Goal: Task Accomplishment & Management: Manage account settings

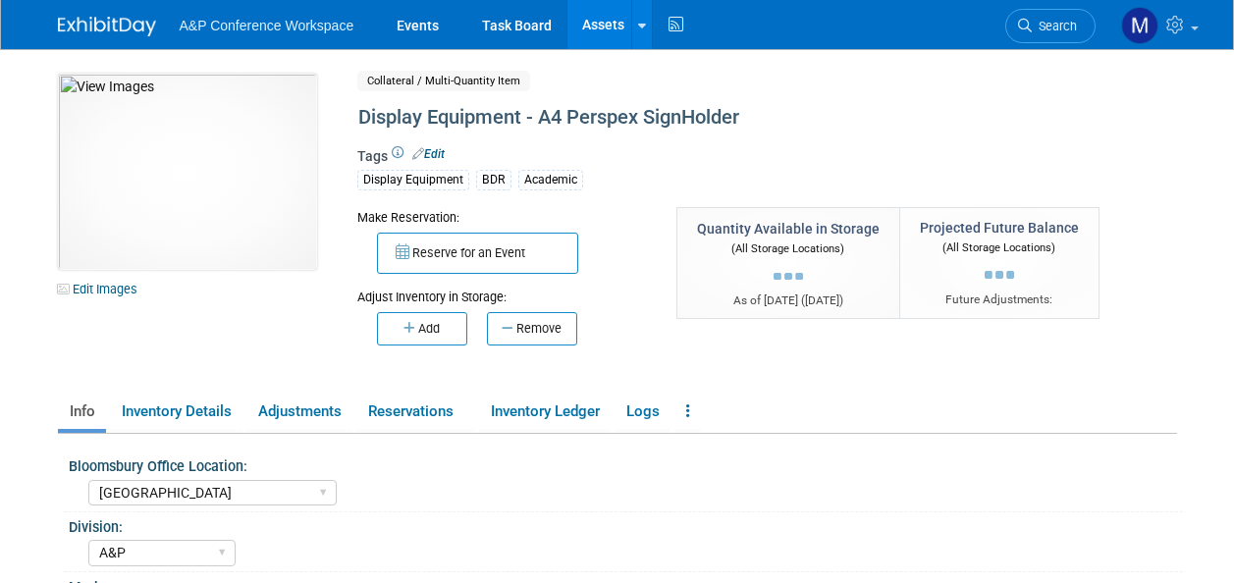
select select "[GEOGRAPHIC_DATA]"
select select "A&P"
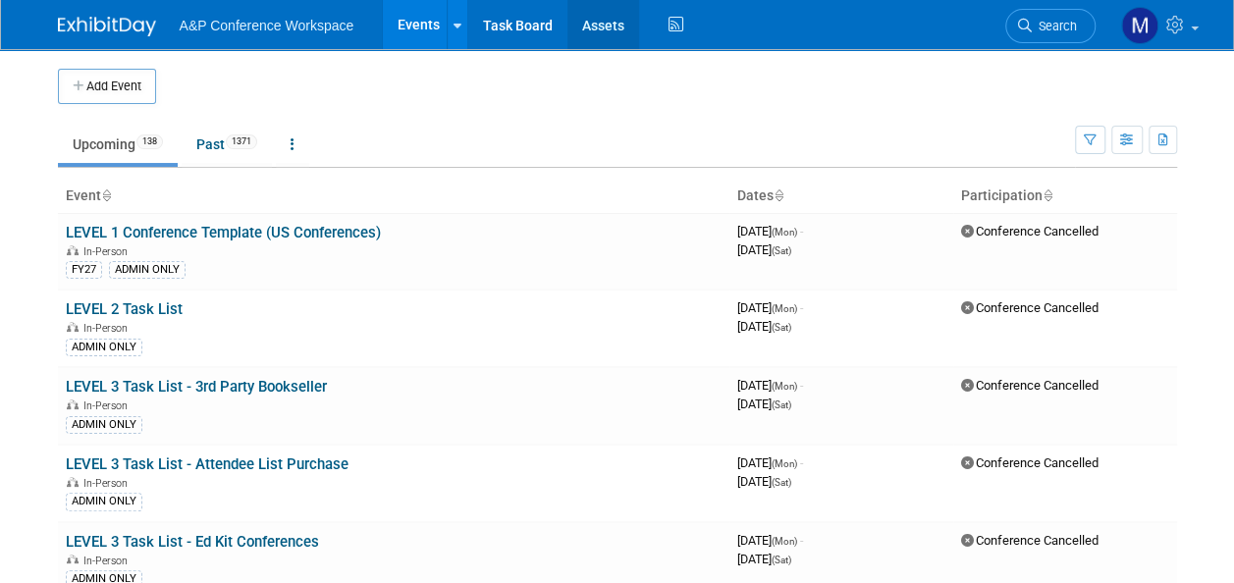
click at [599, 22] on link "Assets" at bounding box center [604, 24] width 72 height 49
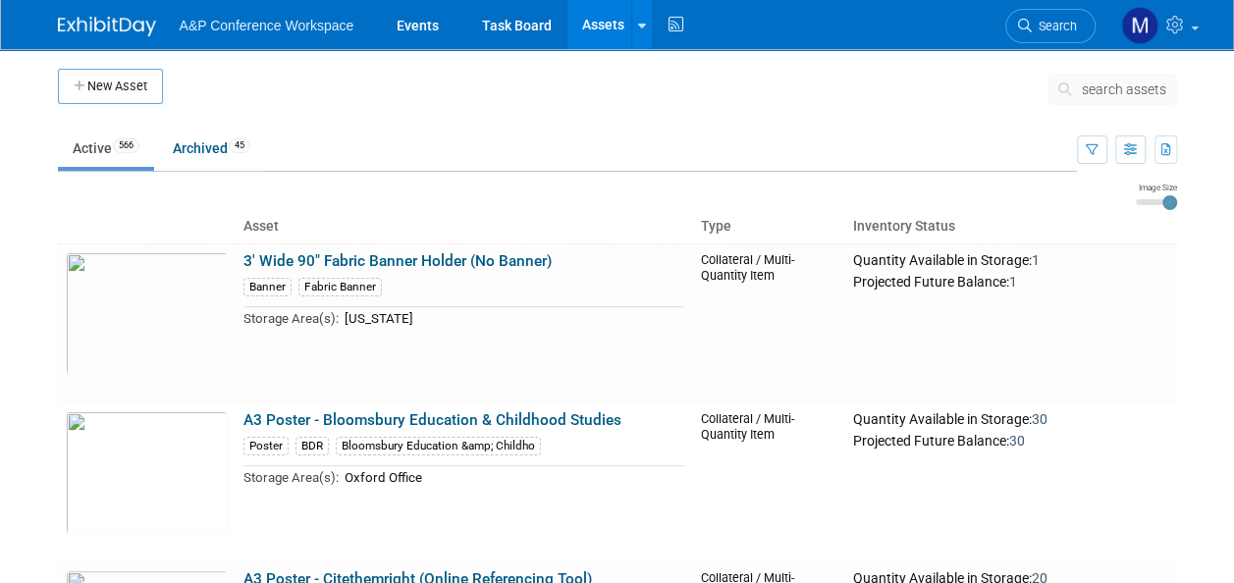
click at [1097, 92] on span "search assets" at bounding box center [1124, 90] width 84 height 16
click at [1129, 83] on span "search assets" at bounding box center [1124, 90] width 84 height 16
click at [1139, 92] on span "search assets" at bounding box center [1124, 90] width 84 height 16
click at [1116, 91] on span "search assets" at bounding box center [1124, 90] width 84 height 16
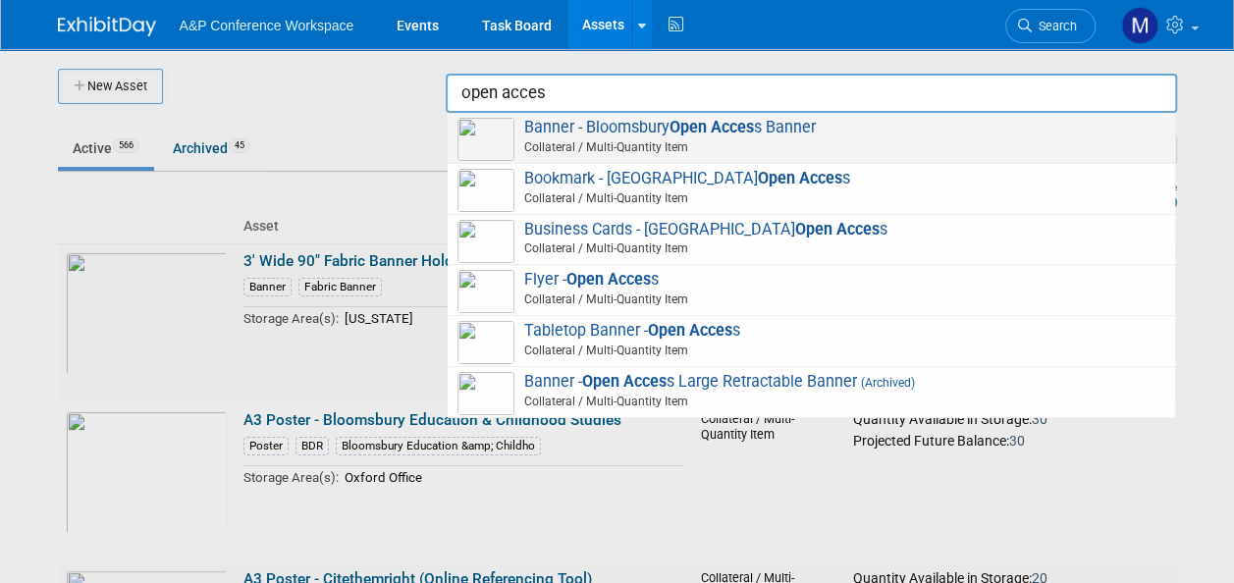
click at [703, 130] on strong "Open Acces" at bounding box center [712, 127] width 84 height 19
type input "Banner - Bloomsbury Open Access Banner"
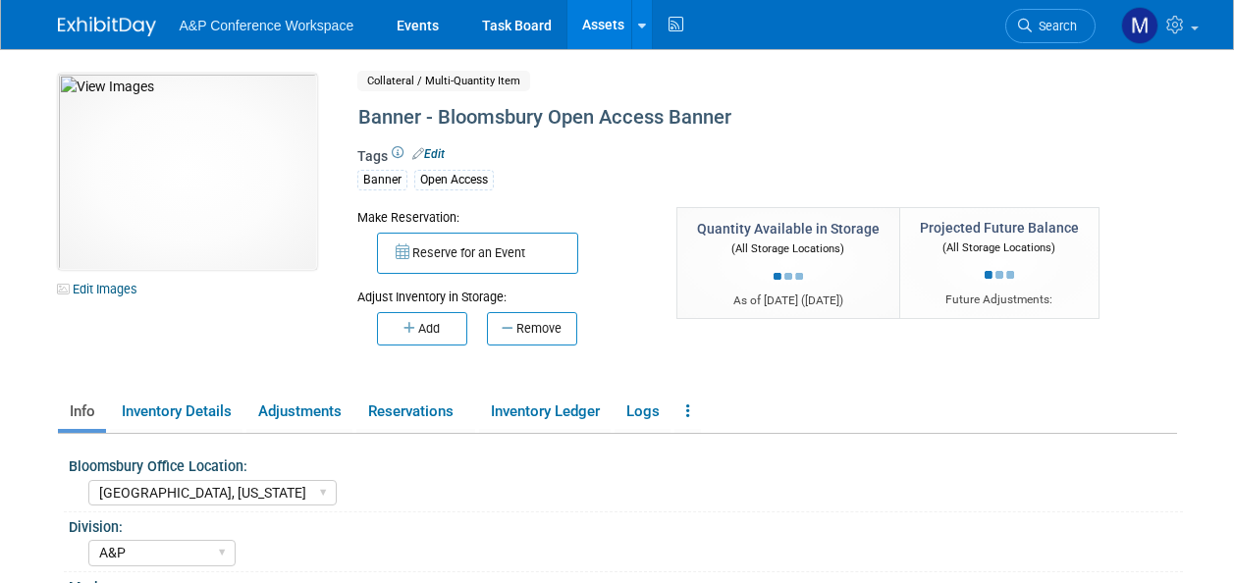
select select "[GEOGRAPHIC_DATA], [US_STATE]"
select select "A&P"
select select "[PERSON_NAME]"
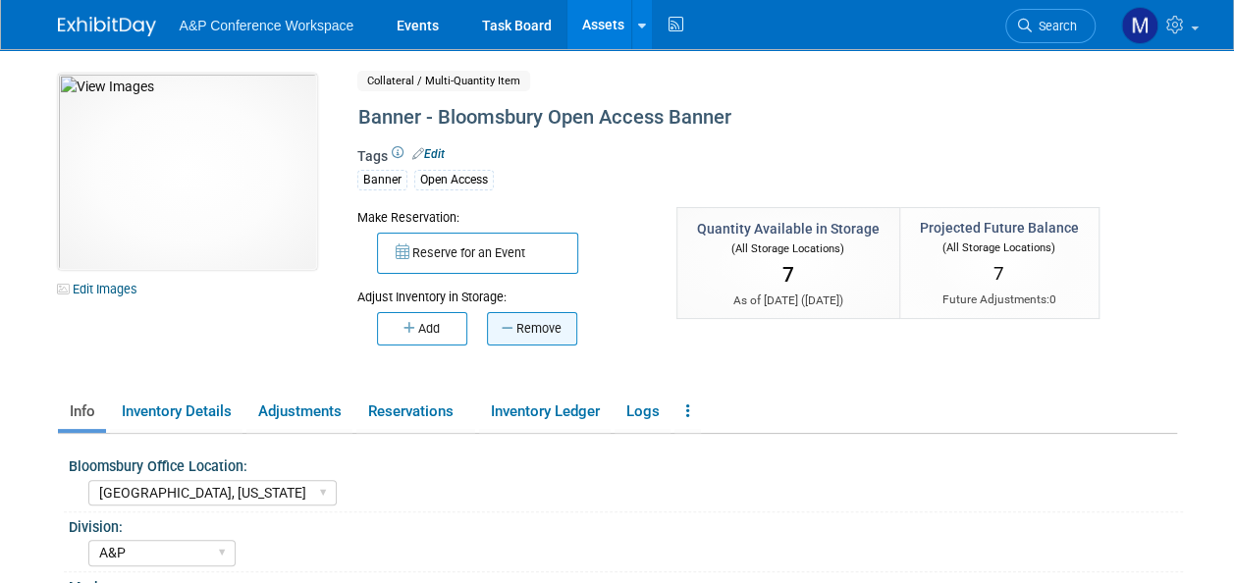
click at [541, 325] on button "Remove" at bounding box center [532, 328] width 90 height 33
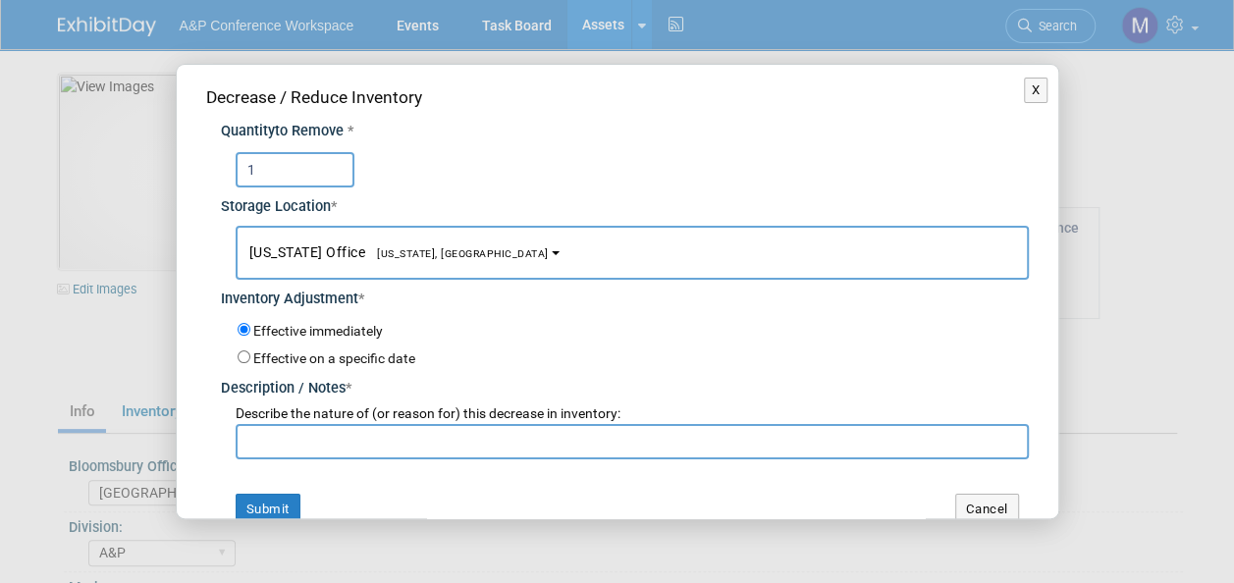
type input "1"
click at [408, 261] on button "New York Office New York, NY" at bounding box center [633, 253] width 794 height 54
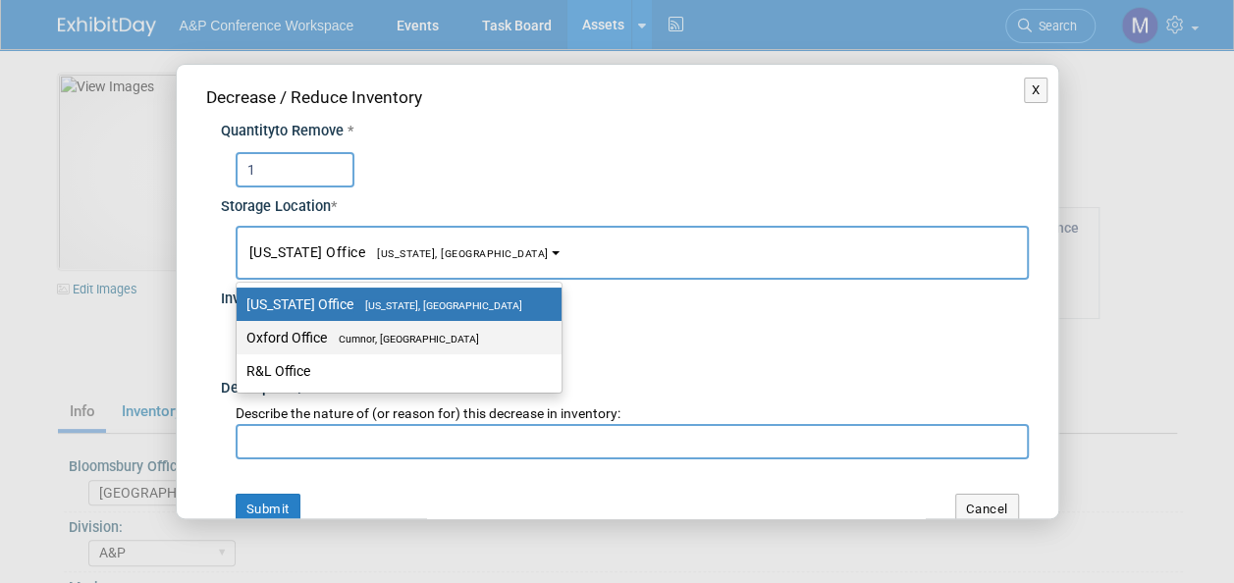
click at [398, 334] on span "Cumnor, [GEOGRAPHIC_DATA]" at bounding box center [403, 339] width 152 height 13
click at [240, 334] on input "Oxford Office Cumnor, United Kingdom" at bounding box center [233, 338] width 13 height 13
select select "11222978"
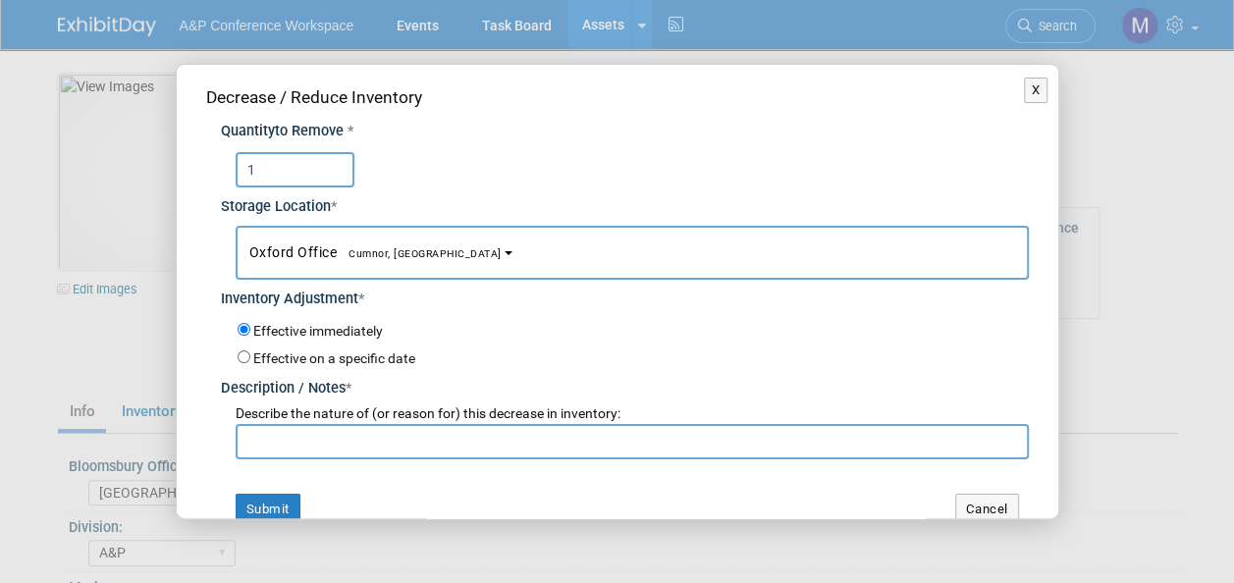
click at [366, 432] on input "text" at bounding box center [633, 441] width 794 height 35
drag, startPoint x: 456, startPoint y: 434, endPoint x: 247, endPoint y: 456, distance: 209.3
click at [247, 456] on input "For BERA 2025 Conference" at bounding box center [633, 441] width 794 height 35
type input "For BERA 2025 Conference"
click at [277, 495] on button "Submit" at bounding box center [268, 509] width 65 height 31
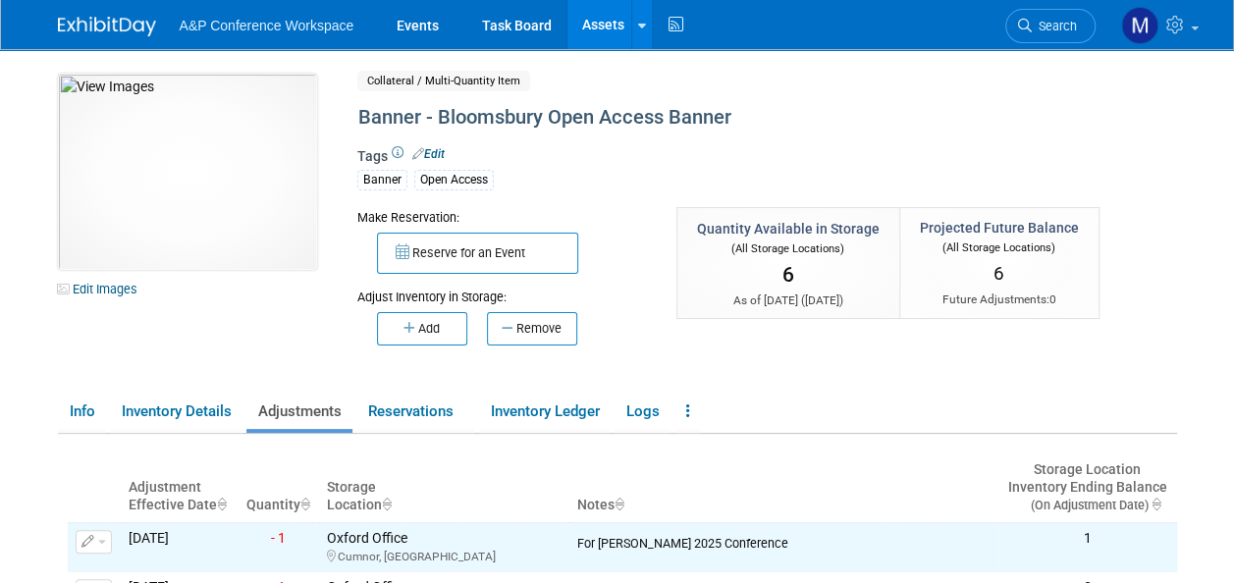
click at [603, 26] on link "Assets" at bounding box center [604, 24] width 72 height 49
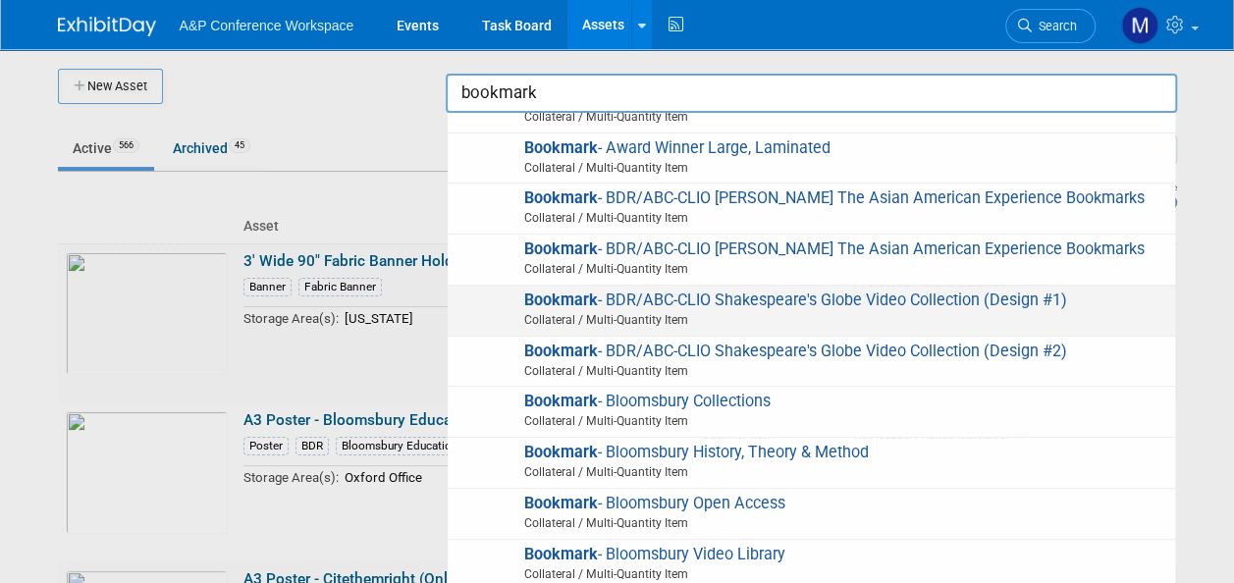
scroll to position [295, 0]
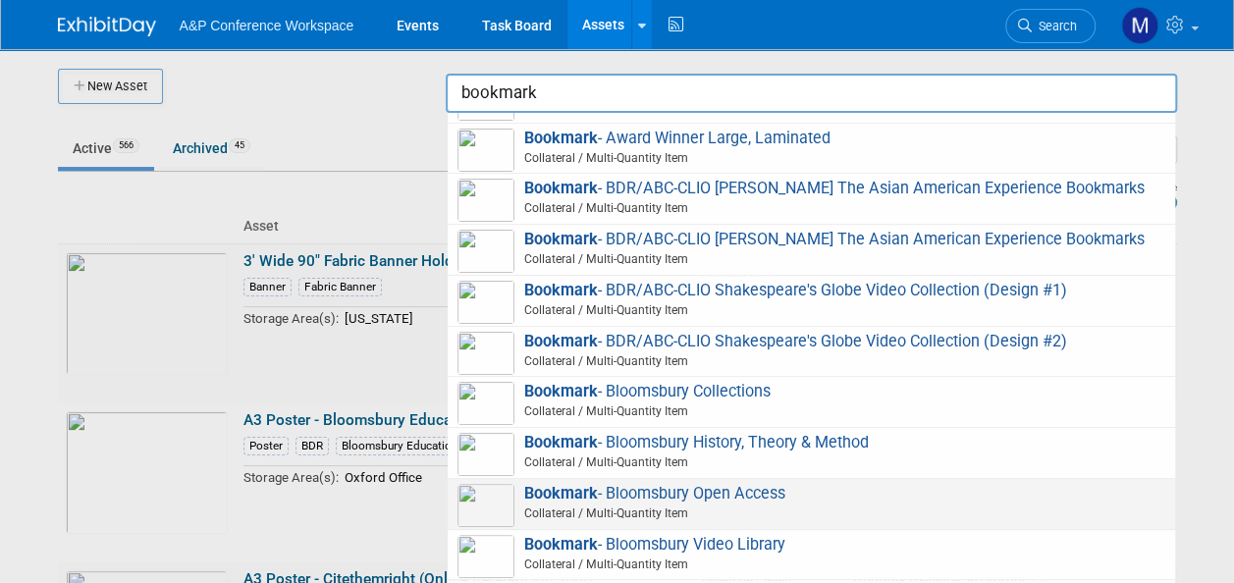
click at [739, 515] on span "Bookmark - Bloomsbury Open Access Collateral / Multi-Quantity Item" at bounding box center [812, 504] width 708 height 40
type input "Bookmark - Bloomsbury Open Access"
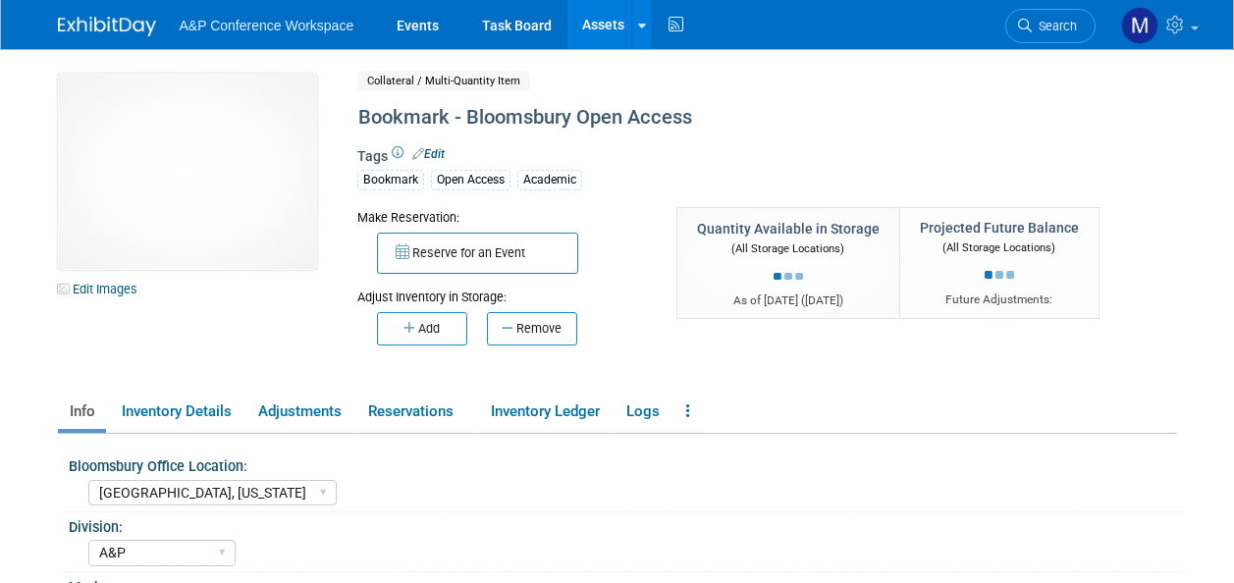
select select "[GEOGRAPHIC_DATA], [US_STATE]"
select select "A&P"
select select "[PERSON_NAME]"
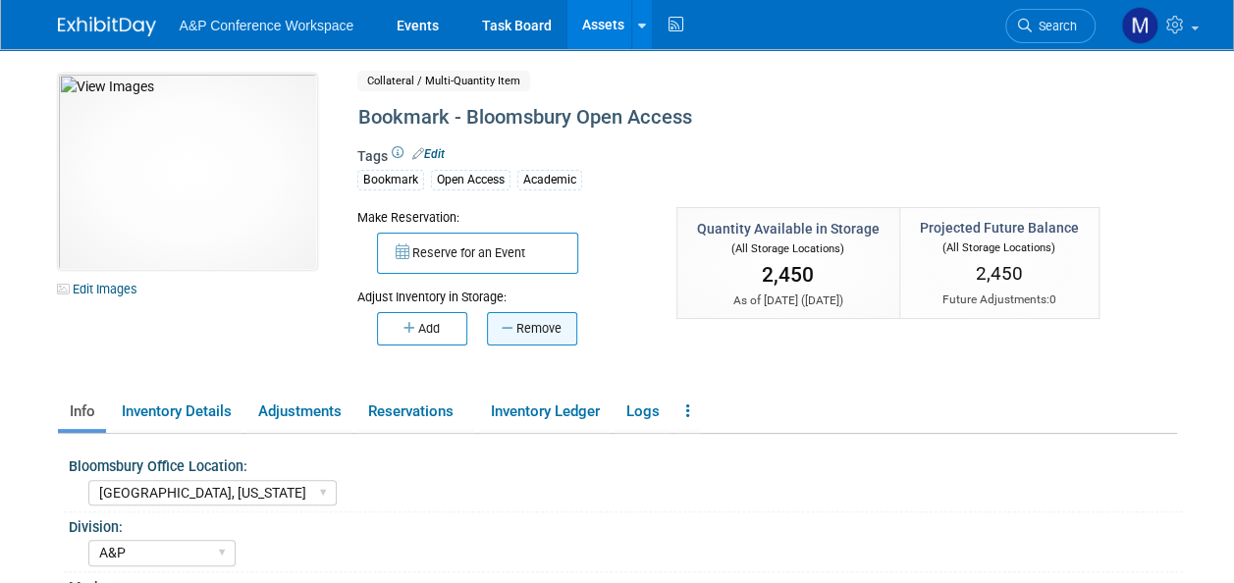
click at [548, 336] on button "Remove" at bounding box center [532, 328] width 90 height 33
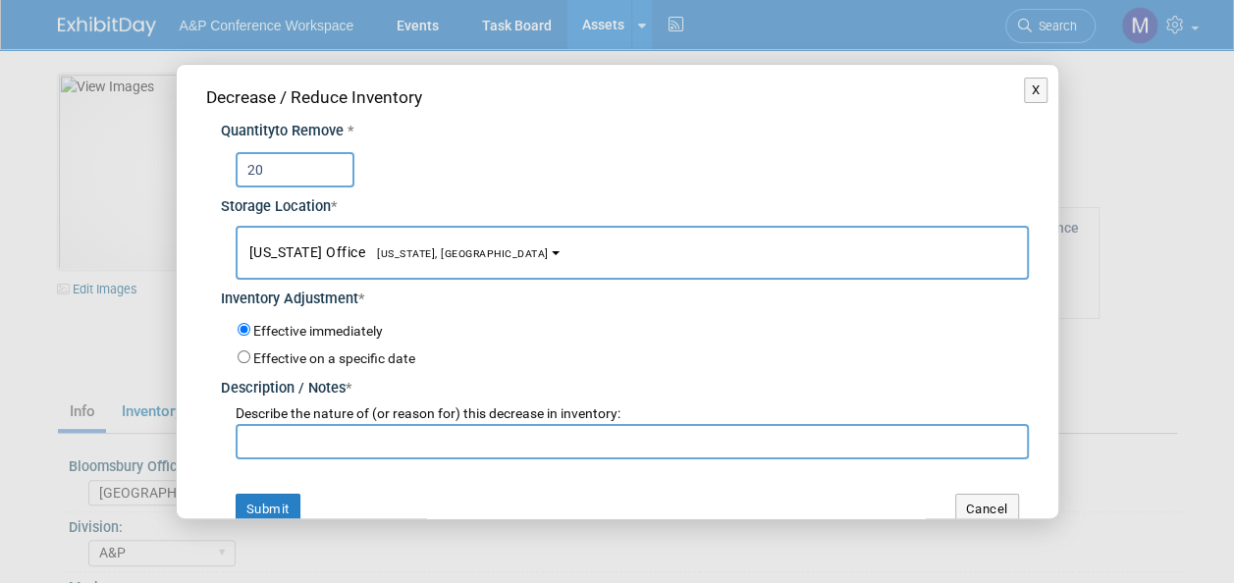
type input "20"
click at [391, 253] on span "[US_STATE], [GEOGRAPHIC_DATA]" at bounding box center [457, 253] width 184 height 13
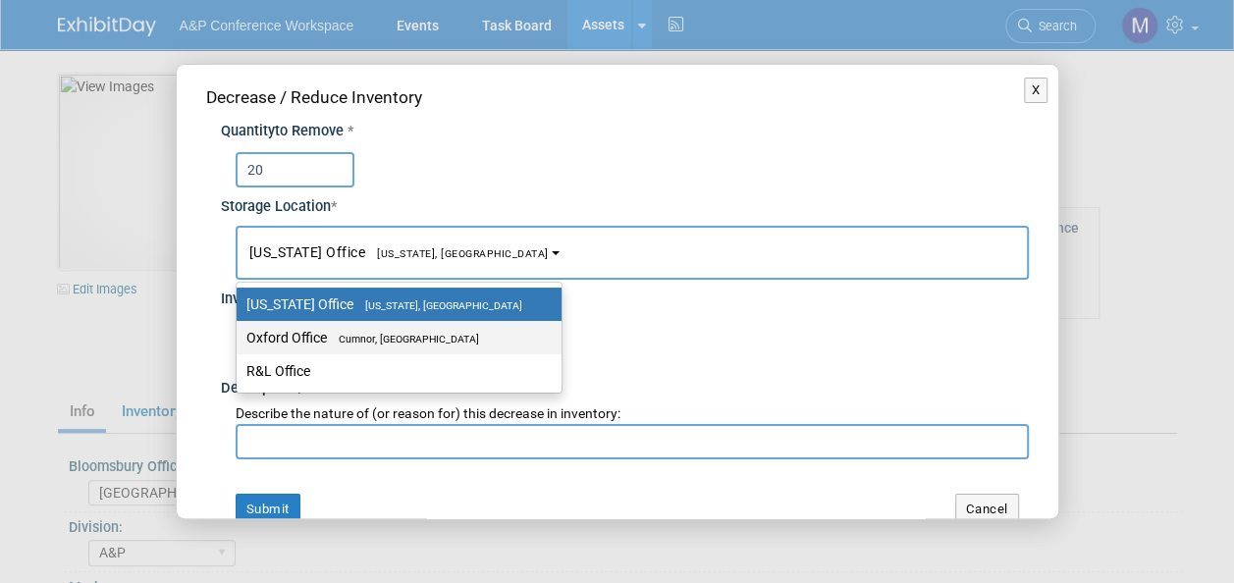
click at [384, 340] on span "Cumnor, [GEOGRAPHIC_DATA]" at bounding box center [403, 339] width 152 height 13
click at [240, 340] on input "Oxford Office [GEOGRAPHIC_DATA], [GEOGRAPHIC_DATA]" at bounding box center [233, 338] width 13 height 13
select select "11222978"
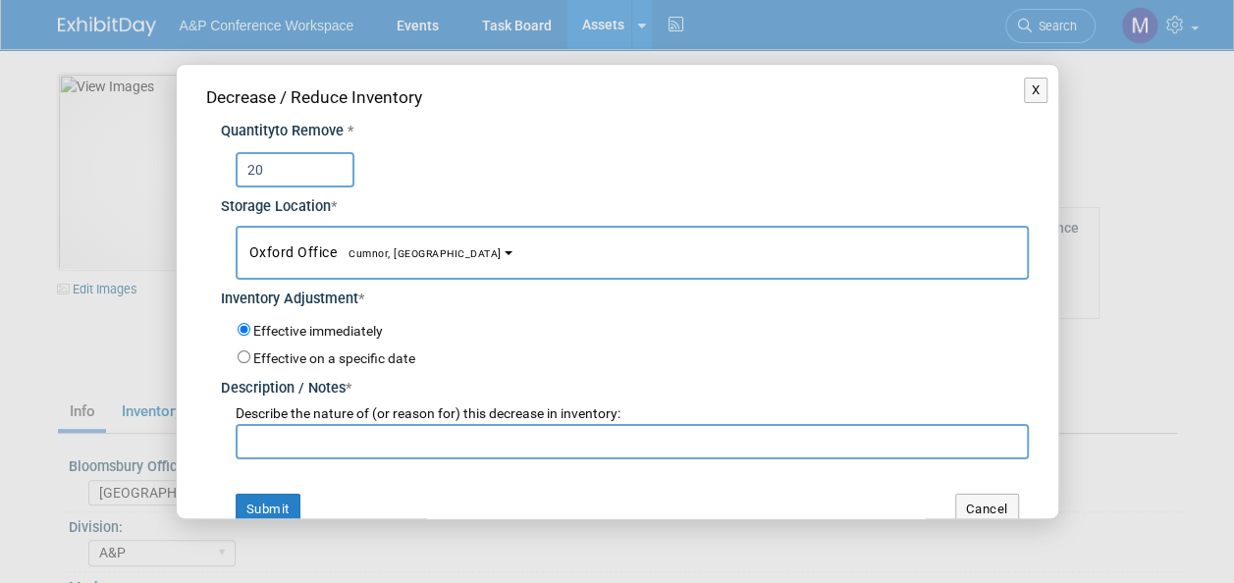
click at [366, 446] on input "text" at bounding box center [633, 441] width 794 height 35
paste input "For [PERSON_NAME] 2025 Conference"
type input "For [PERSON_NAME] 2025 Conference"
click at [278, 499] on button "Submit" at bounding box center [268, 509] width 65 height 31
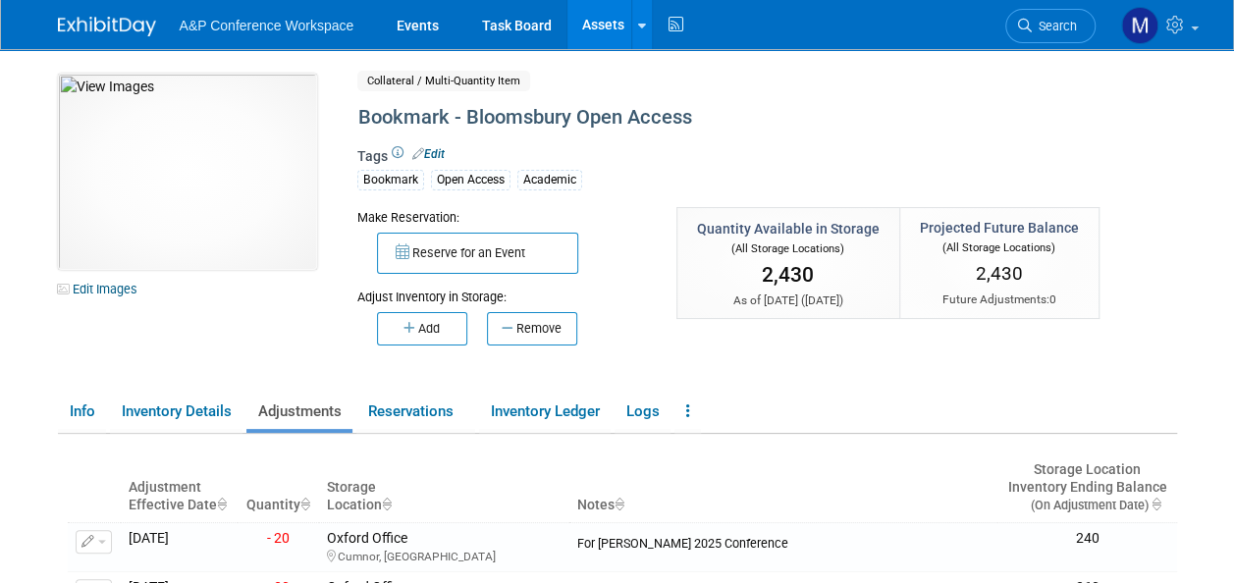
click at [603, 31] on link "Assets" at bounding box center [604, 24] width 72 height 49
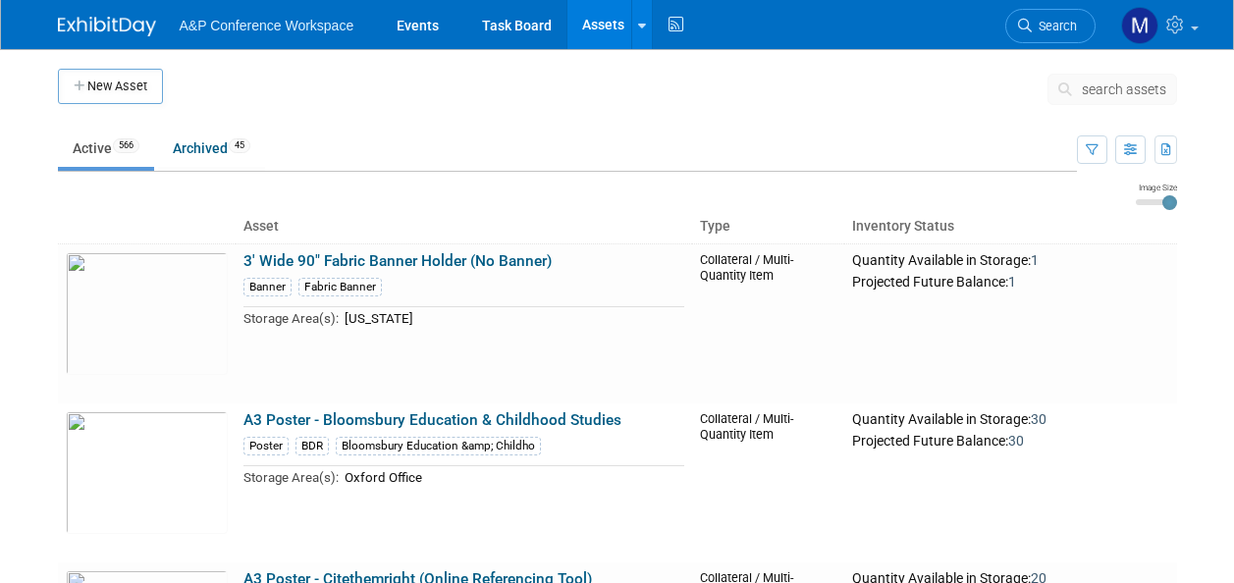
click at [1129, 94] on span "search assets" at bounding box center [1124, 90] width 84 height 16
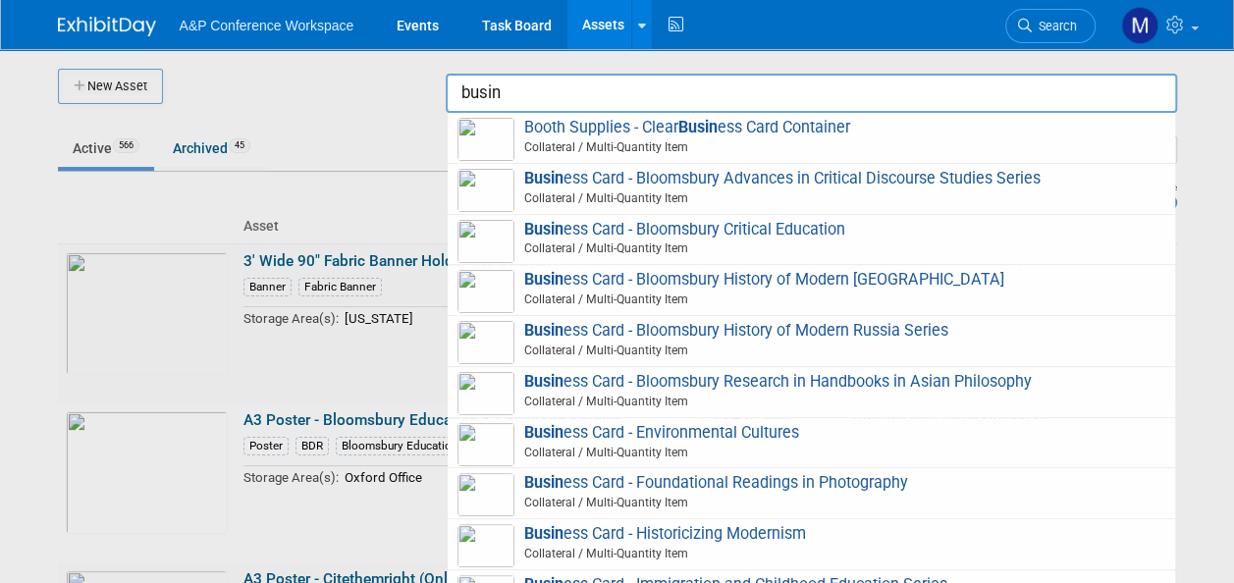
drag, startPoint x: 554, startPoint y: 94, endPoint x: 414, endPoint y: 90, distance: 139.5
click at [417, 90] on body "A&P Conference Workspace Events Task Board Assets New Asset Search Assets Bulk …" at bounding box center [617, 291] width 1234 height 583
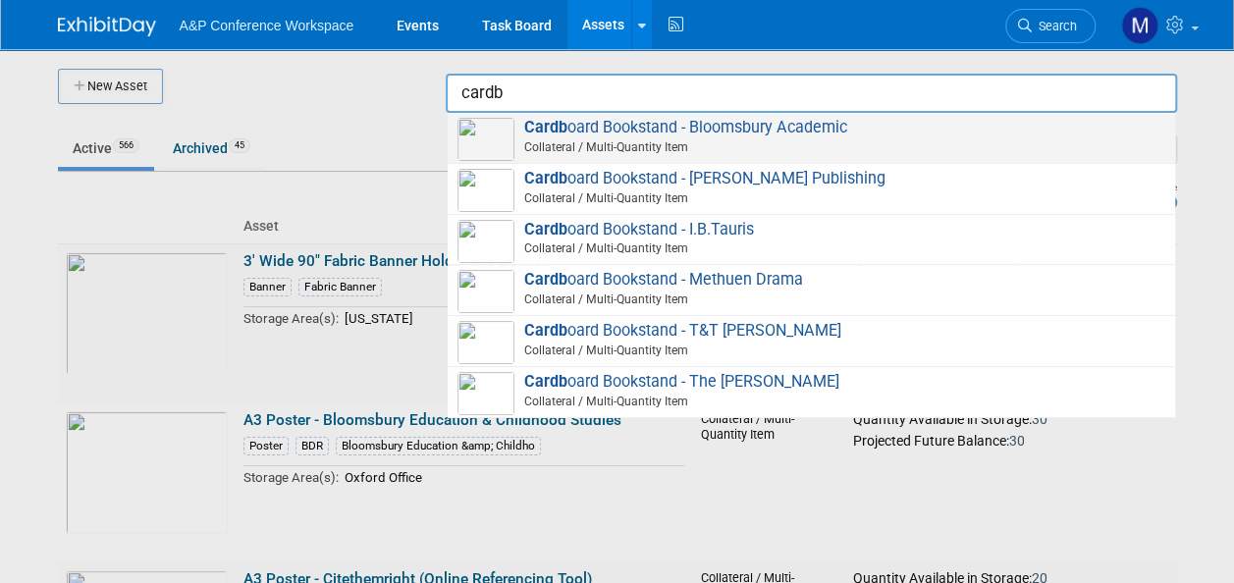
click at [699, 130] on span "Cardb oard Bookstand - Bloomsbury Academic Collateral / Multi-Quantity Item" at bounding box center [812, 138] width 708 height 40
type input "Cardboard Bookstand - Bloomsbury Academic"
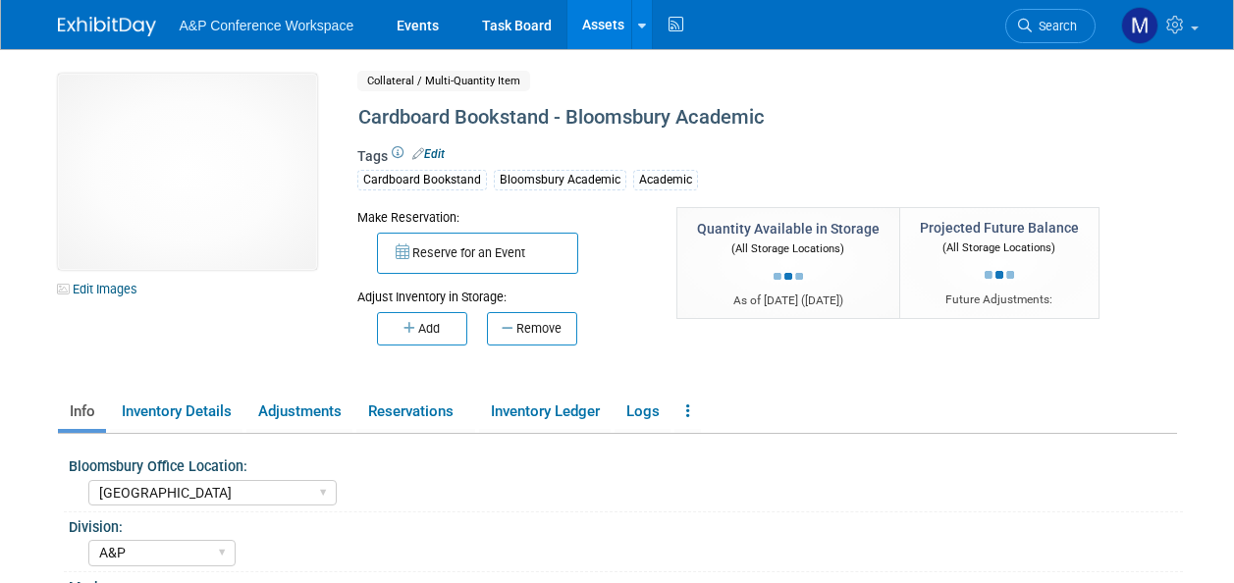
select select "[GEOGRAPHIC_DATA]"
select select "A&P"
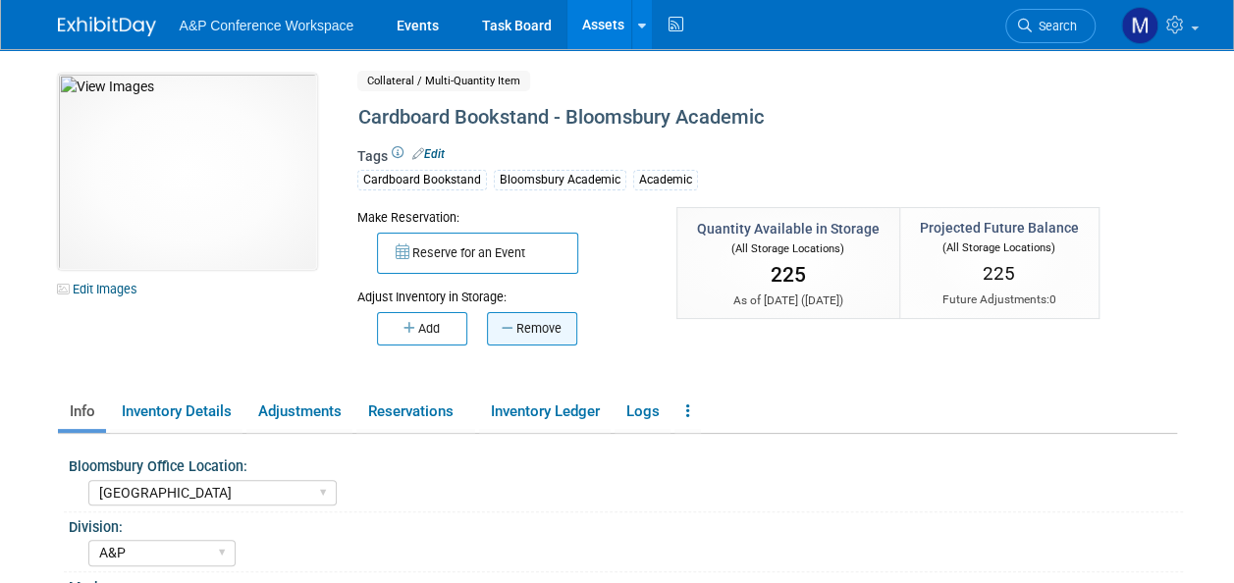
click at [562, 324] on button "Remove" at bounding box center [532, 328] width 90 height 33
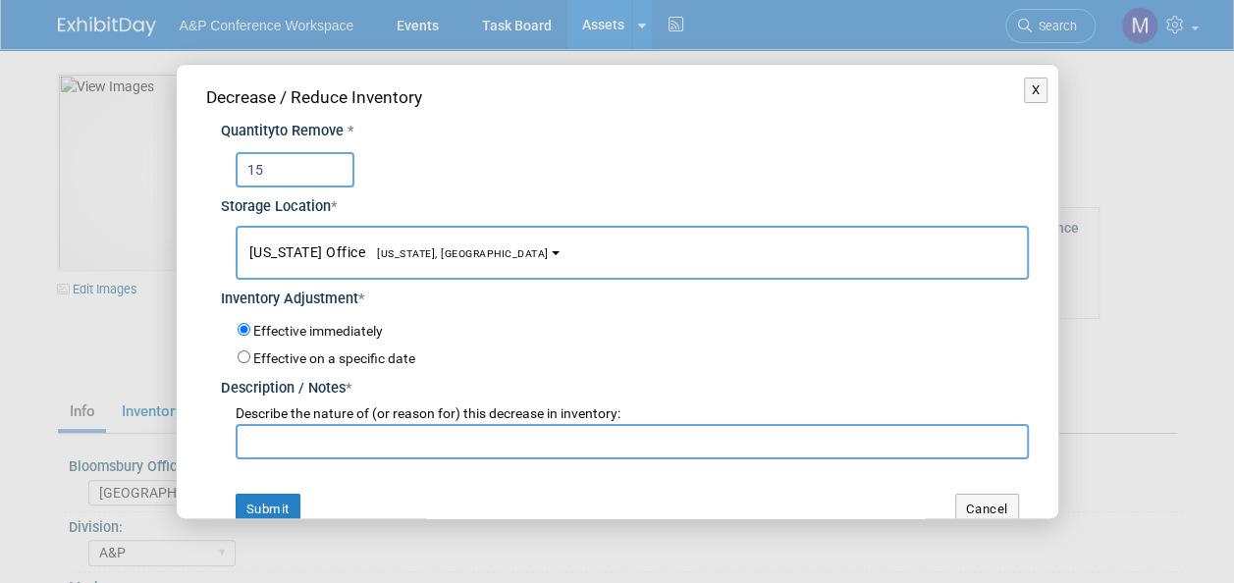
type input "15"
click at [440, 255] on button "[US_STATE] Office [US_STATE], [GEOGRAPHIC_DATA]" at bounding box center [633, 253] width 794 height 54
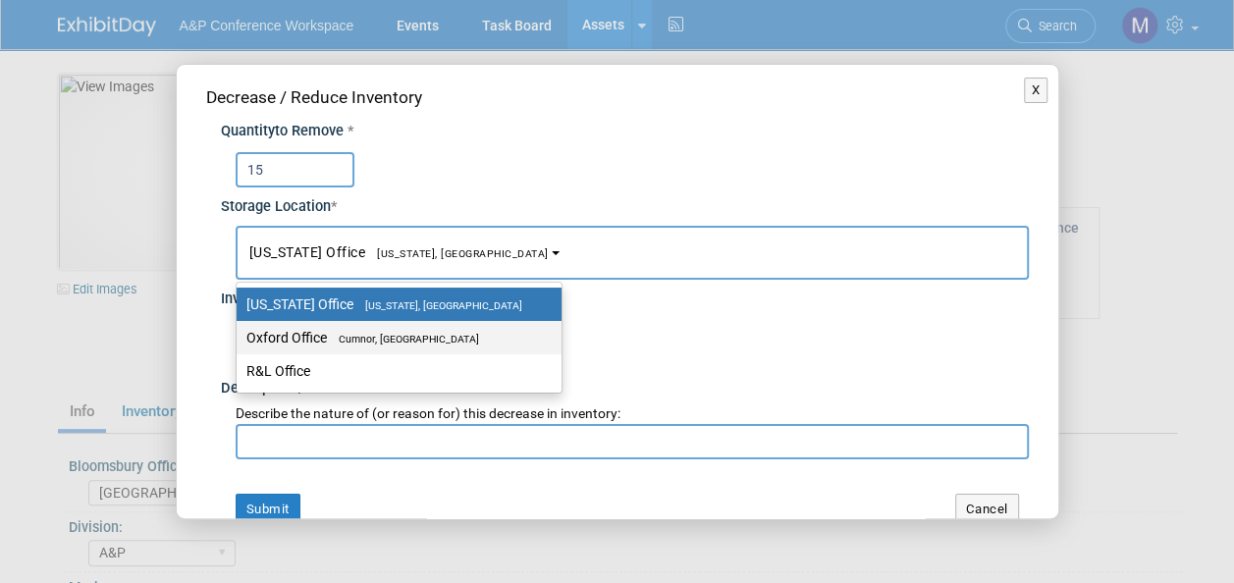
click at [446, 334] on span "Cumnor, [GEOGRAPHIC_DATA]" at bounding box center [403, 339] width 152 height 13
click at [240, 334] on input "Oxford Office [GEOGRAPHIC_DATA], [GEOGRAPHIC_DATA]" at bounding box center [233, 338] width 13 height 13
select select "11222978"
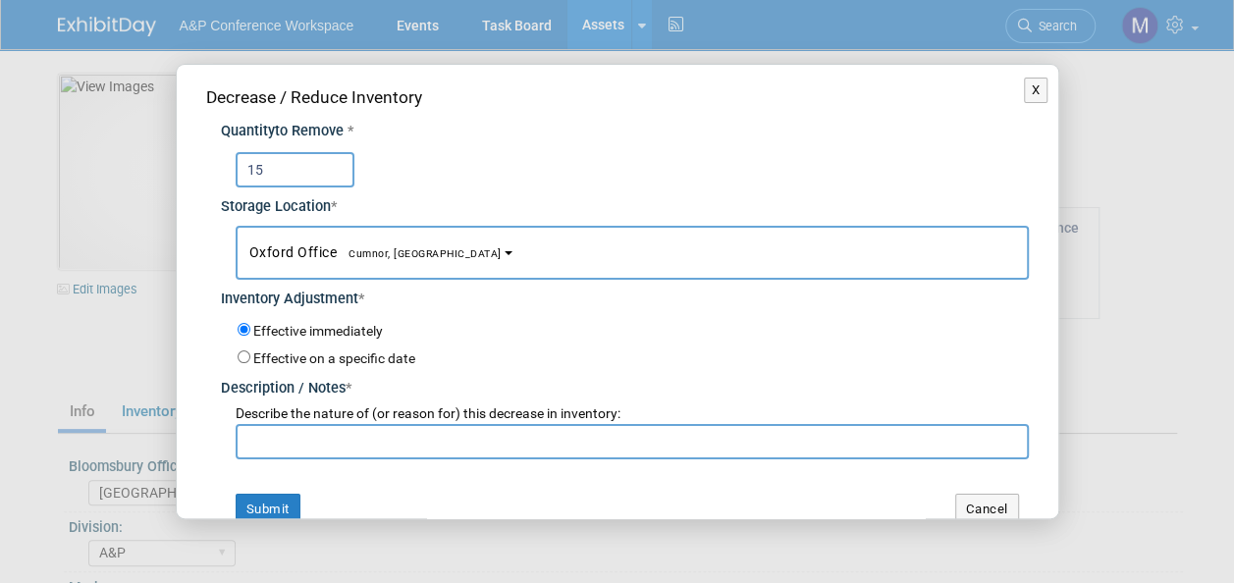
click at [436, 440] on input "text" at bounding box center [633, 441] width 794 height 35
paste input "For [PERSON_NAME] 2025 Conference"
type input "For [PERSON_NAME] 2025 Conference"
click at [272, 511] on button "Submit" at bounding box center [268, 509] width 65 height 31
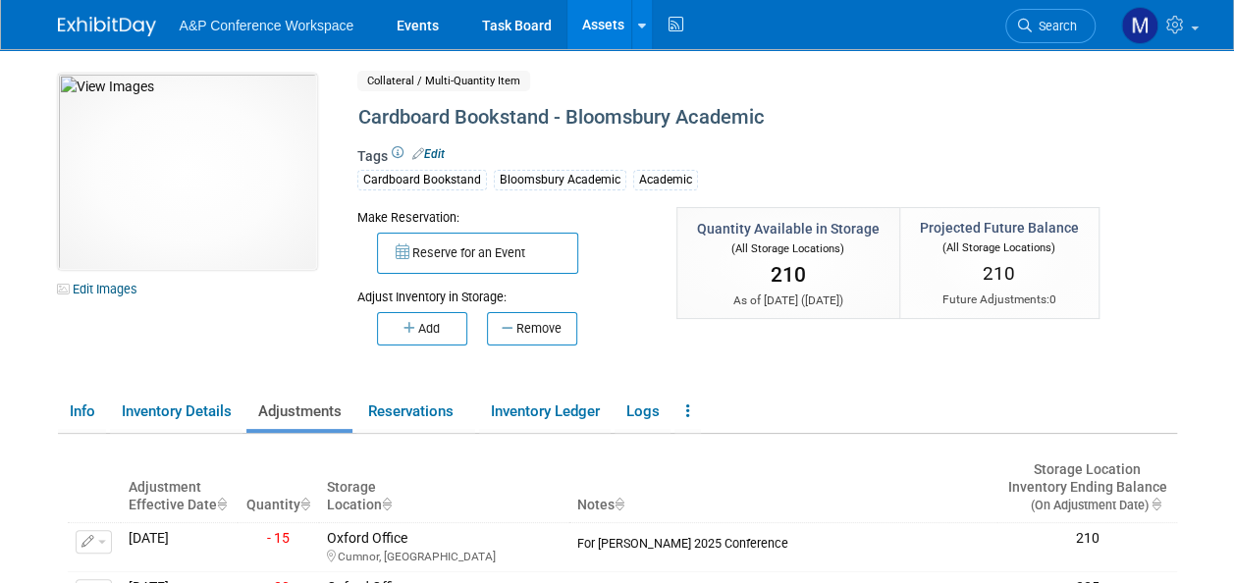
click at [613, 16] on link "Assets" at bounding box center [604, 24] width 72 height 49
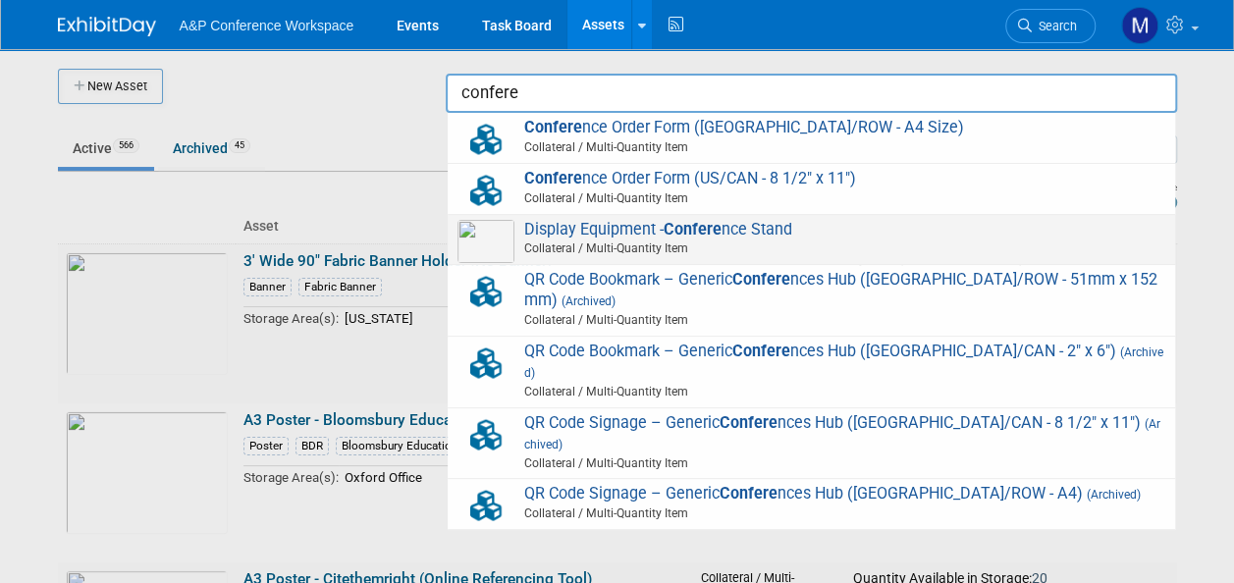
click at [754, 224] on span "Display Equipment - Confere nce Stand Collateral / Multi-Quantity Item" at bounding box center [812, 240] width 708 height 40
type input "Display Equipment - Conference Stand"
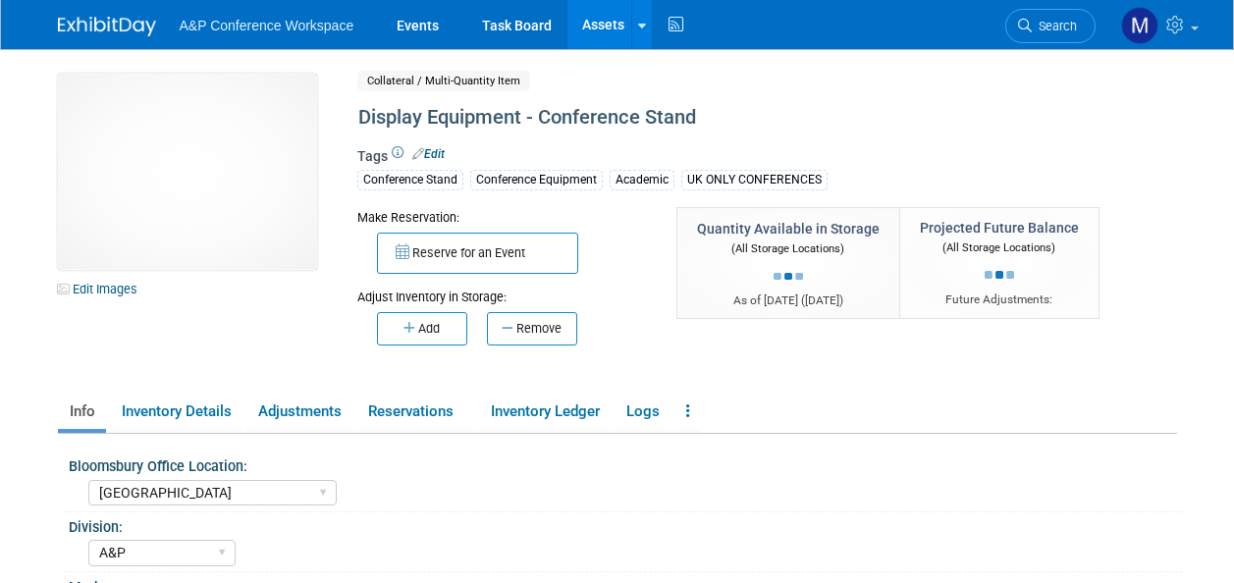
select select "[GEOGRAPHIC_DATA]"
select select "A&P"
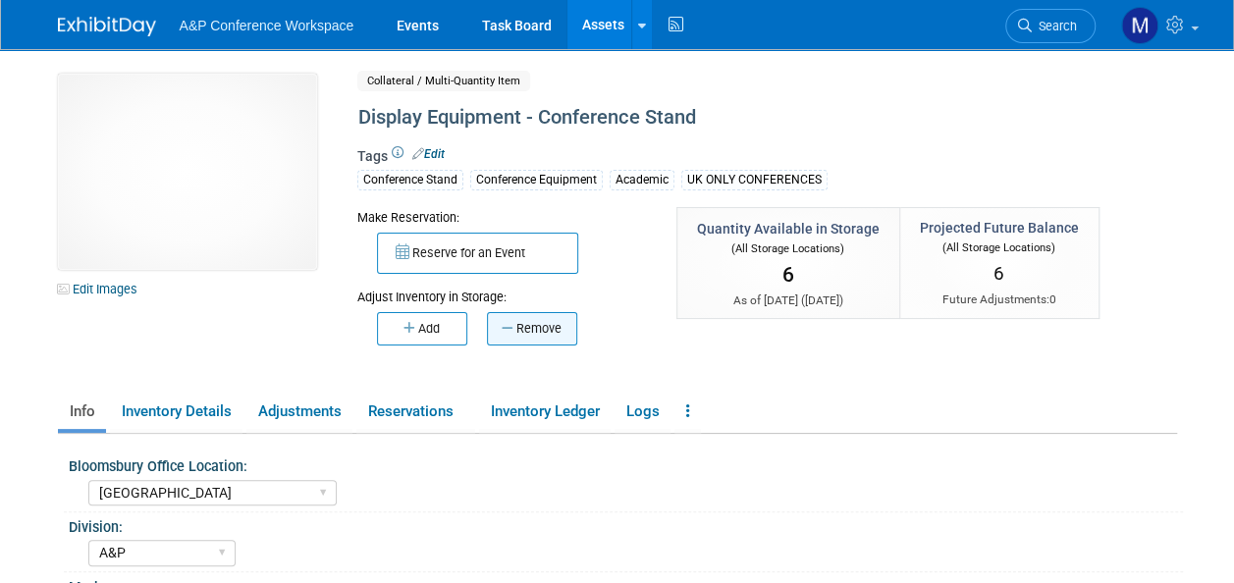
click at [529, 328] on button "Remove" at bounding box center [532, 328] width 90 height 33
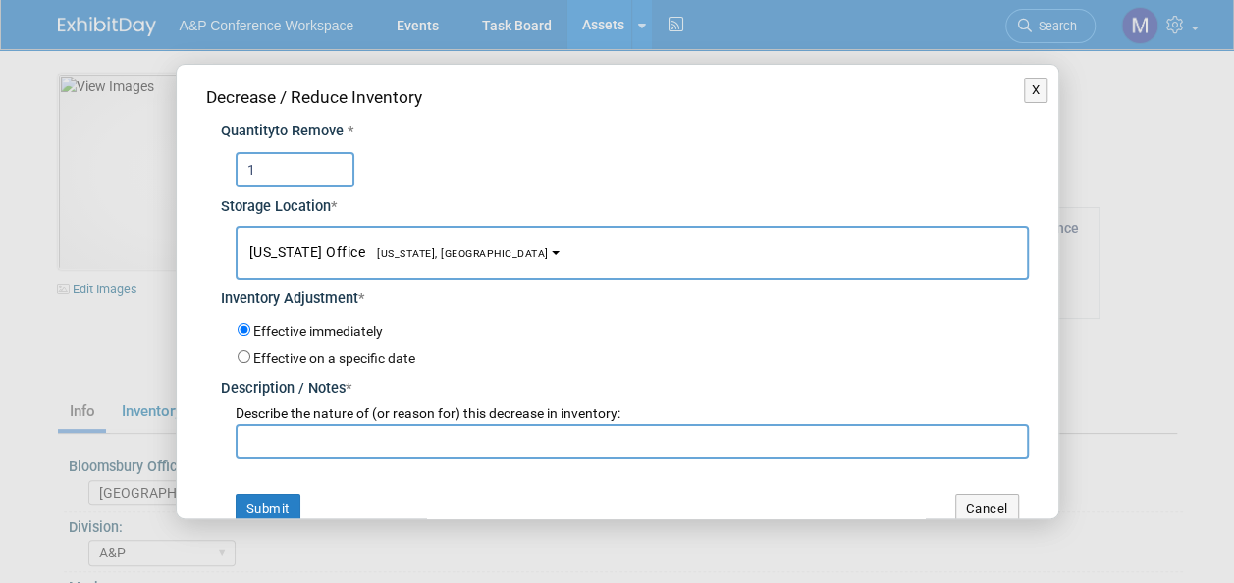
type input "1"
click at [448, 252] on button "New York Office New York, NY" at bounding box center [633, 253] width 794 height 54
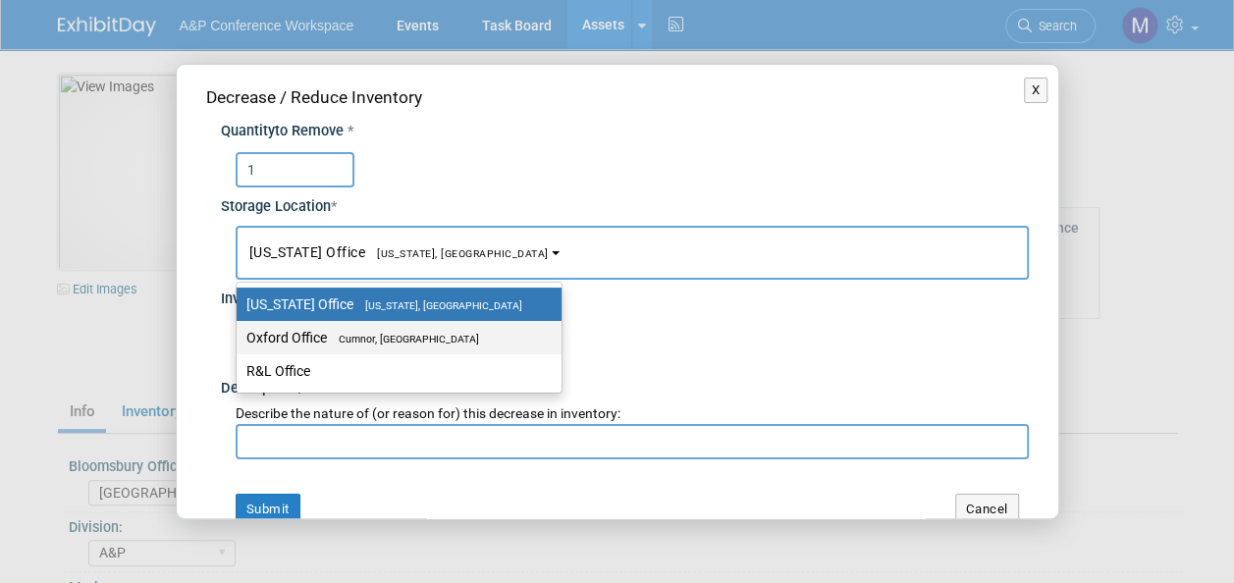
click at [442, 330] on label "Oxford Office Cumnor, United Kingdom" at bounding box center [394, 338] width 296 height 26
click at [240, 332] on input "Oxford Office Cumnor, United Kingdom" at bounding box center [233, 338] width 13 height 13
select select "11222978"
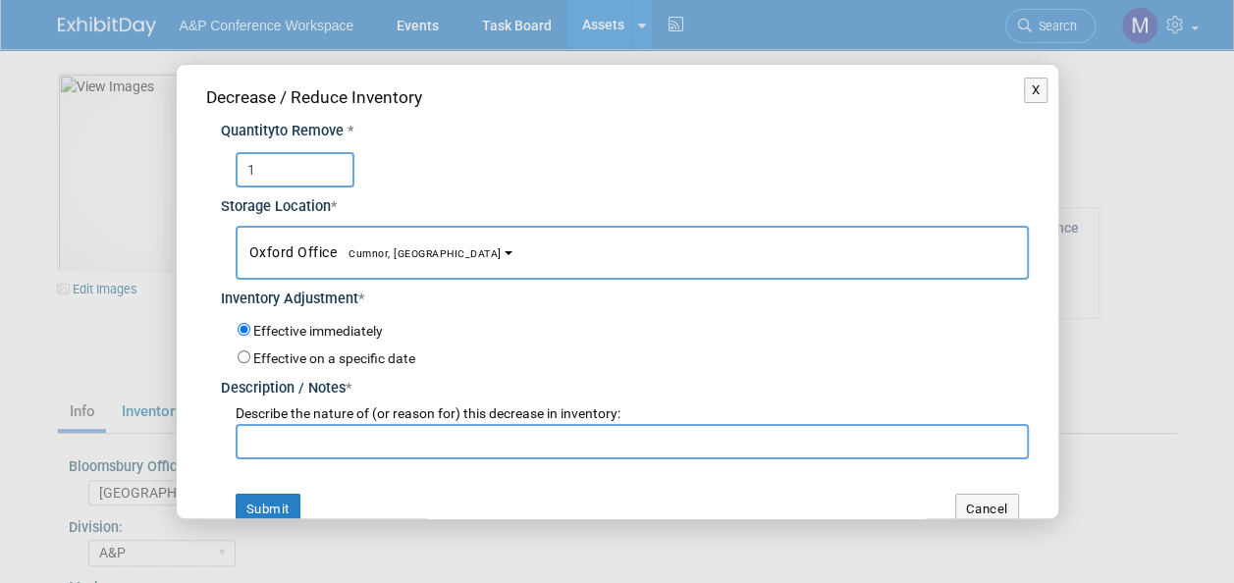
click at [421, 440] on input "text" at bounding box center [633, 441] width 794 height 35
paste input "For BERA 2025 Conference"
type input "For BERA 2025 Conference"
click at [285, 502] on button "Submit" at bounding box center [268, 509] width 65 height 31
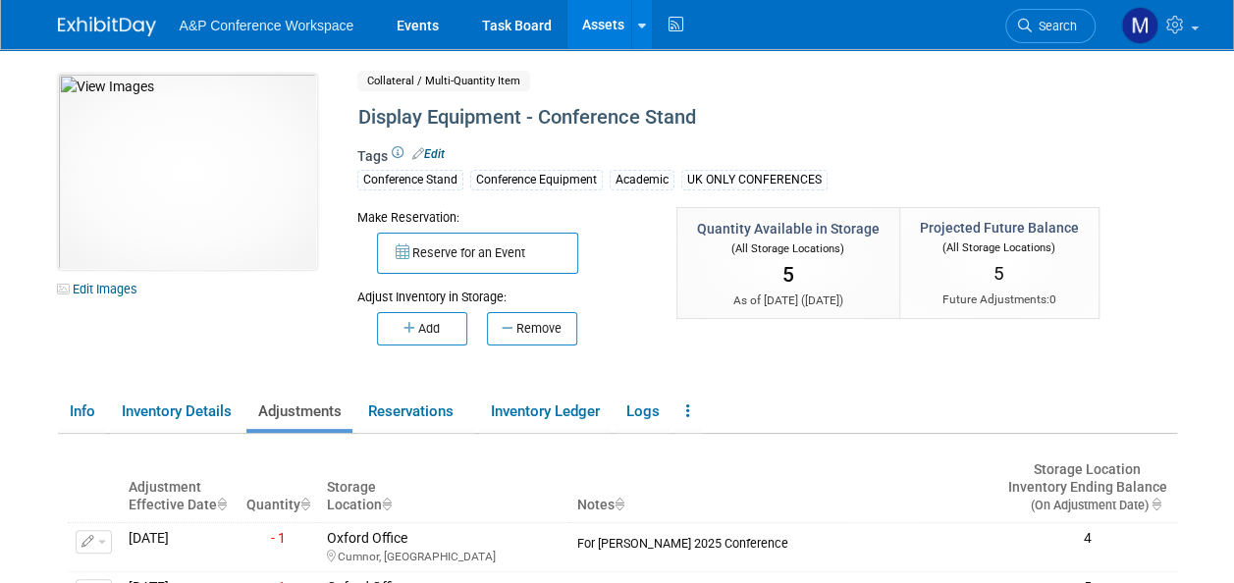
click at [609, 29] on link "Assets" at bounding box center [604, 24] width 72 height 49
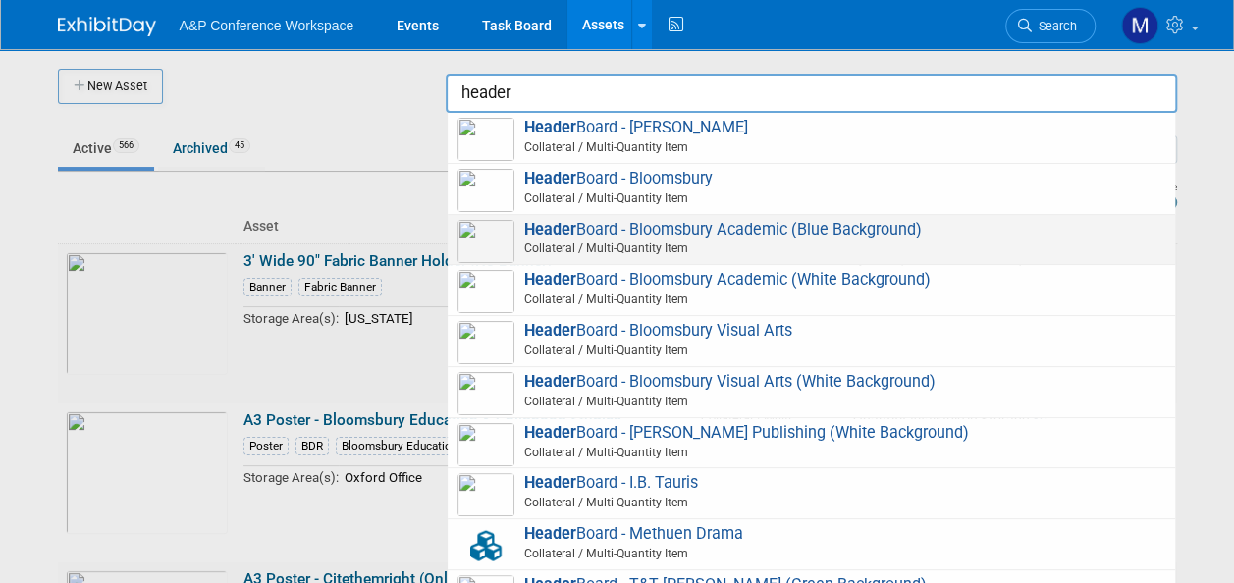
click at [731, 229] on span "Header Board - Bloomsbury Academic (Blue Background) Collateral / Multi-Quantit…" at bounding box center [812, 240] width 708 height 40
type input "Header Board - Bloomsbury Academic (Blue Background)"
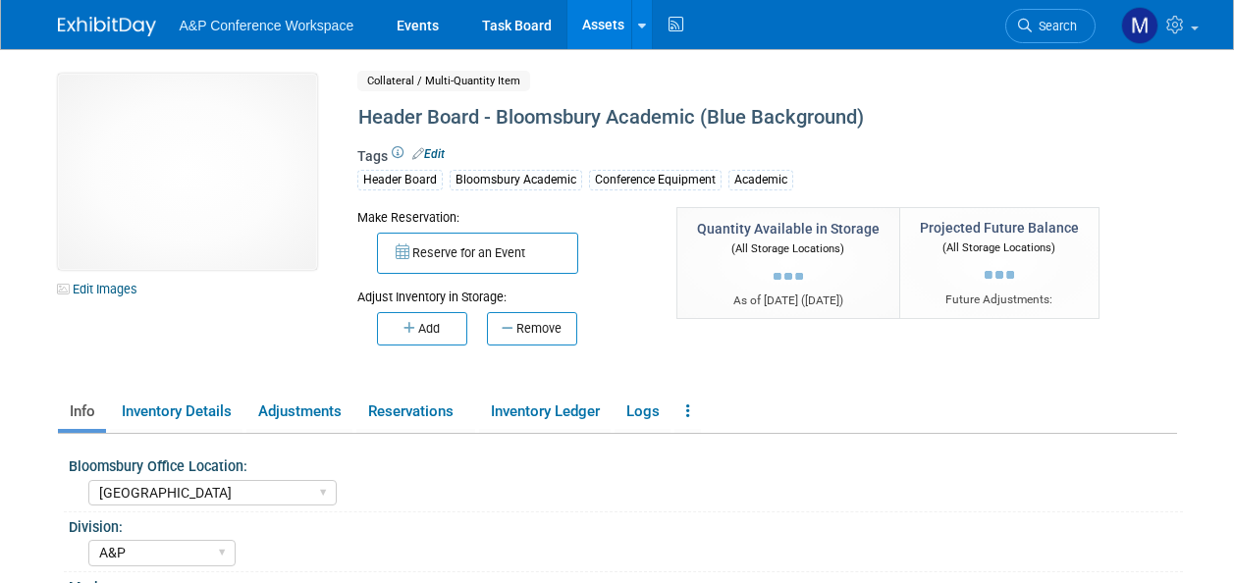
select select "[GEOGRAPHIC_DATA]"
select select "A&P"
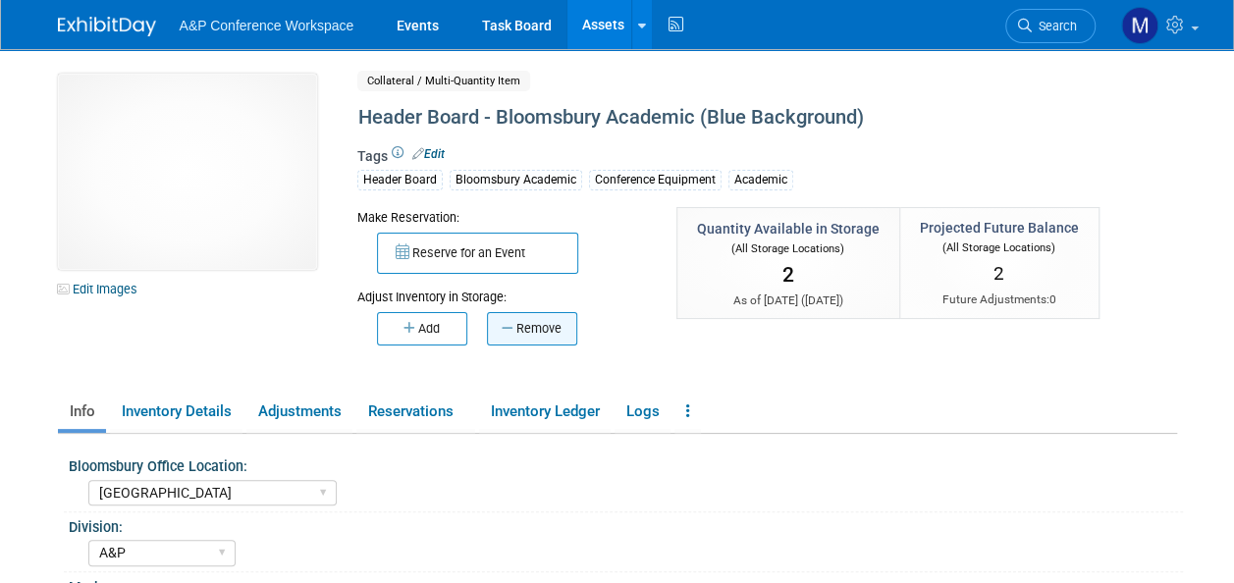
click at [537, 334] on button "Remove" at bounding box center [532, 328] width 90 height 33
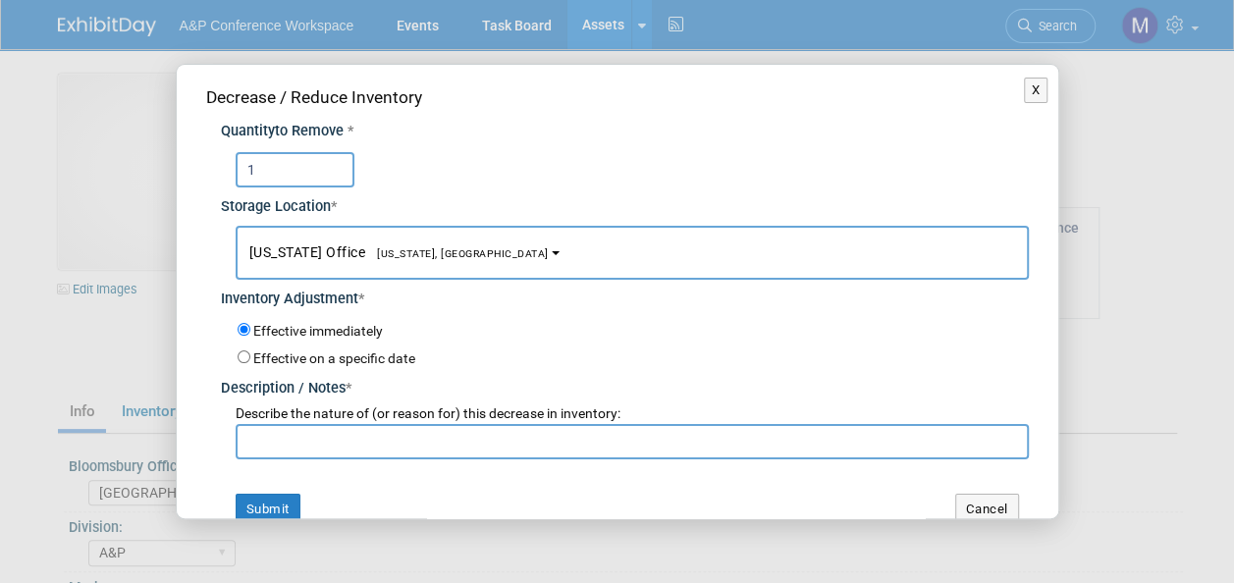
type input "1"
click at [407, 246] on span "[US_STATE] Office [US_STATE], [GEOGRAPHIC_DATA]" at bounding box center [399, 253] width 300 height 16
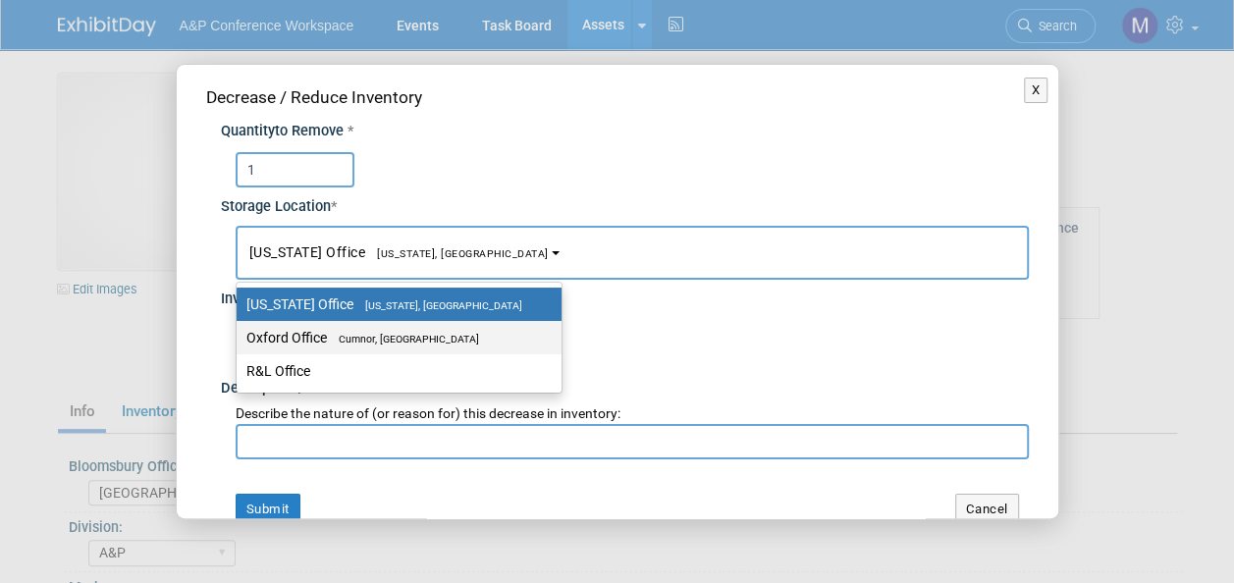
click at [422, 342] on span "Cumnor, [GEOGRAPHIC_DATA]" at bounding box center [403, 339] width 152 height 13
click at [240, 342] on input "Oxford Office [GEOGRAPHIC_DATA], [GEOGRAPHIC_DATA]" at bounding box center [233, 338] width 13 height 13
select select "11222978"
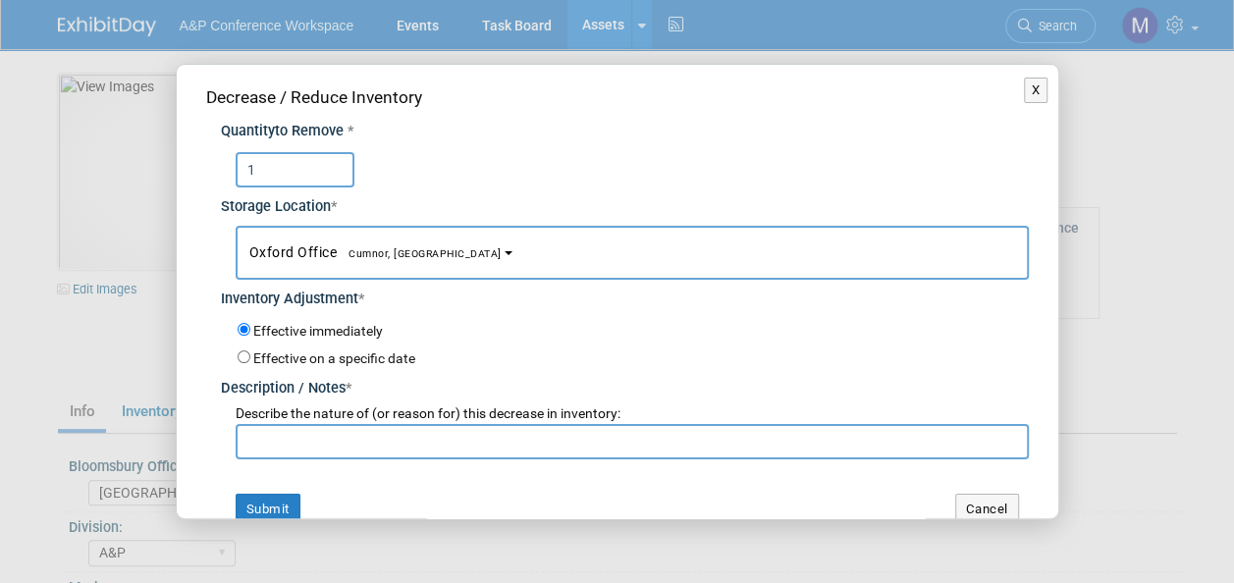
click at [387, 432] on input "text" at bounding box center [633, 441] width 794 height 35
paste input "For BERA 2025 Conference"
type input "For BERA 2025 Conference"
click at [283, 505] on button "Submit" at bounding box center [268, 509] width 65 height 31
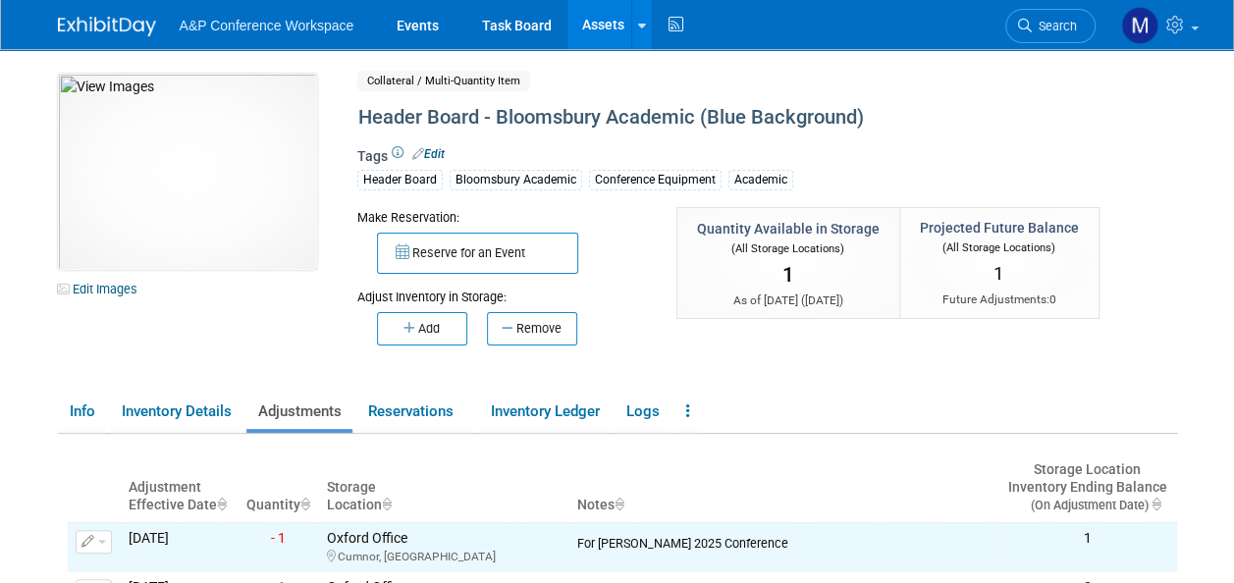
click at [609, 26] on link "Assets" at bounding box center [604, 24] width 72 height 49
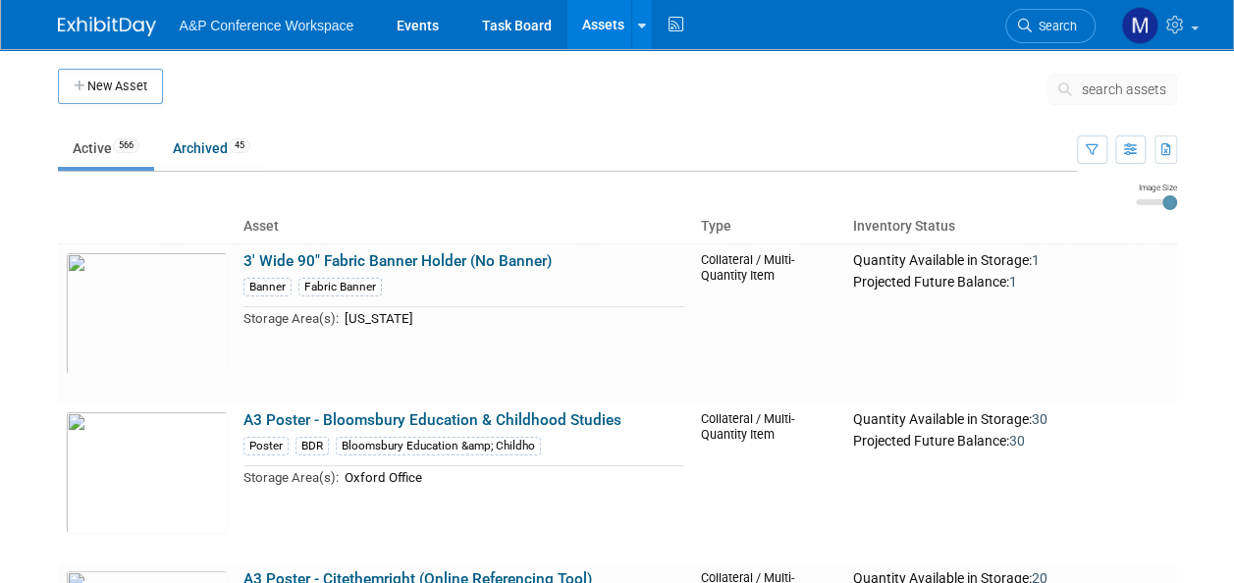
click at [1088, 83] on span "search assets" at bounding box center [1124, 90] width 84 height 16
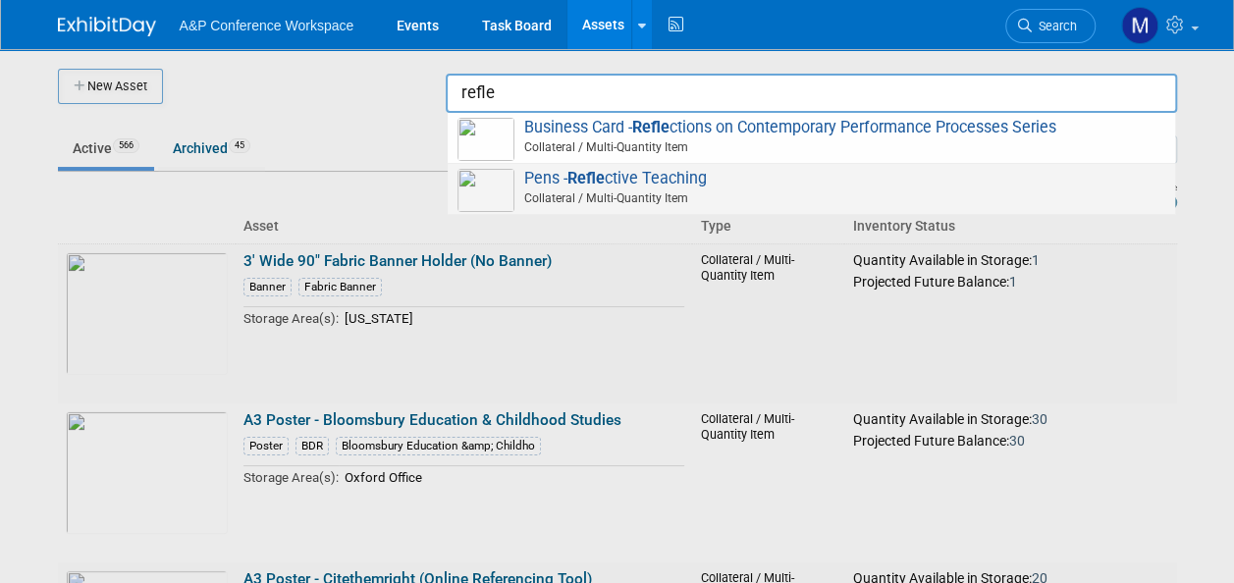
click at [635, 183] on span "Pens - Refle ctive Teaching Collateral / Multi-Quantity Item" at bounding box center [812, 189] width 708 height 40
type input "Pens - Reflective Teaching"
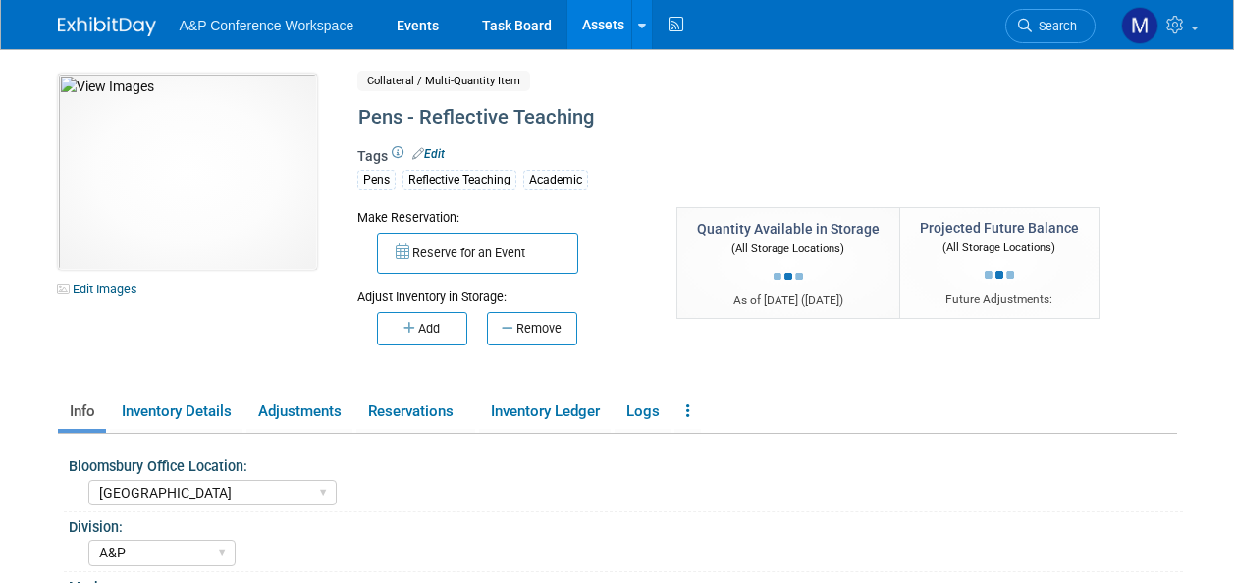
select select "[GEOGRAPHIC_DATA]"
select select "A&P"
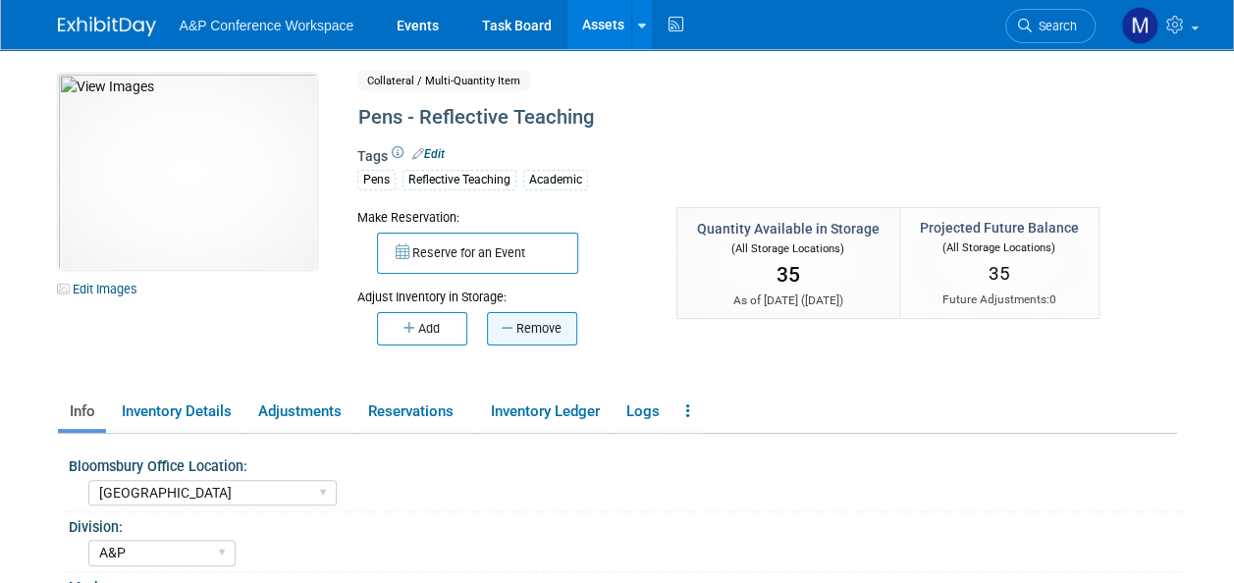
click at [554, 332] on button "Remove" at bounding box center [532, 328] width 90 height 33
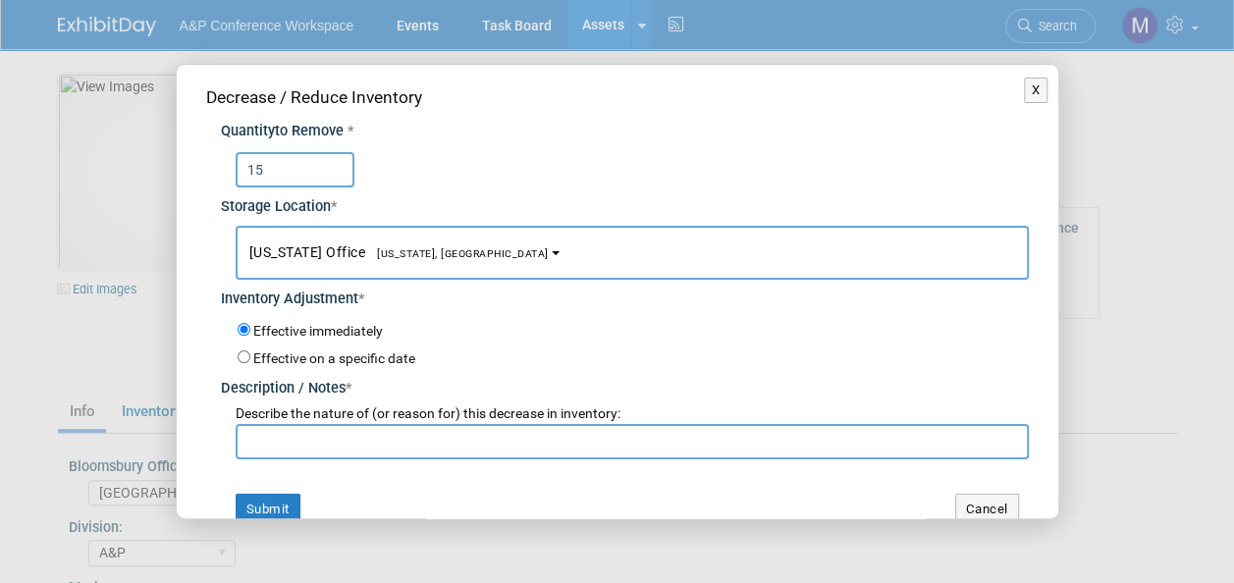
type input "15"
click at [434, 253] on span "[US_STATE], [GEOGRAPHIC_DATA]" at bounding box center [457, 253] width 184 height 13
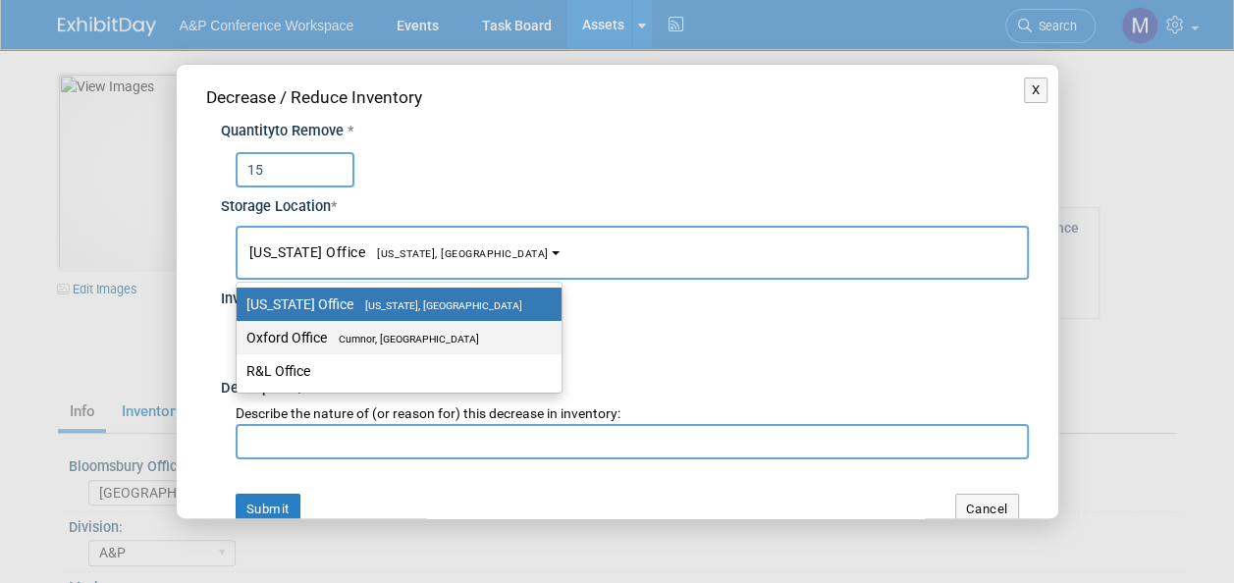
click at [438, 327] on label "Oxford Office [GEOGRAPHIC_DATA], [GEOGRAPHIC_DATA]" at bounding box center [394, 338] width 296 height 26
click at [240, 332] on input "Oxford Office [GEOGRAPHIC_DATA], [GEOGRAPHIC_DATA]" at bounding box center [233, 338] width 13 height 13
select select "11222978"
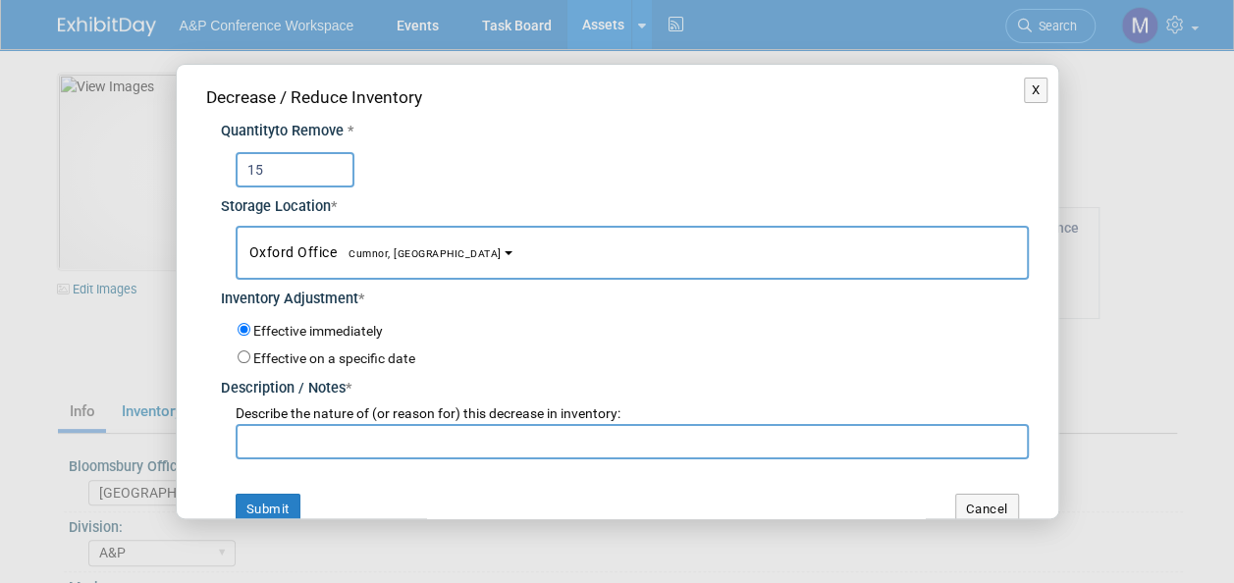
click at [413, 440] on input "text" at bounding box center [633, 441] width 794 height 35
paste input "For [PERSON_NAME] 2025 Conference"
type input "For [PERSON_NAME] 2025 Conference"
click at [282, 499] on button "Submit" at bounding box center [268, 509] width 65 height 31
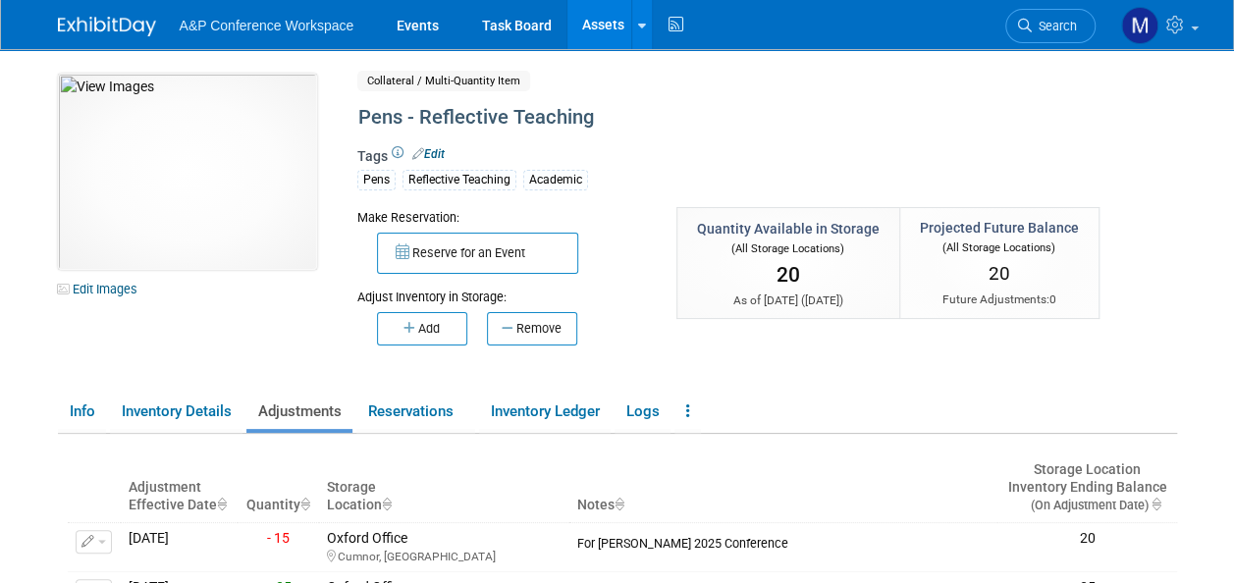
click at [603, 19] on link "Assets" at bounding box center [604, 24] width 72 height 49
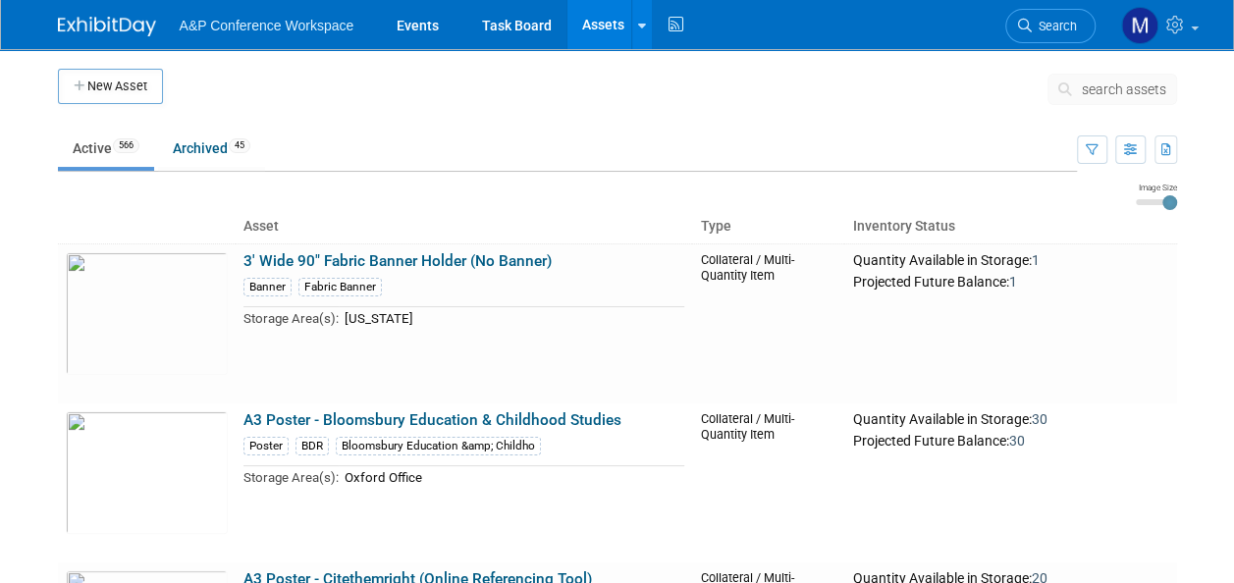
click at [1132, 104] on button "search assets" at bounding box center [1113, 89] width 130 height 31
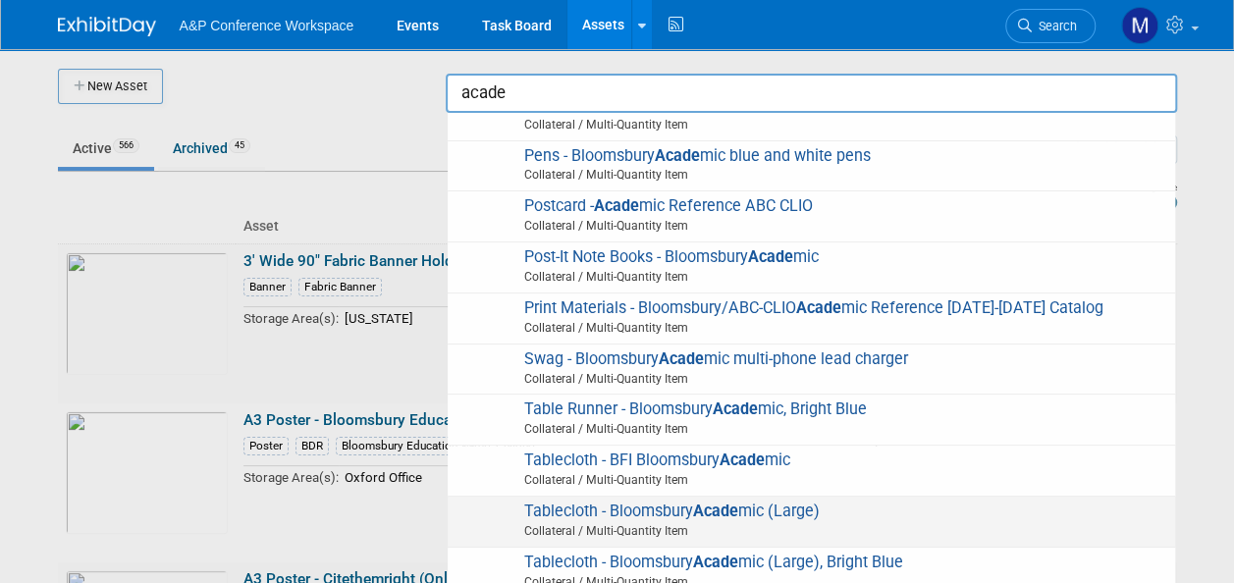
scroll to position [589, 0]
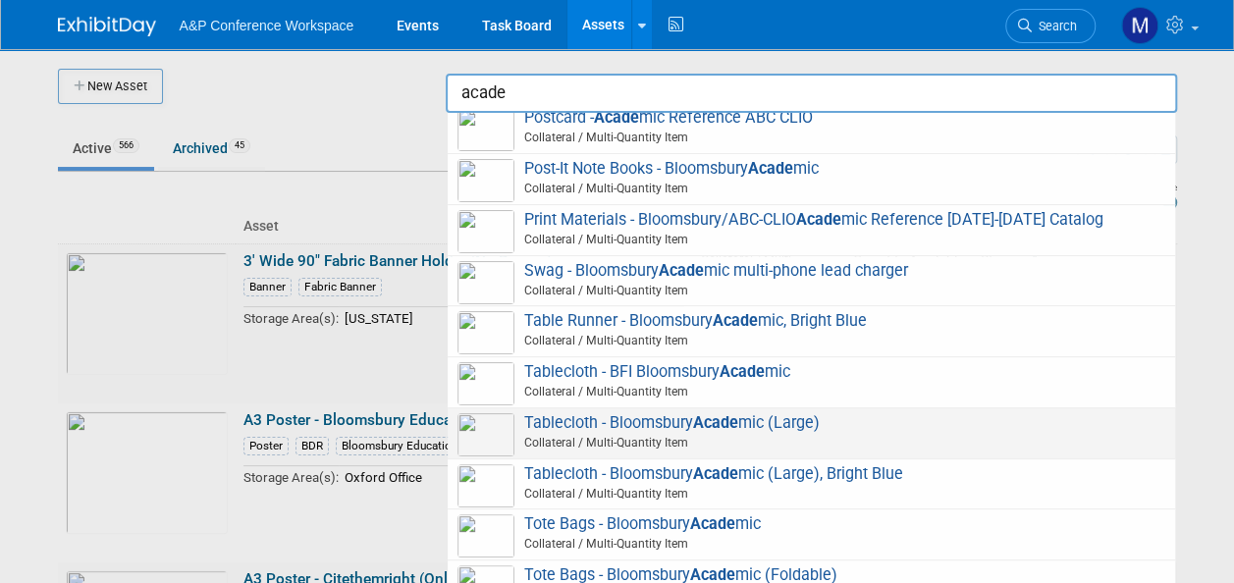
click at [678, 420] on span "Tablecloth - Bloomsbury Acade mic (Large) Collateral / Multi-Quantity Item" at bounding box center [812, 433] width 708 height 40
type input "Tablecloth - Bloomsbury Academic (Large)"
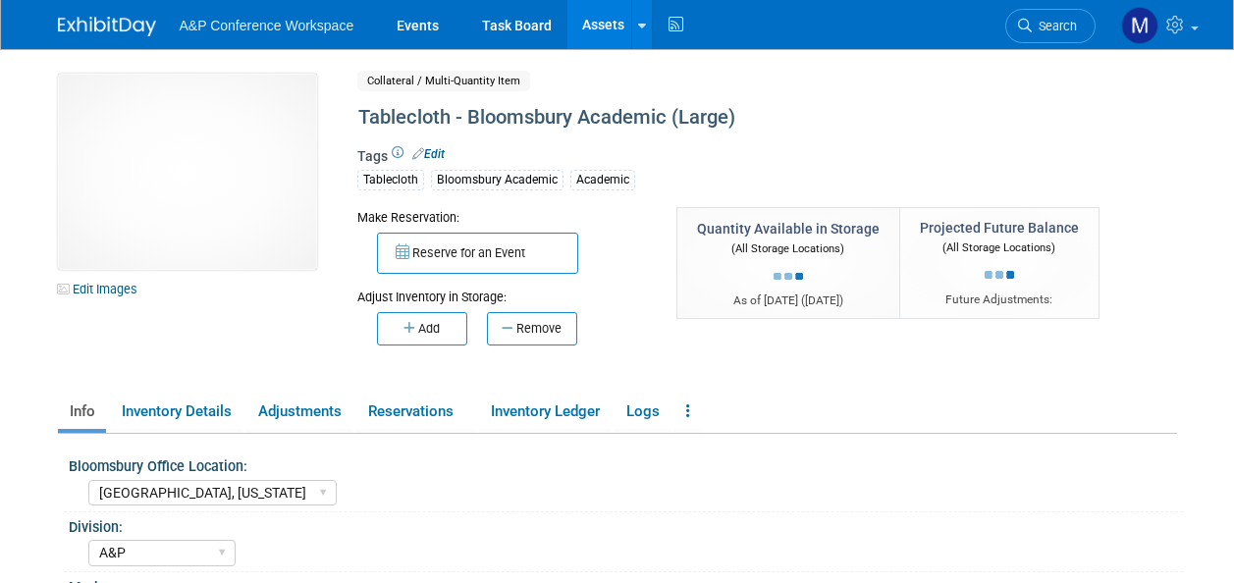
select select "[GEOGRAPHIC_DATA], [US_STATE]"
select select "A&P"
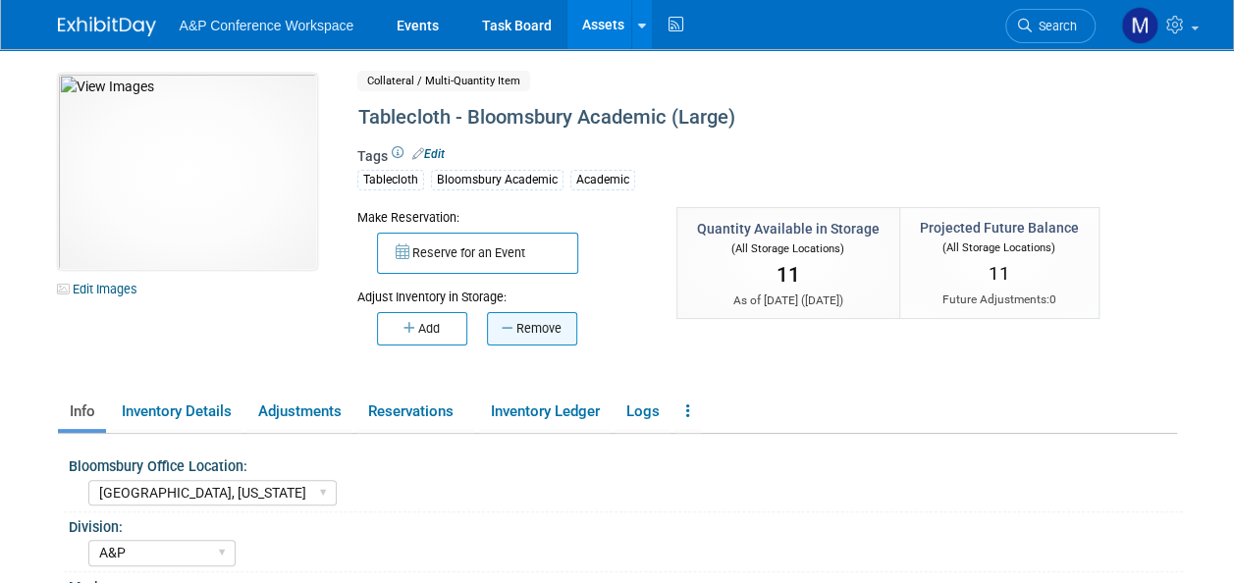
click at [561, 337] on button "Remove" at bounding box center [532, 328] width 90 height 33
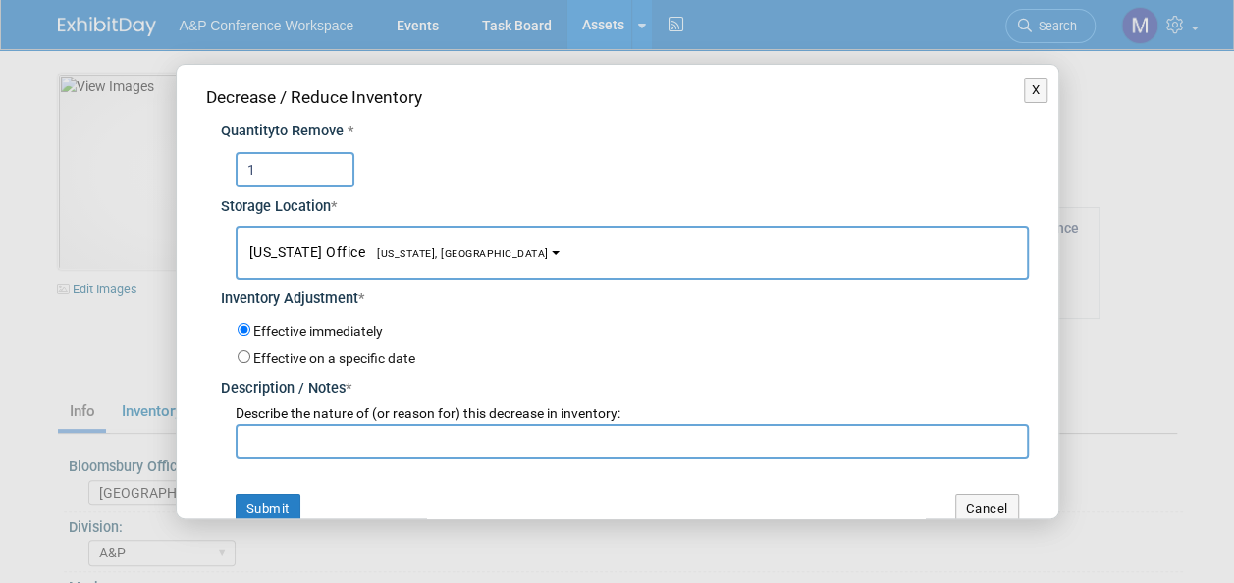
type input "1"
click at [392, 264] on button "[US_STATE] Office [US_STATE], [GEOGRAPHIC_DATA]" at bounding box center [633, 253] width 794 height 54
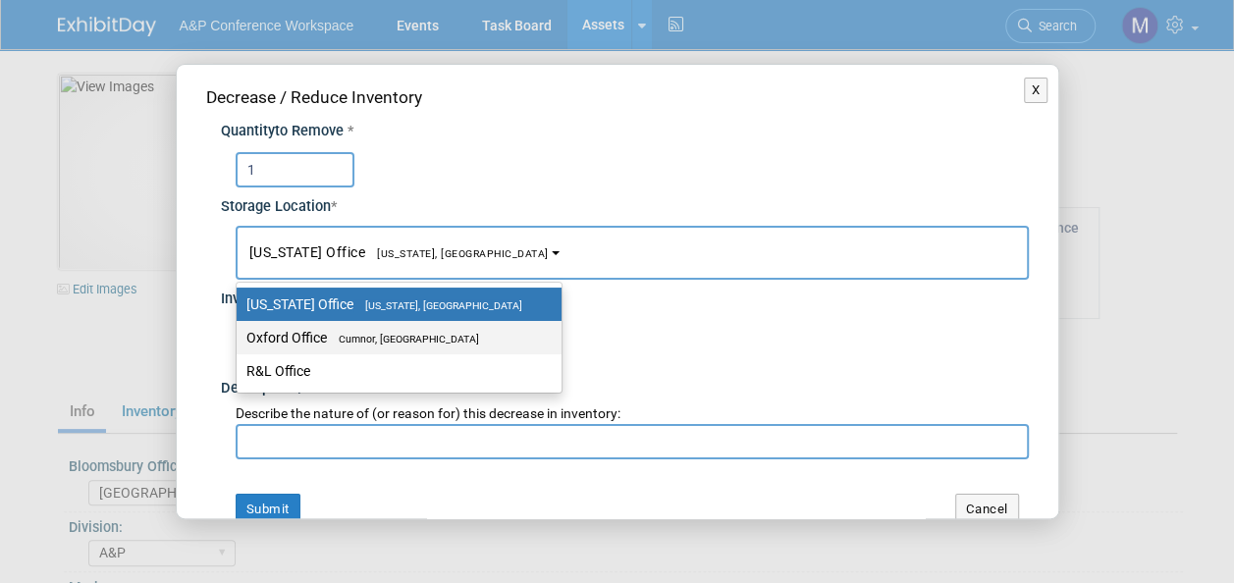
click at [399, 338] on span "Cumnor, [GEOGRAPHIC_DATA]" at bounding box center [403, 339] width 152 height 13
click at [240, 338] on input "Oxford Office [GEOGRAPHIC_DATA], [GEOGRAPHIC_DATA]" at bounding box center [233, 338] width 13 height 13
select select "11222978"
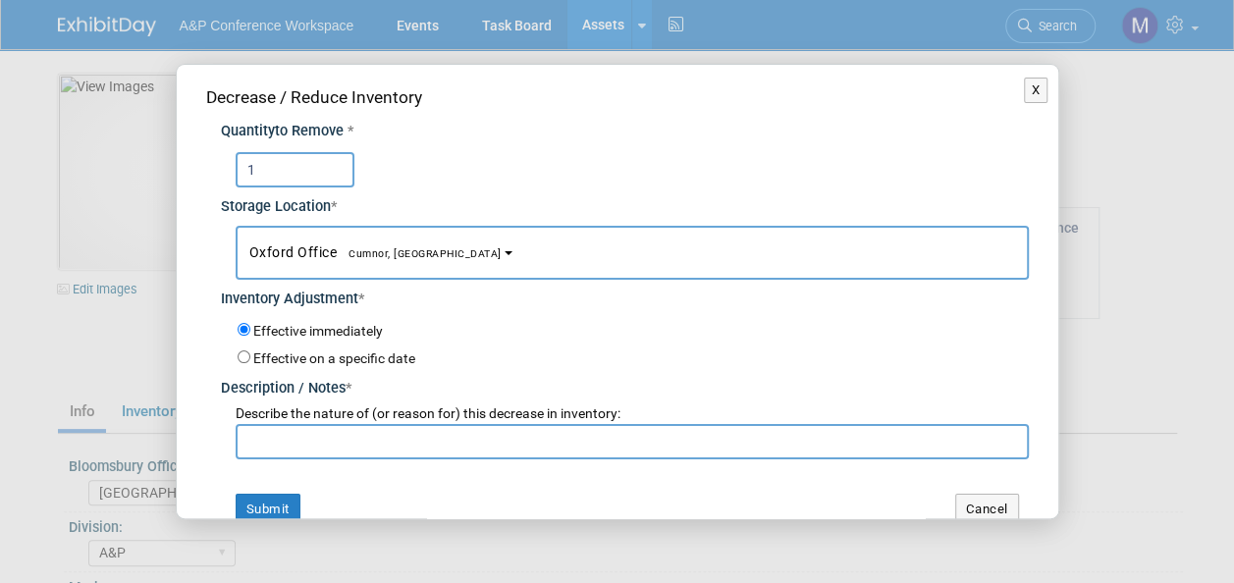
click at [398, 435] on input "text" at bounding box center [633, 441] width 794 height 35
paste input "For [PERSON_NAME] 2025 Conference"
type input "For [PERSON_NAME] 2025 Conference"
click at [262, 509] on button "Submit" at bounding box center [268, 509] width 65 height 31
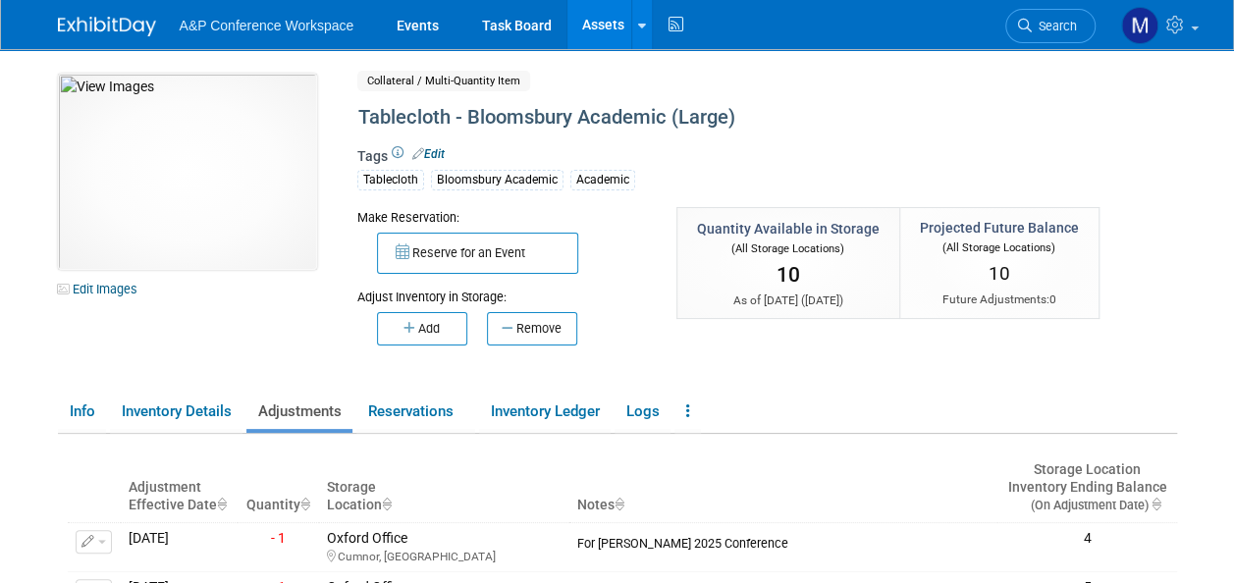
click at [595, 24] on link "Assets" at bounding box center [604, 24] width 72 height 49
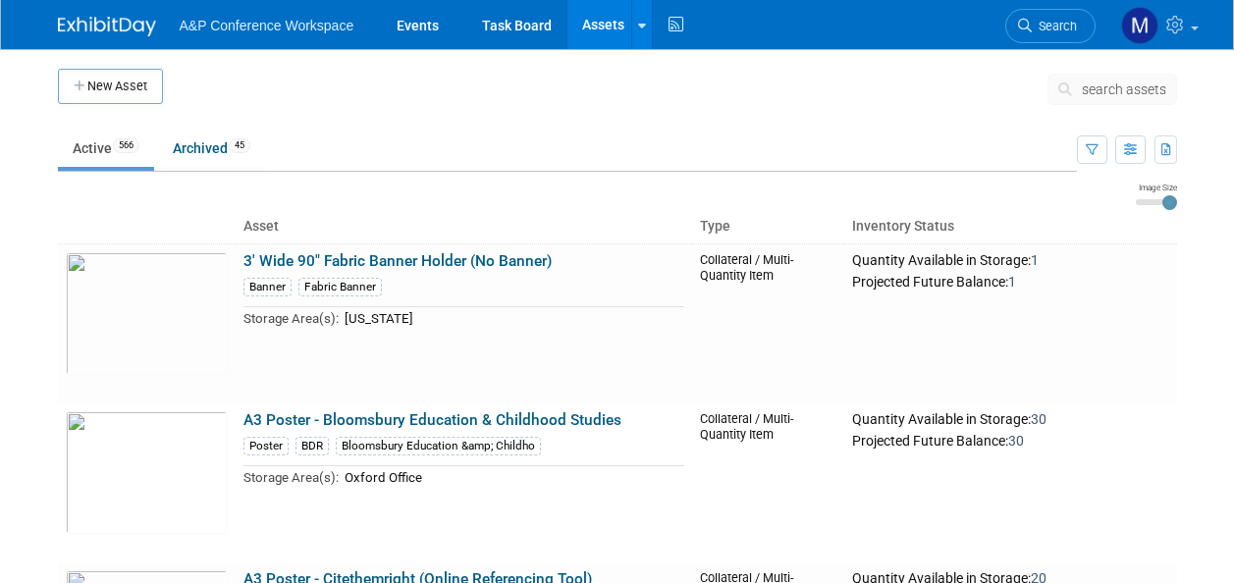
click at [1112, 92] on span "search assets" at bounding box center [1124, 90] width 84 height 16
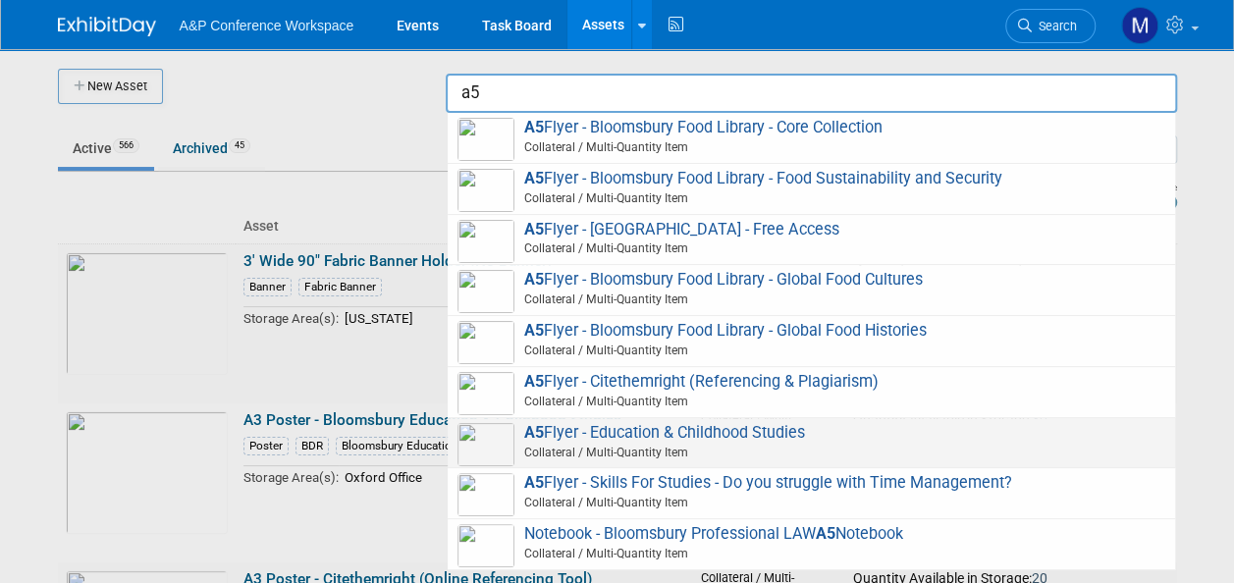
click at [693, 438] on span "A5 Flyer - Education & Childhood Studies Collateral / Multi-Quantity Item" at bounding box center [812, 443] width 708 height 40
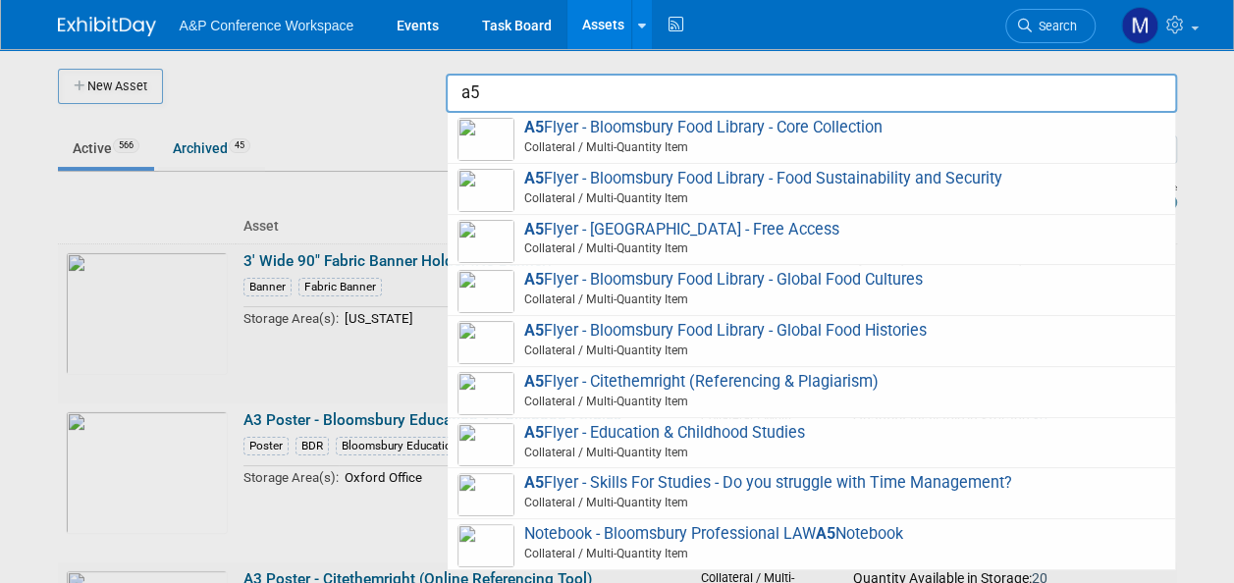
type input "A5 Flyer - Education & Childhood Studies"
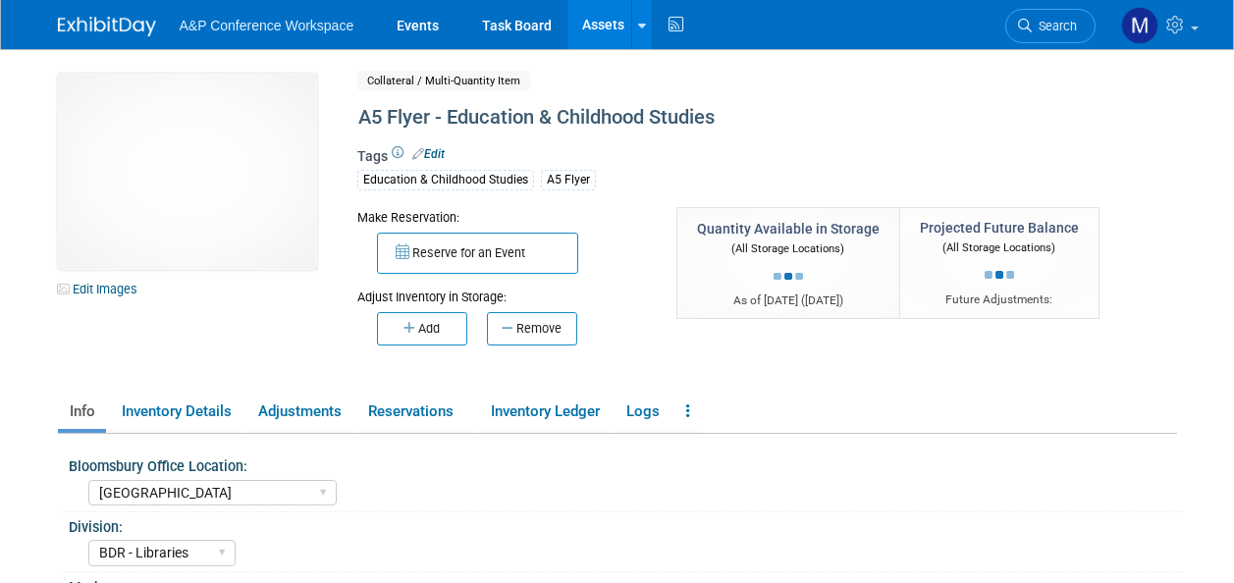
select select "[GEOGRAPHIC_DATA]"
select select "BDR - Libraries"
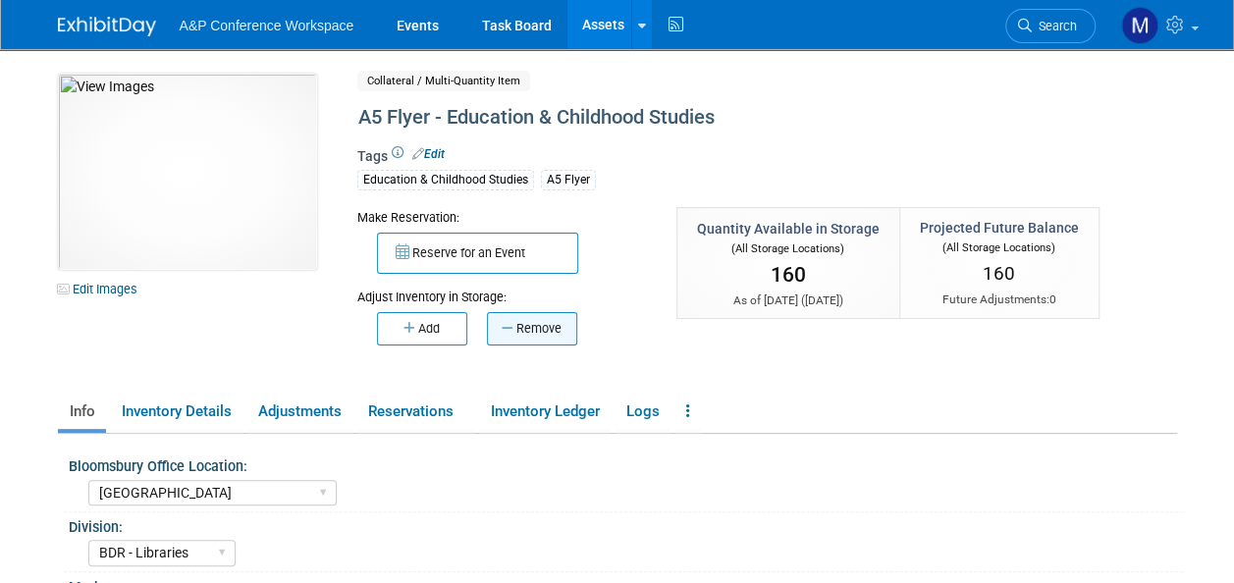
click at [561, 340] on button "Remove" at bounding box center [532, 328] width 90 height 33
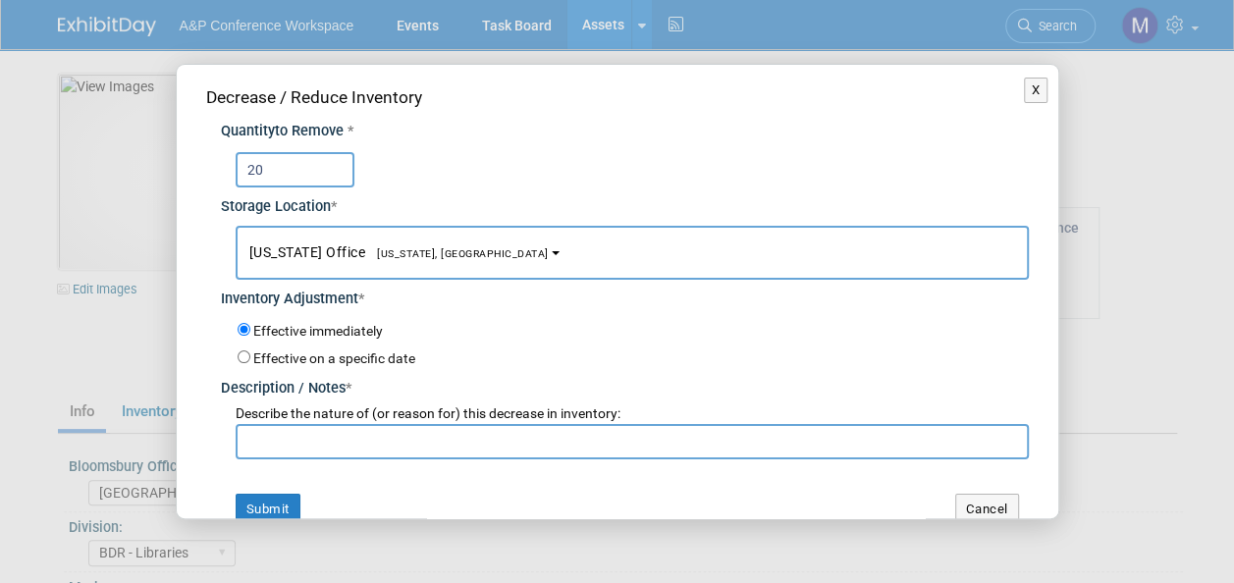
type input "20"
click at [426, 259] on span "[US_STATE] Office [US_STATE], [GEOGRAPHIC_DATA]" at bounding box center [399, 253] width 300 height 16
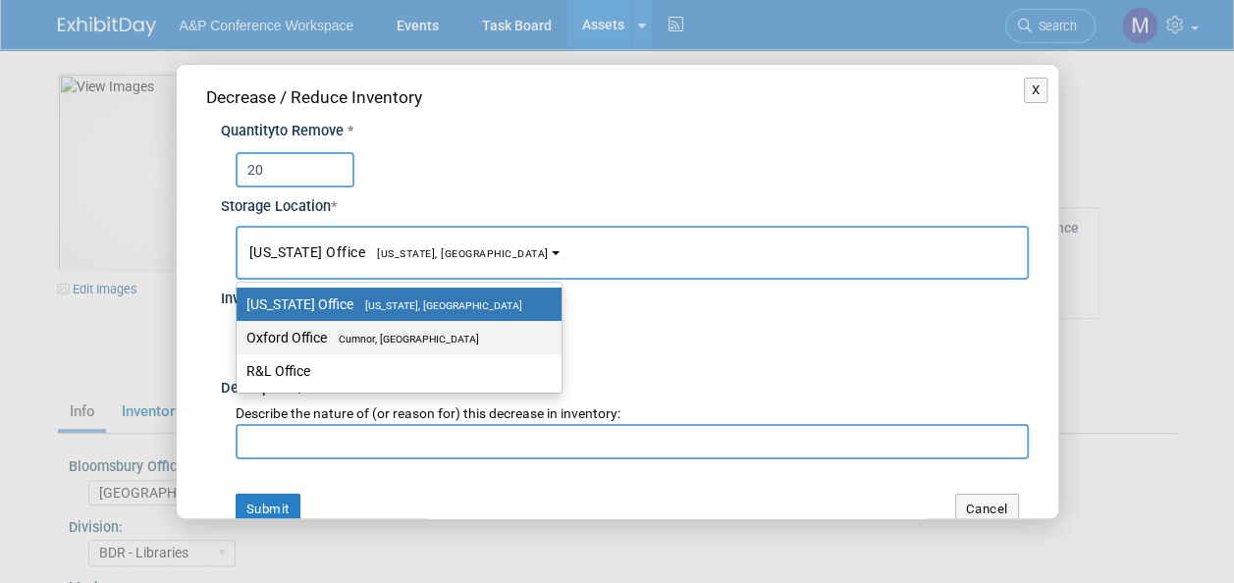
click at [424, 343] on span "Cumnor, [GEOGRAPHIC_DATA]" at bounding box center [403, 339] width 152 height 13
click at [240, 343] on input "Oxford Office [GEOGRAPHIC_DATA], [GEOGRAPHIC_DATA]" at bounding box center [233, 338] width 13 height 13
select select "11222978"
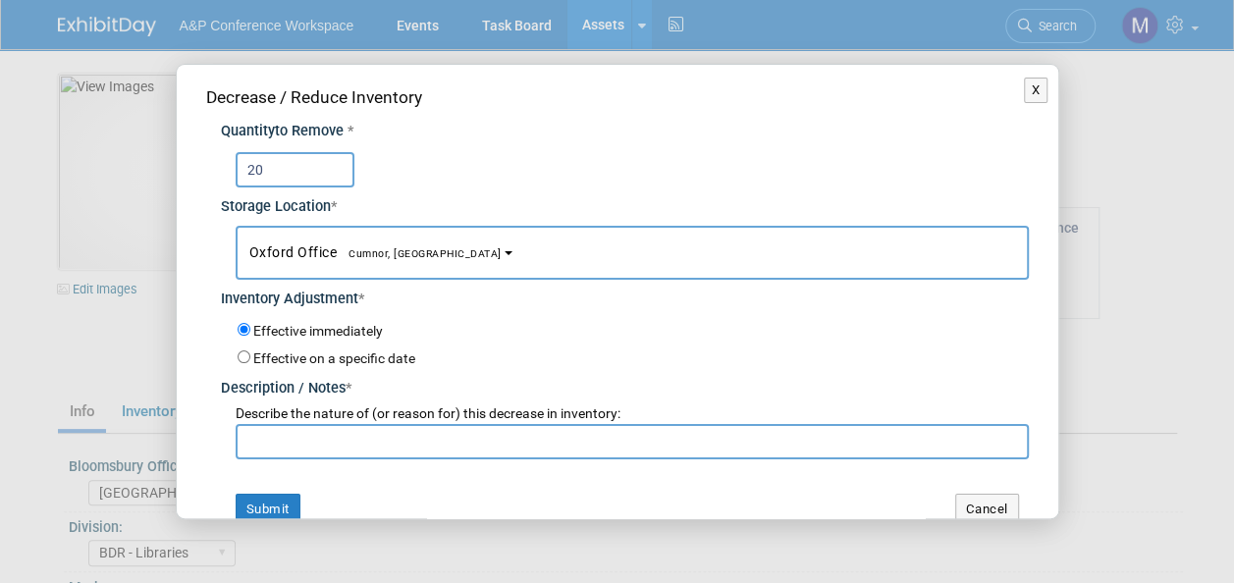
click at [397, 434] on input "text" at bounding box center [633, 441] width 794 height 35
paste input "For [PERSON_NAME] 2025 Conference"
type input "For [PERSON_NAME] 2025 Conference"
click at [269, 502] on button "Submit" at bounding box center [268, 509] width 65 height 31
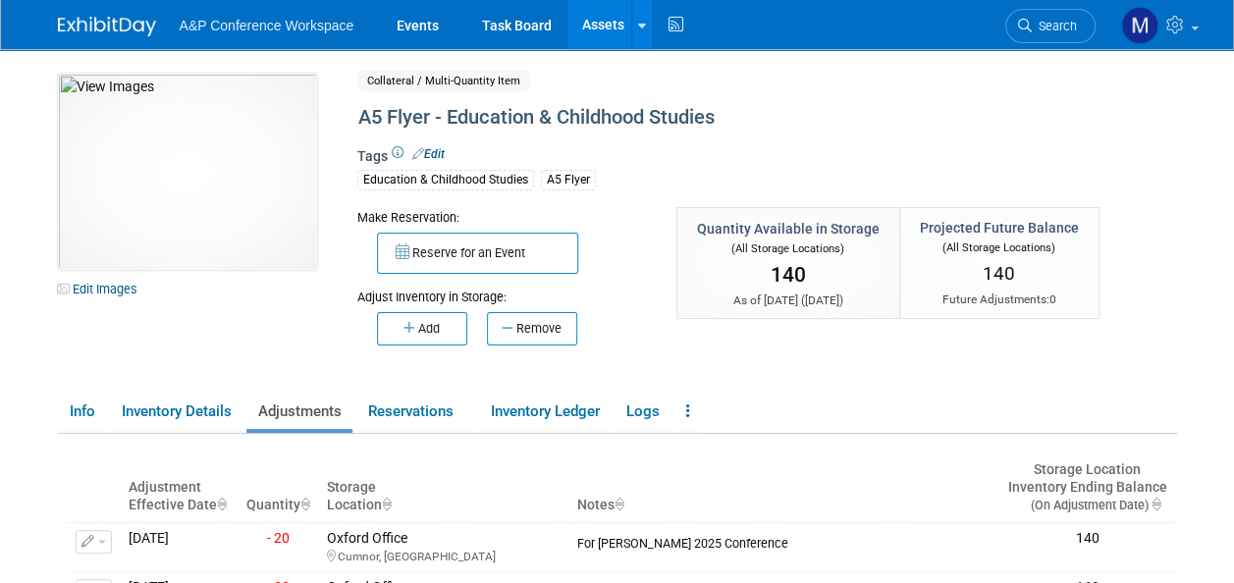
click at [609, 20] on link "Assets" at bounding box center [604, 24] width 72 height 49
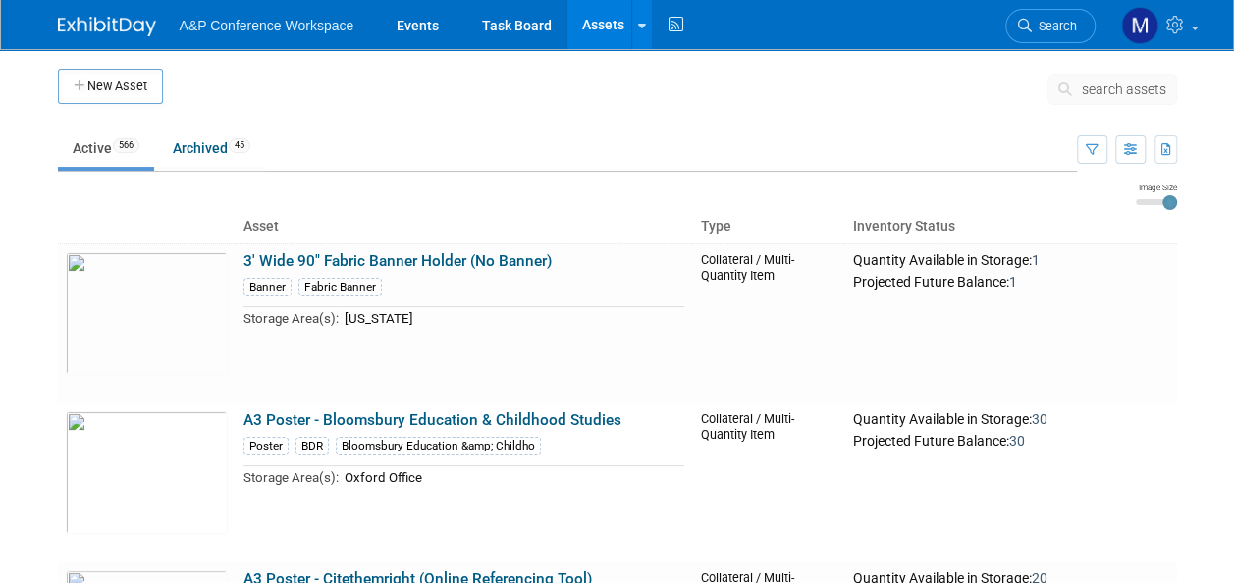
click at [1133, 98] on button "search assets" at bounding box center [1113, 89] width 130 height 31
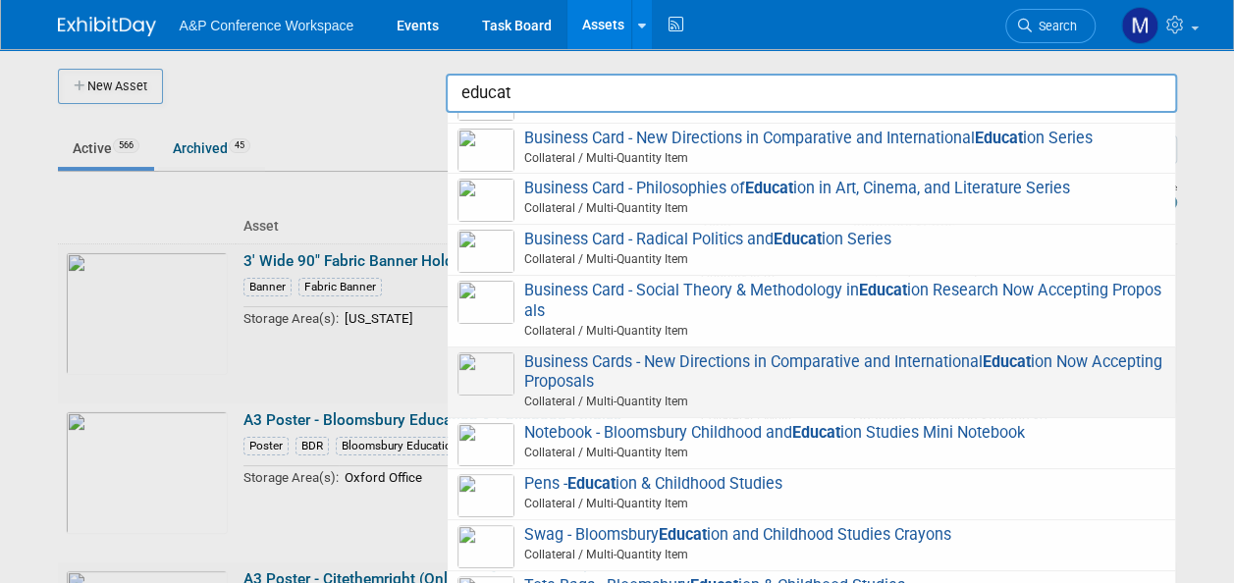
scroll to position [393, 0]
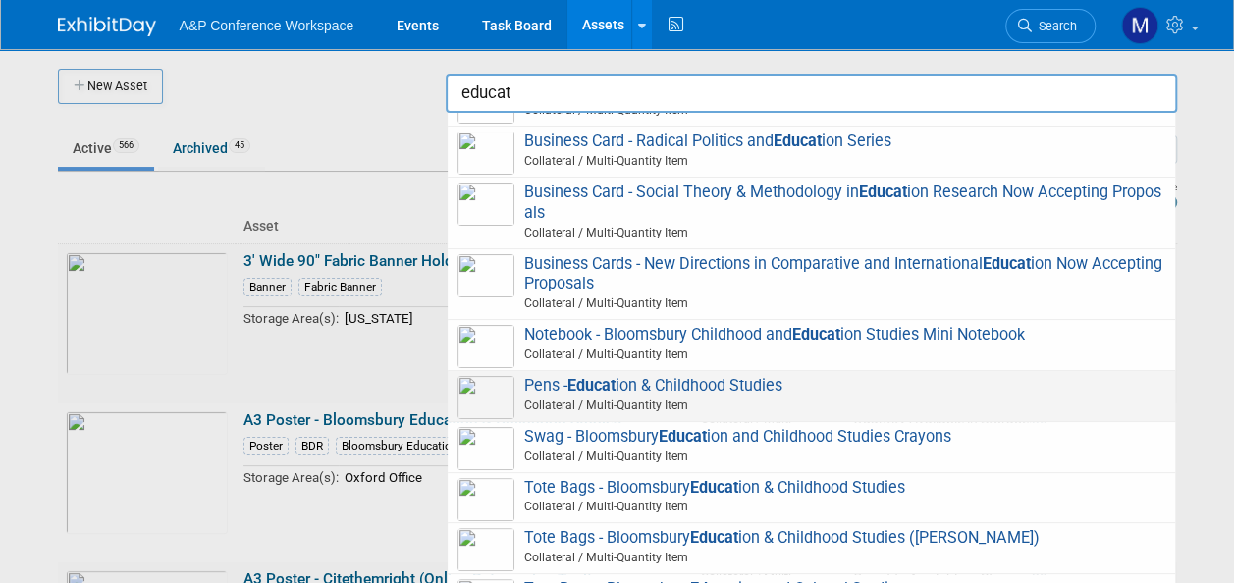
click at [716, 380] on span "Pens - Educat ion & Childhood Studies Collateral / Multi-Quantity Item" at bounding box center [812, 396] width 708 height 40
type input "Pens - Education & Childhood Studies"
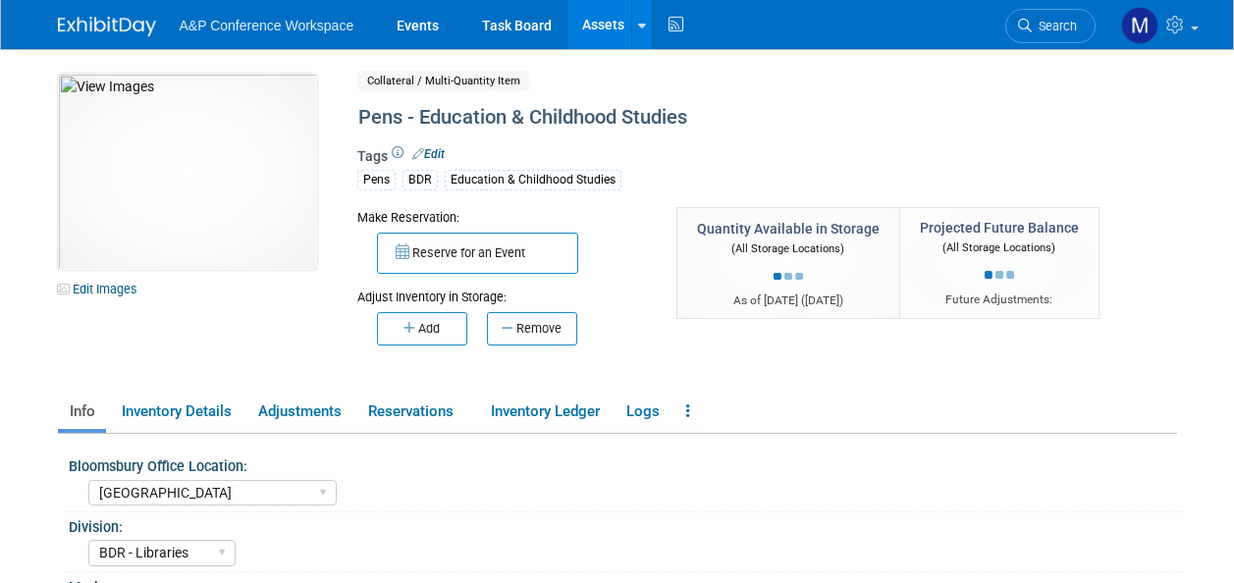
select select "[GEOGRAPHIC_DATA]"
select select "BDR - Libraries"
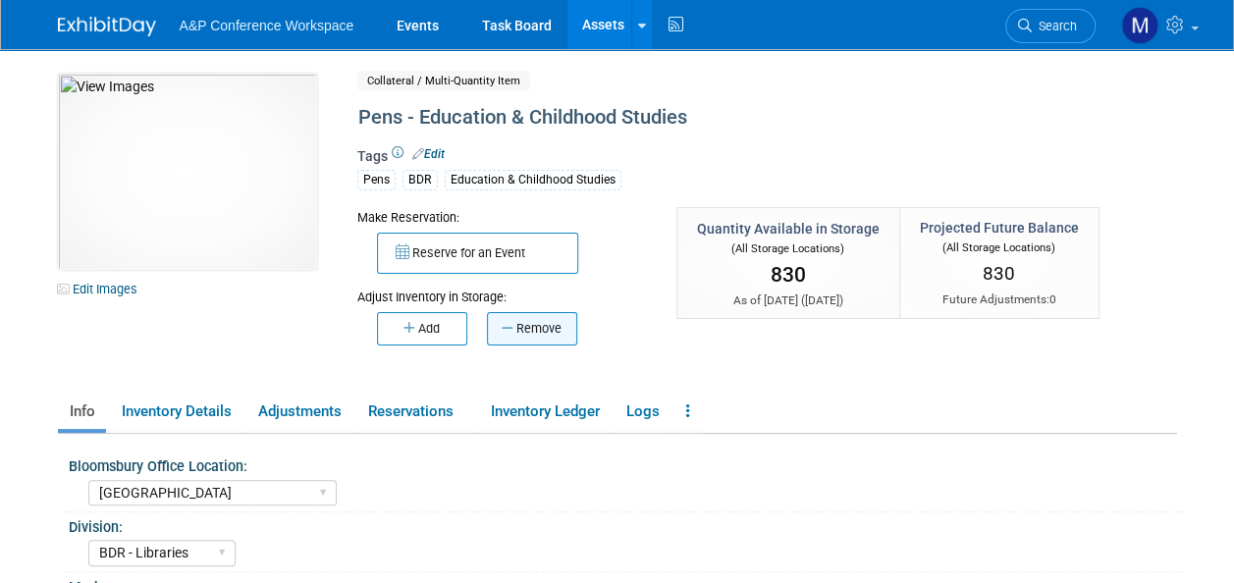
click at [554, 338] on button "Remove" at bounding box center [532, 328] width 90 height 33
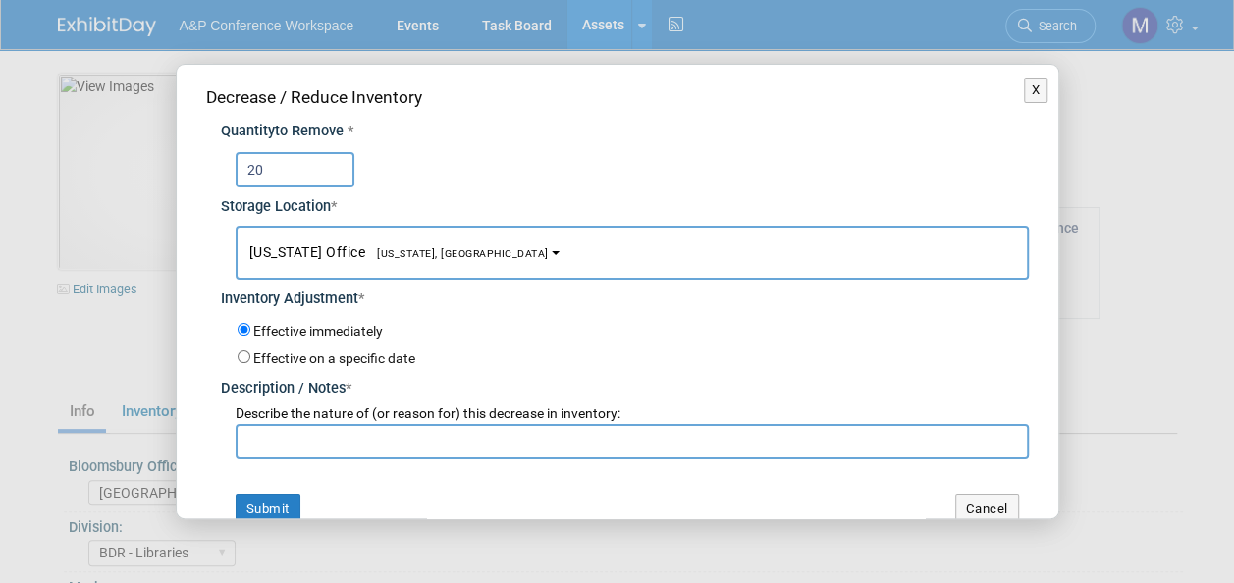
type input "20"
click at [426, 253] on span "[US_STATE], [GEOGRAPHIC_DATA]" at bounding box center [457, 253] width 184 height 13
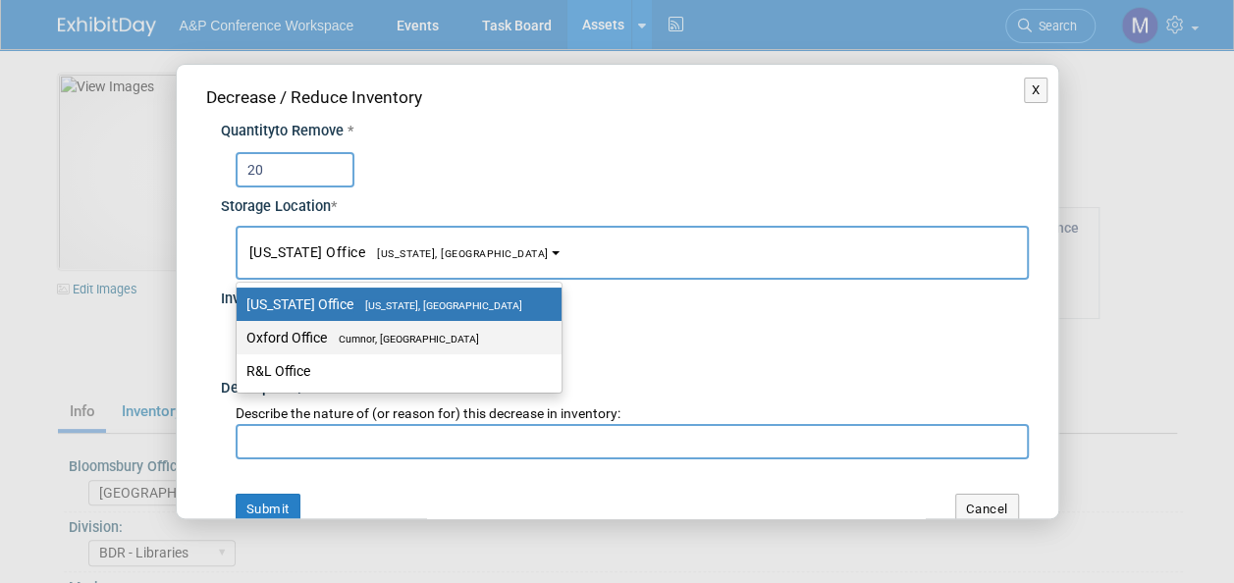
click at [441, 333] on span "Cumnor, [GEOGRAPHIC_DATA]" at bounding box center [403, 339] width 152 height 13
click at [240, 332] on input "Oxford Office Cumnor, United Kingdom" at bounding box center [233, 338] width 13 height 13
select select "11222978"
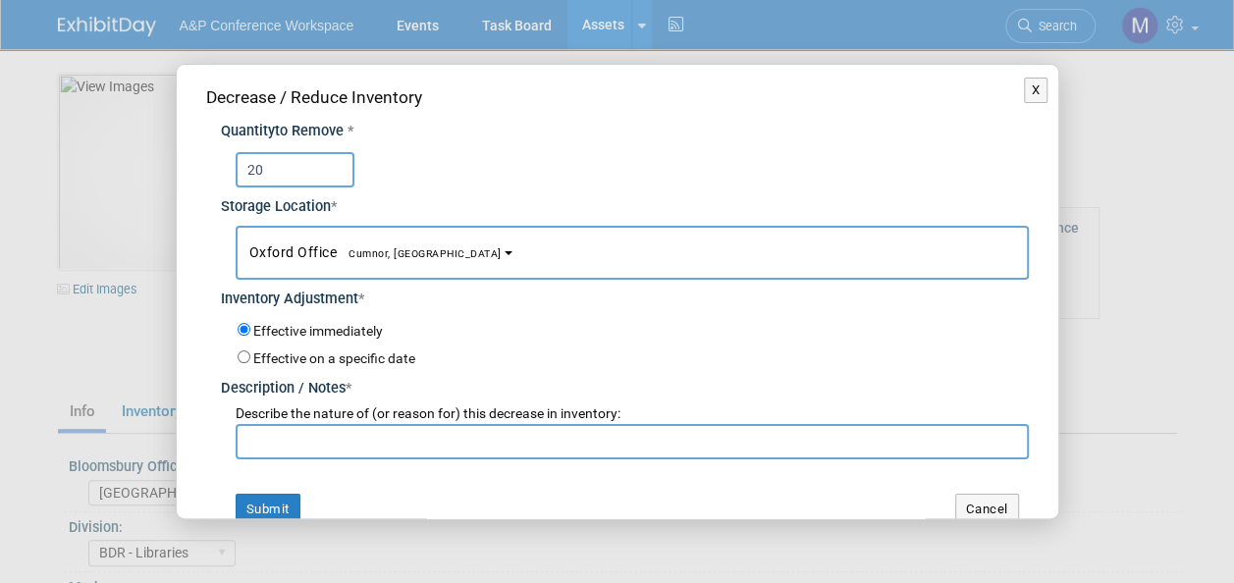
click at [428, 436] on input "text" at bounding box center [633, 441] width 794 height 35
paste input "For BERA 2025 Conference"
type input "For BERA 2025 Conference"
click at [271, 488] on div "Decrease / Reduce Inventory Quantity to Remove * 20 Storage Location * New York…" at bounding box center [618, 305] width 882 height 480
click at [271, 496] on button "Submit" at bounding box center [268, 509] width 65 height 31
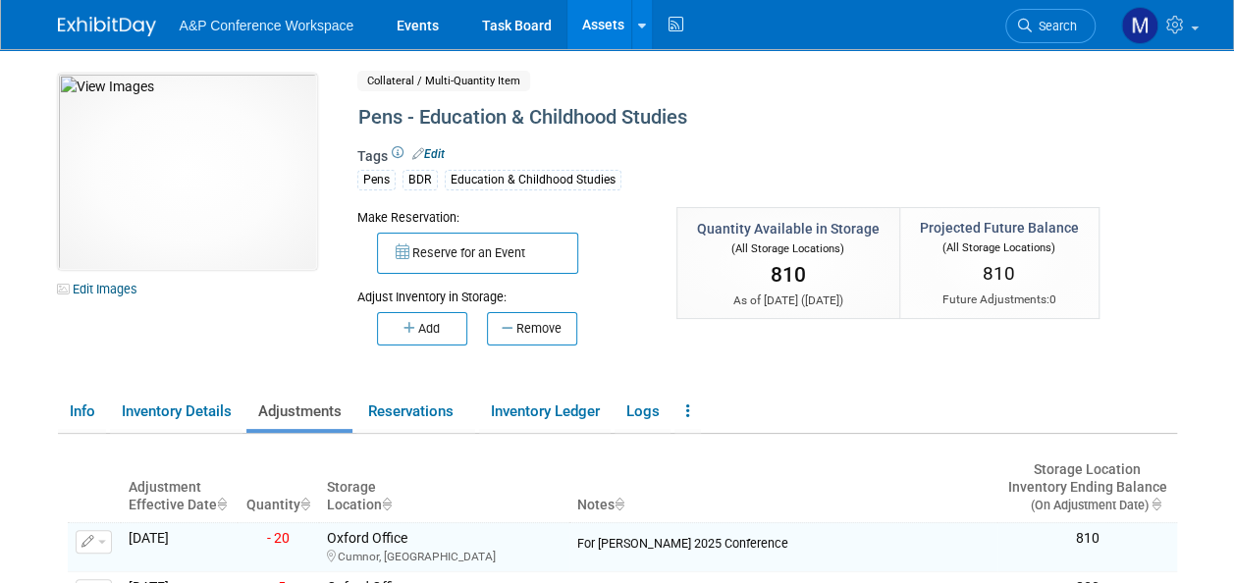
click at [594, 29] on link "Assets" at bounding box center [604, 24] width 72 height 49
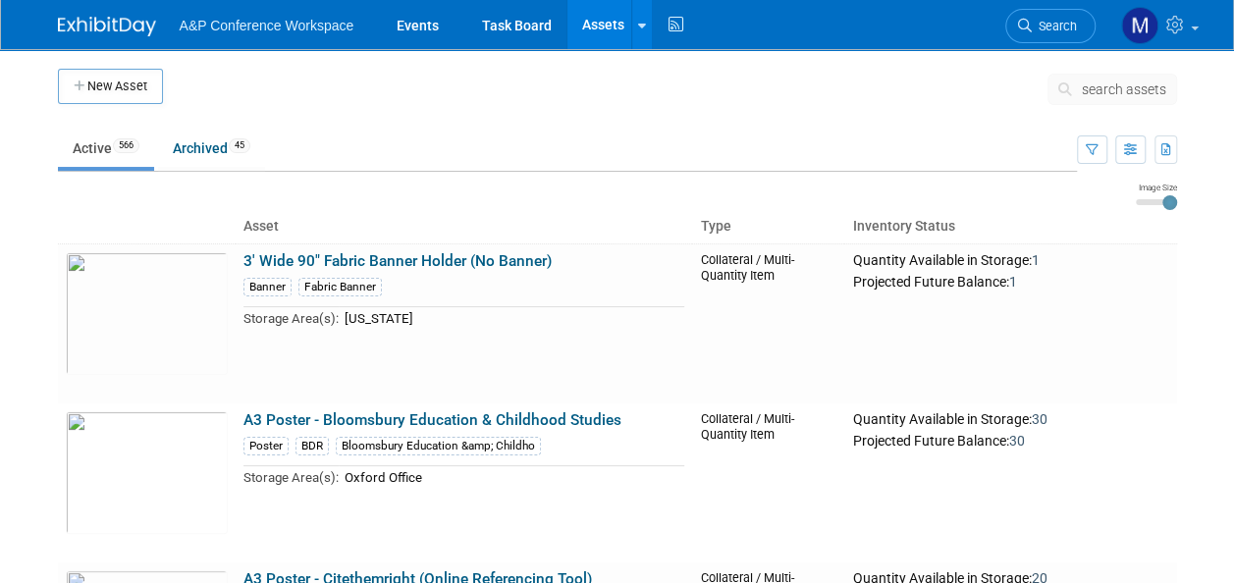
click at [1096, 88] on span "search assets" at bounding box center [1124, 90] width 84 height 16
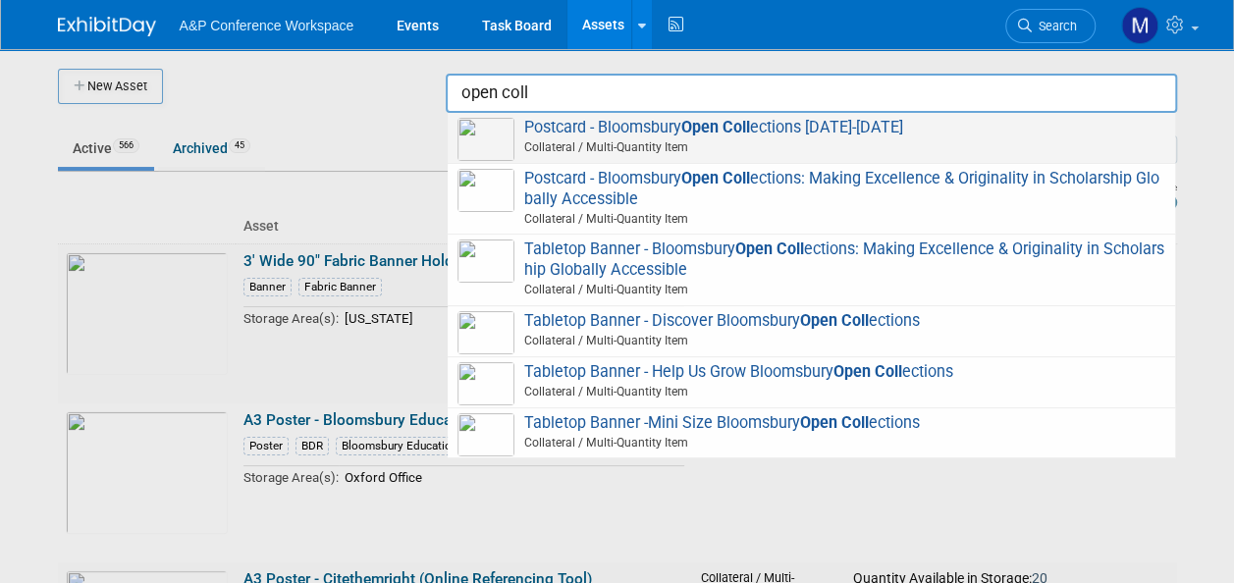
click at [801, 132] on span "Postcard - Bloomsbury Open Coll ections 2025-2026 Collateral / Multi-Quantity I…" at bounding box center [812, 138] width 708 height 40
type input "Postcard - Bloomsbury Open Collections 2025-2026"
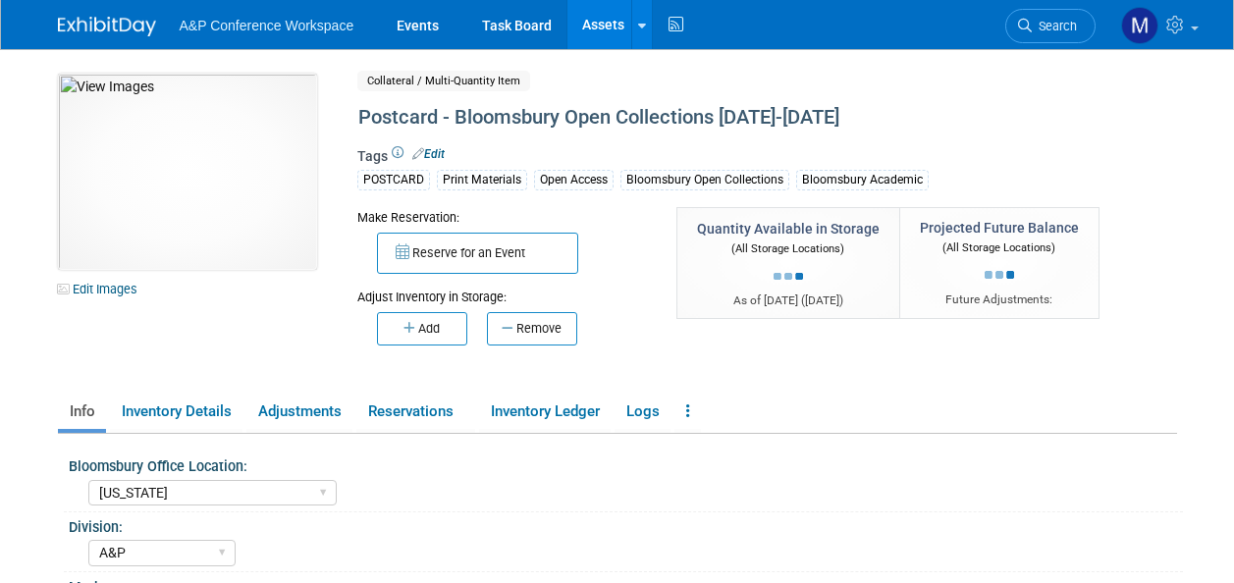
select select "[US_STATE]"
select select "A&P"
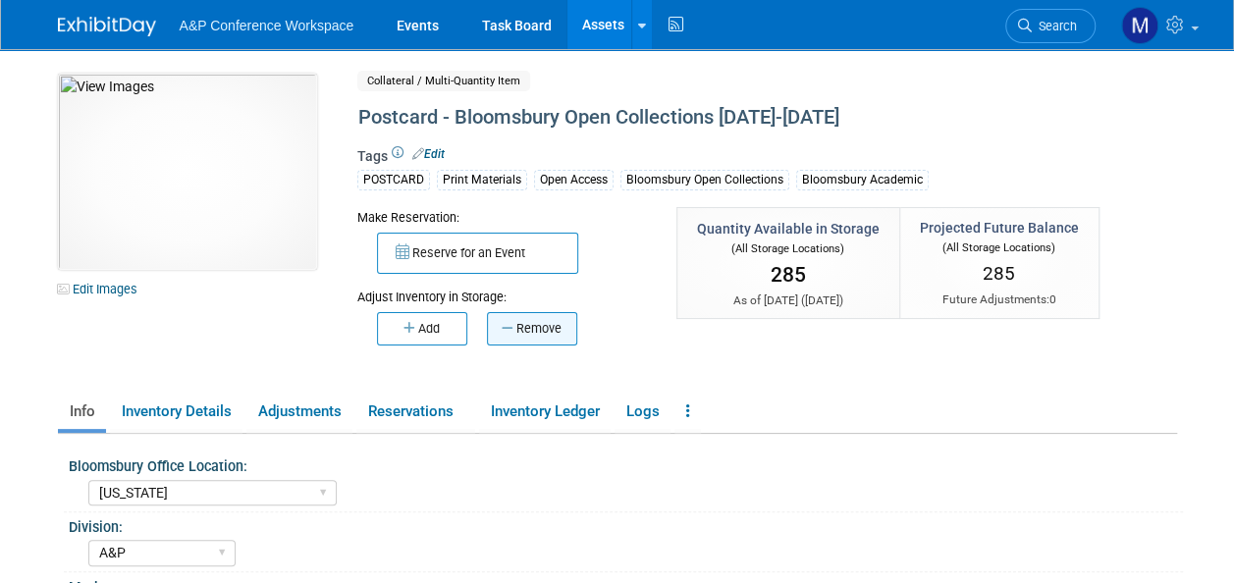
click at [557, 333] on button "Remove" at bounding box center [532, 328] width 90 height 33
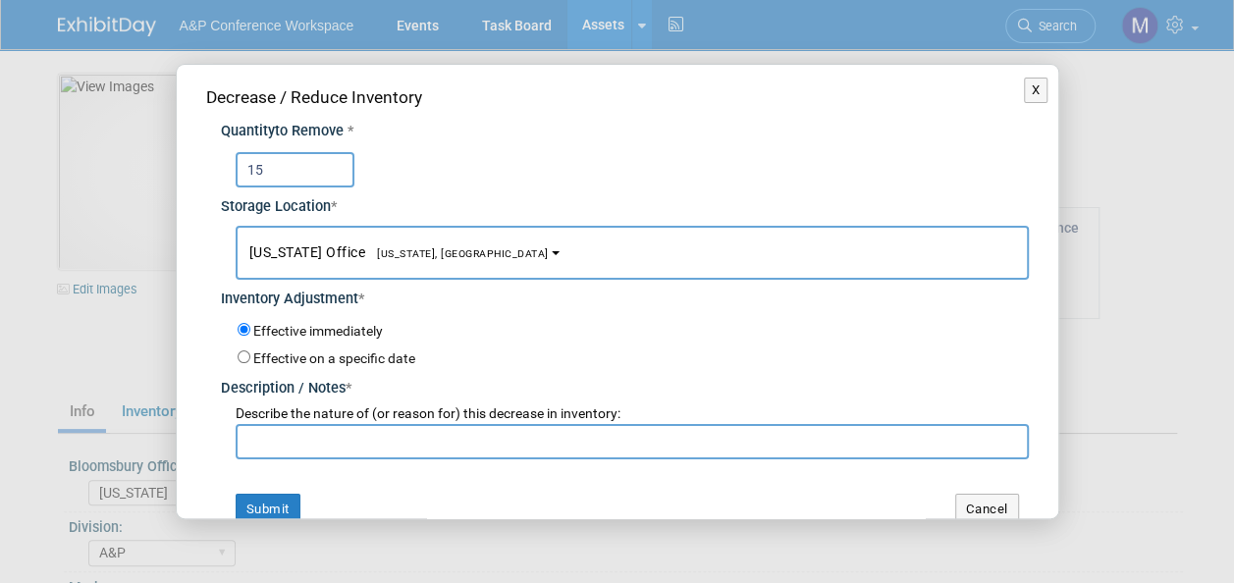
type input "15"
click at [446, 263] on button "New York Office New York, NY" at bounding box center [633, 253] width 794 height 54
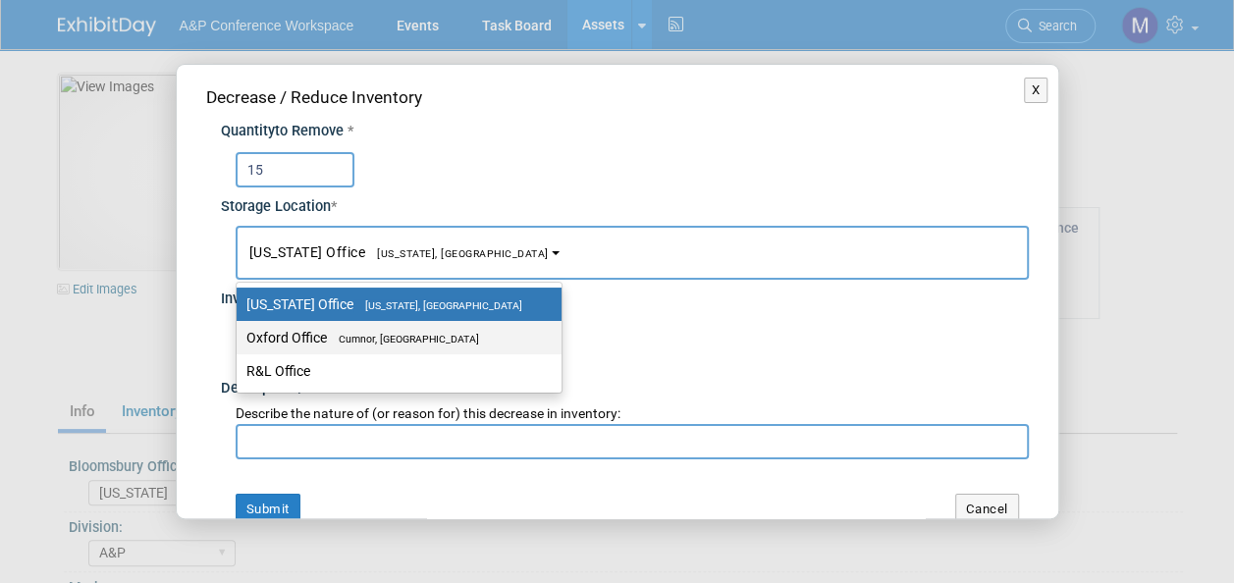
click at [458, 344] on label "Oxford Office Cumnor, United Kingdom" at bounding box center [394, 338] width 296 height 26
click at [240, 344] on input "Oxford Office Cumnor, United Kingdom" at bounding box center [233, 338] width 13 height 13
select select "11222978"
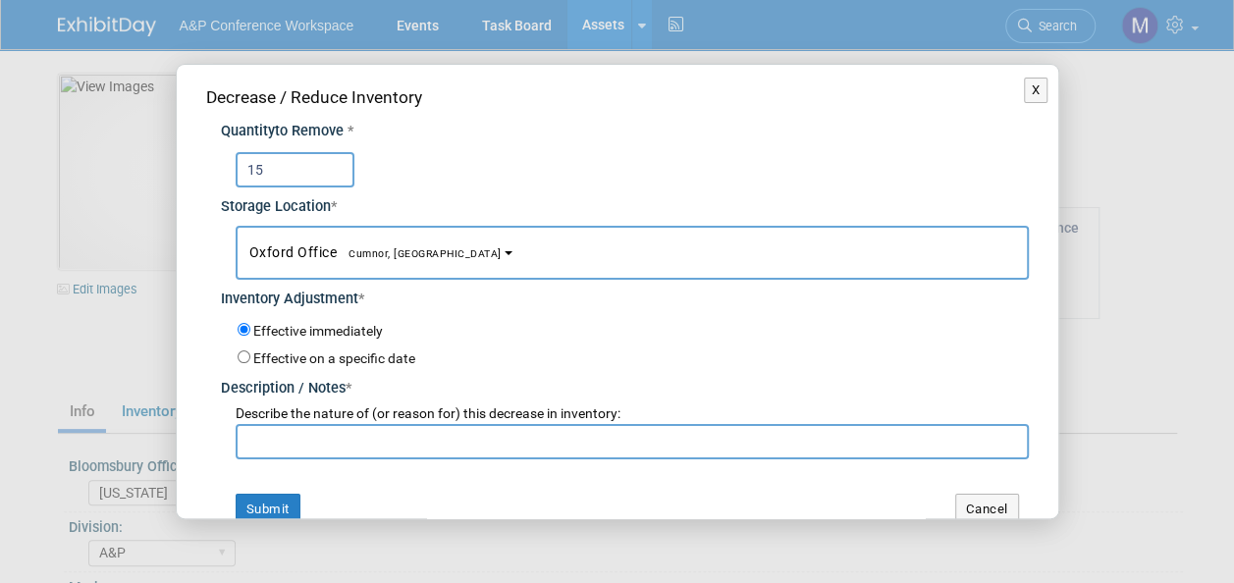
click at [427, 440] on input "text" at bounding box center [633, 441] width 794 height 35
paste input "For BERA 2025 Conference"
type input "For BERA 2025 Conference"
click at [281, 510] on button "Submit" at bounding box center [268, 509] width 65 height 31
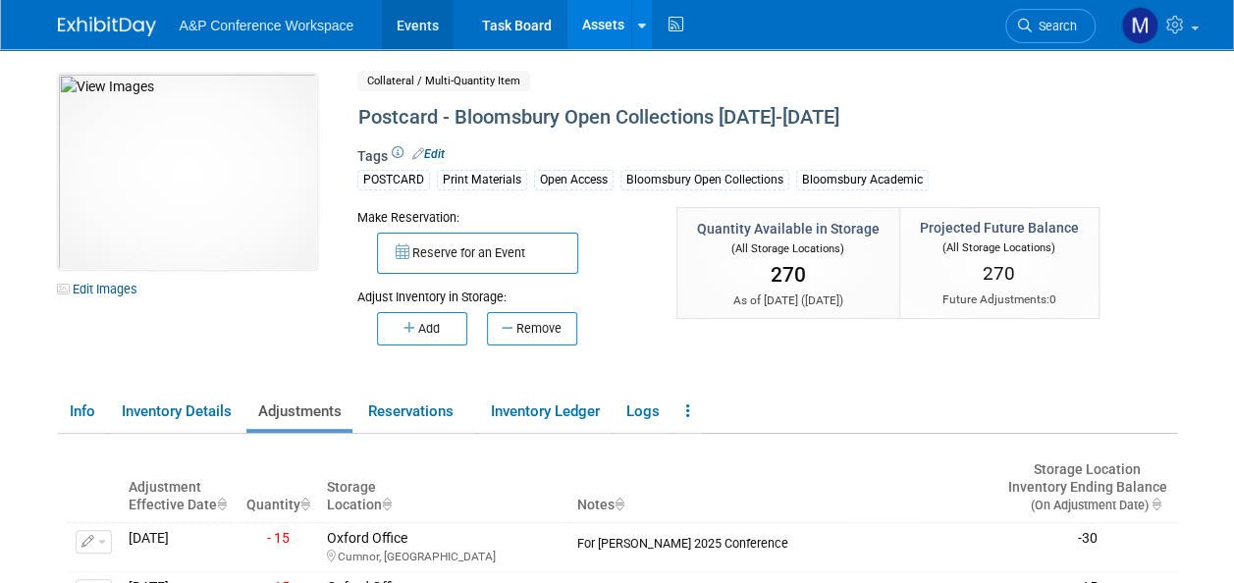
click at [418, 20] on link "Events" at bounding box center [418, 24] width 72 height 49
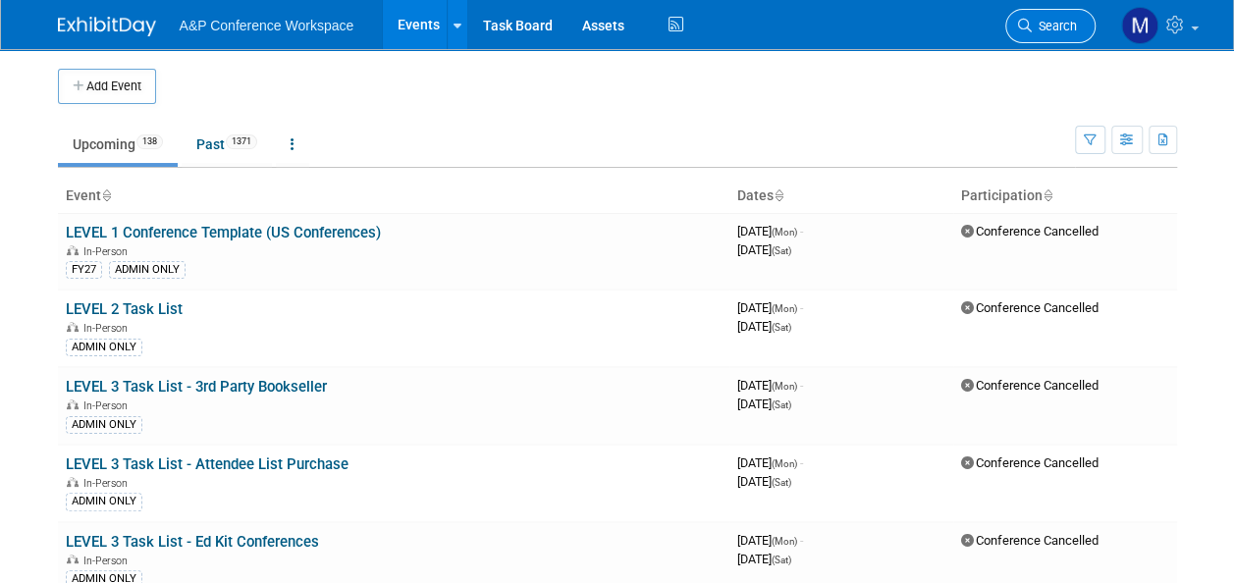
click at [1064, 26] on span "Search" at bounding box center [1054, 26] width 45 height 15
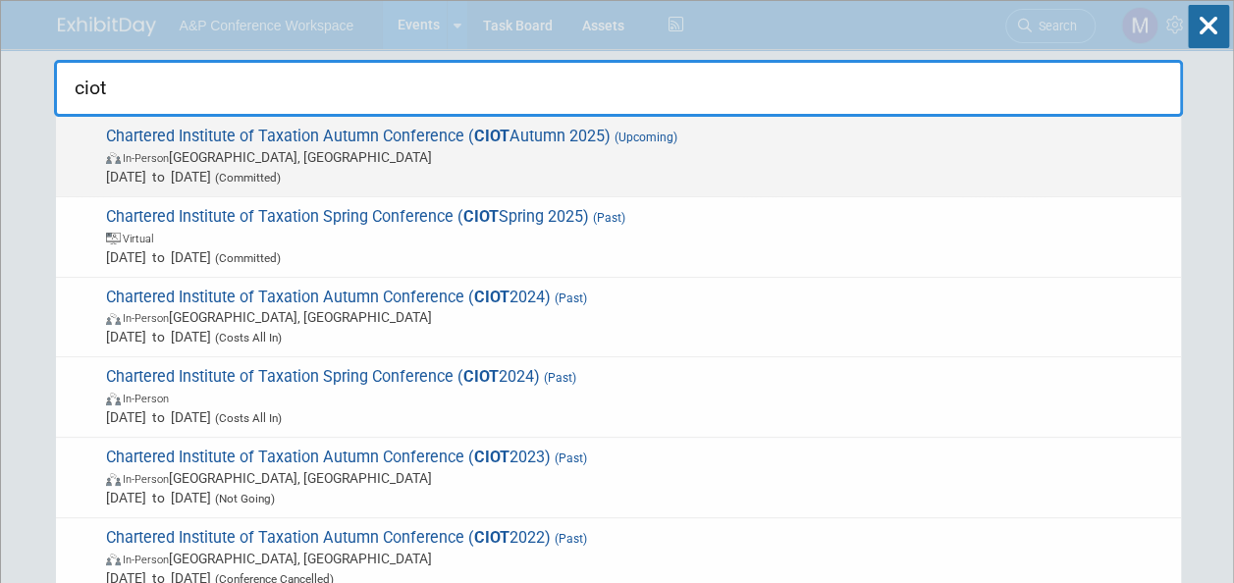
type input "ciot"
click at [522, 134] on span "Chartered Institute of Taxation Autumn Conference ( CIOT Autumn 2025) (Upcoming…" at bounding box center [635, 157] width 1071 height 60
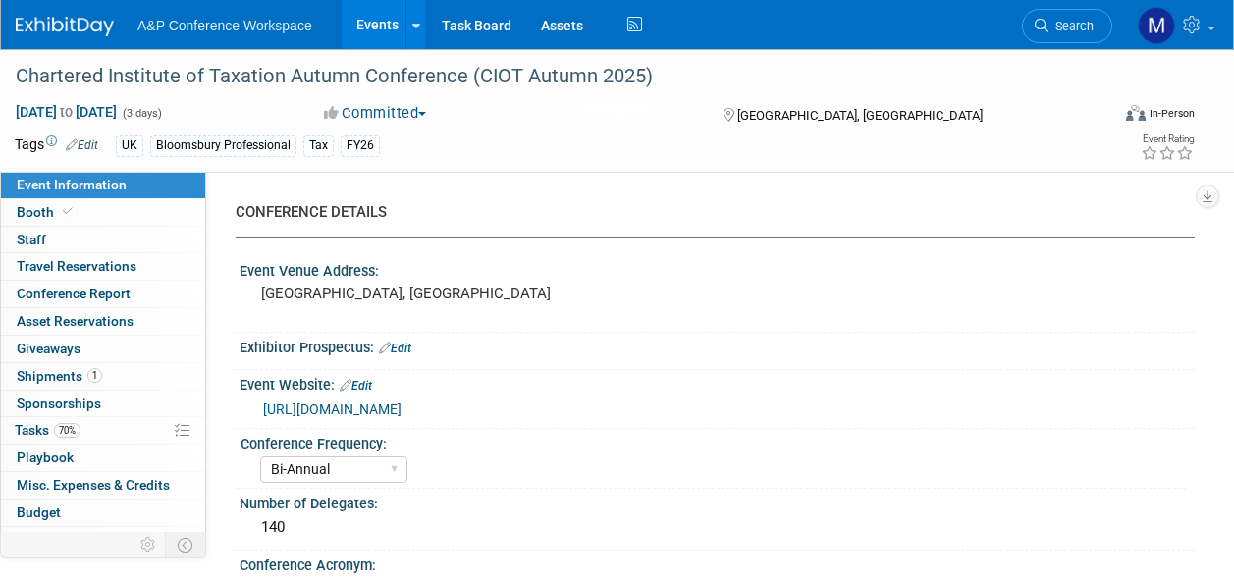
select select "Bi-Annual"
select select "Level 2"
select select "In-Person Booth"
select select "Tax & Accounting"
select select "Bloomsbury Professional"
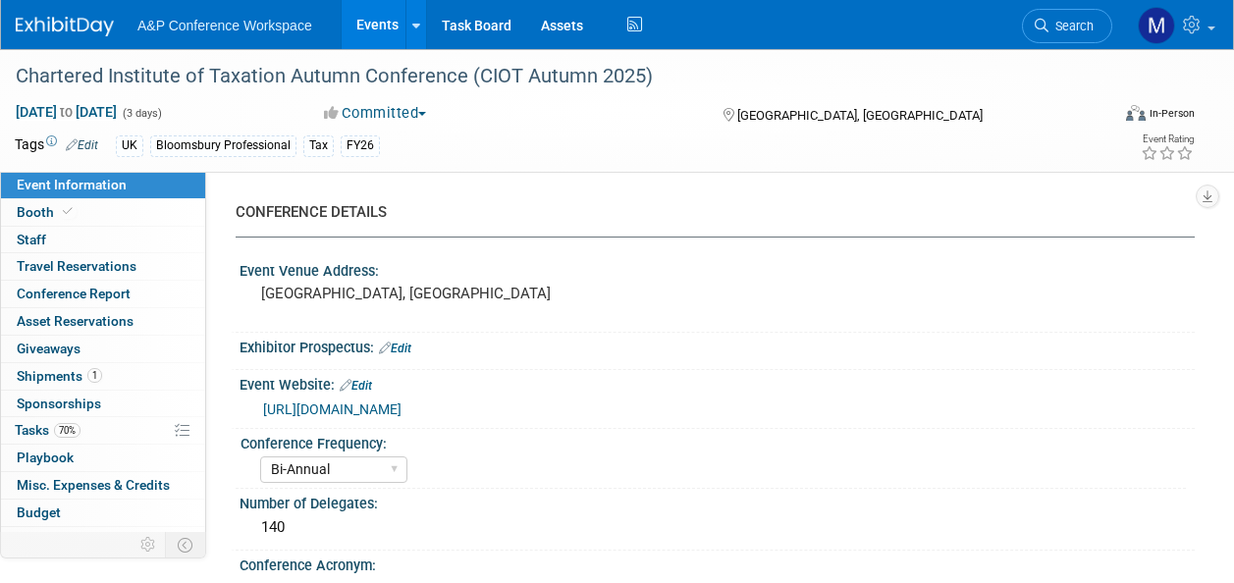
select select "[PERSON_NAME]"
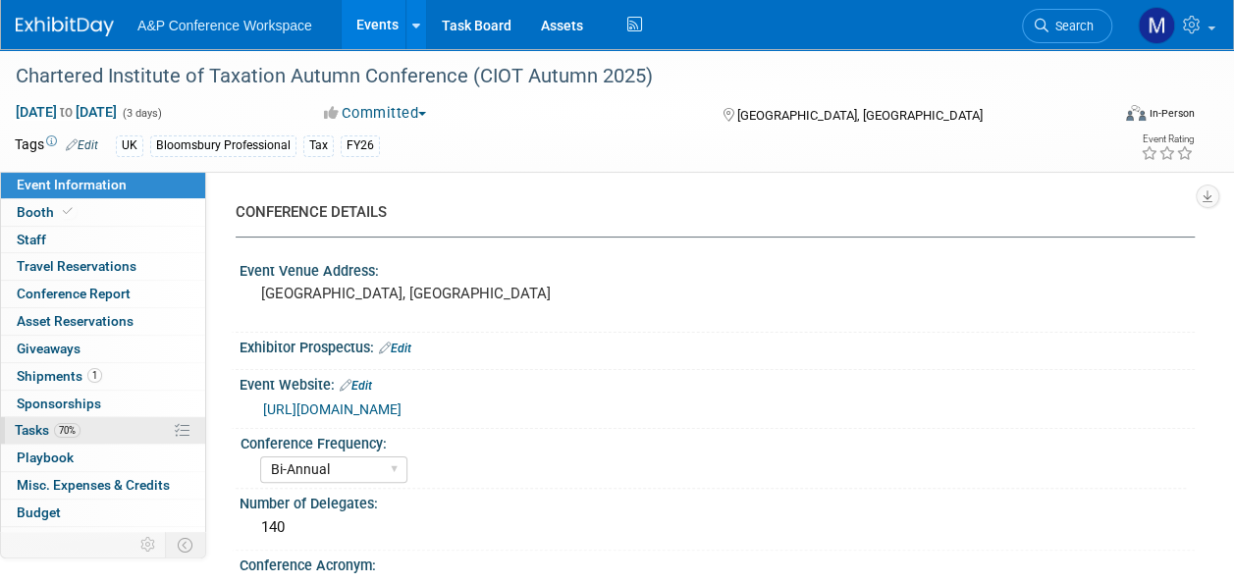
click at [124, 417] on link "70% Tasks 70%" at bounding box center [103, 430] width 204 height 27
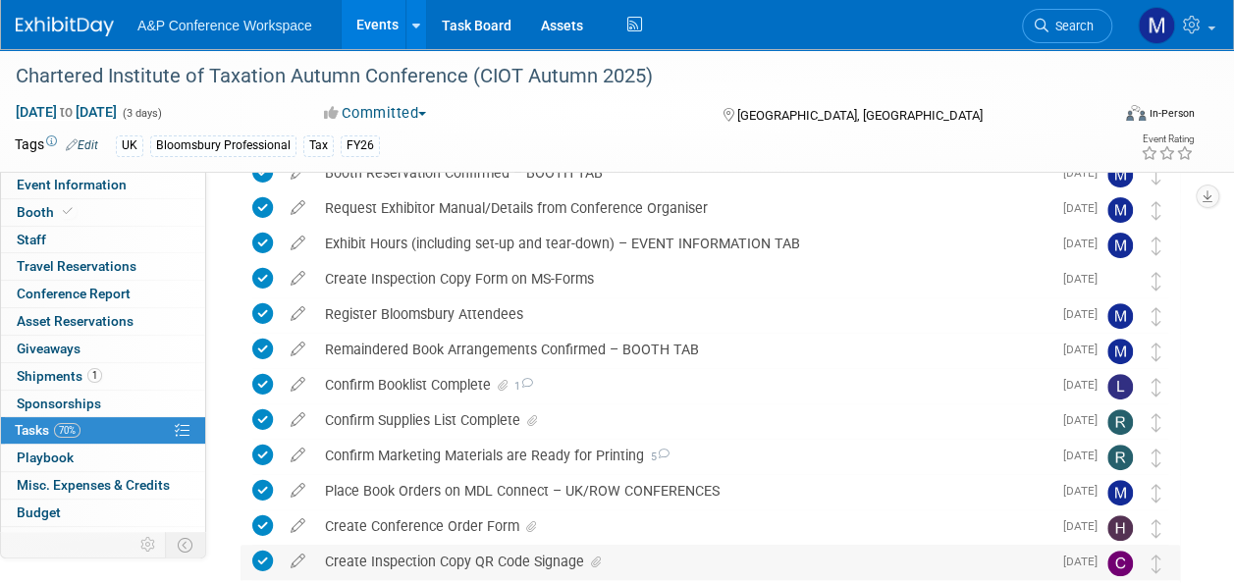
scroll to position [295, 0]
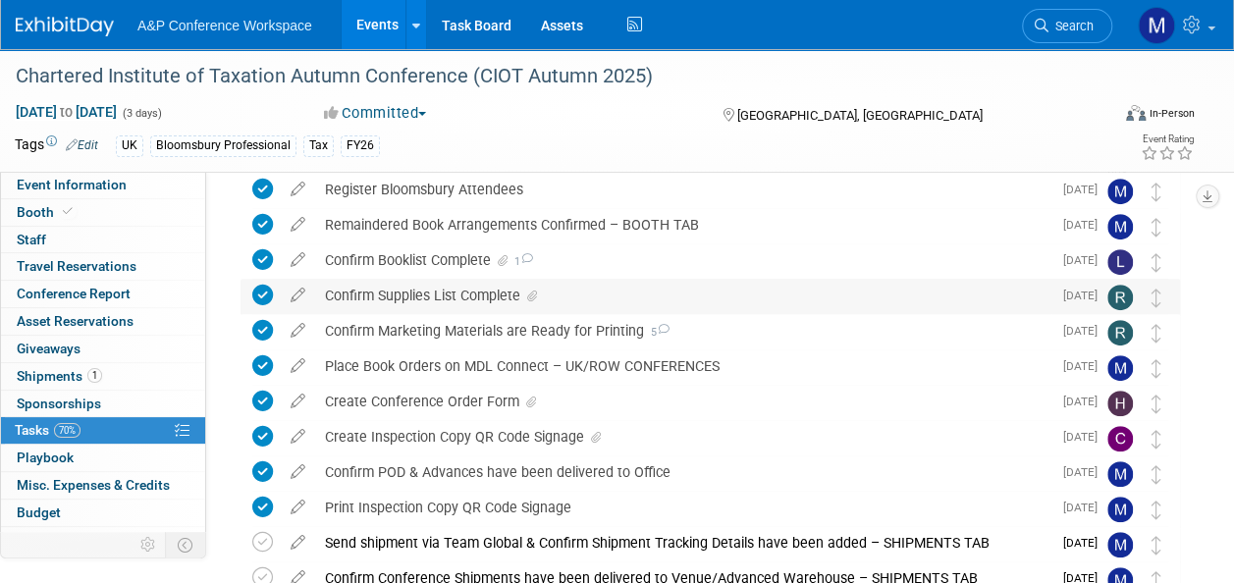
click at [530, 299] on icon at bounding box center [532, 297] width 10 height 12
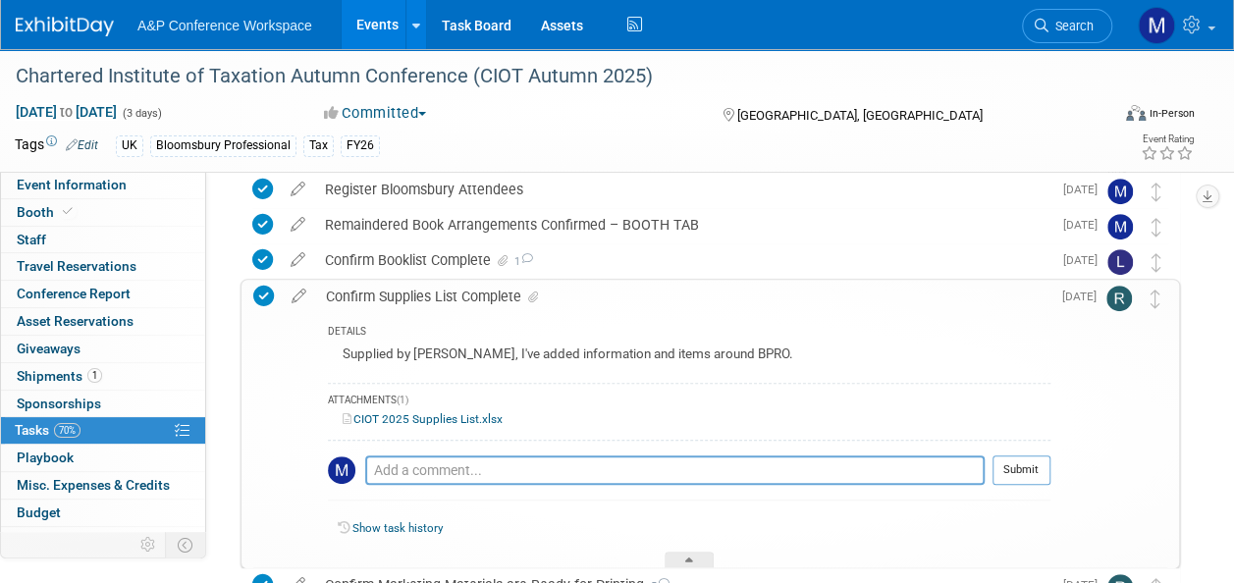
click at [490, 413] on link "CIOT 2025 Supplies List.xlsx" at bounding box center [423, 419] width 160 height 14
click at [668, 556] on div at bounding box center [689, 560] width 49 height 17
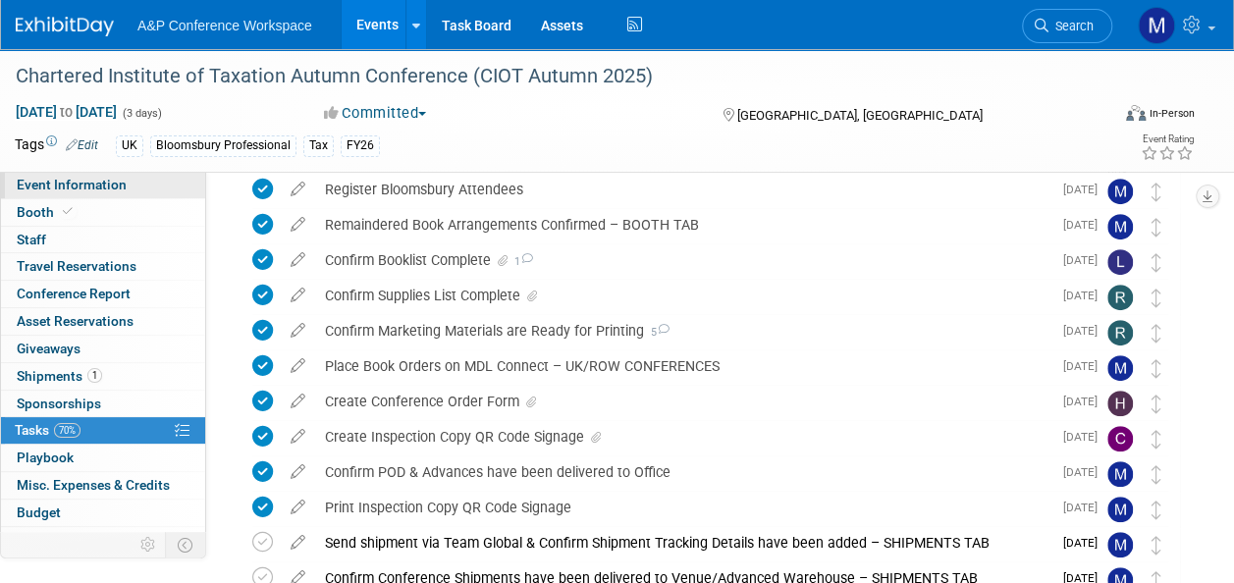
click at [162, 185] on link "Event Information" at bounding box center [103, 185] width 204 height 27
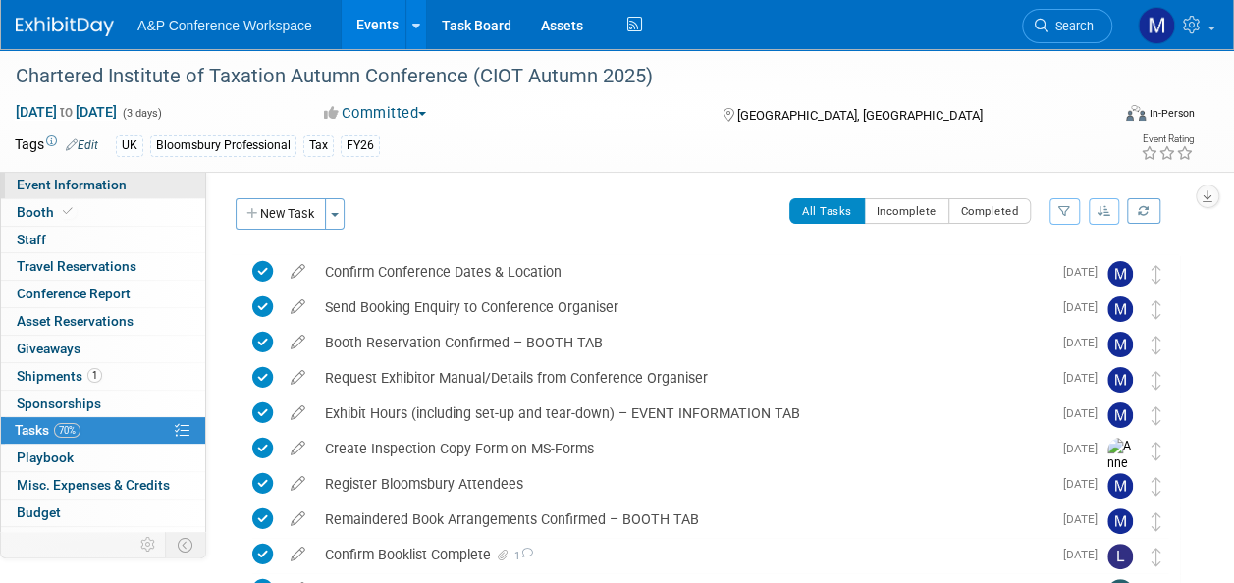
select select "Bi-Annual"
select select "Level 2"
select select "In-Person Booth"
select select "Tax & Accounting"
select select "Bloomsbury Professional"
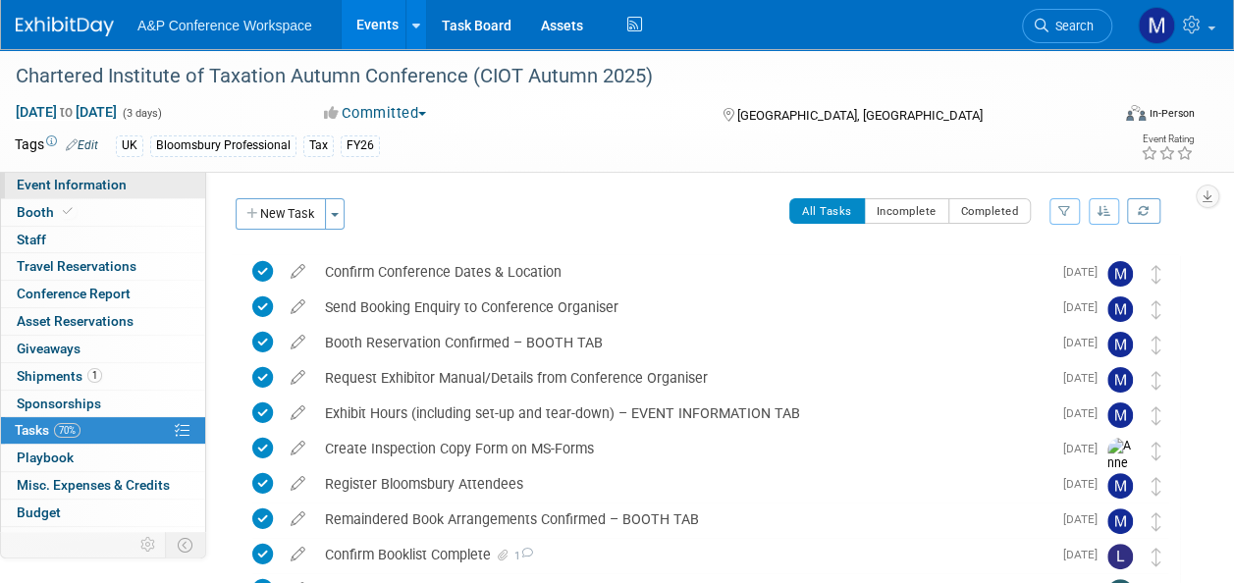
select select "Matt Hambridge"
select select "Louise Morgan"
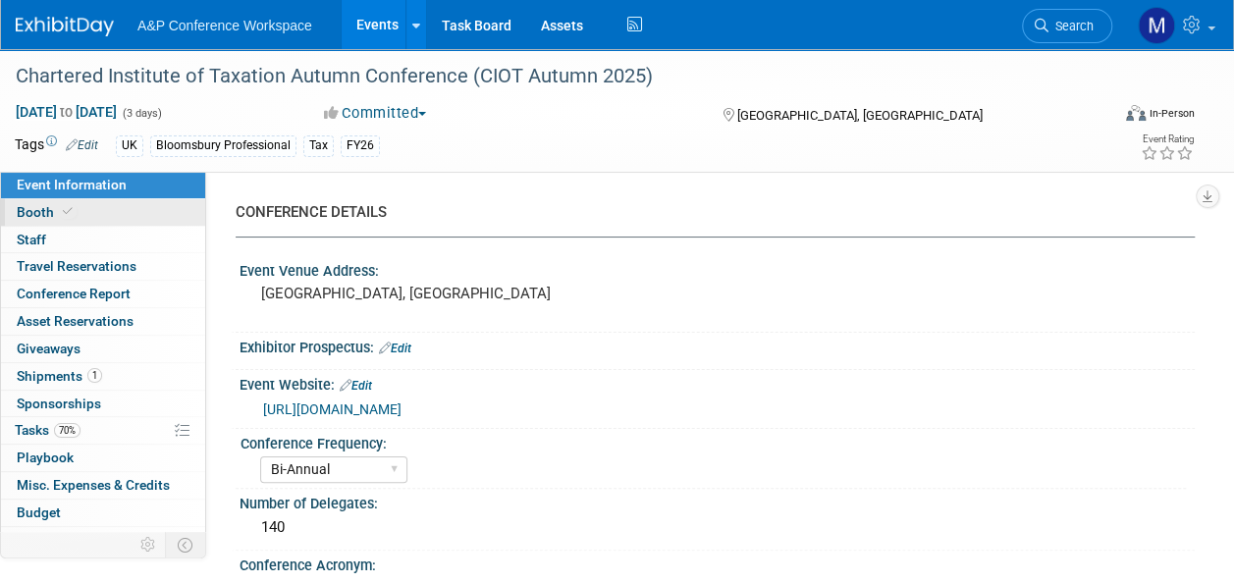
click at [133, 213] on link "Booth" at bounding box center [103, 212] width 204 height 27
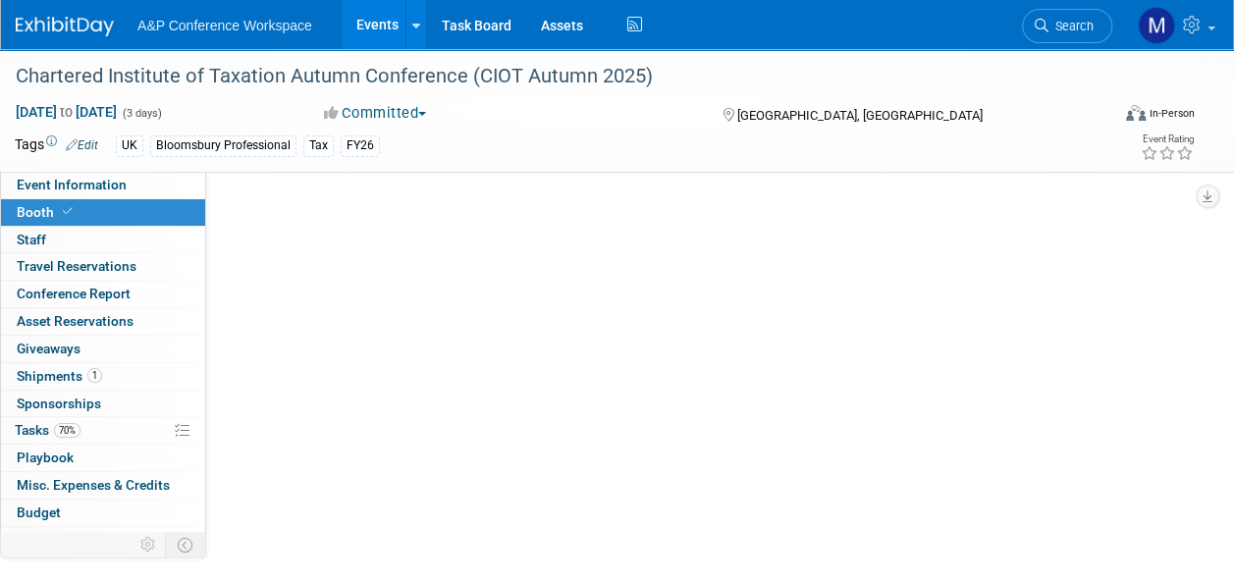
select select "BPTT"
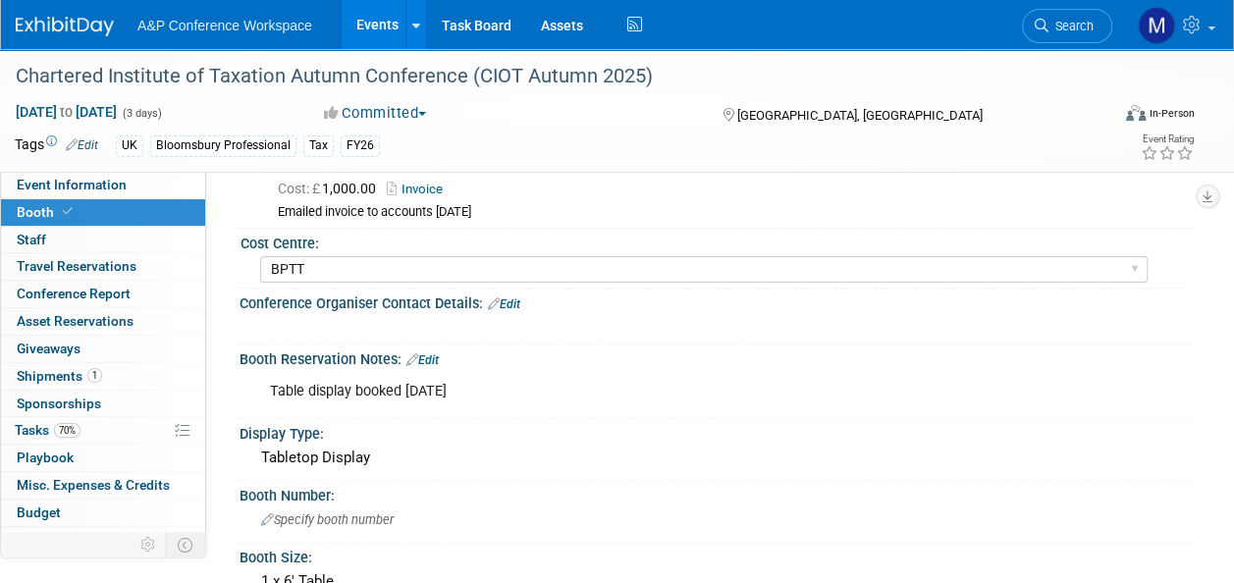
scroll to position [196, 0]
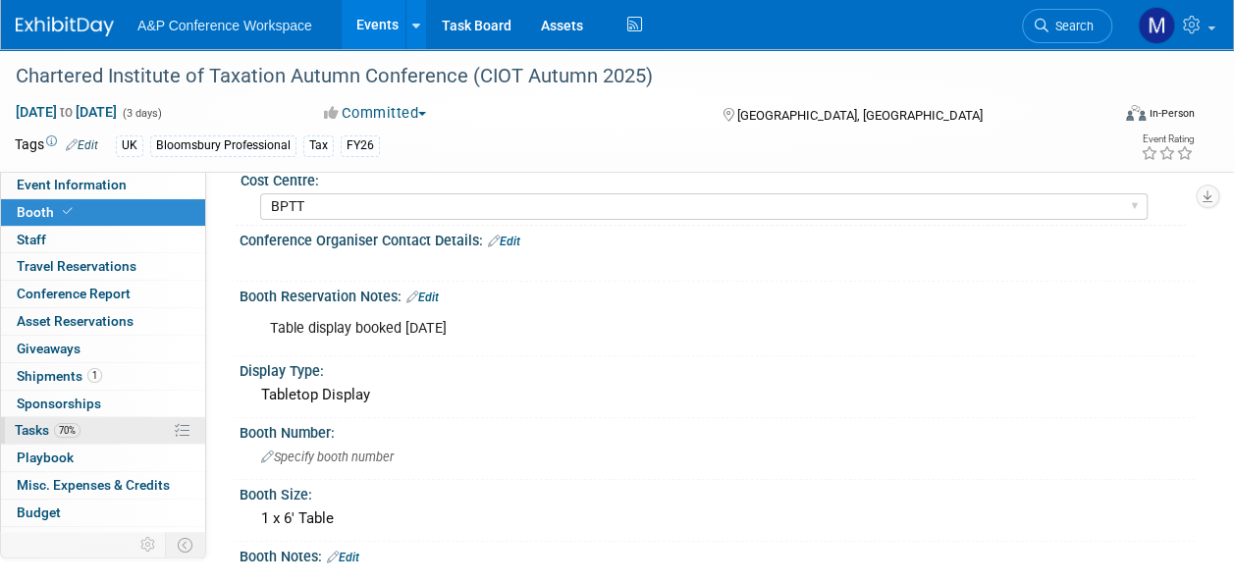
click at [137, 434] on link "70% Tasks 70%" at bounding box center [103, 430] width 204 height 27
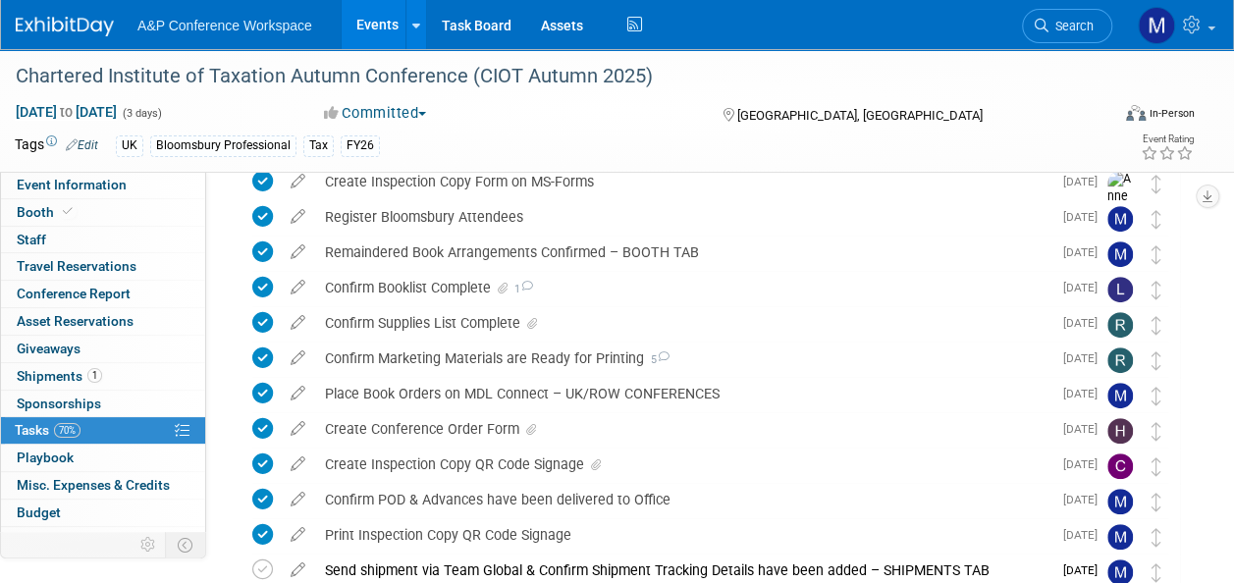
scroll to position [295, 0]
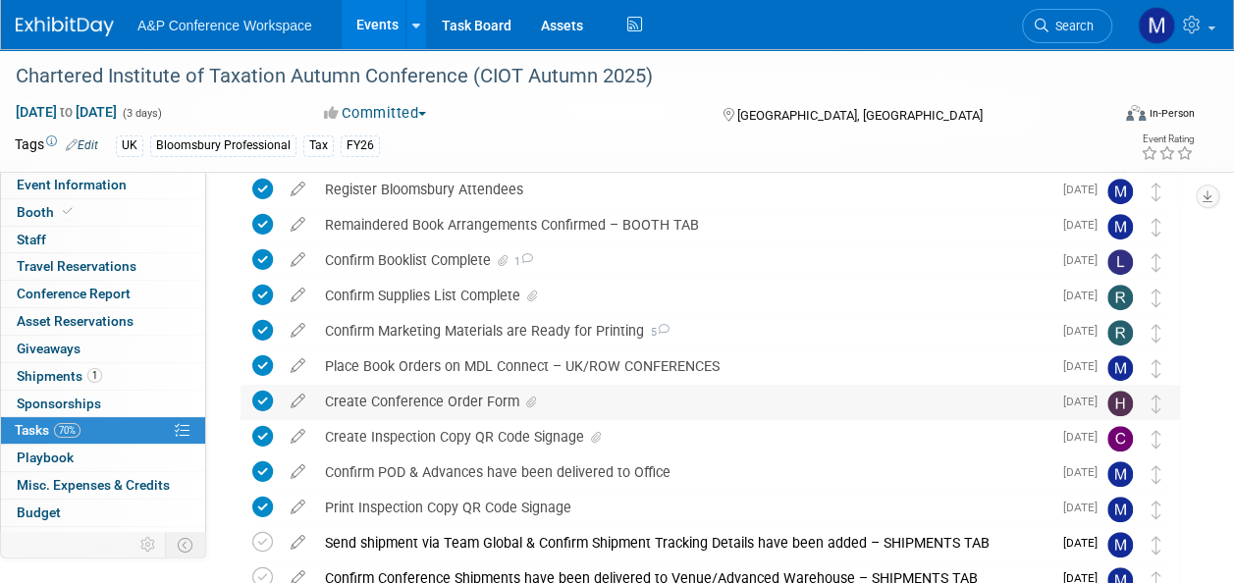
click at [632, 397] on div "Create Conference Order Form" at bounding box center [683, 401] width 737 height 33
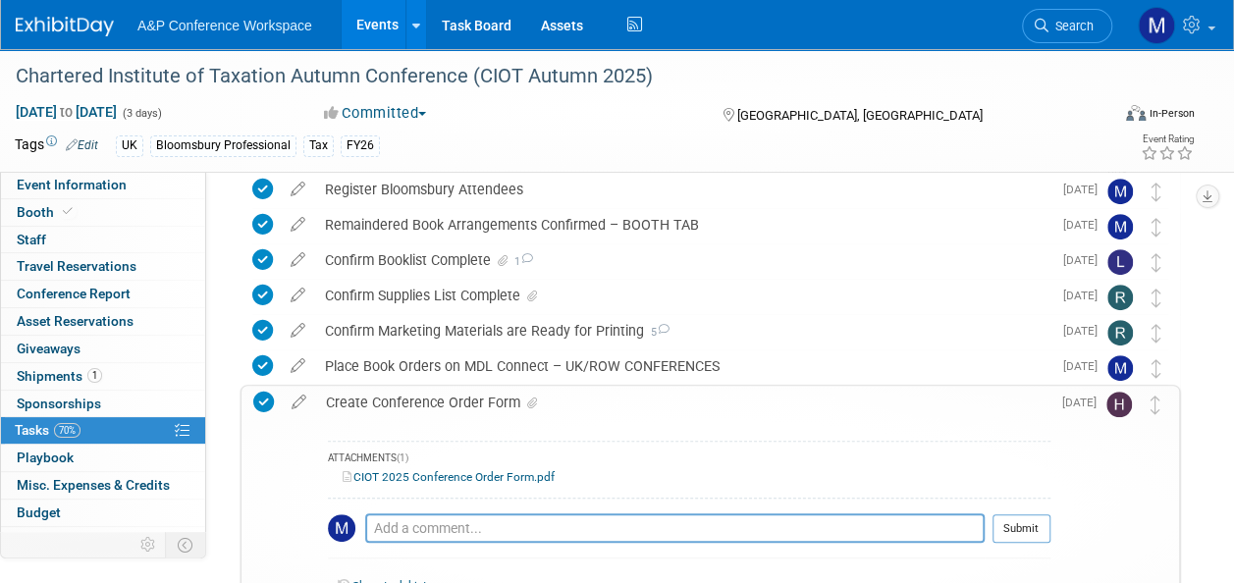
click at [511, 474] on link "CIOT 2025 Conference Order Form.pdf" at bounding box center [449, 477] width 212 height 14
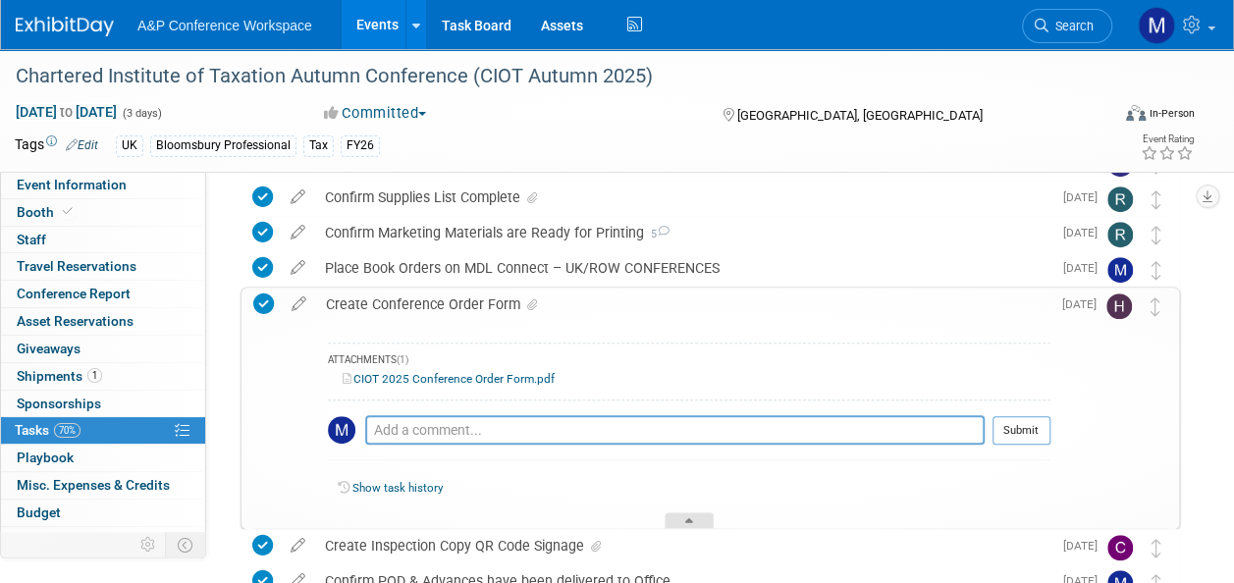
click at [685, 520] on div at bounding box center [689, 521] width 49 height 17
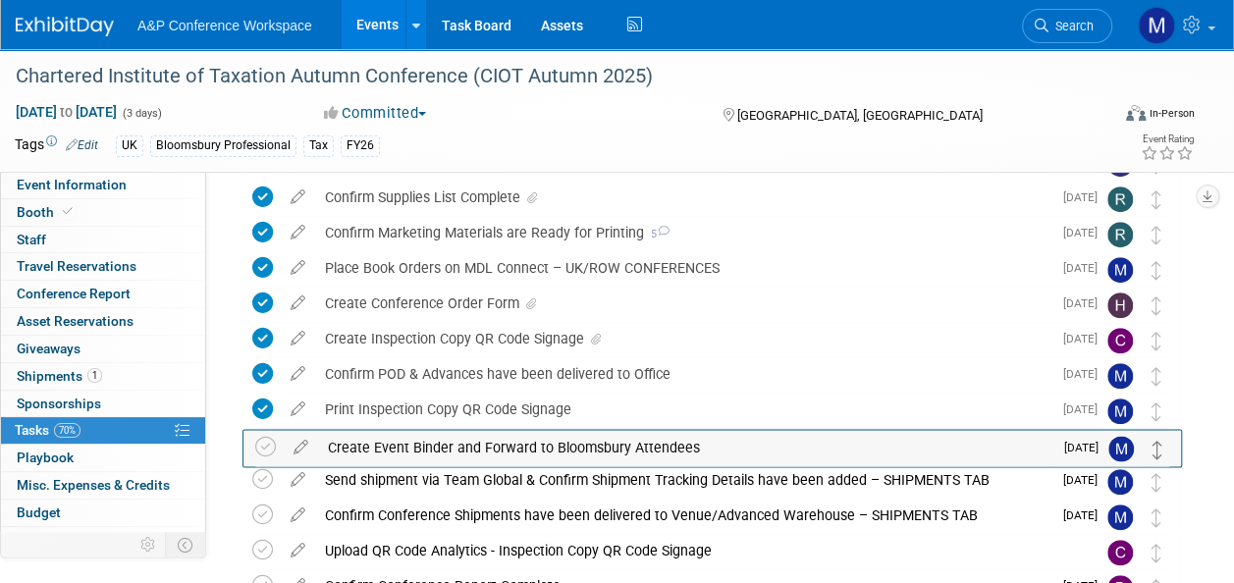
drag, startPoint x: 1159, startPoint y: 522, endPoint x: 1159, endPoint y: 454, distance: 68.7
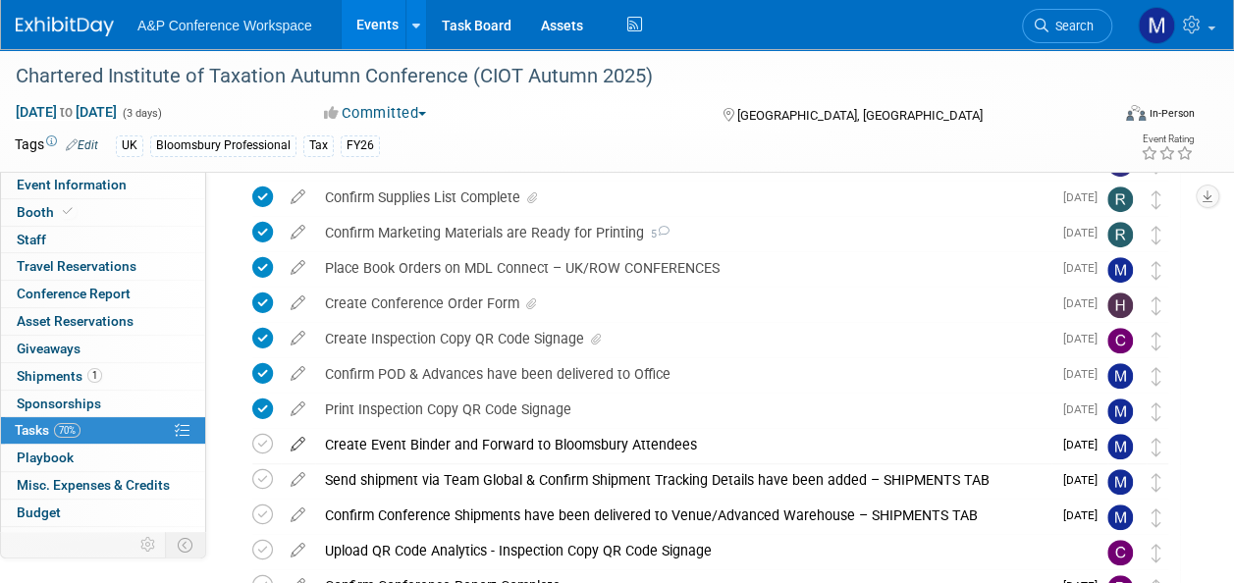
click at [299, 441] on icon at bounding box center [298, 440] width 34 height 25
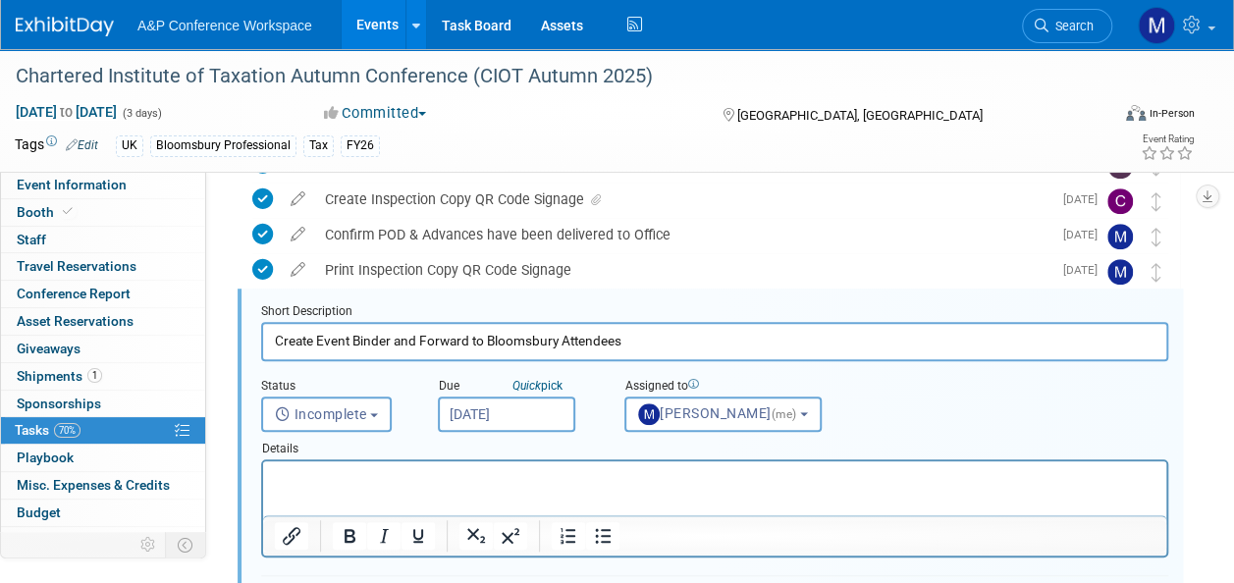
scroll to position [0, 0]
click at [495, 428] on input "Sep 4, 2025" at bounding box center [506, 414] width 137 height 35
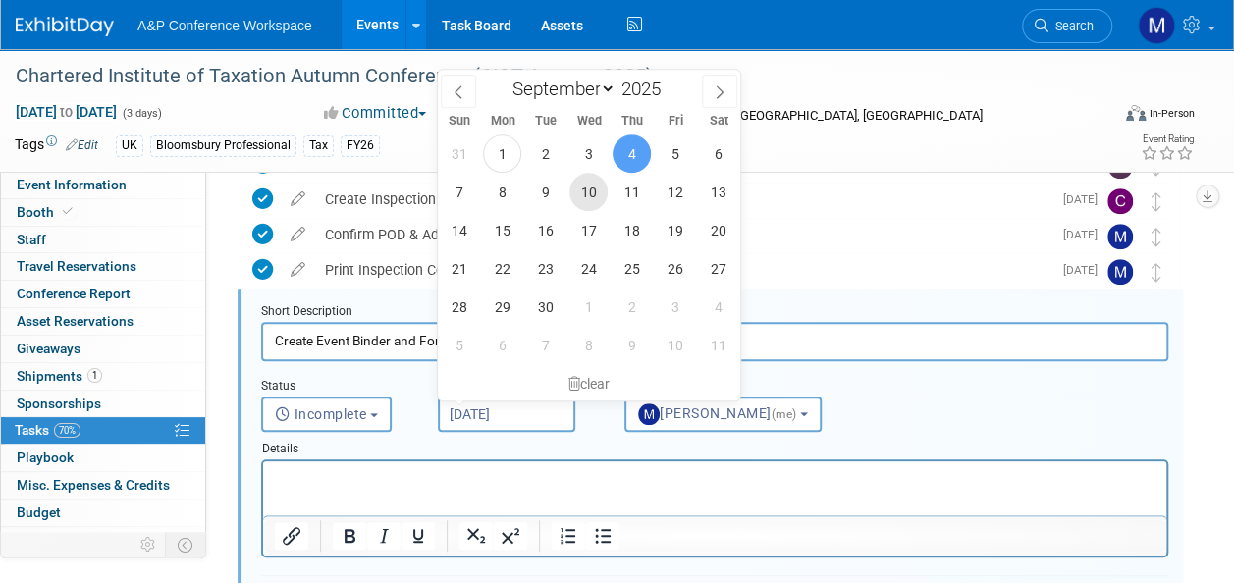
click at [587, 201] on span "10" at bounding box center [589, 192] width 38 height 38
type input "Sep 10, 2025"
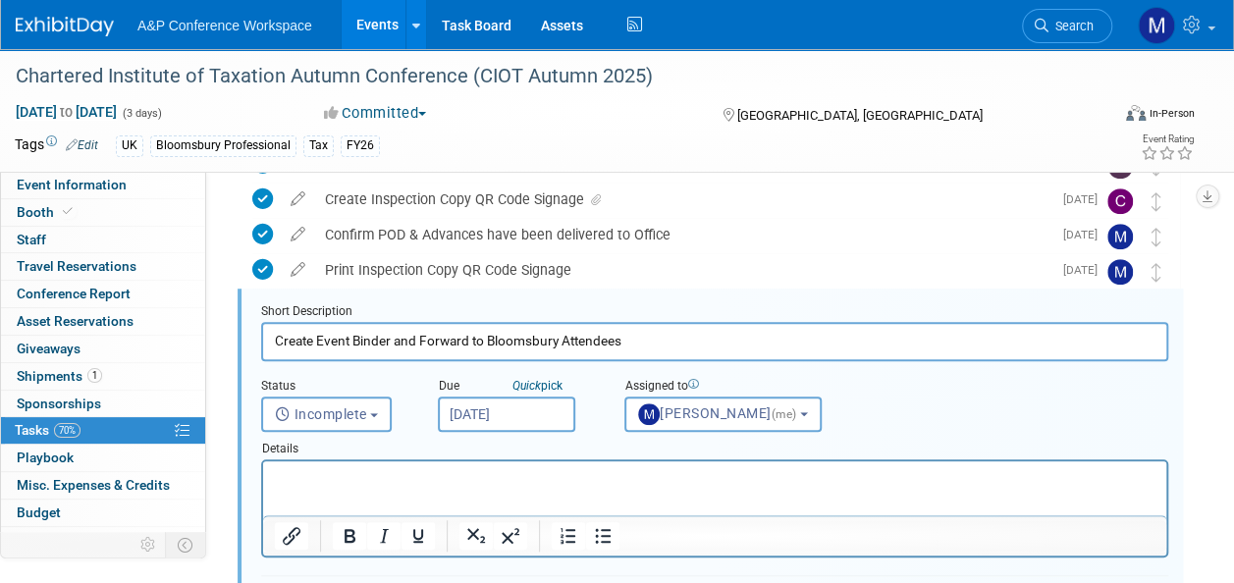
click at [575, 484] on p "Rich Text Area. Press ALT-0 for help." at bounding box center [715, 478] width 881 height 19
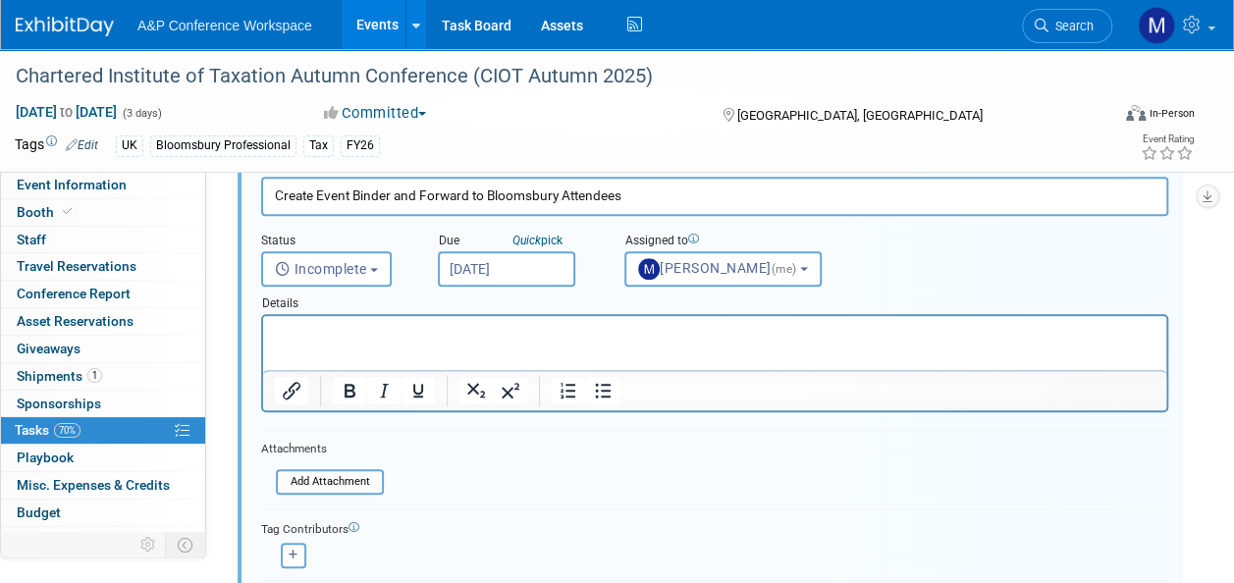
scroll to position [827, 0]
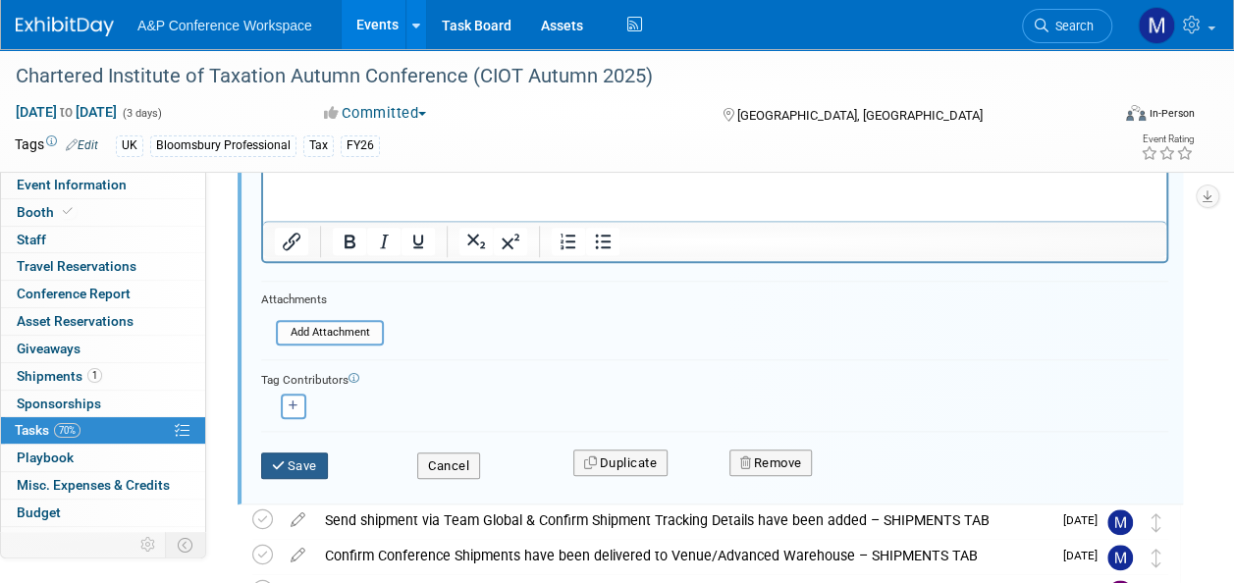
click at [299, 457] on button "Save" at bounding box center [294, 466] width 67 height 27
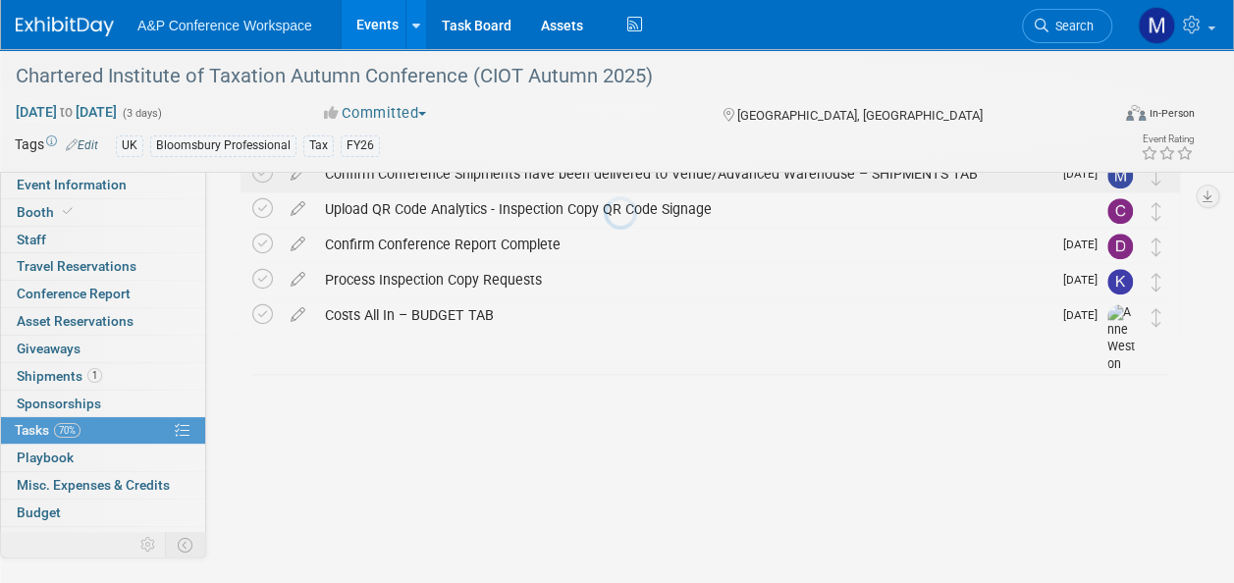
scroll to position [604, 0]
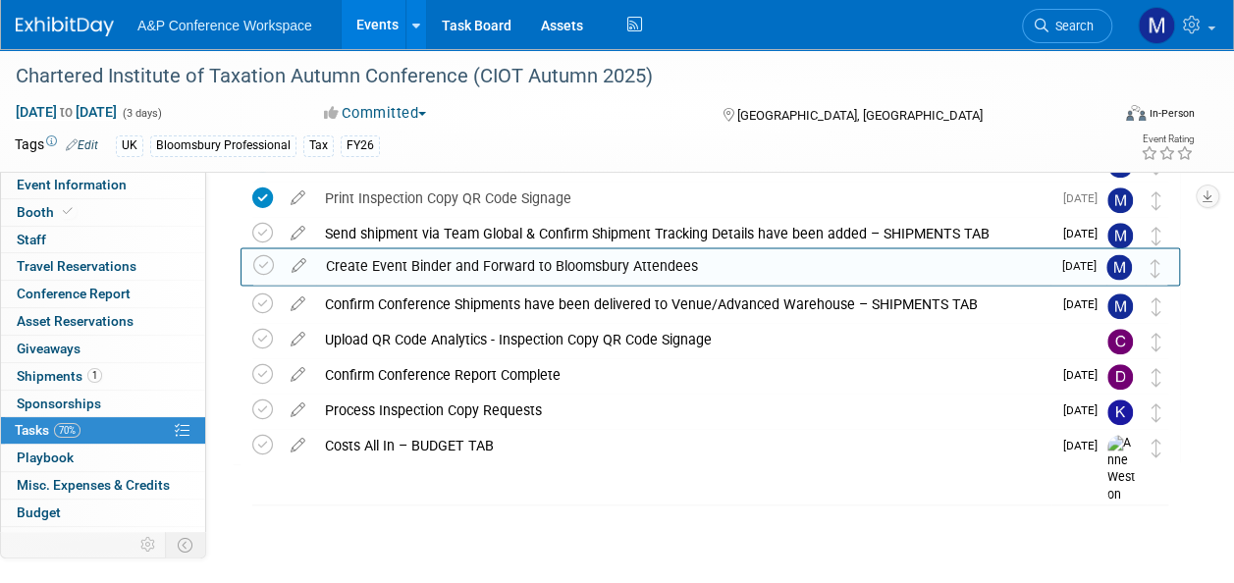
drag, startPoint x: 1162, startPoint y: 238, endPoint x: 1161, endPoint y: 270, distance: 32.4
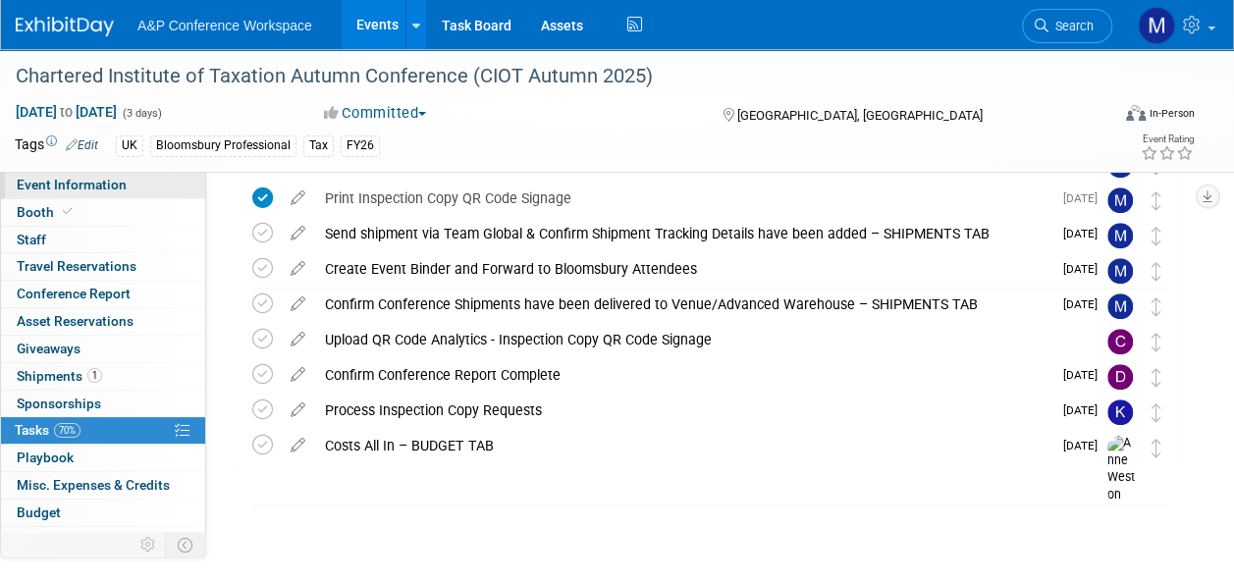
click at [137, 185] on link "Event Information" at bounding box center [103, 185] width 204 height 27
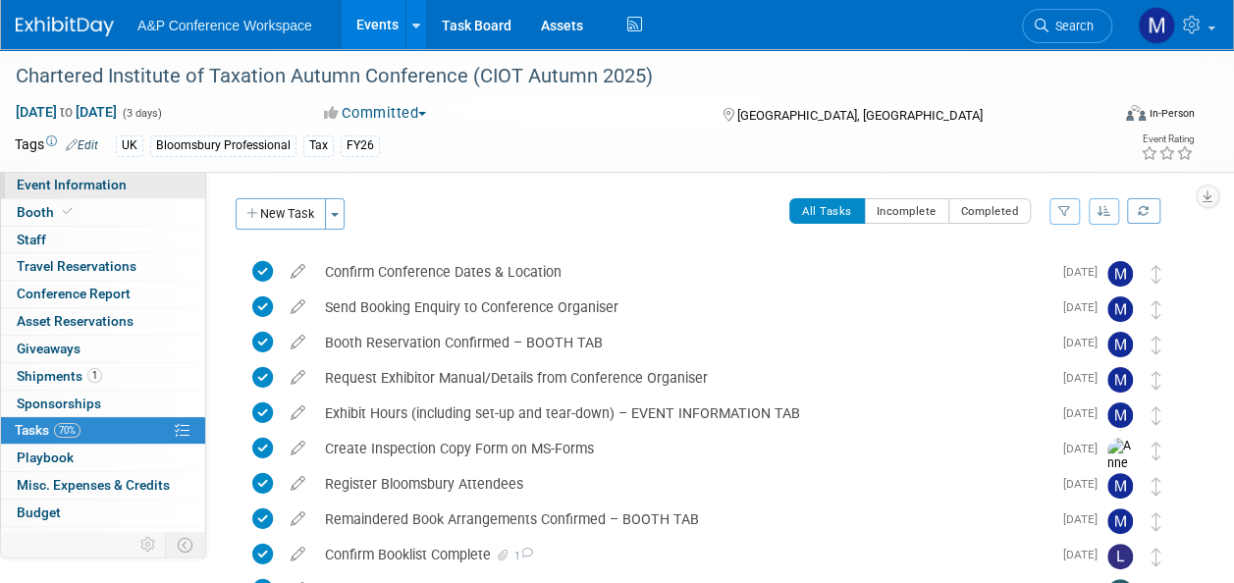
select select "Bi-Annual"
select select "Level 2"
select select "In-Person Booth"
select select "Tax & Accounting"
select select "Bloomsbury Professional"
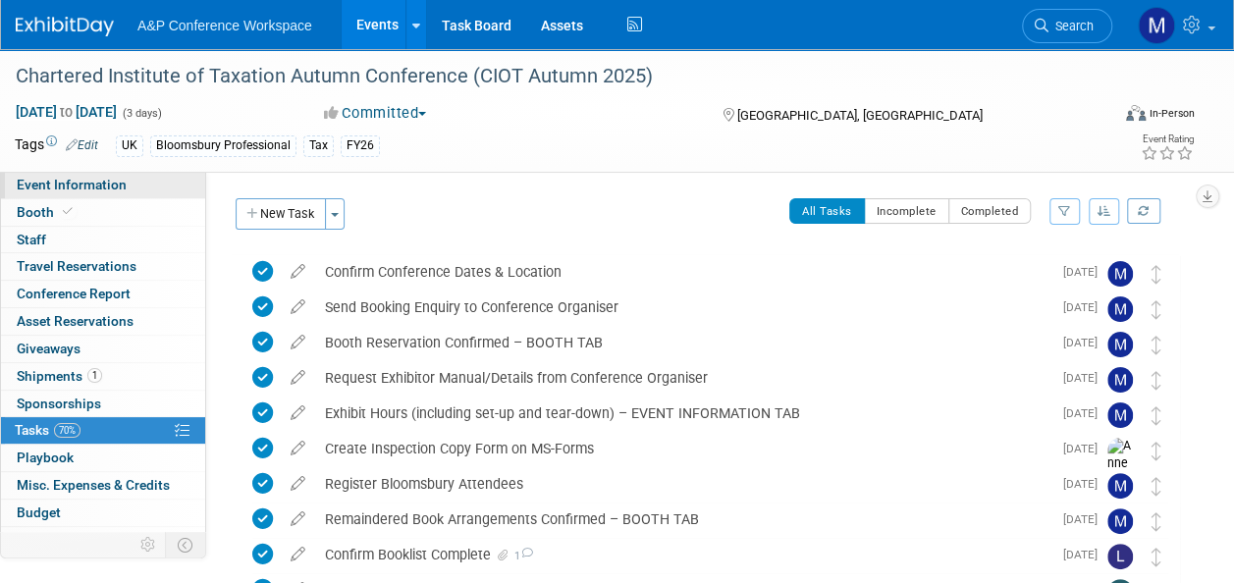
select select "[PERSON_NAME]"
select select "Louise Morgan"
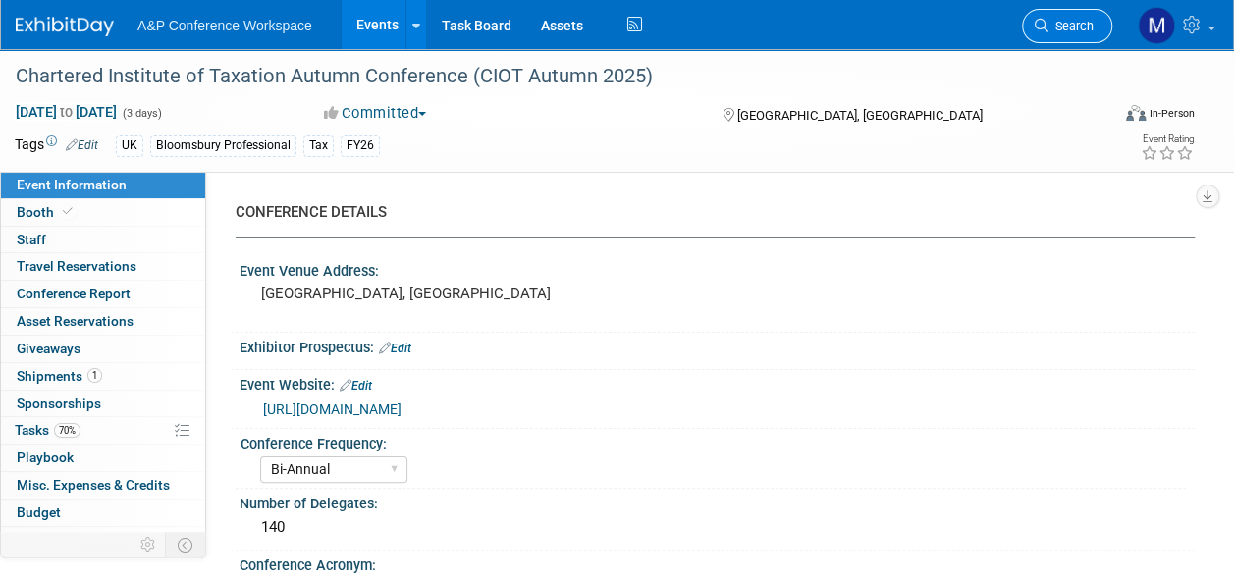
click at [1066, 27] on span "Search" at bounding box center [1071, 26] width 45 height 15
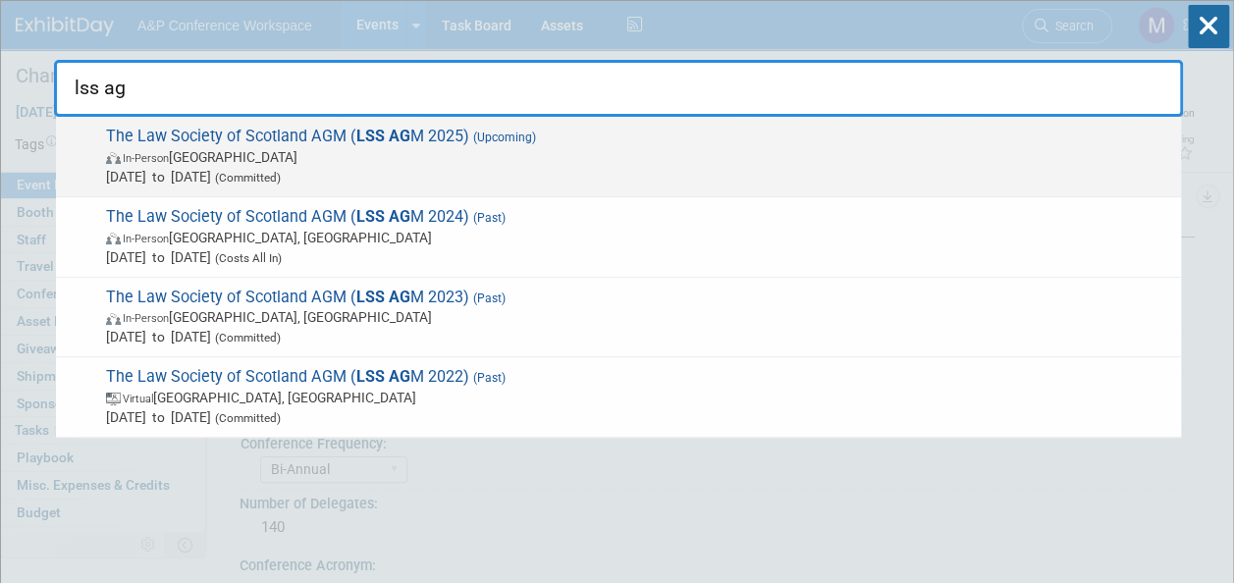
type input "lss ag"
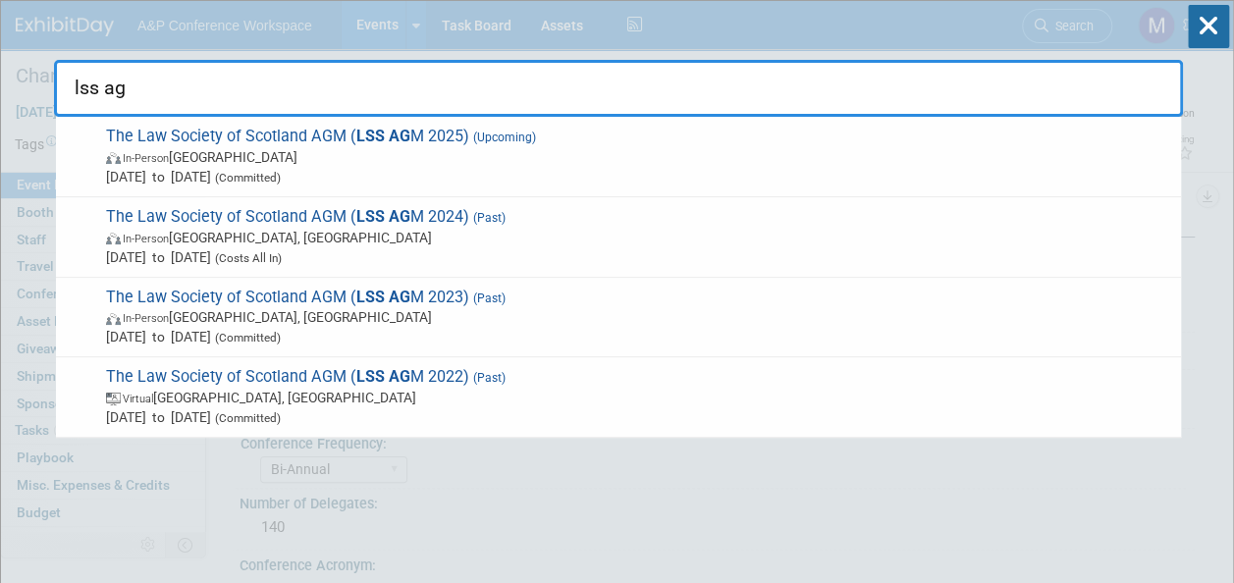
click at [344, 142] on span "The Law Society of Scotland AGM ( LSS AG M 2025) (Upcoming) In-Person United Ki…" at bounding box center [635, 157] width 1071 height 60
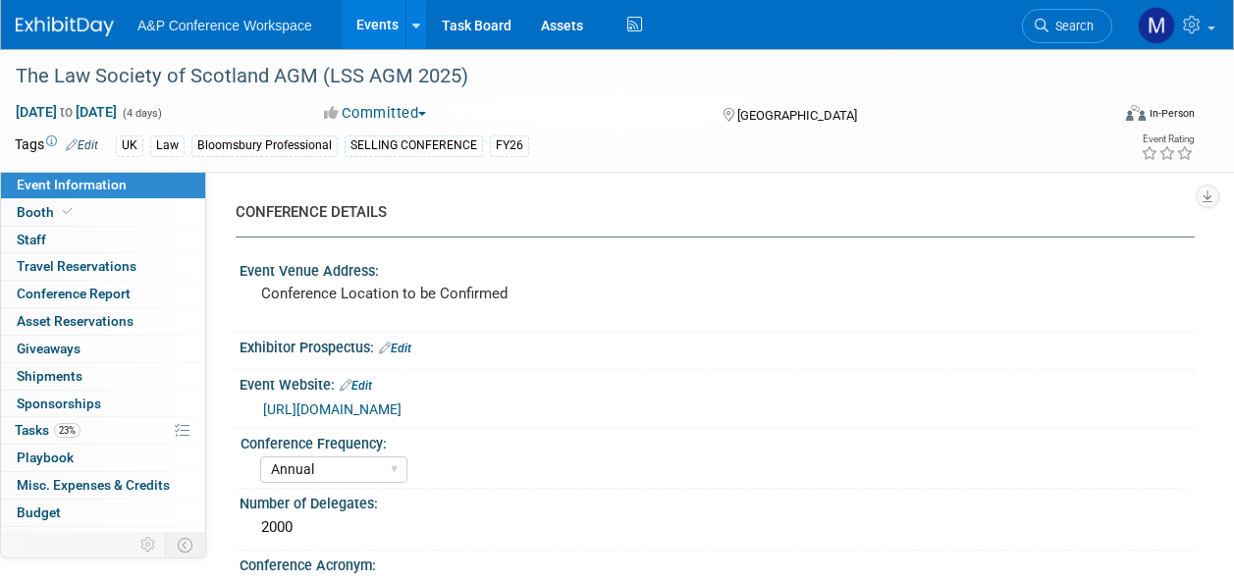
select select "Annual"
select select "Level 1"
select select "In-Person Booth"
select select "Law"
select select "Bloomsbury Professional"
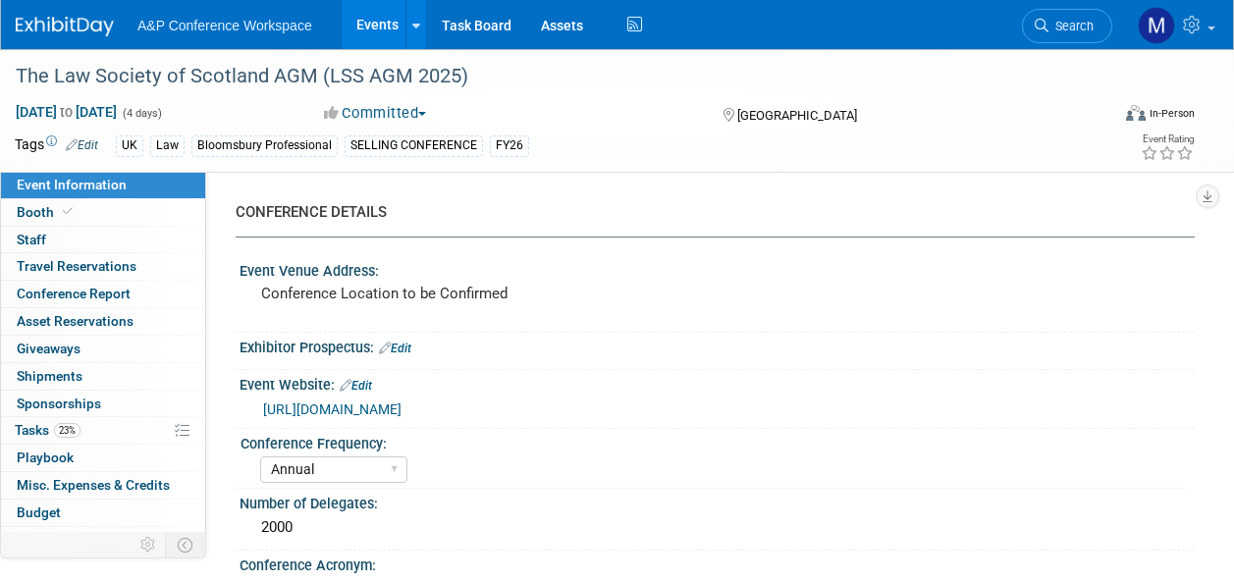
select select "[PERSON_NAME]"
select select "Networking/Commissioning"
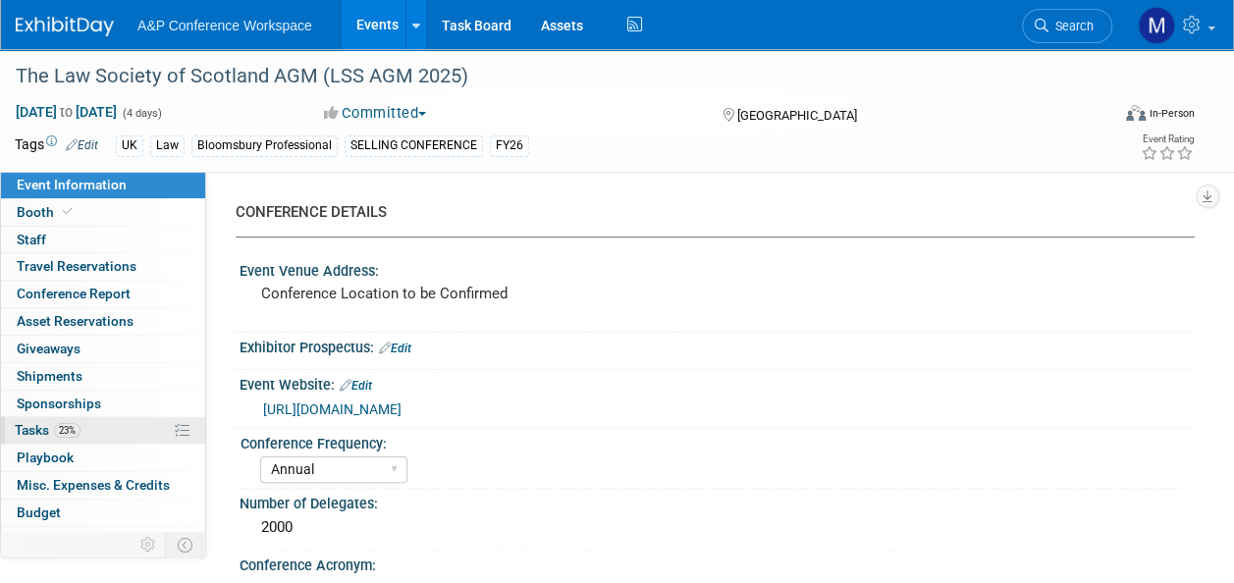
click at [96, 422] on link "23% Tasks 23%" at bounding box center [103, 430] width 204 height 27
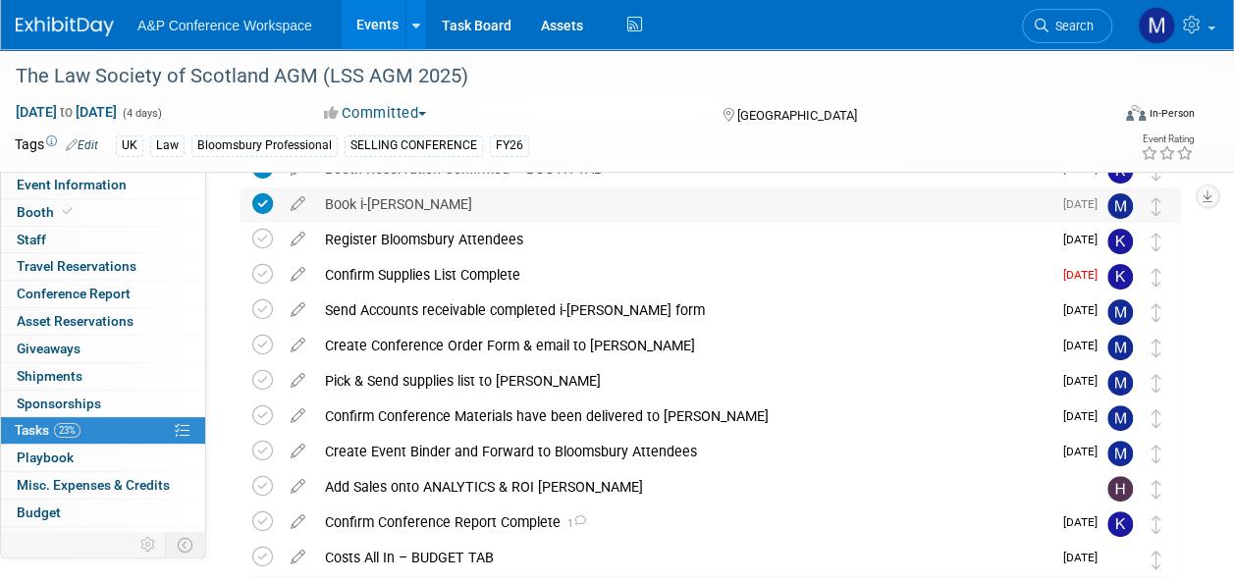
scroll to position [98, 0]
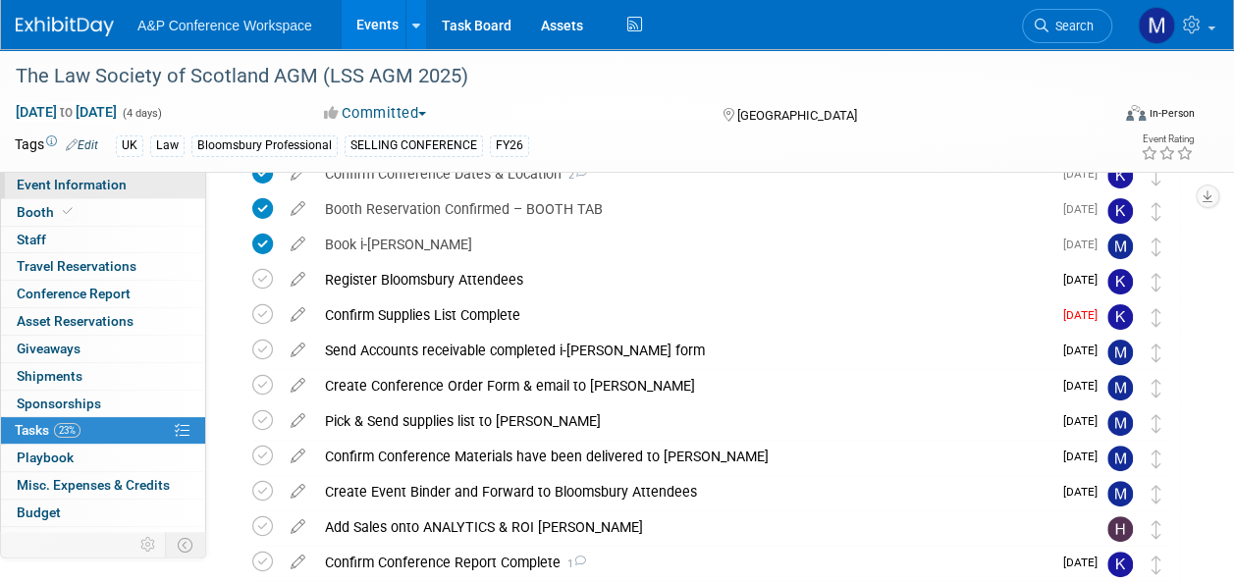
click at [130, 183] on link "Event Information" at bounding box center [103, 185] width 204 height 27
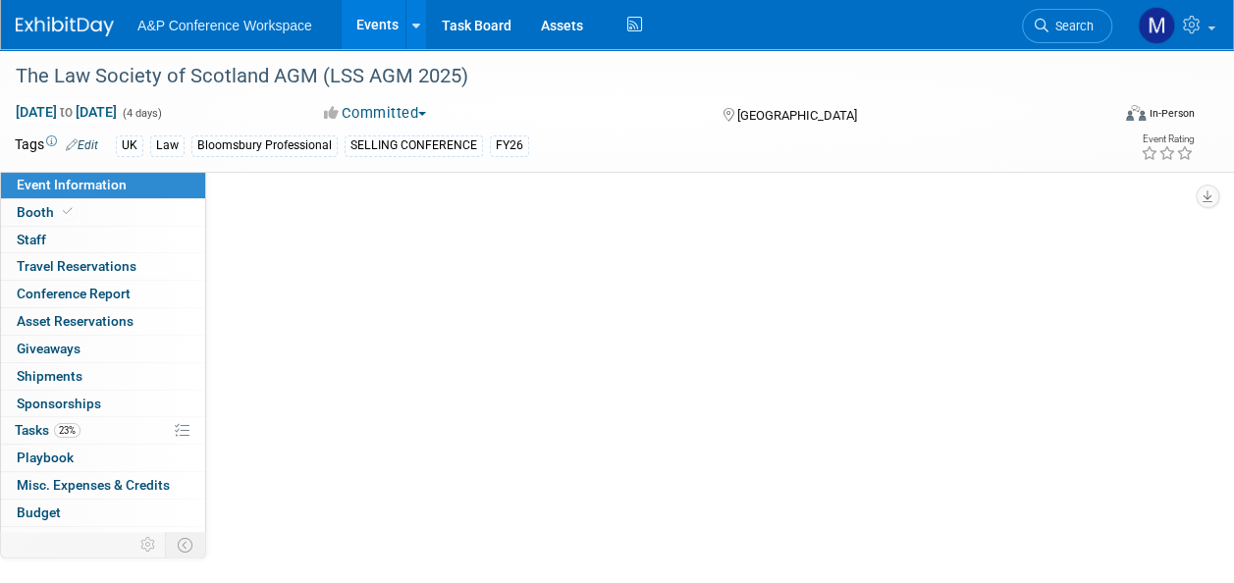
scroll to position [0, 0]
select select "Annual"
select select "Level 1"
select select "In-Person Booth"
select select "Law"
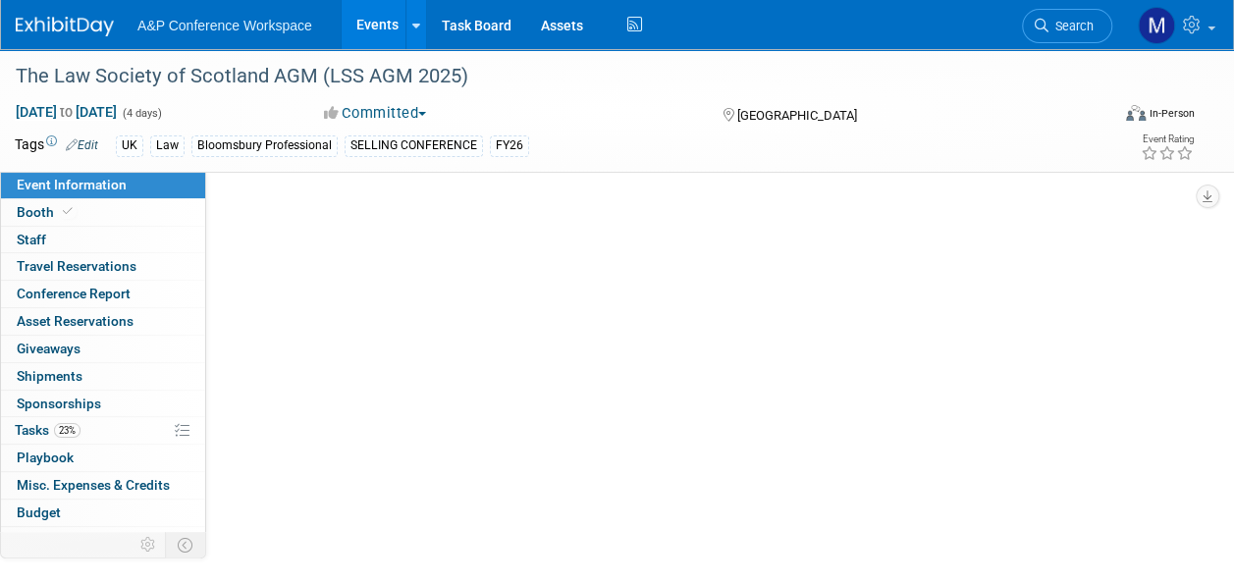
select select "Bloomsbury Professional"
select select "[PERSON_NAME]"
select select "Karen Reid"
select select "Networking/Commissioning"
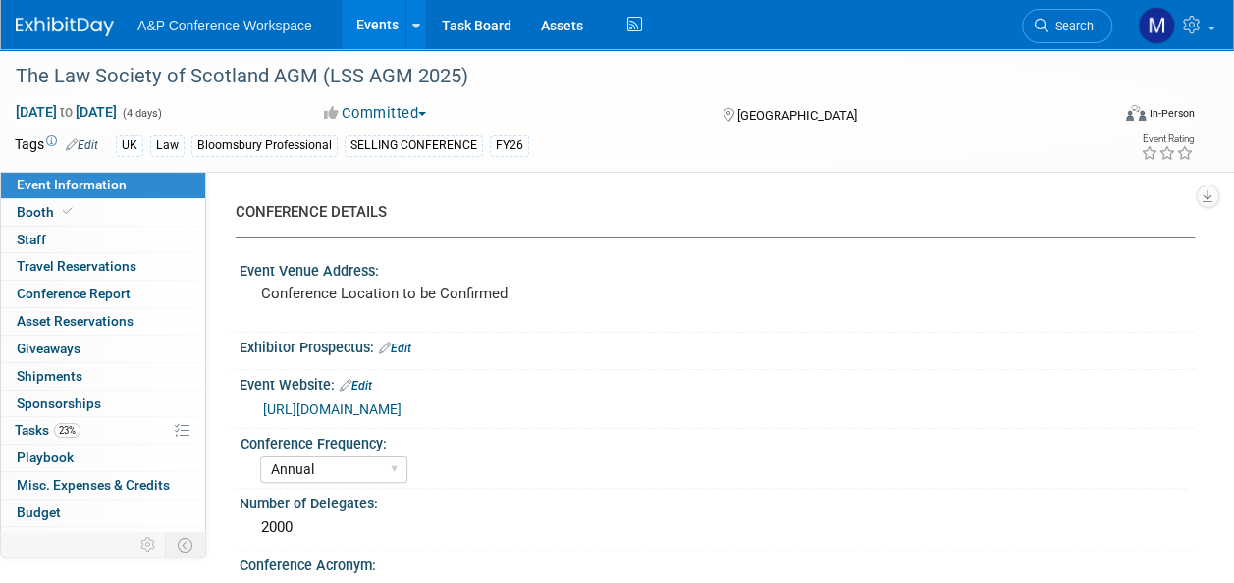
click at [807, 190] on div "CONFERENCE DETAILS Event Venue Address: Conference Location to be Confirmed Exh…" at bounding box center [700, 388] width 989 height 432
click at [1057, 28] on span "Search" at bounding box center [1071, 26] width 45 height 15
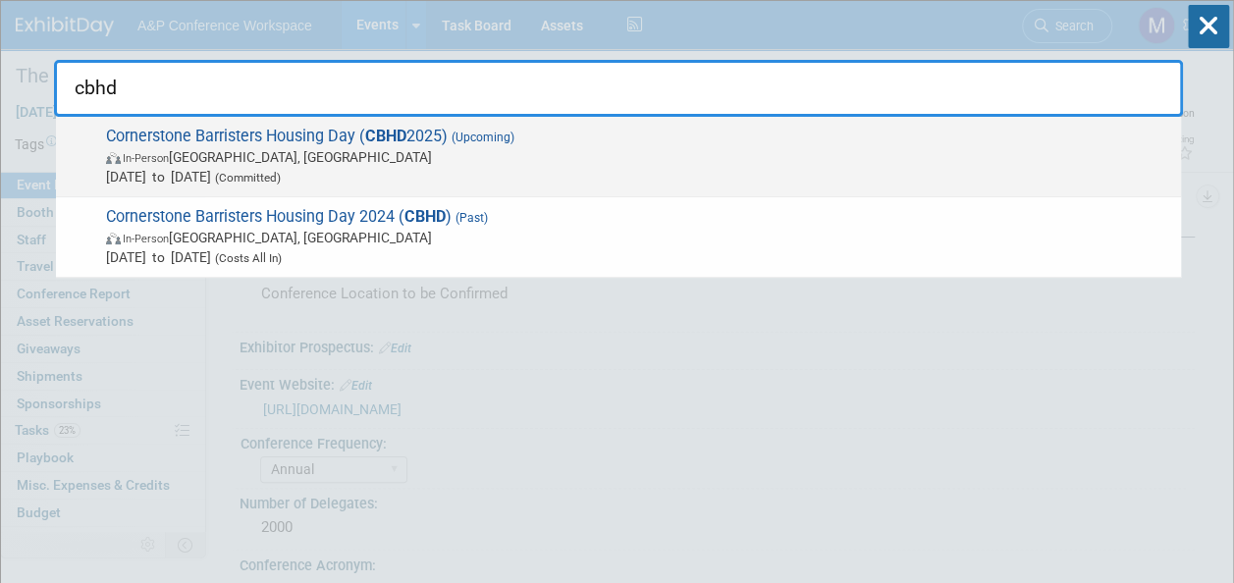
type input "cbhd"
click at [426, 137] on span "Cornerstone Barristers Housing Day ( CBHD 2025) (Upcoming) In-Person London, Un…" at bounding box center [635, 157] width 1071 height 60
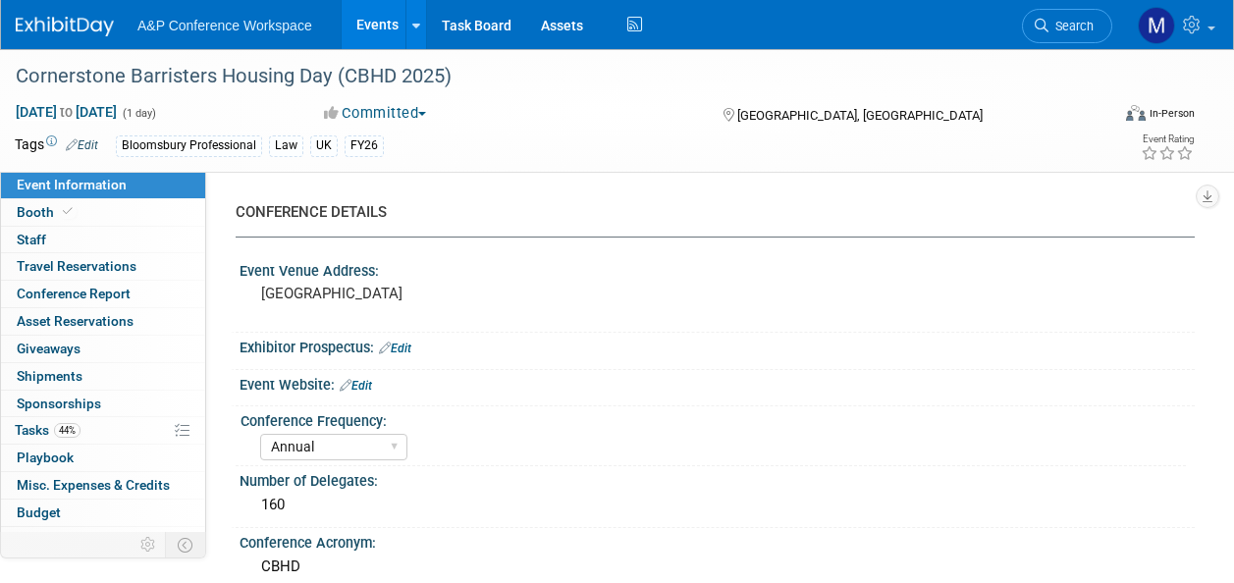
select select "Annual"
select select "Level 2"
select select "In-Person Booth"
select select "Law"
select select "Bloomsbury Professional"
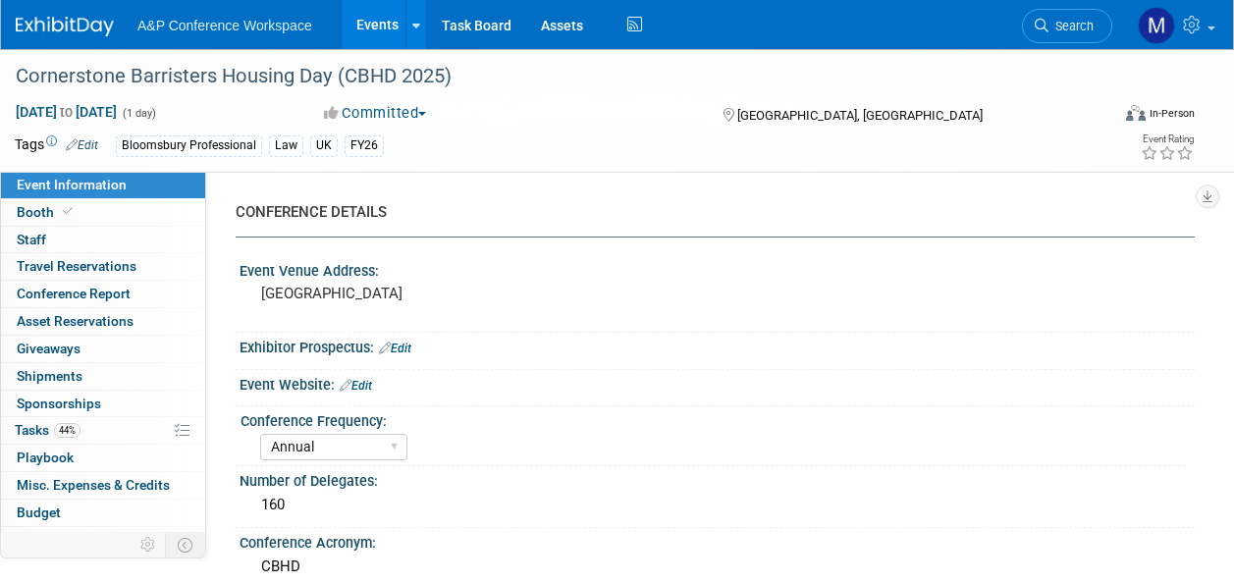
select select "[PERSON_NAME]"
select select "Brand/Subject Presence​"
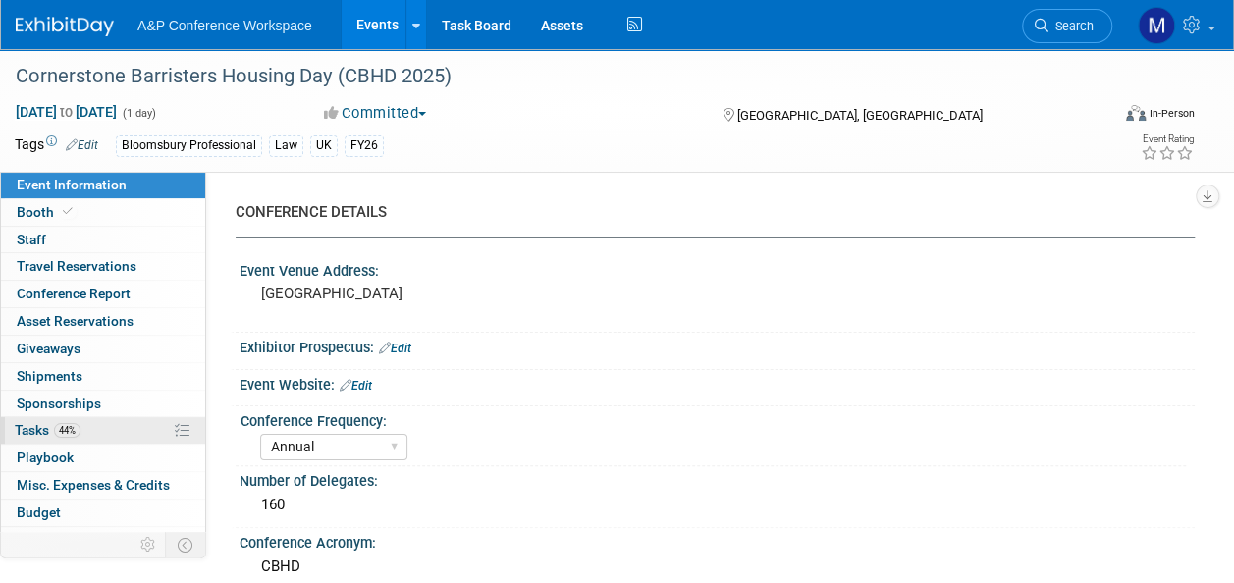
click at [44, 424] on span "Tasks 44%" at bounding box center [48, 430] width 66 height 16
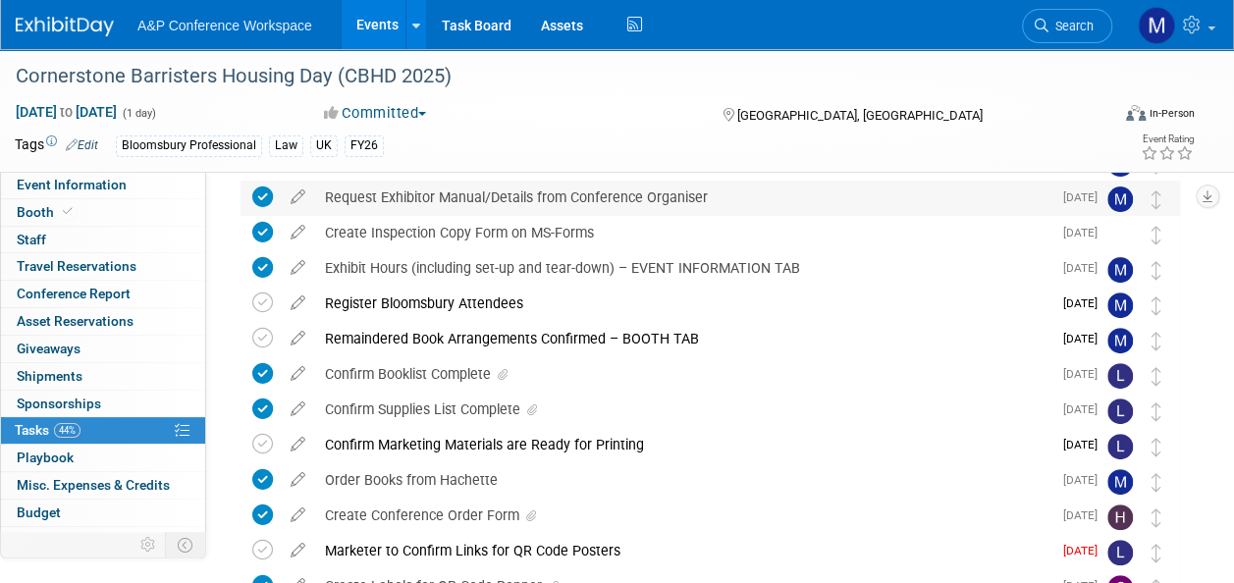
scroll to position [196, 0]
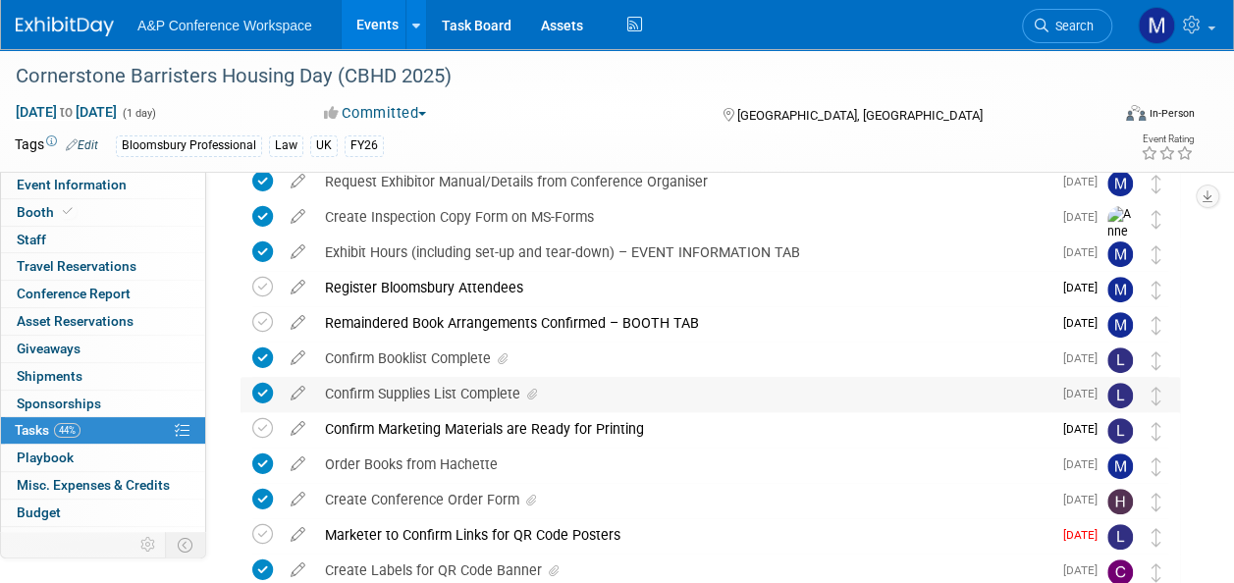
click at [471, 395] on div "Confirm Supplies List Complete" at bounding box center [683, 393] width 737 height 33
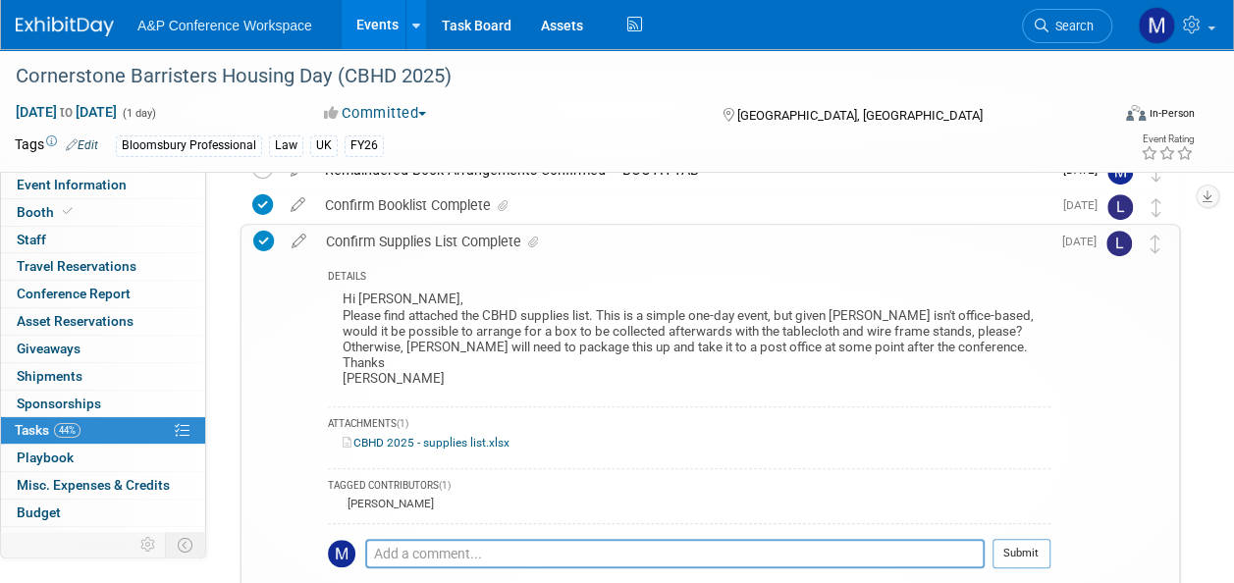
scroll to position [393, 0]
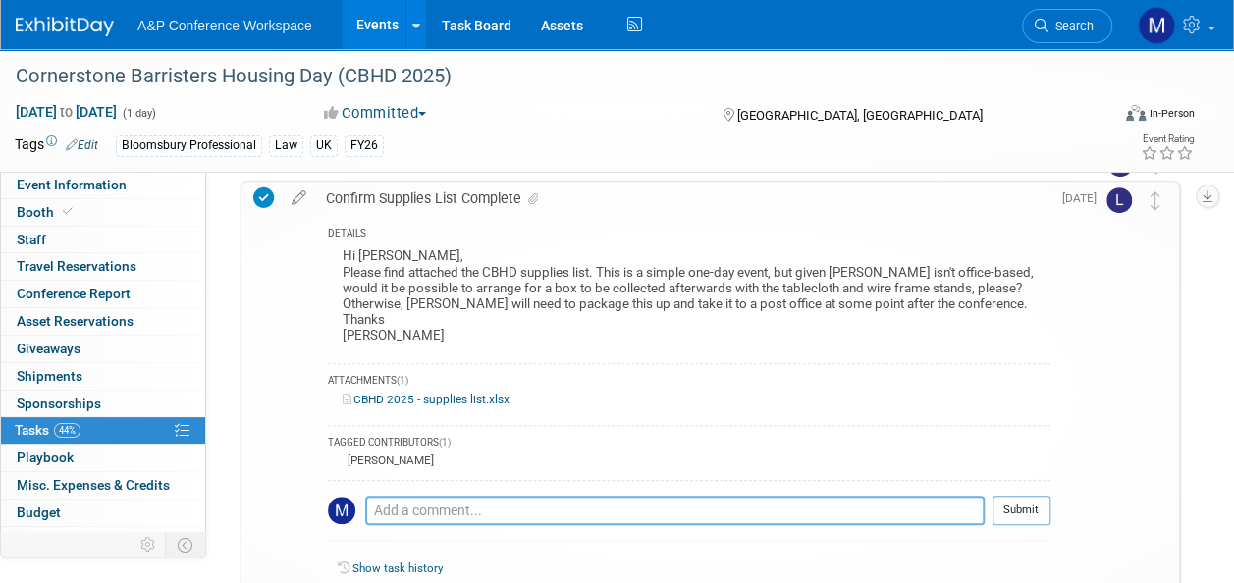
click at [475, 509] on textarea at bounding box center [675, 510] width 620 height 29
type textarea "Hi, no problem, i'll arrange a collection."
click at [1024, 511] on button "Submit" at bounding box center [1022, 510] width 58 height 29
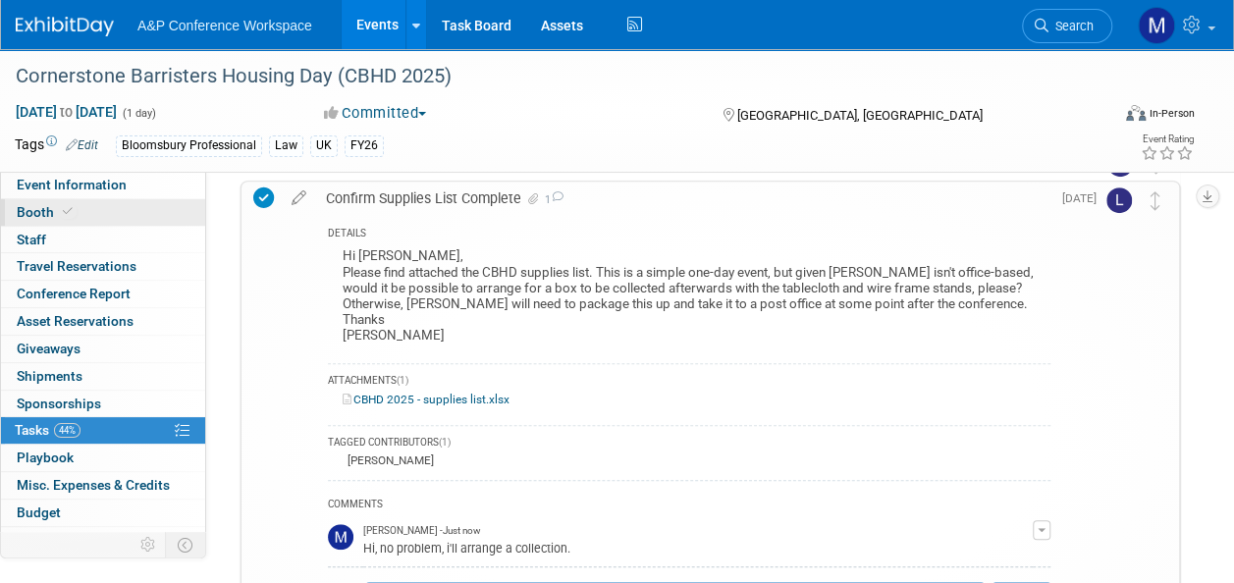
click at [143, 219] on link "Booth" at bounding box center [103, 212] width 204 height 27
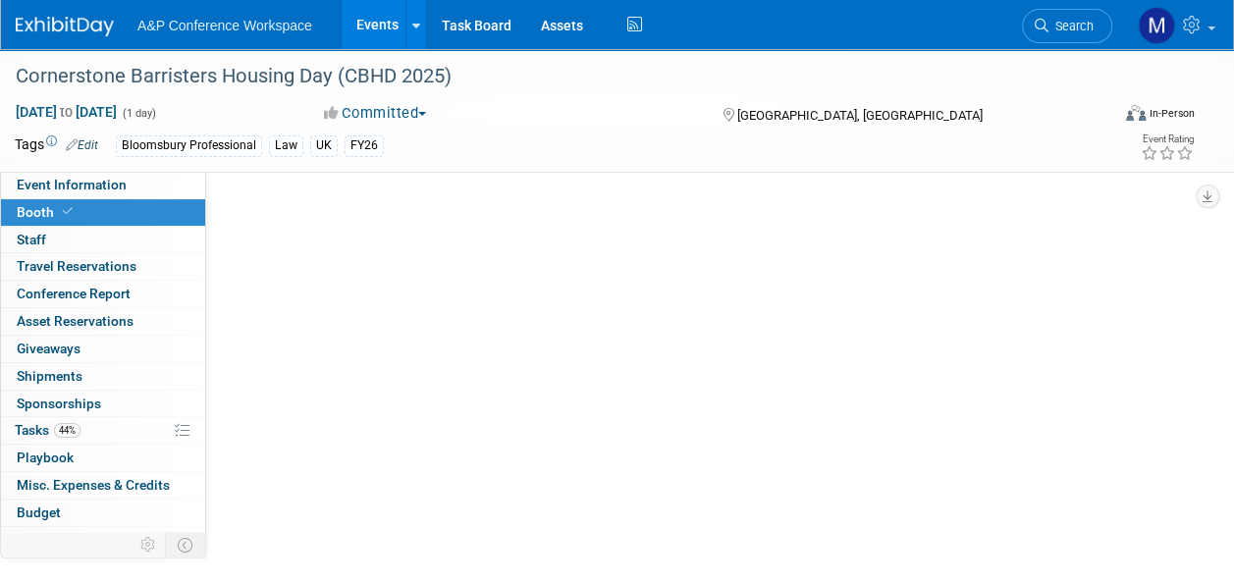
scroll to position [0, 0]
select select "BPTL"
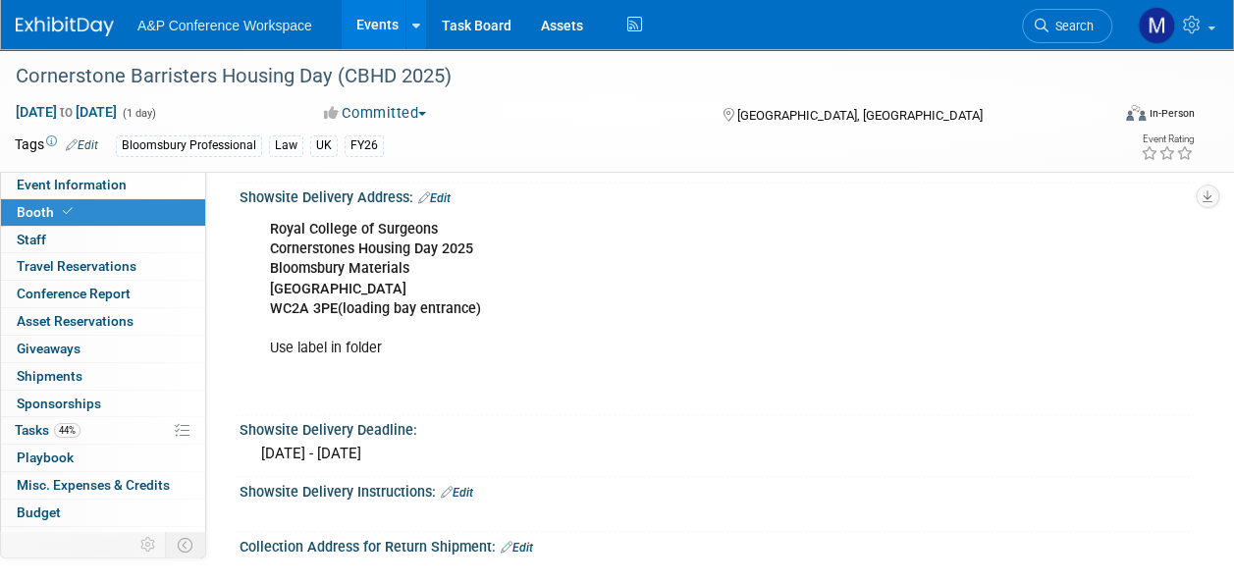
scroll to position [1178, 0]
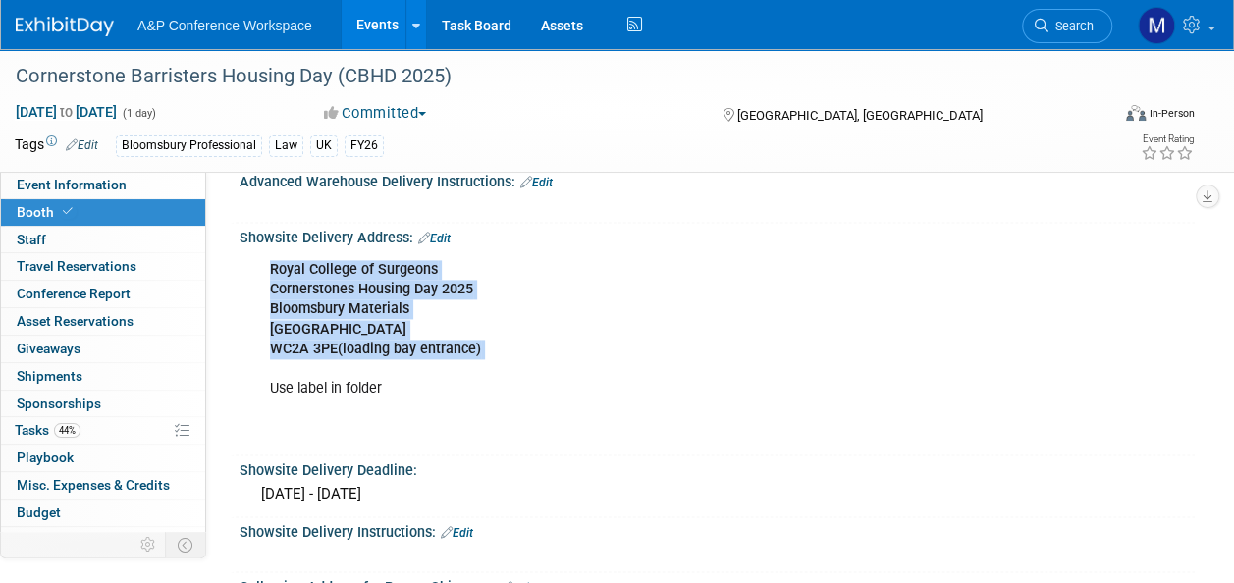
drag, startPoint x: 266, startPoint y: 258, endPoint x: 495, endPoint y: 356, distance: 248.6
click at [495, 356] on div "Royal College of Surgeons Cornerstones Housing Day 2025 Bloomsbury Materials Po…" at bounding box center [630, 348] width 749 height 197
drag, startPoint x: 495, startPoint y: 356, endPoint x: 337, endPoint y: 302, distance: 166.8
copy div "Royal College of Surgeons Cornerstones Housing Day 2025 Bloomsbury Materials Po…"
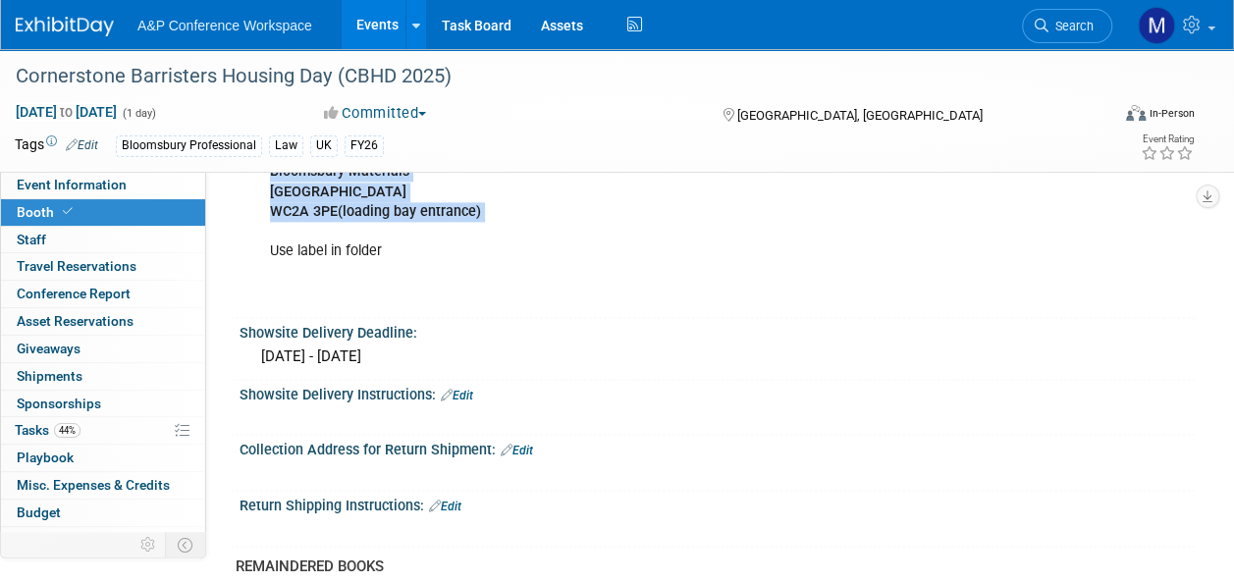
scroll to position [1375, 0]
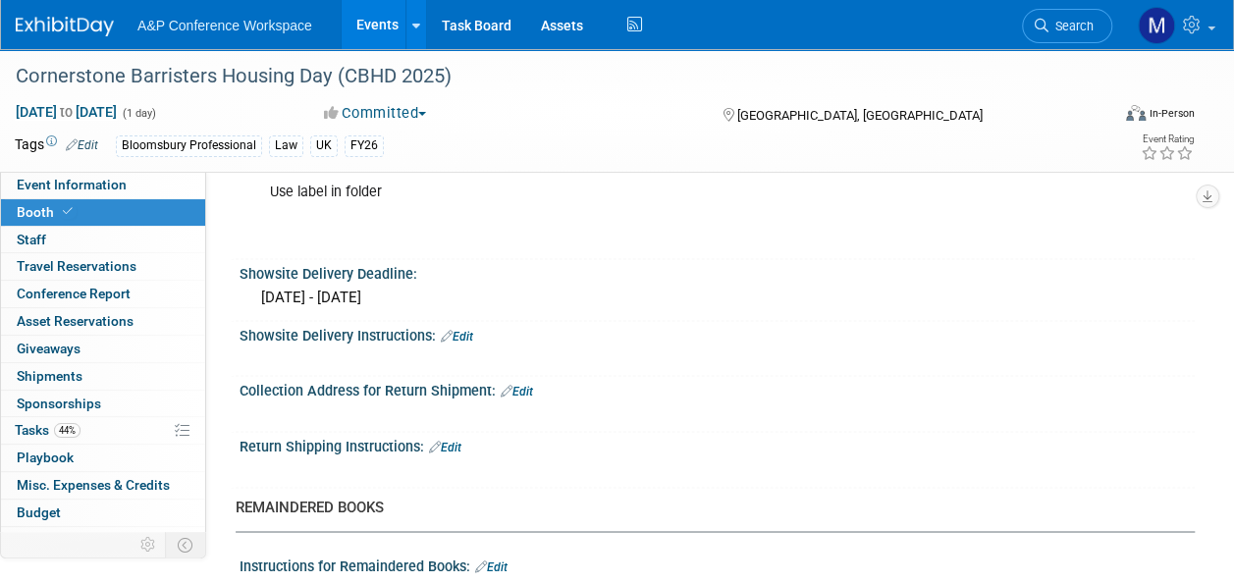
click at [528, 389] on link "Edit" at bounding box center [517, 392] width 32 height 14
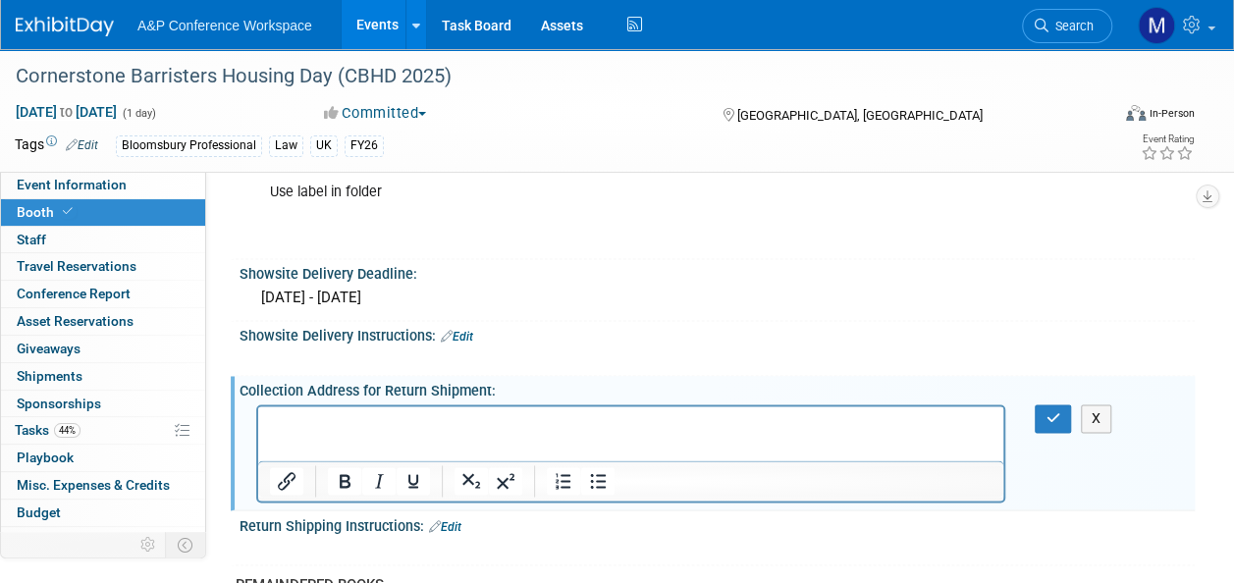
scroll to position [0, 0]
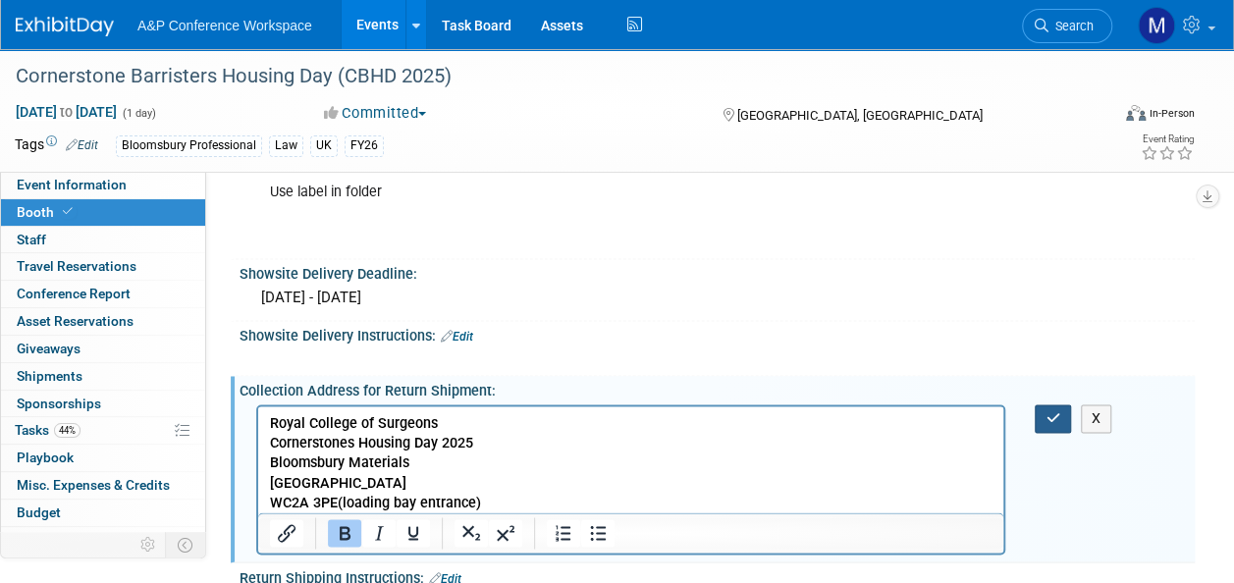
click at [1053, 411] on icon "button" at bounding box center [1053, 418] width 15 height 14
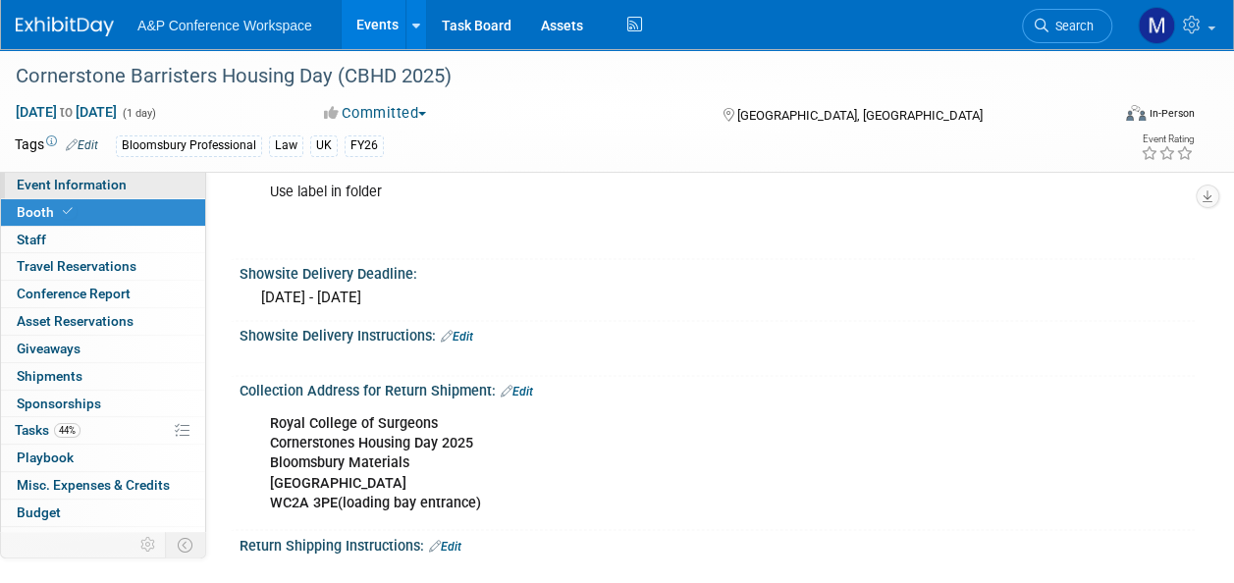
click at [71, 179] on span "Event Information" at bounding box center [72, 185] width 110 height 16
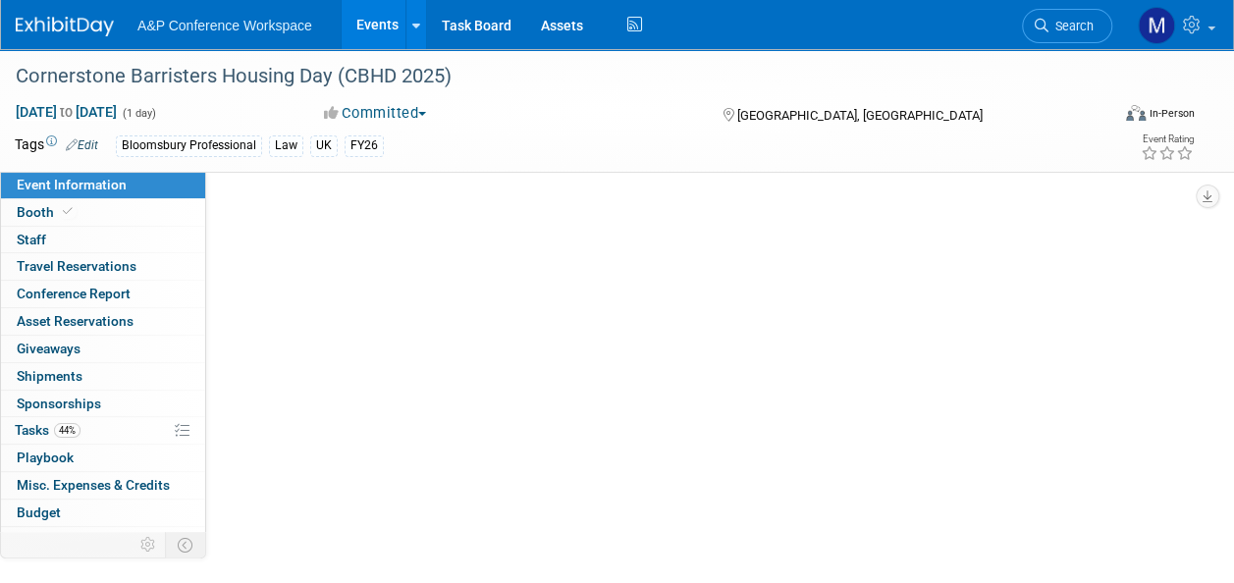
select select "Annual"
select select "Level 2"
select select "In-Person Booth"
select select "Law"
select select "Bloomsbury Professional"
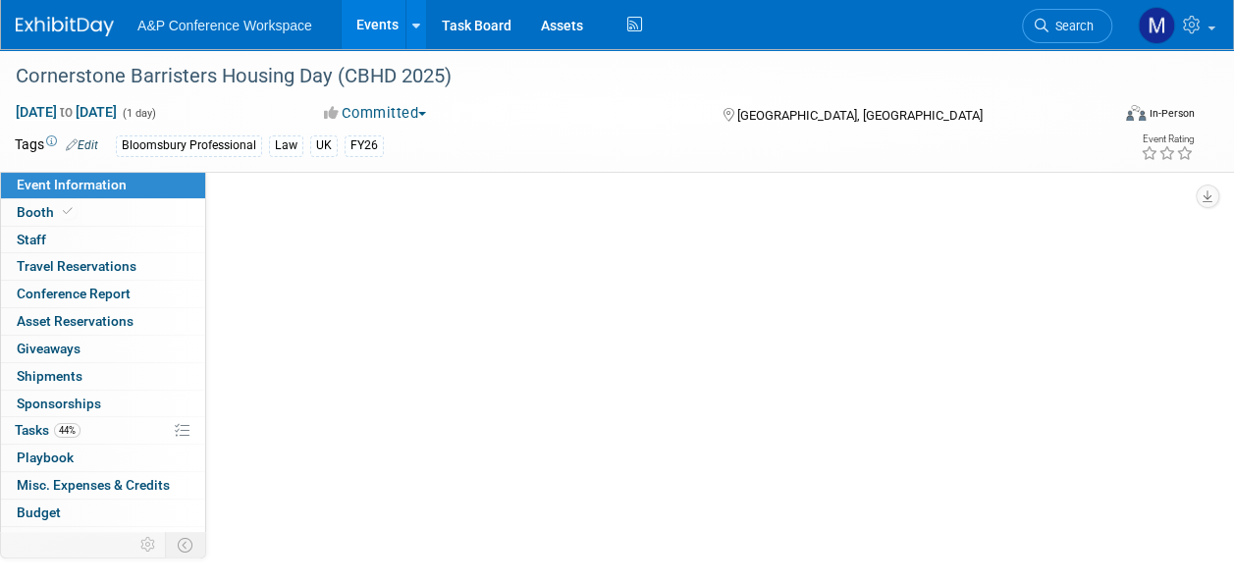
select select "Matt Hambridge"
select select "Louise Morgan"
select select "Brand/Subject Presence​"
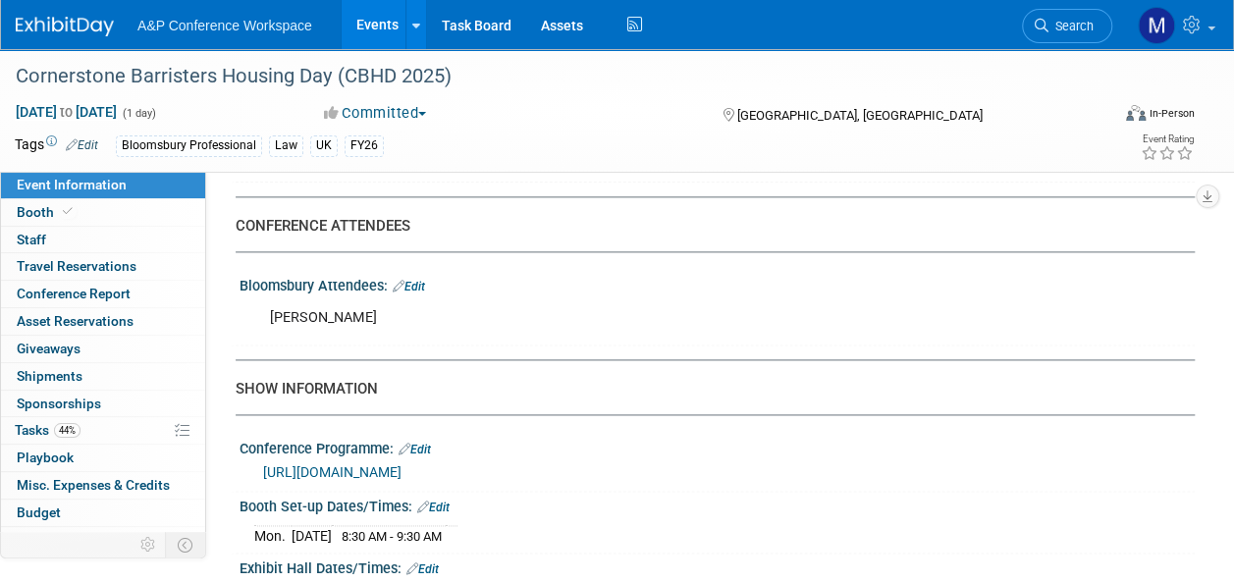
scroll to position [1375, 0]
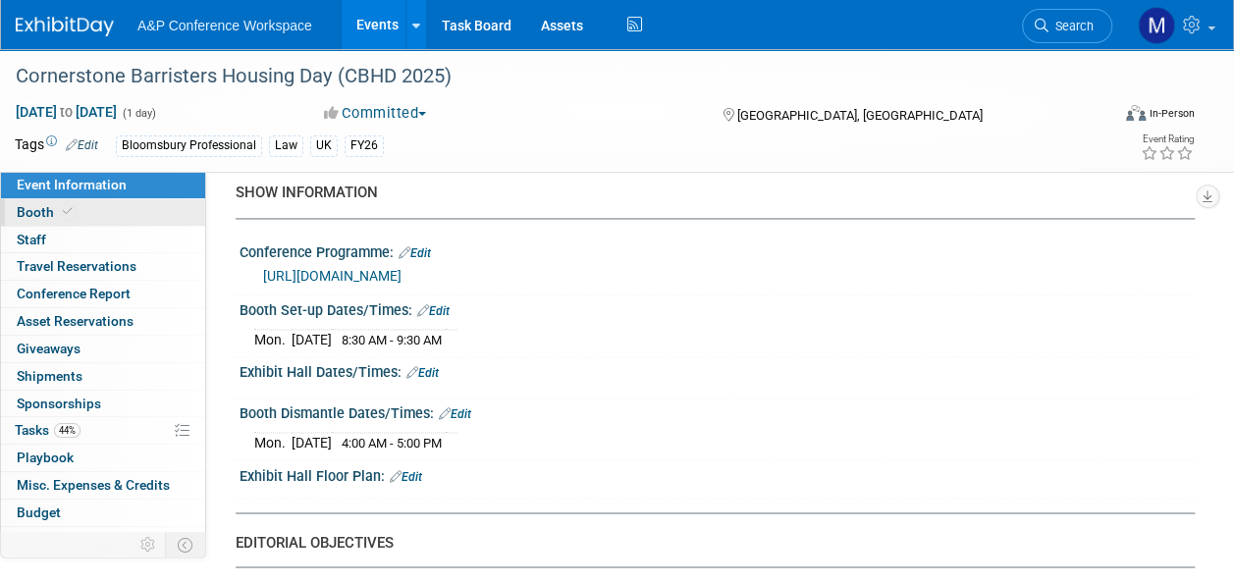
click at [128, 210] on link "Booth" at bounding box center [103, 212] width 204 height 27
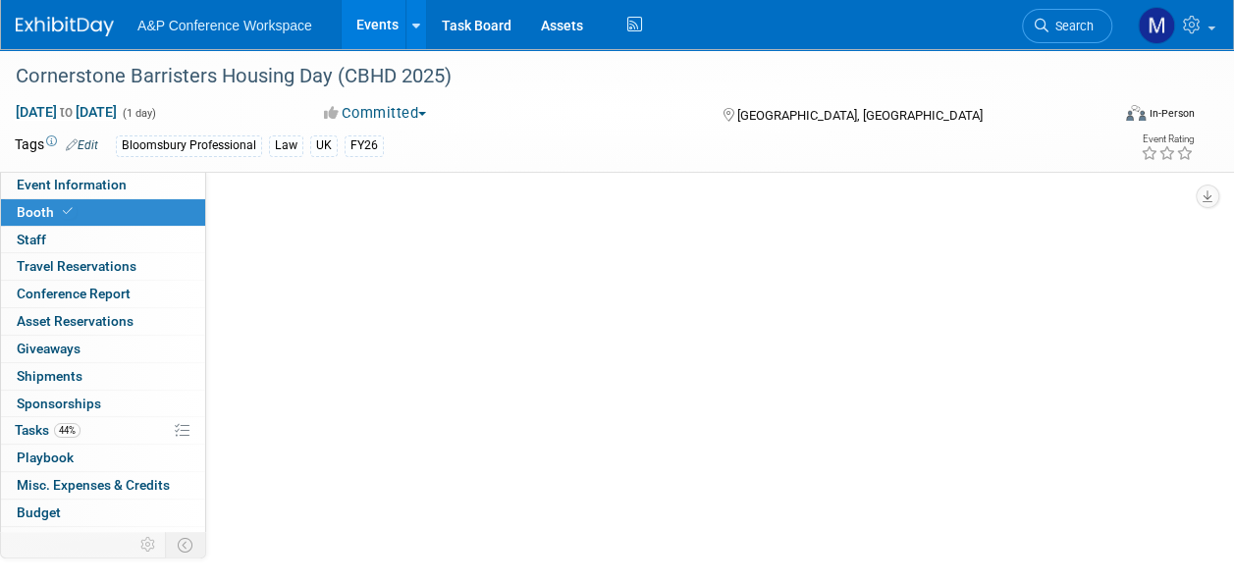
select select "BPTL"
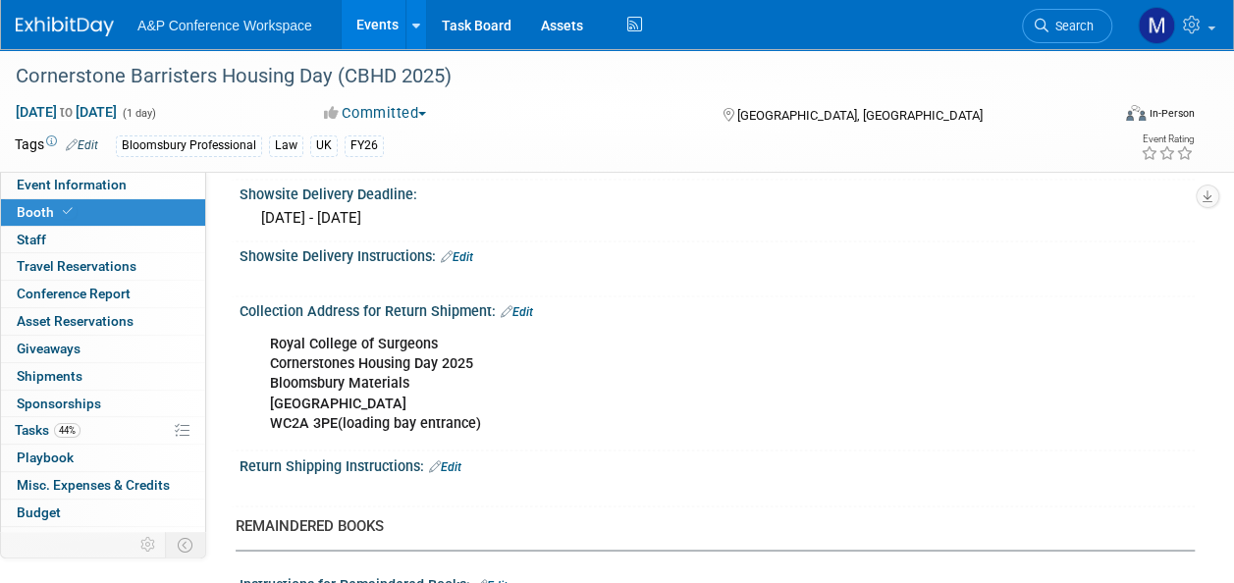
scroll to position [1473, 0]
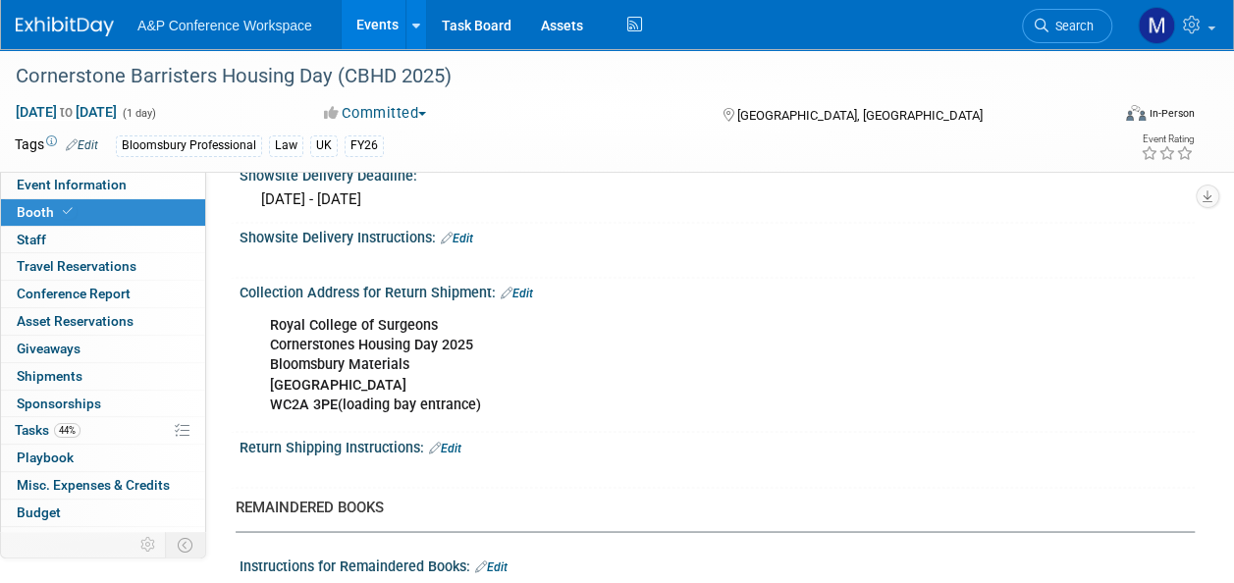
click at [527, 287] on link "Edit" at bounding box center [517, 294] width 32 height 14
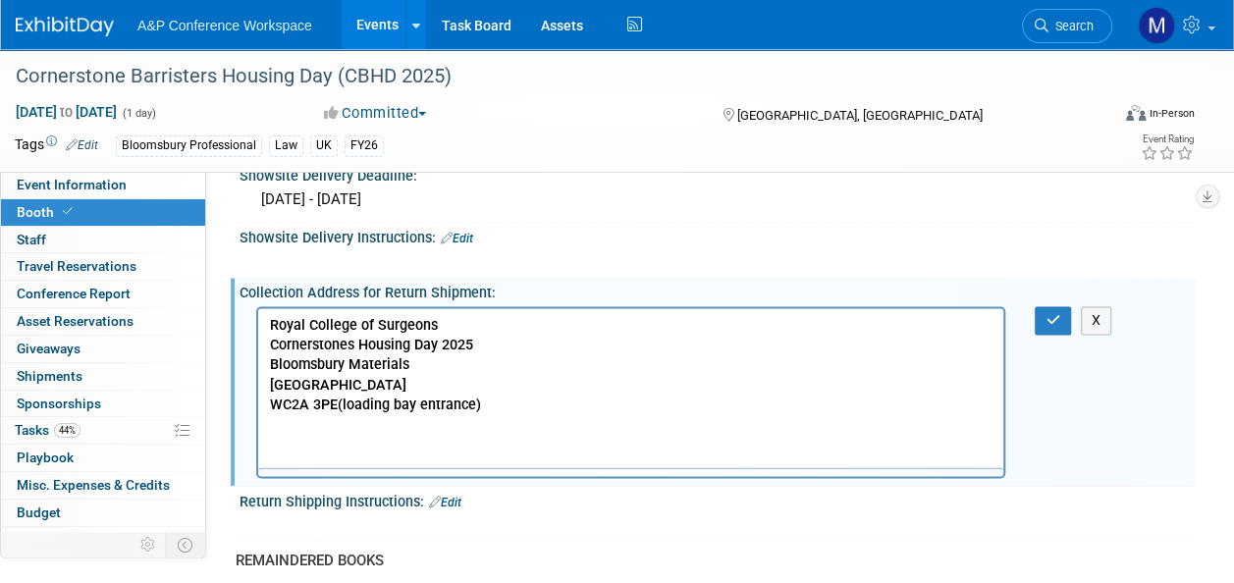
scroll to position [0, 0]
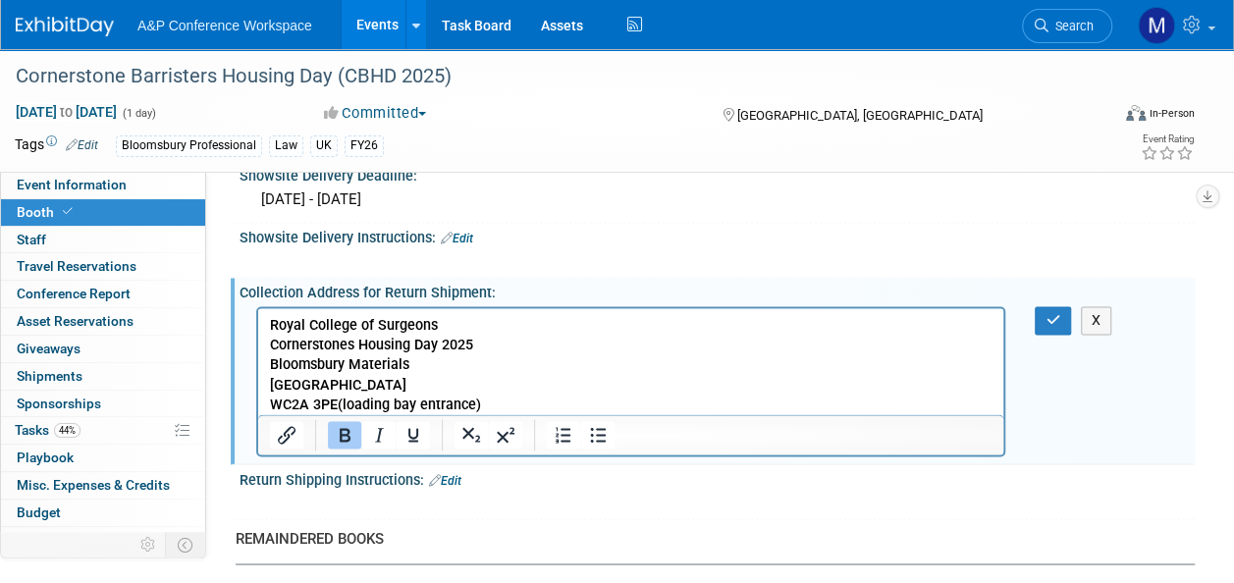
click at [504, 403] on p "Royal College of Surgeons Cornerstones Housing Day 2025 Bloomsbury Materials Po…" at bounding box center [631, 365] width 723 height 98
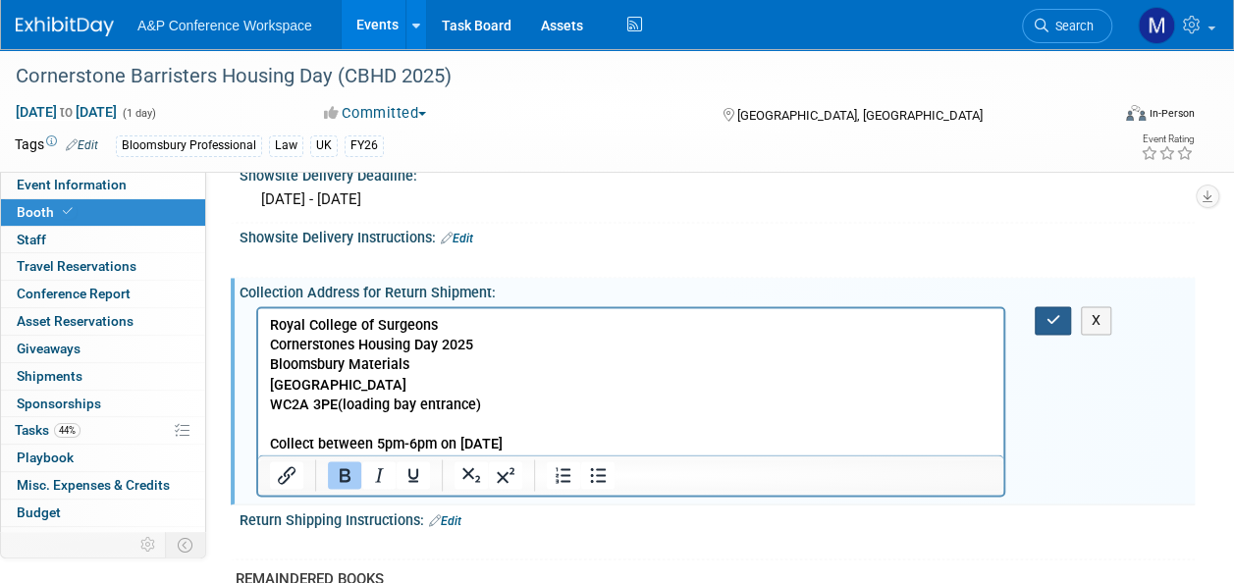
click at [1041, 306] on button "button" at bounding box center [1053, 320] width 36 height 28
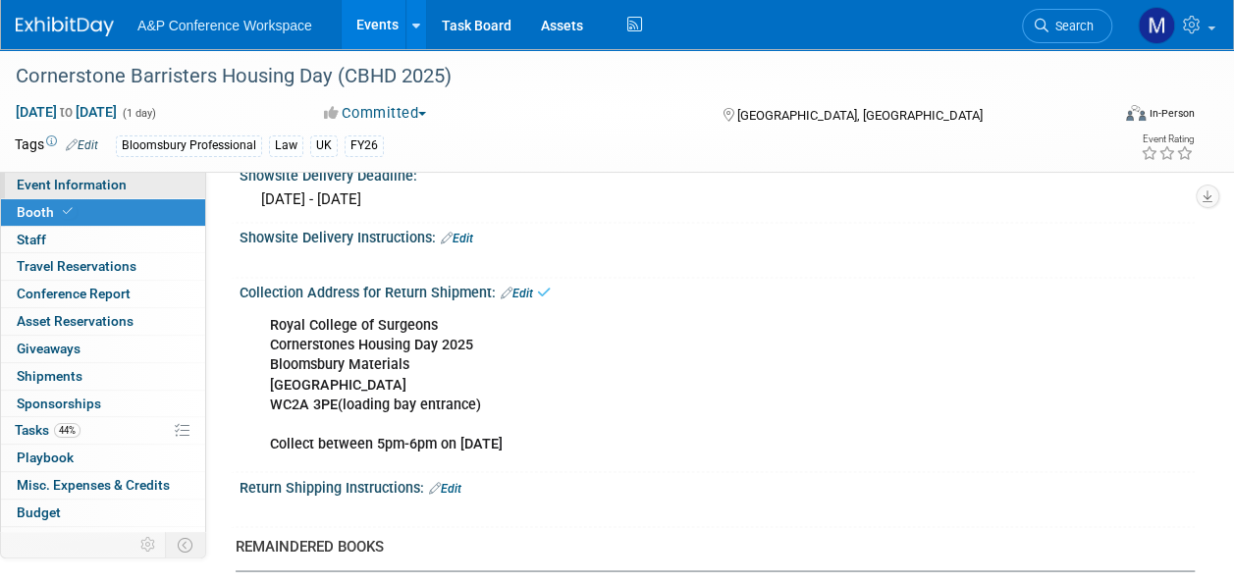
click at [124, 187] on link "Event Information" at bounding box center [103, 185] width 204 height 27
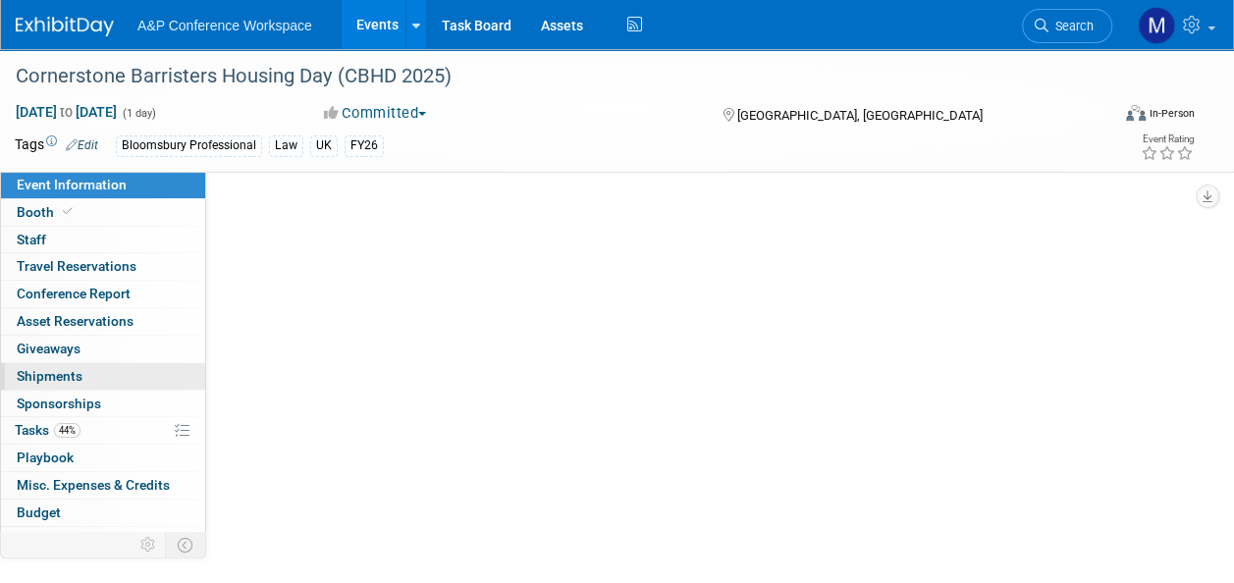
select select "Annual"
select select "Level 2"
select select "In-Person Booth"
select select "Law"
select select "Bloomsbury Professional"
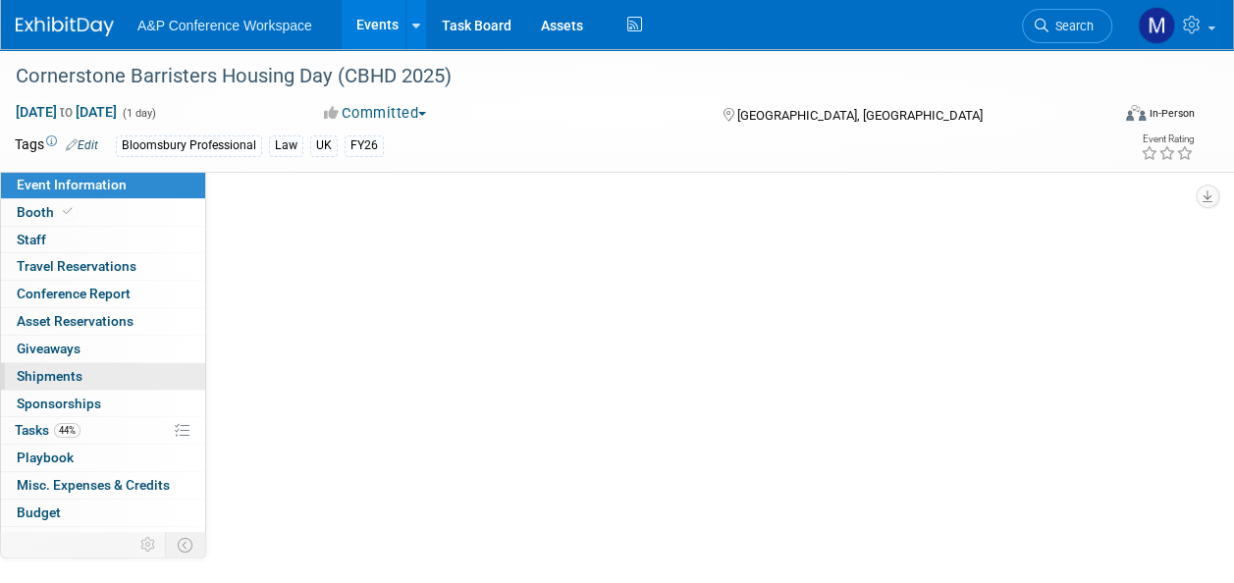
select select "Matt Hambridge"
select select "Louise Morgan"
select select "Brand/Subject Presence​"
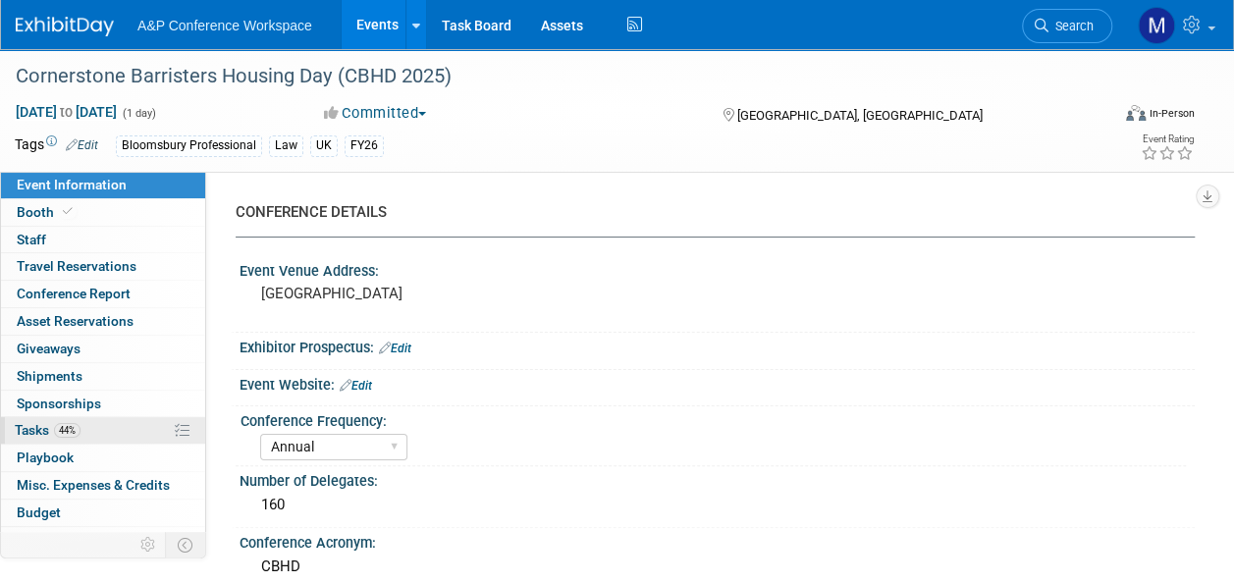
click at [84, 431] on link "44% Tasks 44%" at bounding box center [103, 430] width 204 height 27
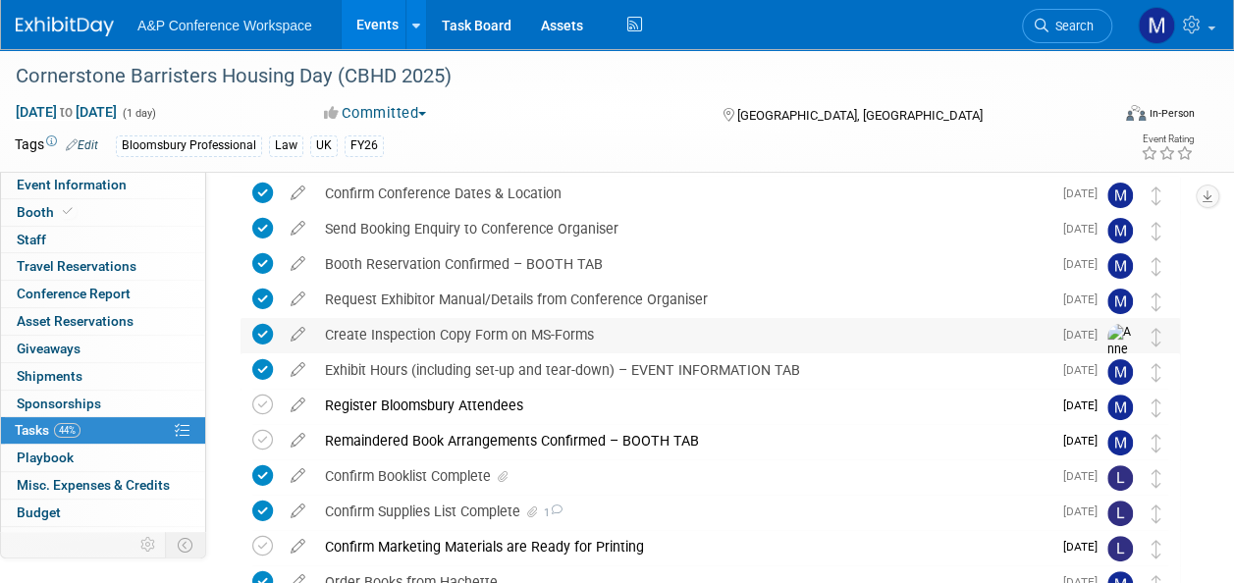
scroll to position [295, 0]
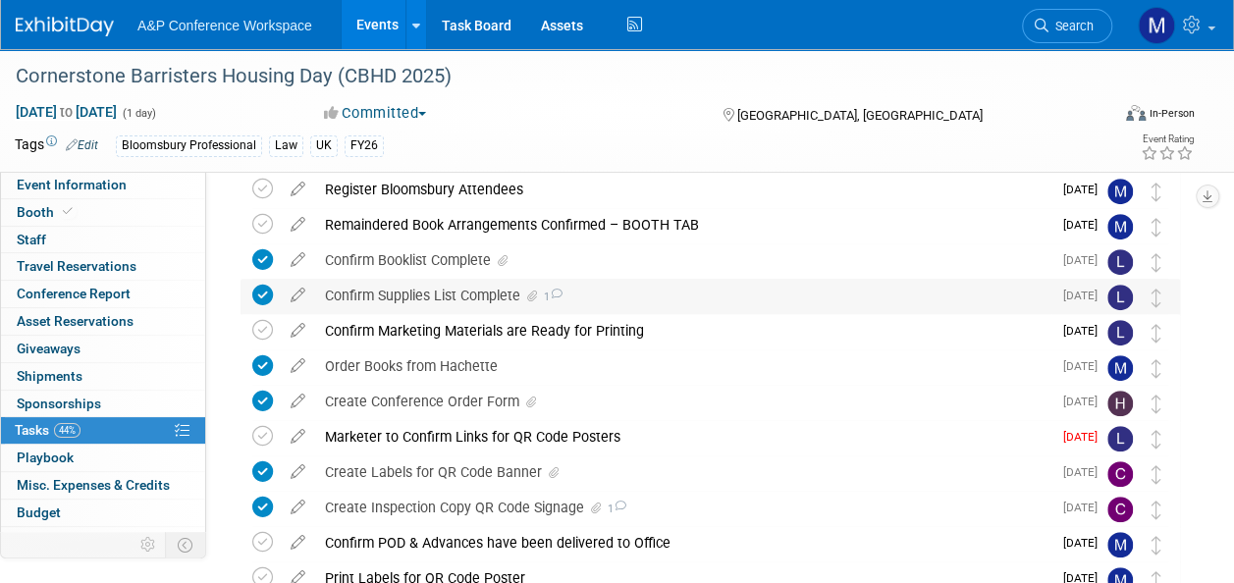
click at [544, 300] on div "Confirm Supplies List Complete 1" at bounding box center [683, 295] width 737 height 33
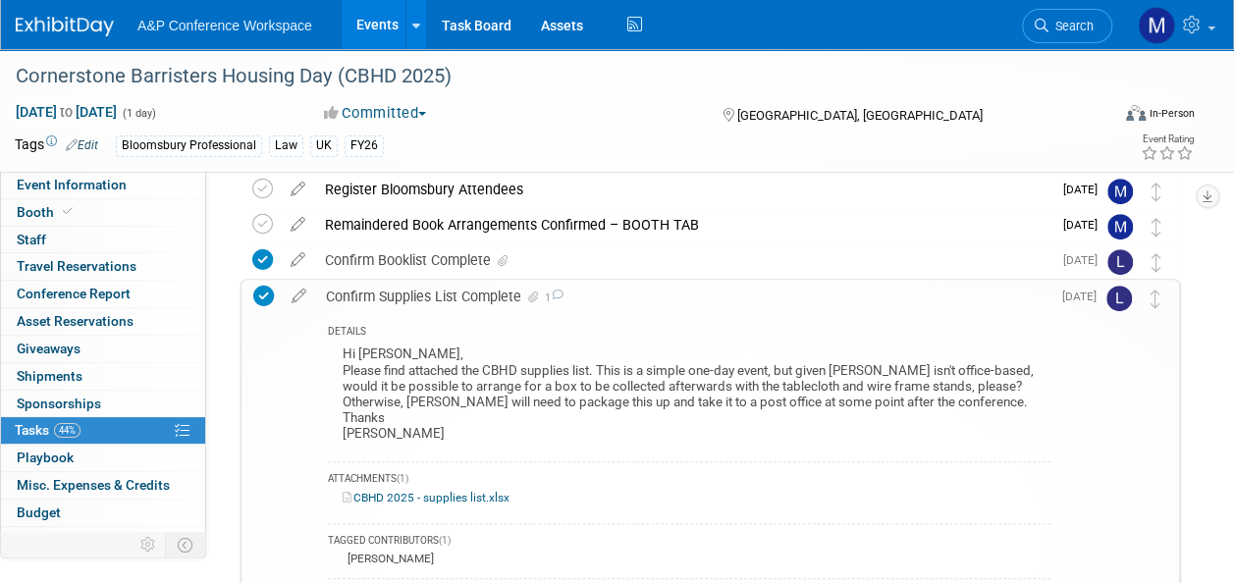
click at [478, 499] on link "CBHD 2025 - supplies list.xlsx" at bounding box center [426, 498] width 167 height 14
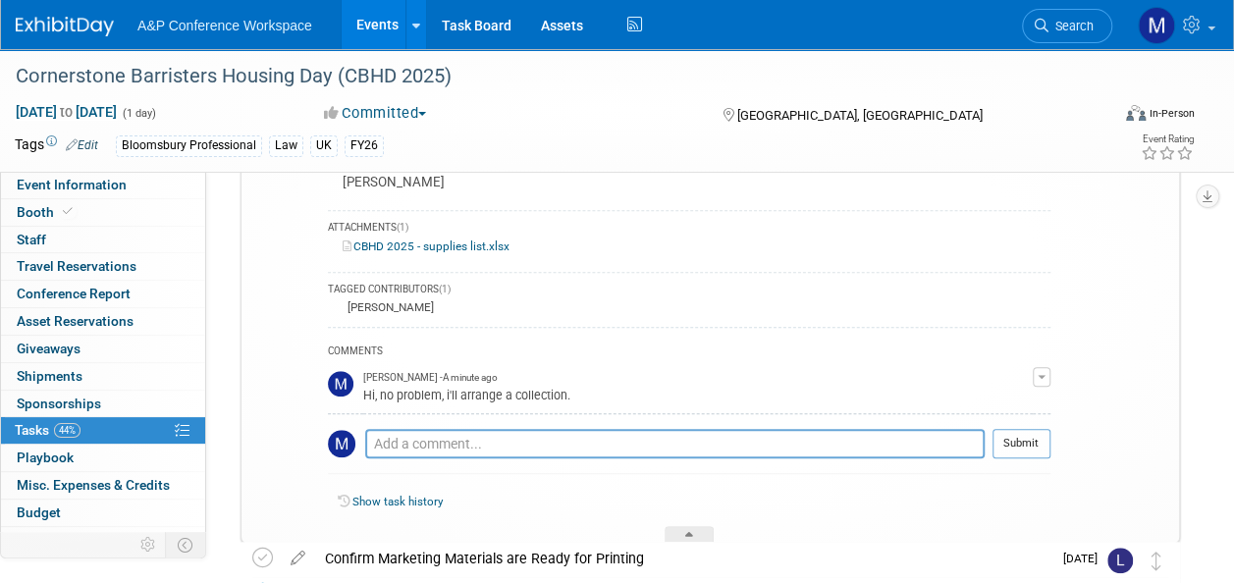
scroll to position [589, 0]
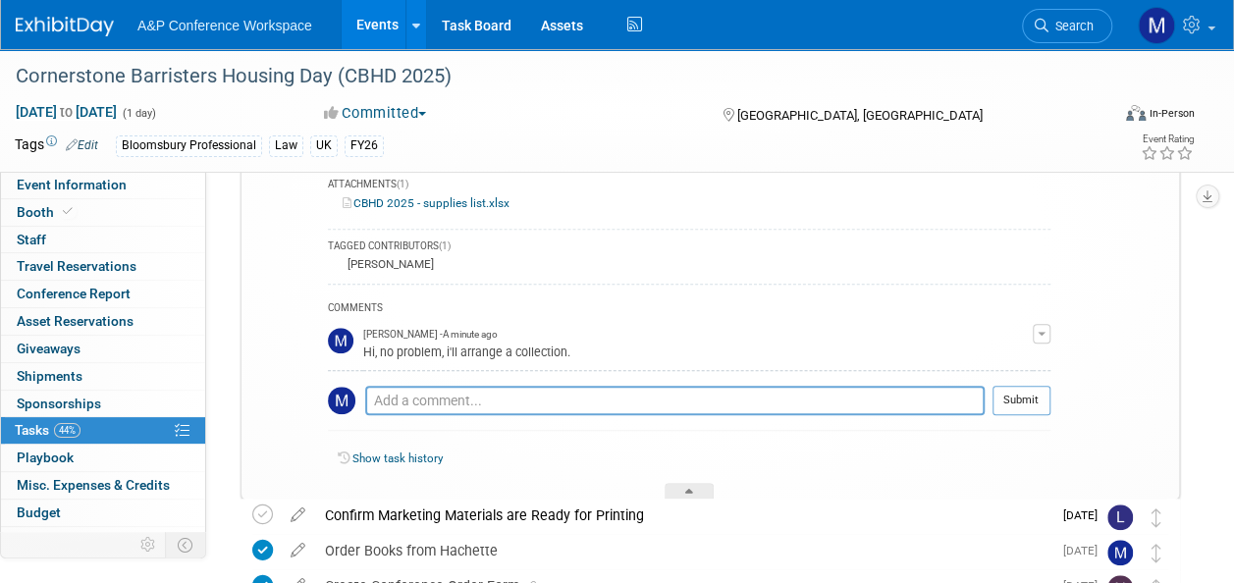
click at [676, 483] on div at bounding box center [689, 491] width 49 height 17
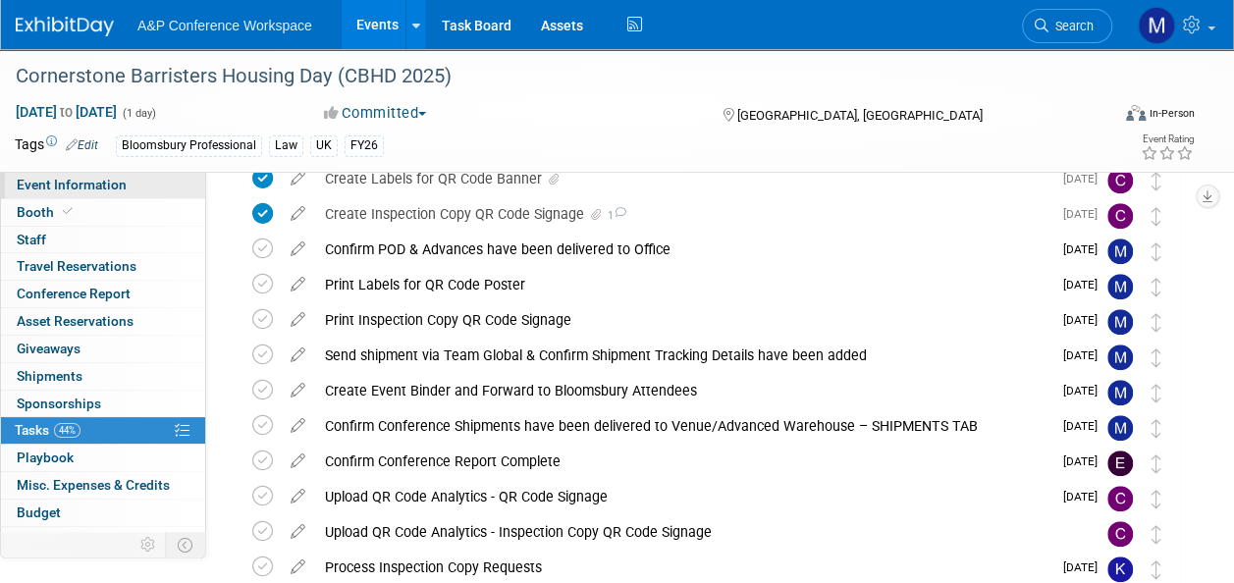
click at [109, 192] on span "Event Information" at bounding box center [72, 185] width 110 height 16
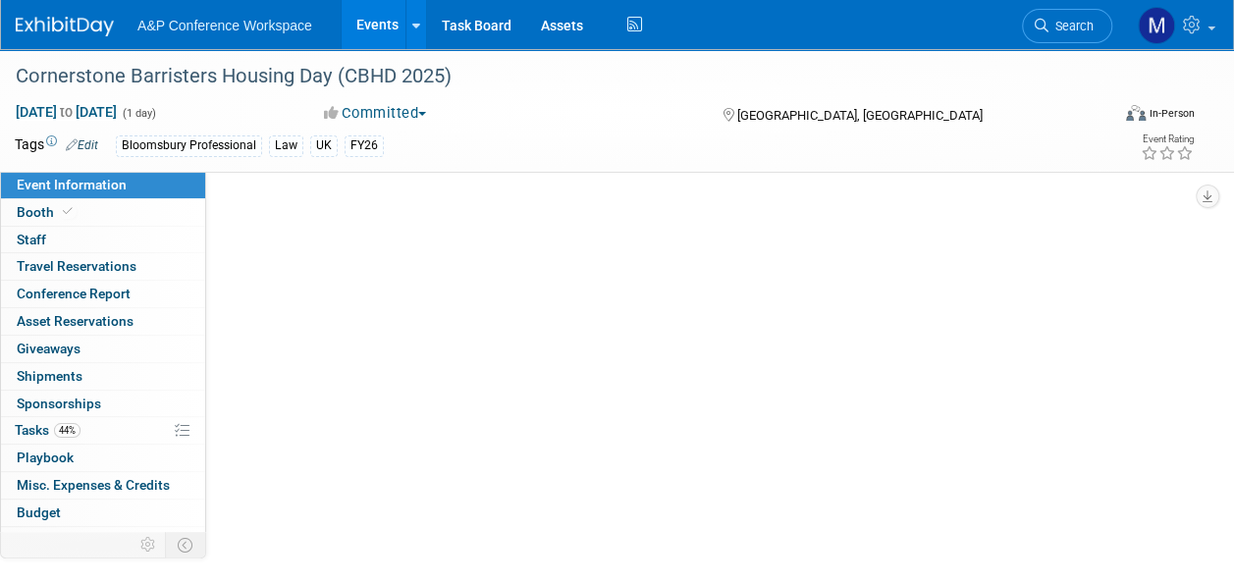
scroll to position [0, 0]
select select "Annual"
select select "Level 2"
select select "In-Person Booth"
select select "Law"
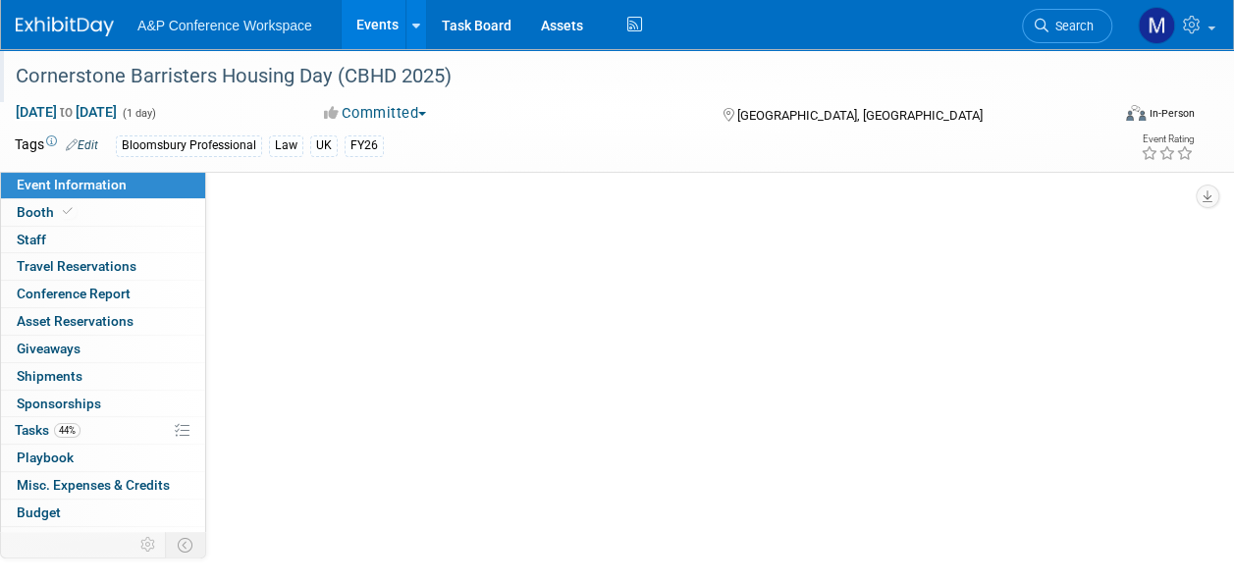
select select "Bloomsbury Professional"
select select "Matt Hambridge"
select select "Louise Morgan"
select select "Brand/Subject Presence​"
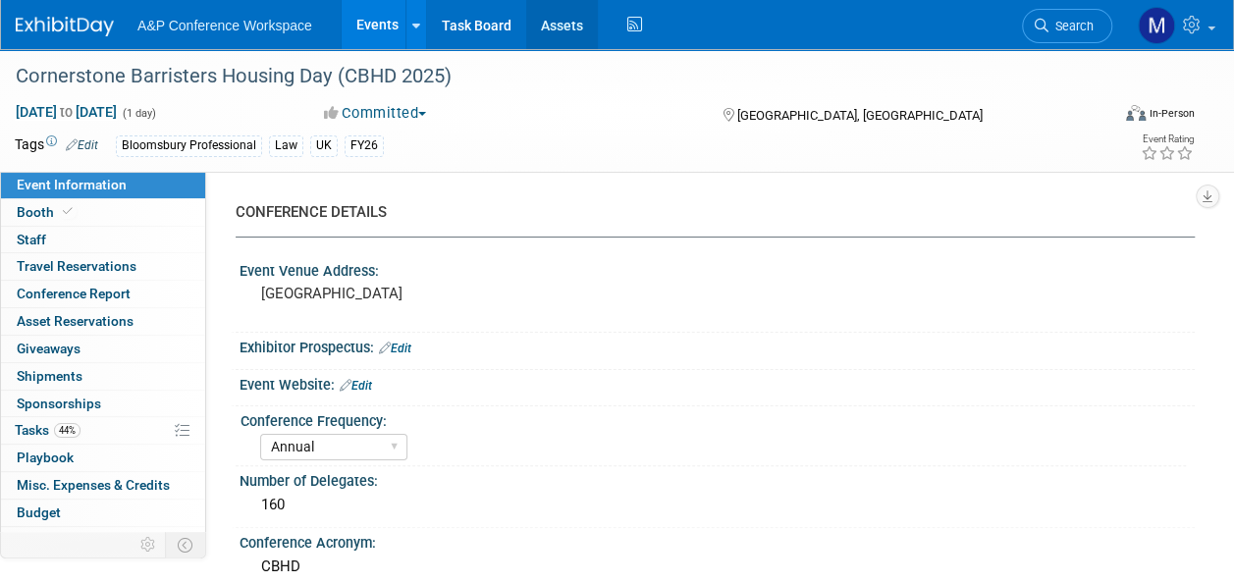
click at [554, 10] on link "Assets" at bounding box center [562, 24] width 72 height 49
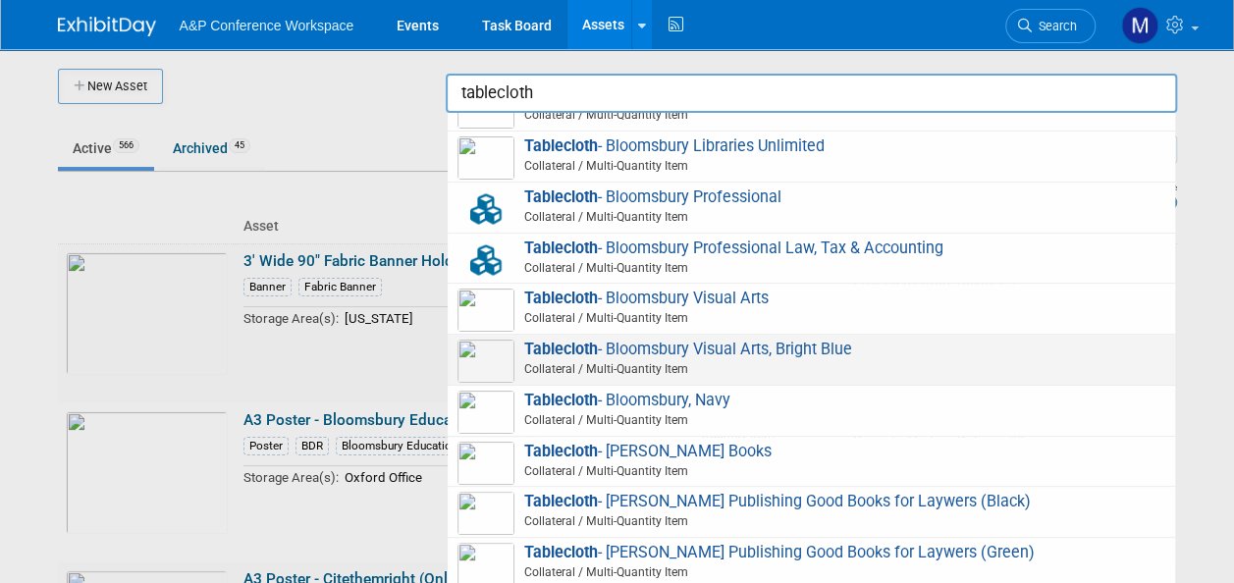
scroll to position [393, 0]
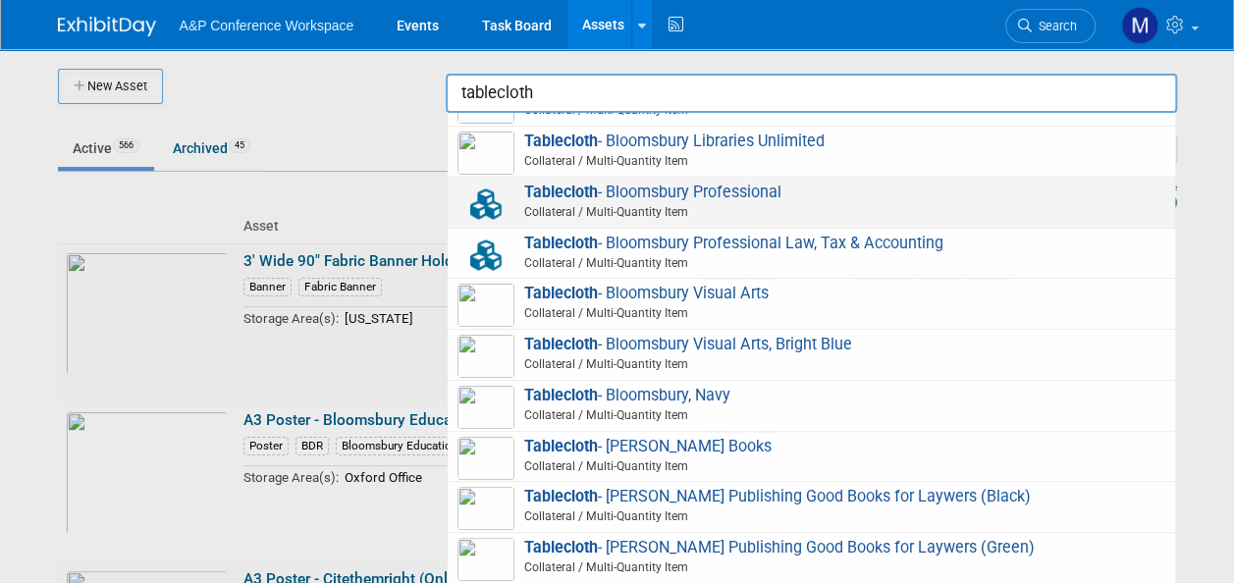
click at [668, 198] on span "Tablecloth - Bloomsbury Professional Collateral / Multi-Quantity Item" at bounding box center [812, 203] width 708 height 40
type input "Tablecloth - Bloomsbury Professional"
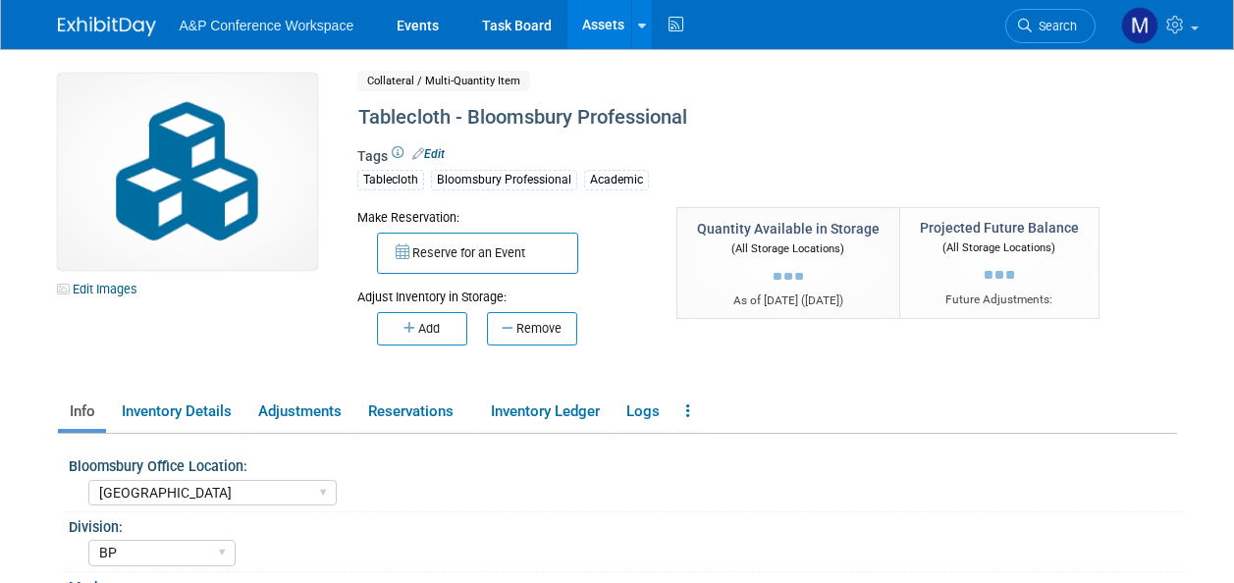
select select "[GEOGRAPHIC_DATA]"
select select "BP"
select select "[PERSON_NAME]"
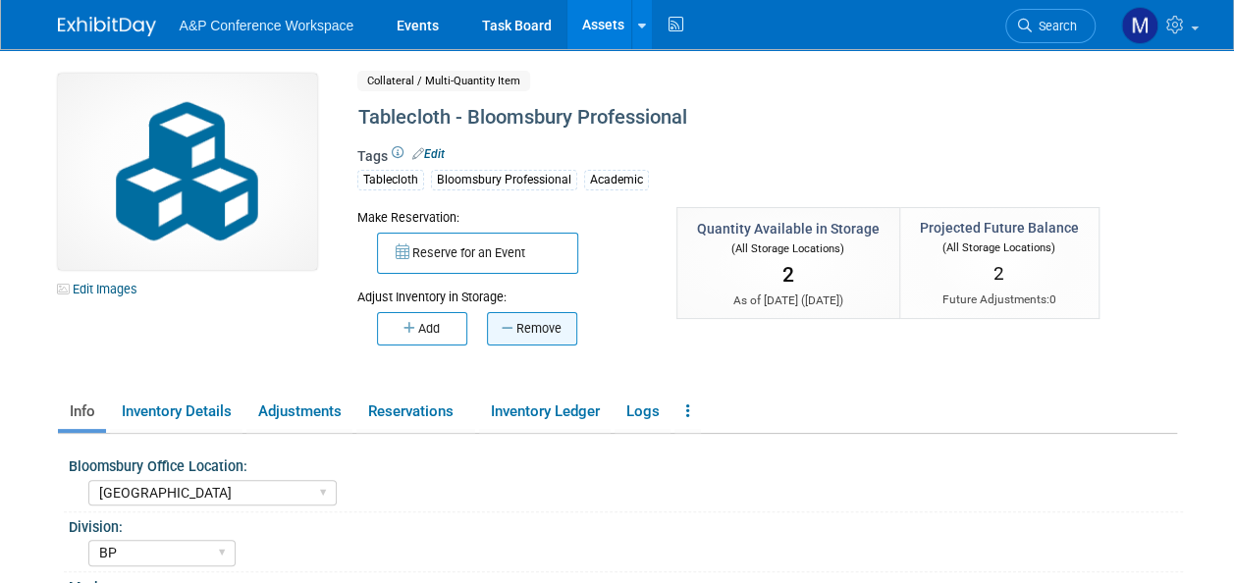
click at [526, 324] on button "Remove" at bounding box center [532, 328] width 90 height 33
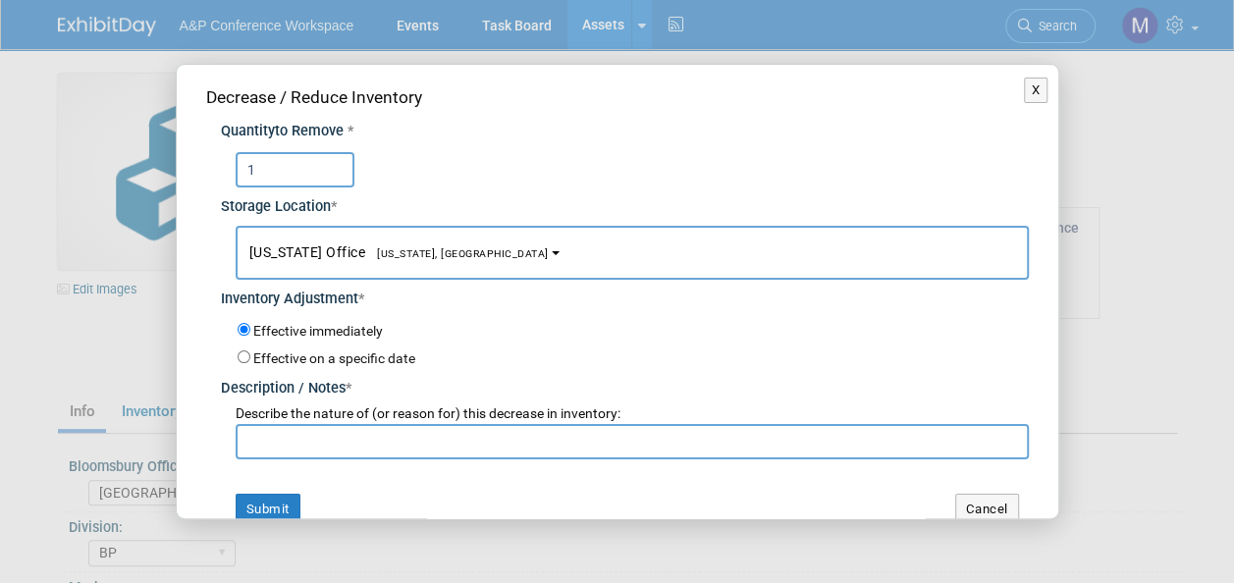
type input "1"
click at [365, 257] on span "[US_STATE], [GEOGRAPHIC_DATA]" at bounding box center [457, 253] width 184 height 13
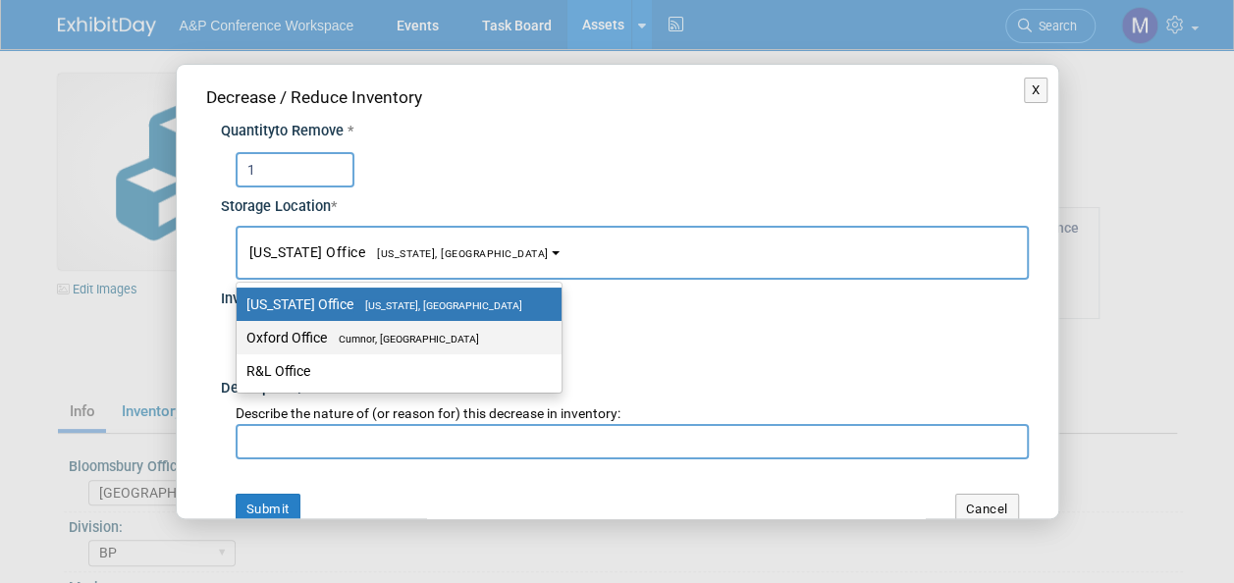
click at [391, 333] on span "Cumnor, [GEOGRAPHIC_DATA]" at bounding box center [403, 339] width 152 height 13
click at [240, 333] on input "Oxford Office [GEOGRAPHIC_DATA], [GEOGRAPHIC_DATA]" at bounding box center [233, 338] width 13 height 13
select select "11222978"
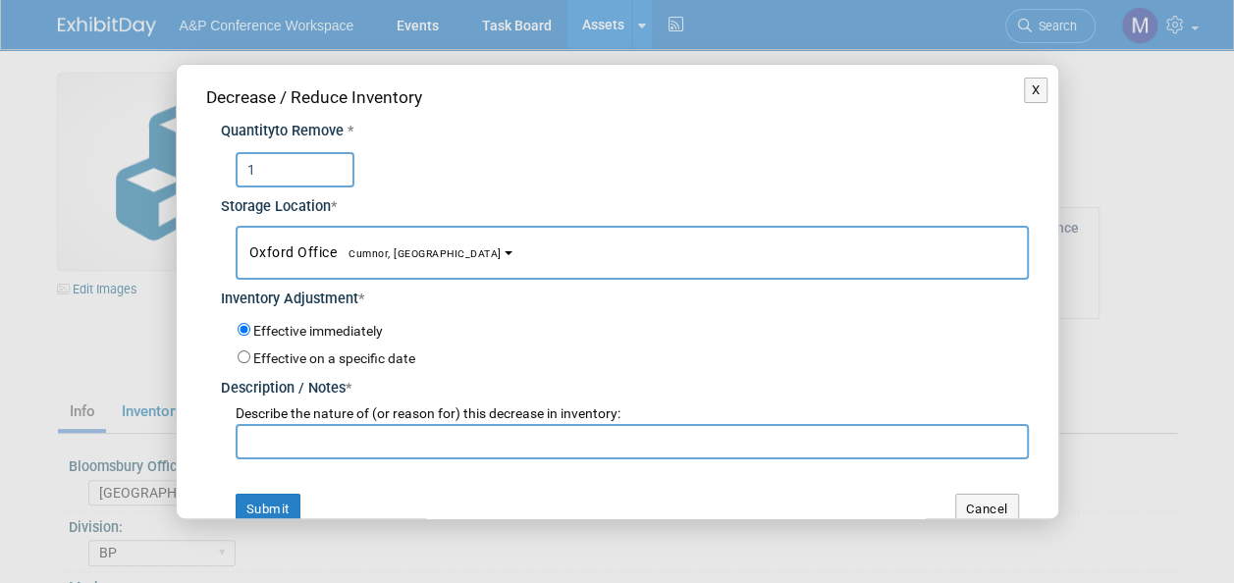
click at [390, 442] on input "text" at bounding box center [633, 441] width 794 height 35
paste input "Royal College of Surgeons Cornerstones Housing Day 2025 Bloomsbury Materials [S…"
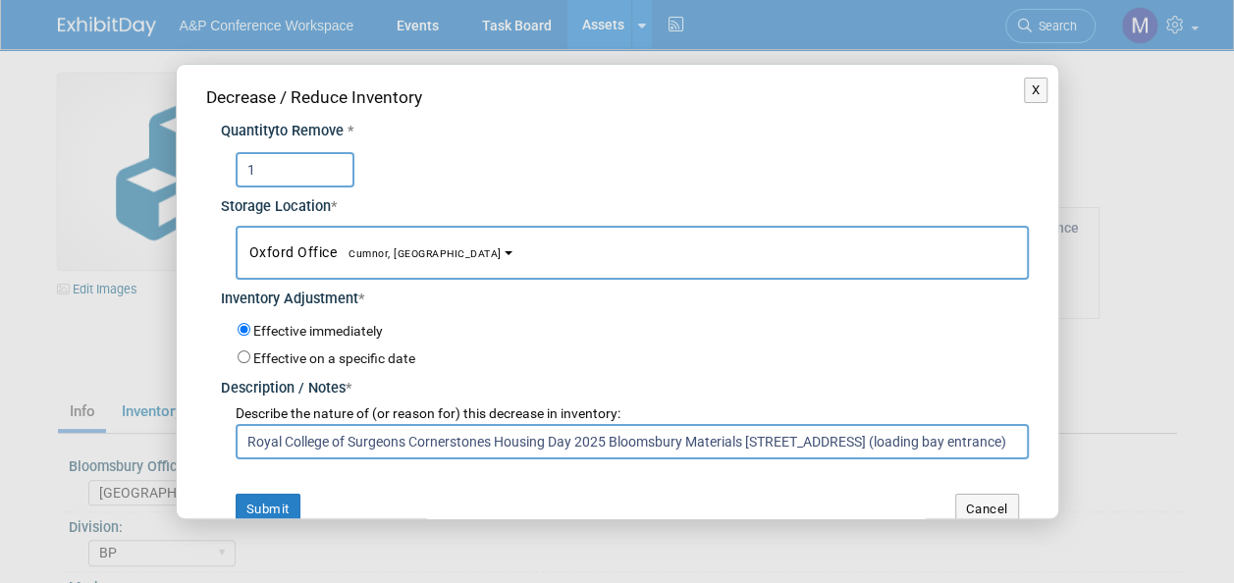
drag, startPoint x: 1002, startPoint y: 439, endPoint x: -4, endPoint y: 447, distance: 1005.7
click at [0, 447] on html "A&P Conference Workspace Events Task Board Assets ..." at bounding box center [617, 291] width 1234 height 583
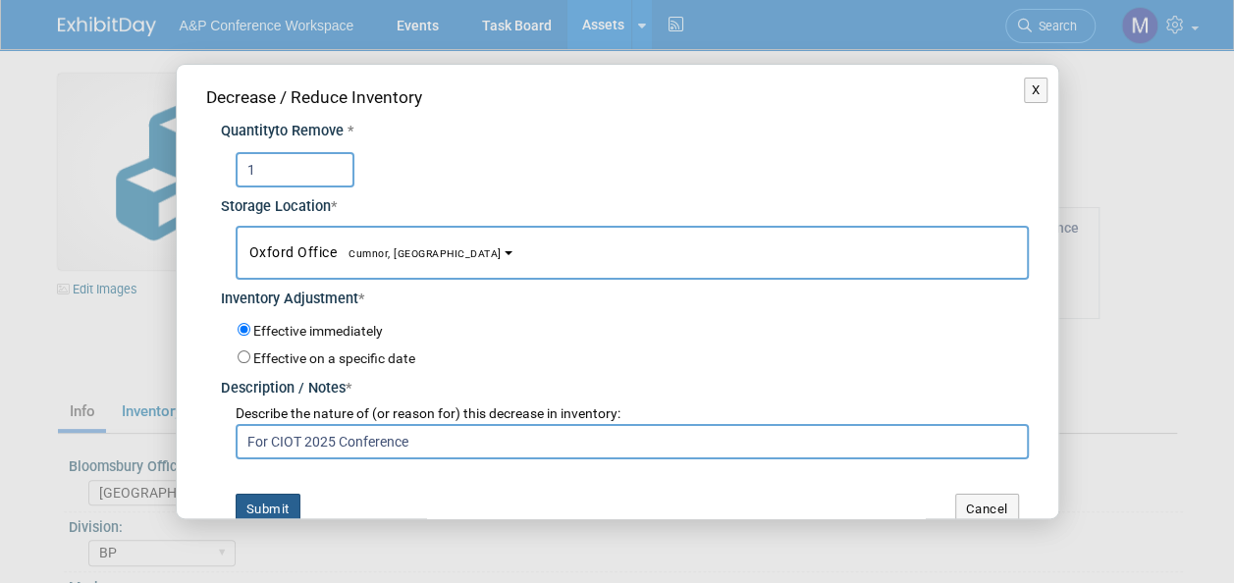
type input "For CIOT 2025 Conference"
click at [252, 506] on button "Submit" at bounding box center [268, 509] width 65 height 31
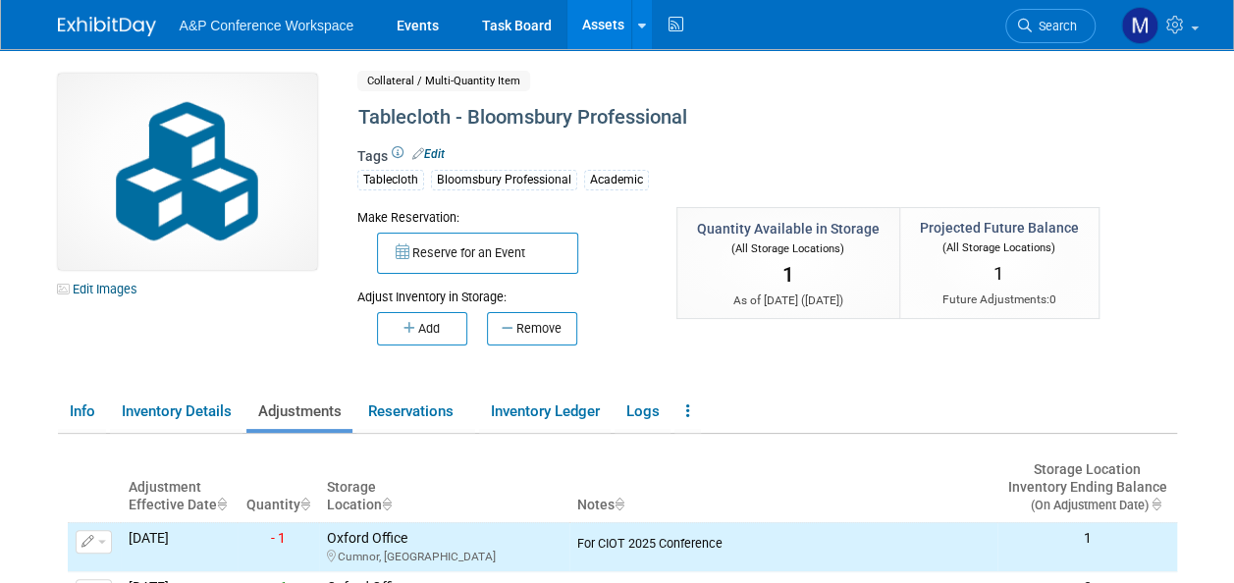
click at [538, 337] on button "Remove" at bounding box center [532, 328] width 90 height 33
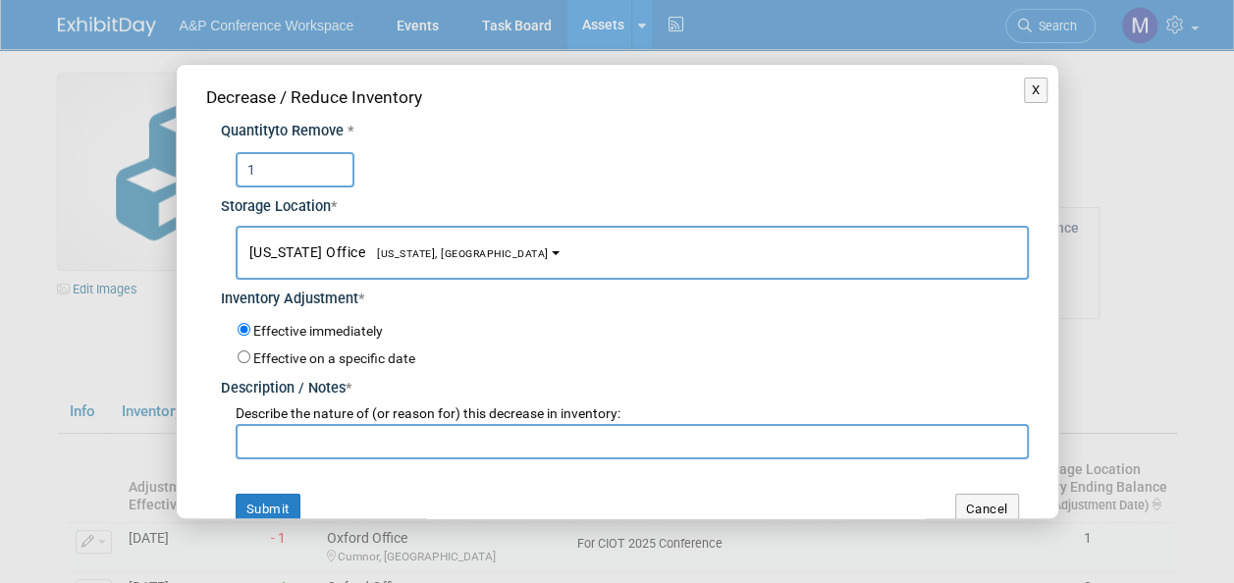
type input "1"
click at [407, 256] on span "[US_STATE], [GEOGRAPHIC_DATA]" at bounding box center [457, 253] width 184 height 13
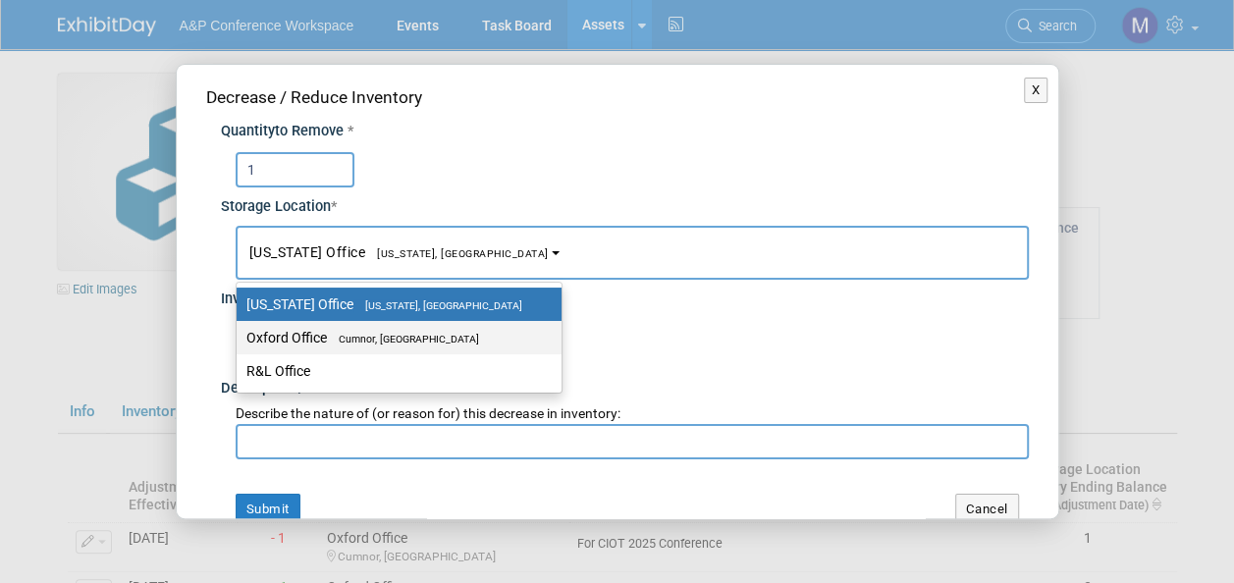
click at [411, 339] on span "Cumnor, [GEOGRAPHIC_DATA]" at bounding box center [403, 339] width 152 height 13
click at [240, 339] on input "Oxford Office [GEOGRAPHIC_DATA], [GEOGRAPHIC_DATA]" at bounding box center [233, 338] width 13 height 13
select select "11222978"
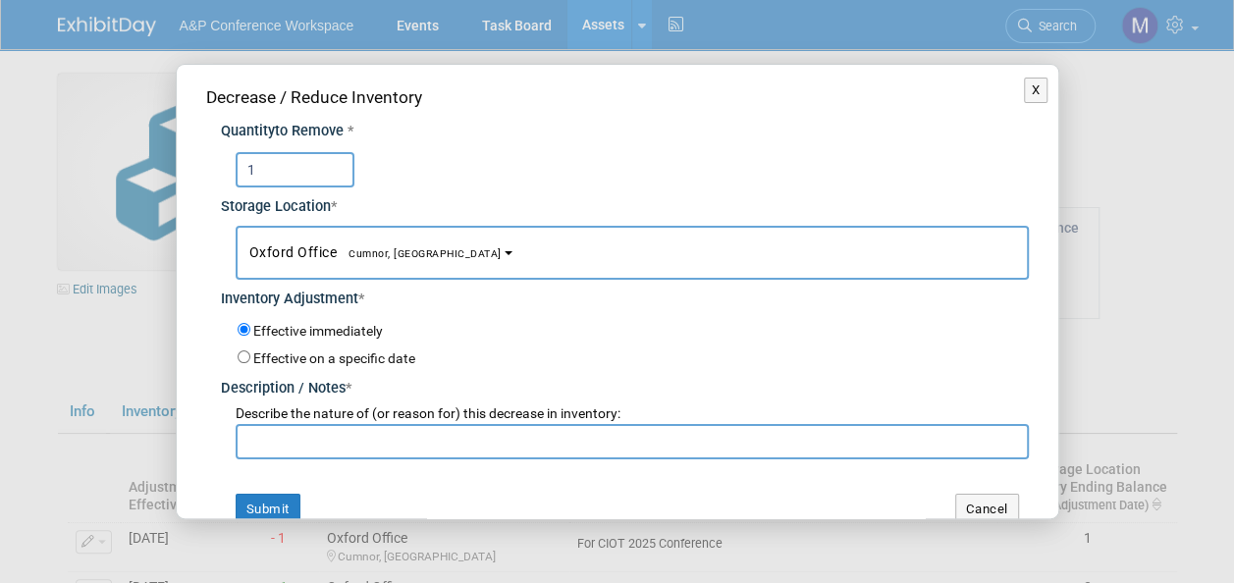
click at [378, 440] on input "text" at bounding box center [633, 441] width 794 height 35
type input "For CBHD 2025 Conference"
click at [271, 509] on button "Submit" at bounding box center [268, 509] width 65 height 31
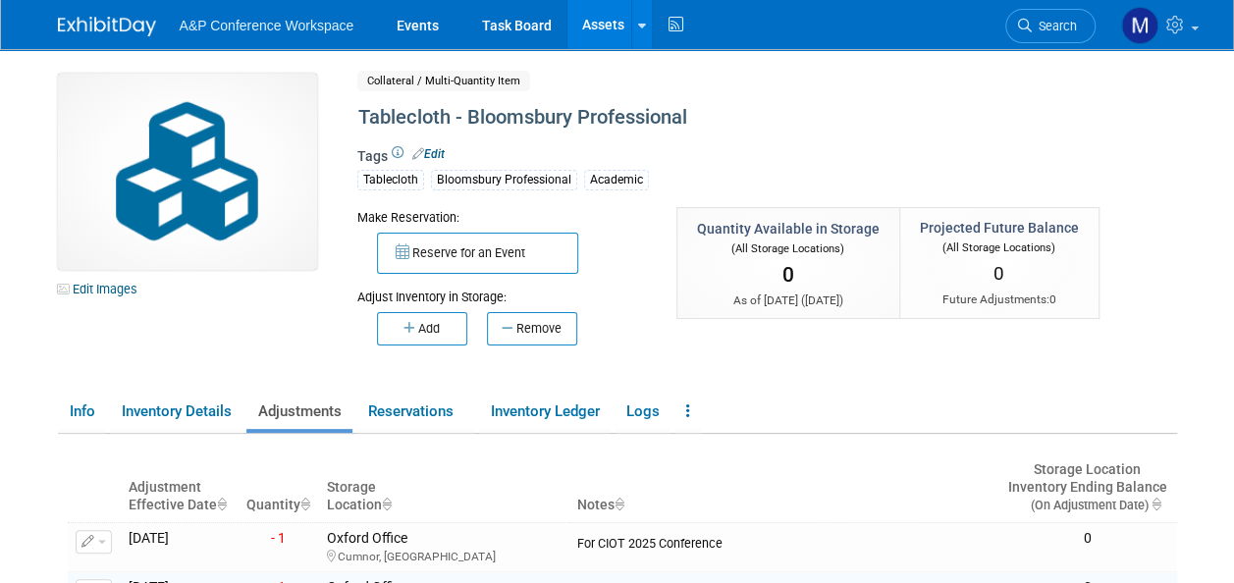
click at [609, 24] on link "Assets" at bounding box center [604, 24] width 72 height 49
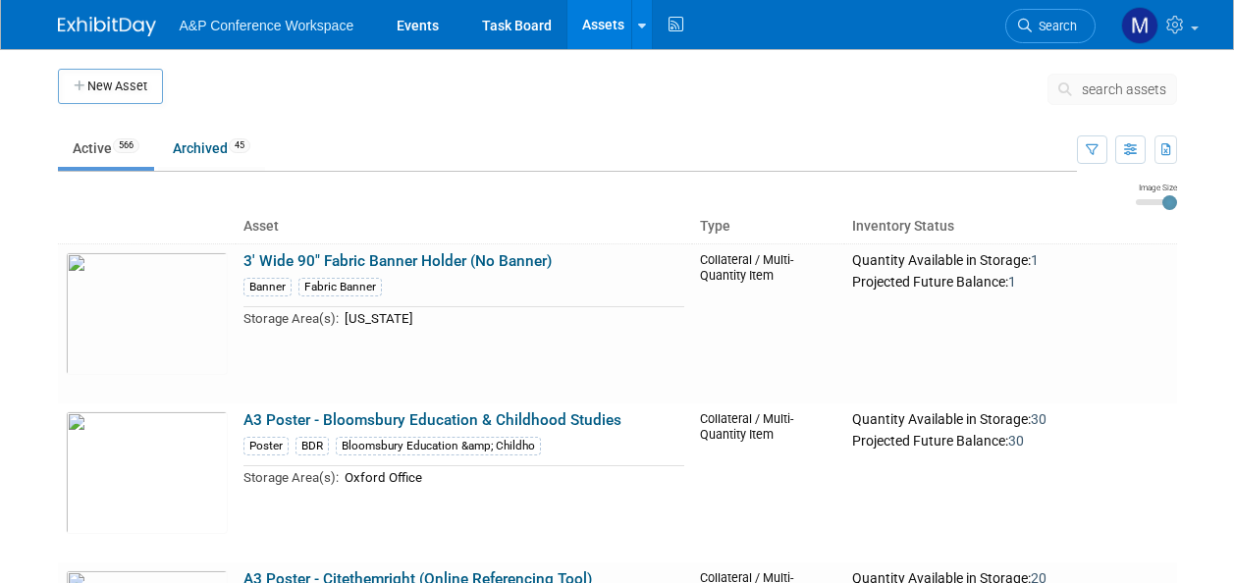
click at [1107, 84] on span "search assets" at bounding box center [1124, 90] width 84 height 16
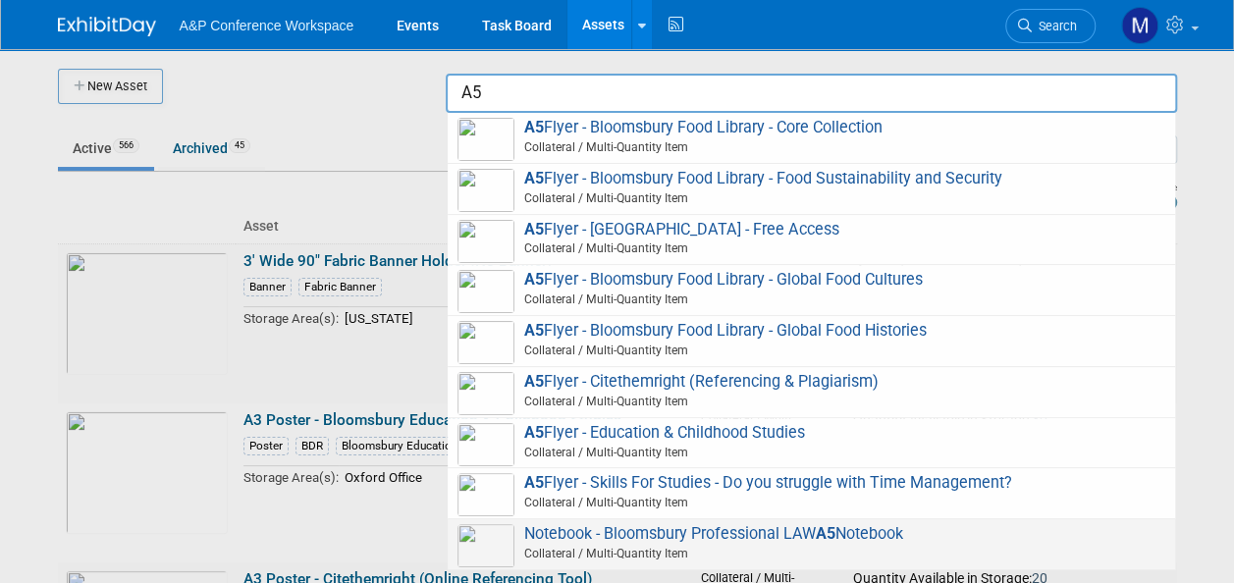
click at [739, 538] on span "Notebook - Bloomsbury Professional LAW A5 Notebook Collateral / Multi-Quantity …" at bounding box center [812, 544] width 708 height 40
type input "Notebook - Bloomsbury Professional LAW A5 Notebook"
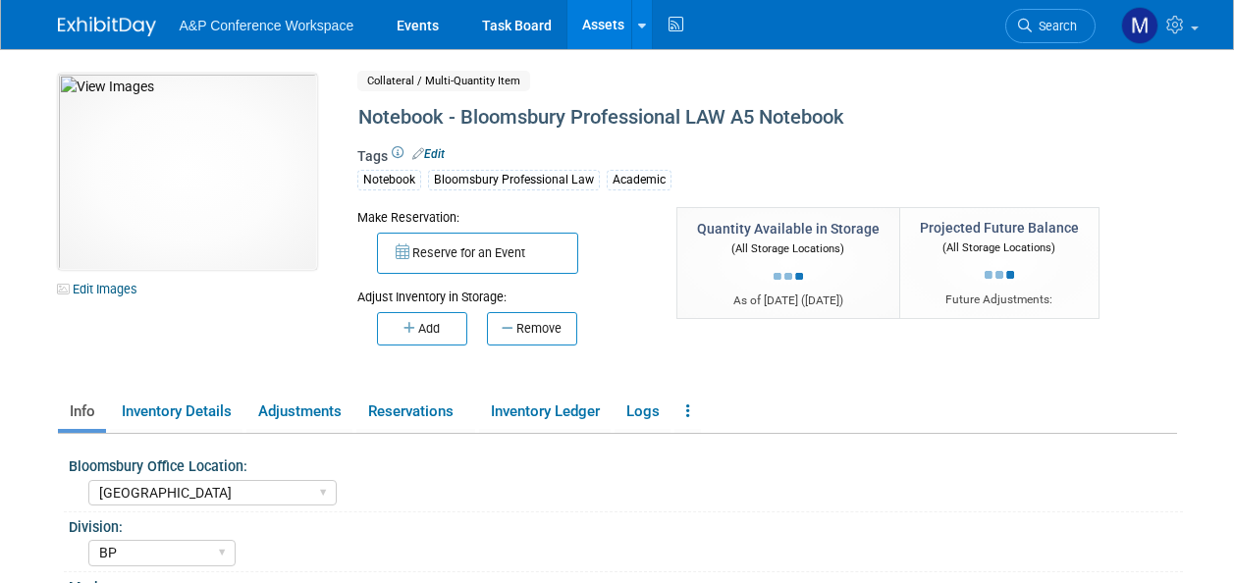
select select "[GEOGRAPHIC_DATA]"
select select "BP"
select select "[PERSON_NAME]"
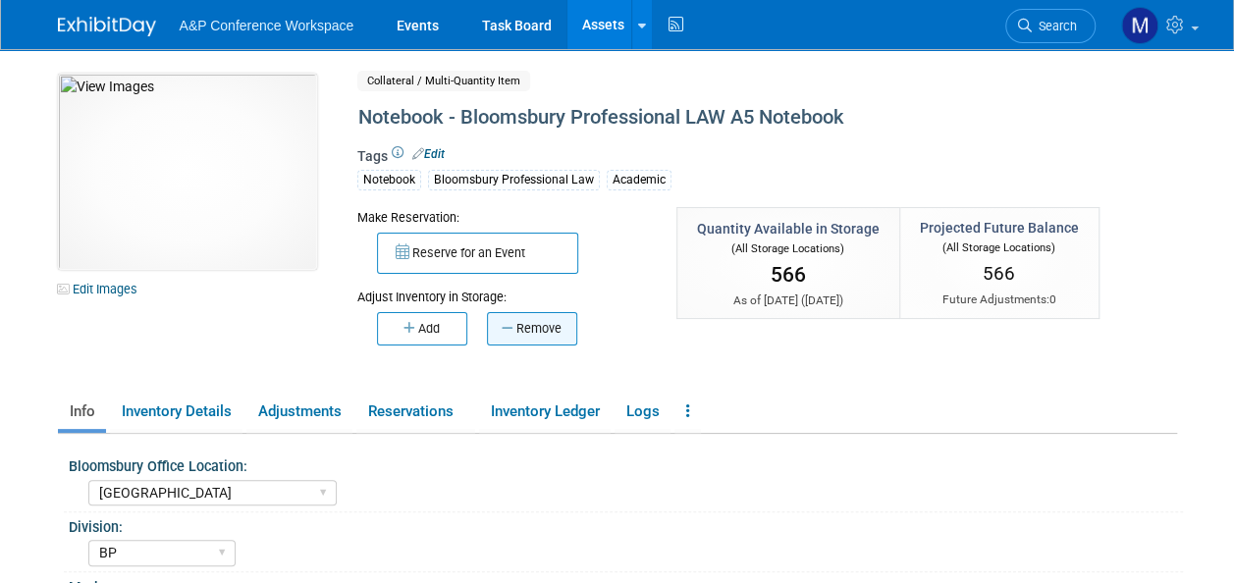
click at [556, 330] on button "Remove" at bounding box center [532, 328] width 90 height 33
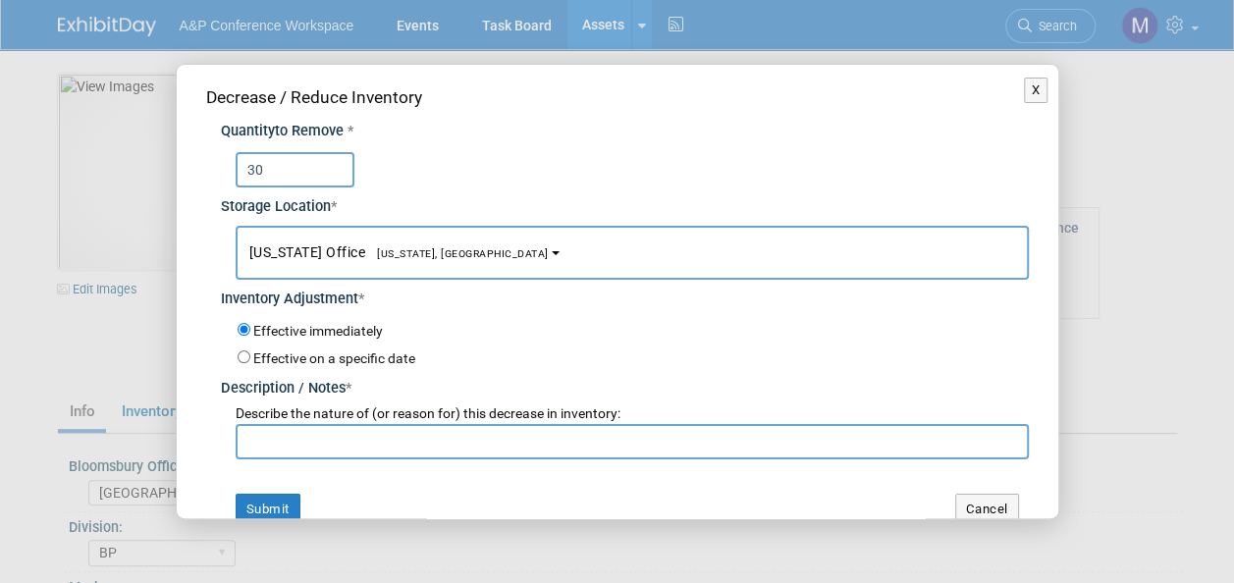
type input "30"
click at [425, 253] on span "[US_STATE], [GEOGRAPHIC_DATA]" at bounding box center [457, 253] width 184 height 13
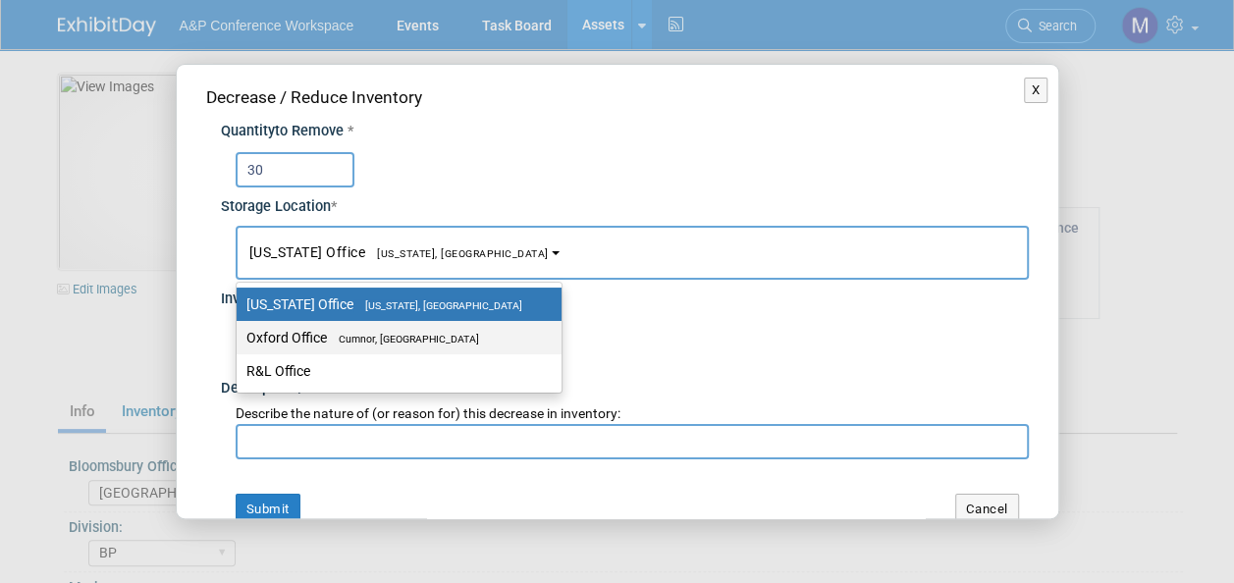
click at [438, 335] on span "Cumnor, [GEOGRAPHIC_DATA]" at bounding box center [403, 339] width 152 height 13
click at [240, 335] on input "Oxford Office [GEOGRAPHIC_DATA], [GEOGRAPHIC_DATA]" at bounding box center [233, 338] width 13 height 13
select select "11222978"
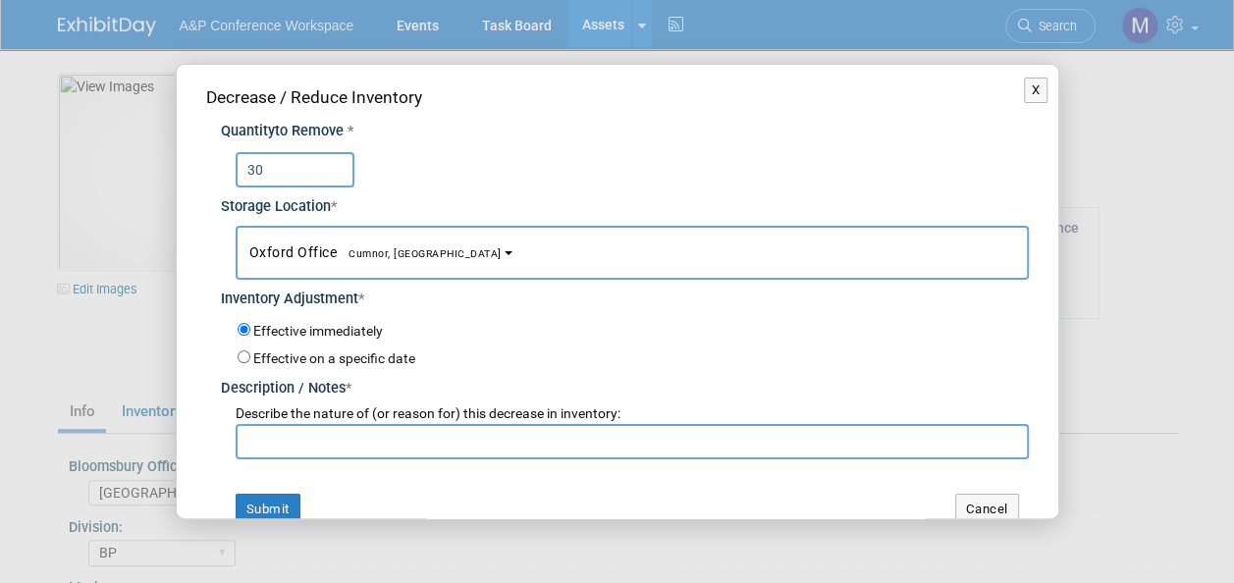
click at [435, 448] on input "text" at bounding box center [633, 441] width 794 height 35
drag, startPoint x: 435, startPoint y: 448, endPoint x: 387, endPoint y: 454, distance: 48.5
click at [389, 451] on input "text" at bounding box center [633, 441] width 794 height 35
drag, startPoint x: 431, startPoint y: 444, endPoint x: 8, endPoint y: 447, distance: 423.3
click at [8, 447] on div "X Decrease / Reduce Inventory Quantity to Remove * 30 * Oxford Office *" at bounding box center [617, 291] width 1234 height 583
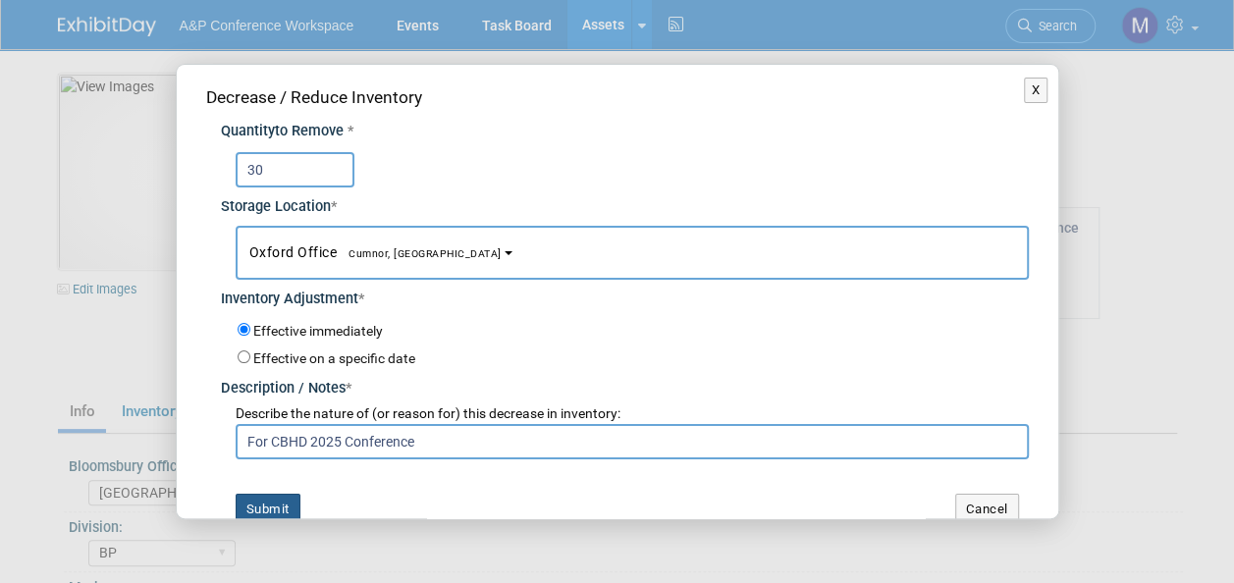
type input "For CBHD 2025 Conference"
click at [246, 509] on button "Submit" at bounding box center [268, 509] width 65 height 31
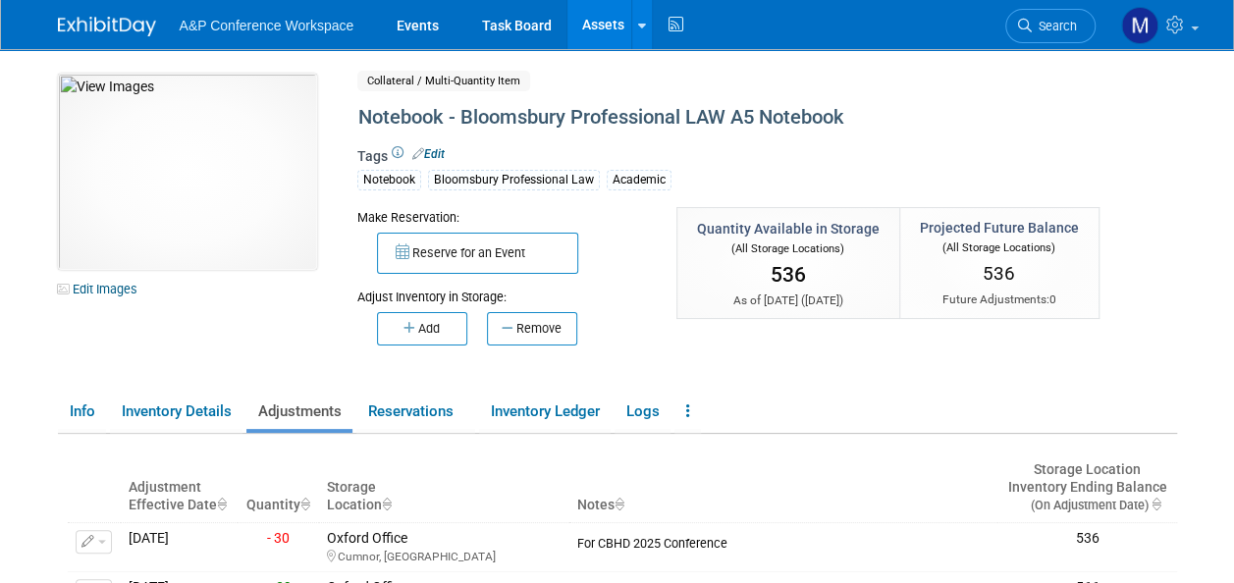
click at [609, 27] on link "Assets" at bounding box center [604, 24] width 72 height 49
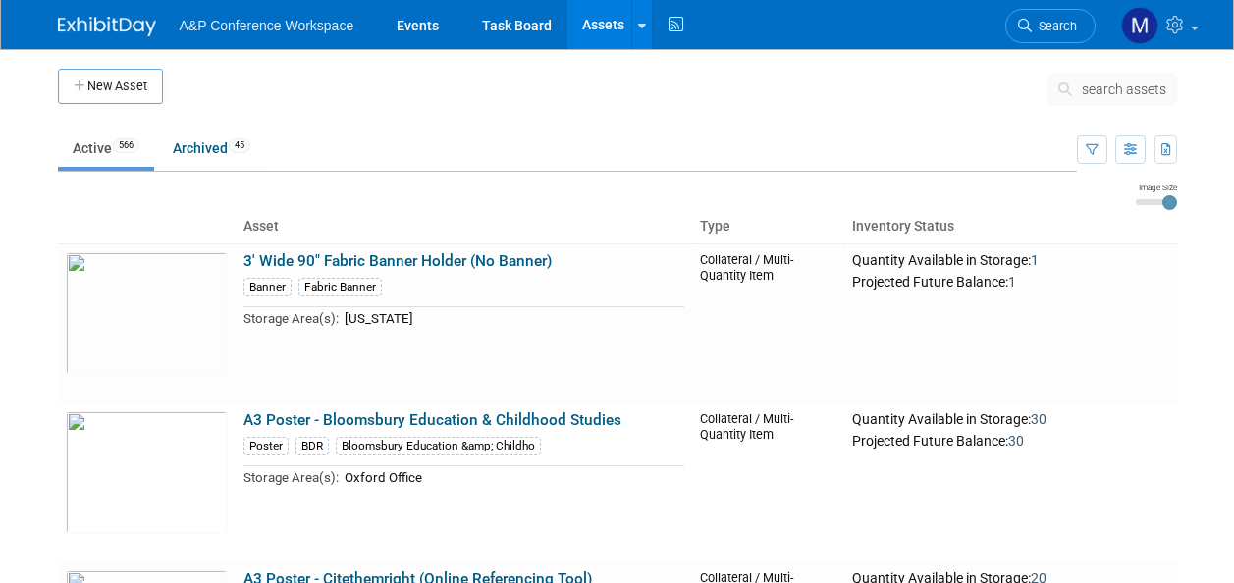
click at [1087, 95] on span "search assets" at bounding box center [1124, 90] width 84 height 16
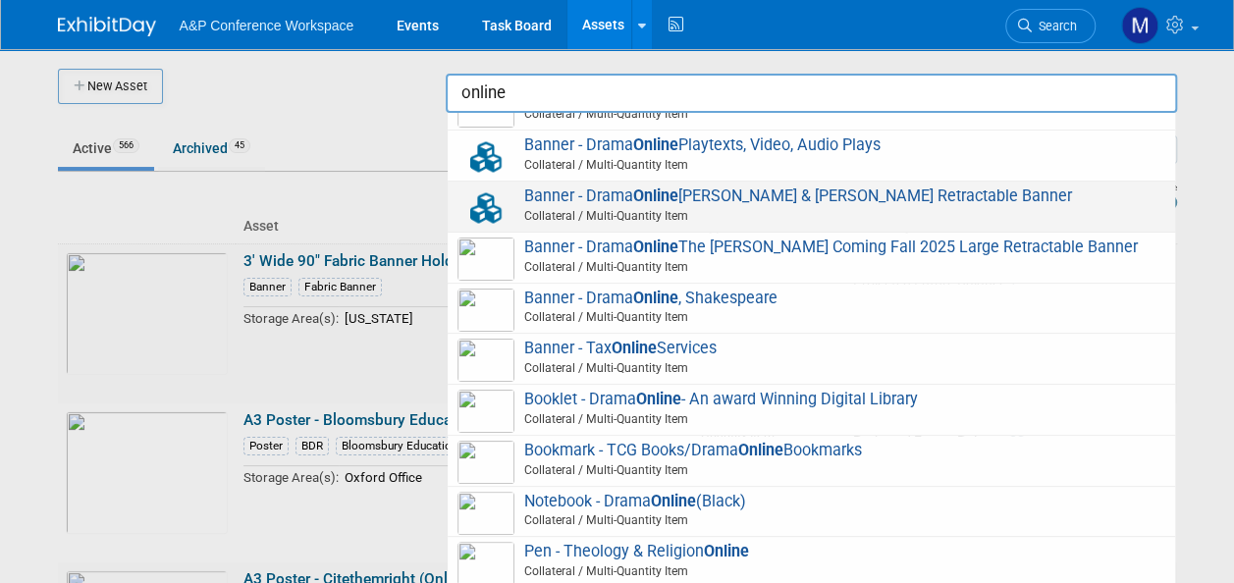
scroll to position [295, 0]
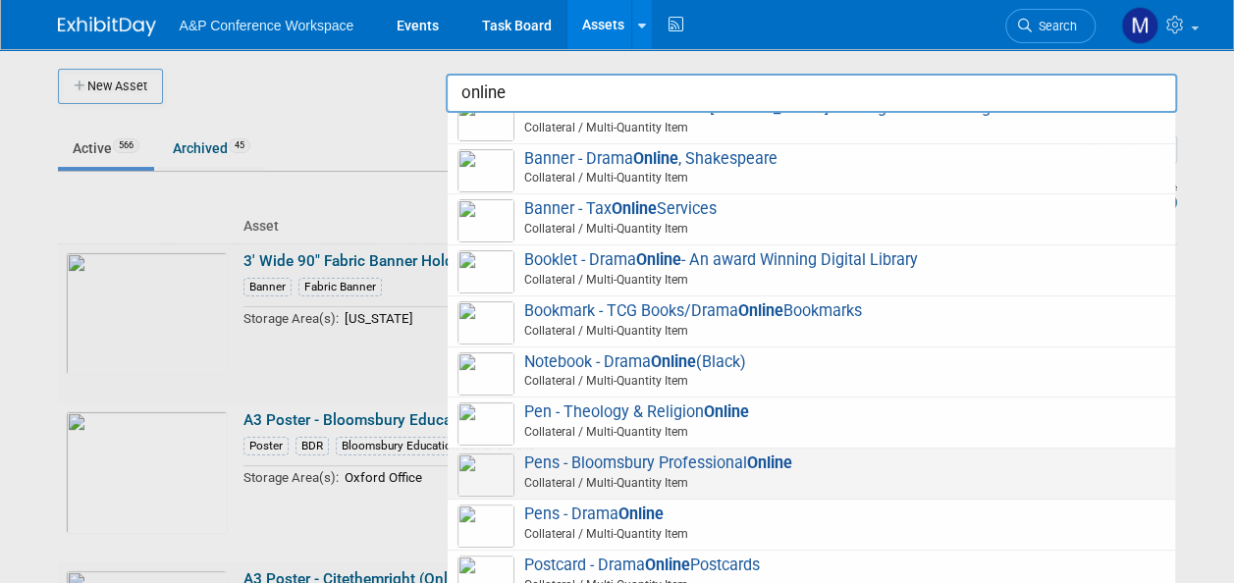
click at [708, 485] on span "Pens - Bloomsbury Professional Online Collateral / Multi-Quantity Item" at bounding box center [812, 474] width 708 height 40
type input "Pens - Bloomsbury Professional Online"
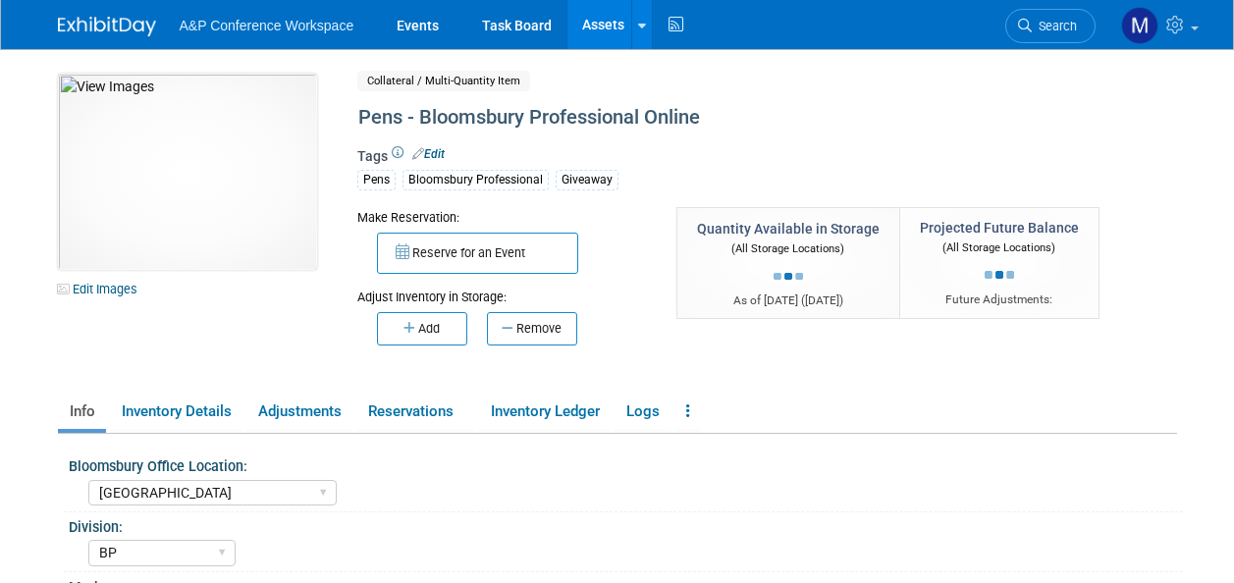
select select "[GEOGRAPHIC_DATA]"
select select "BP"
select select "[PERSON_NAME]"
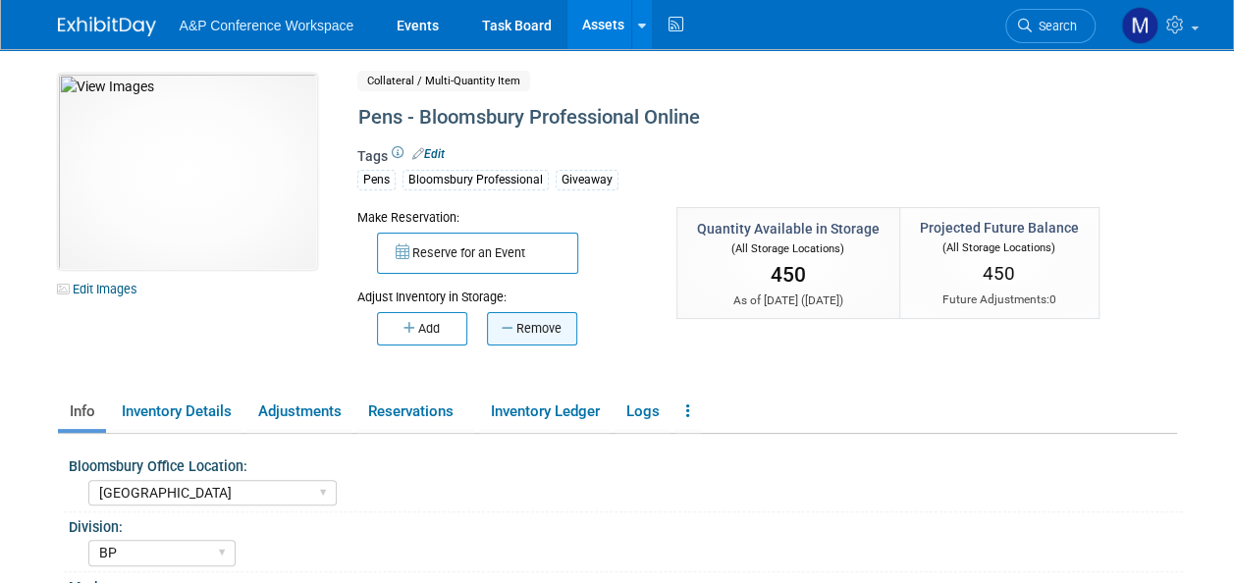
click at [559, 328] on button "Remove" at bounding box center [532, 328] width 90 height 33
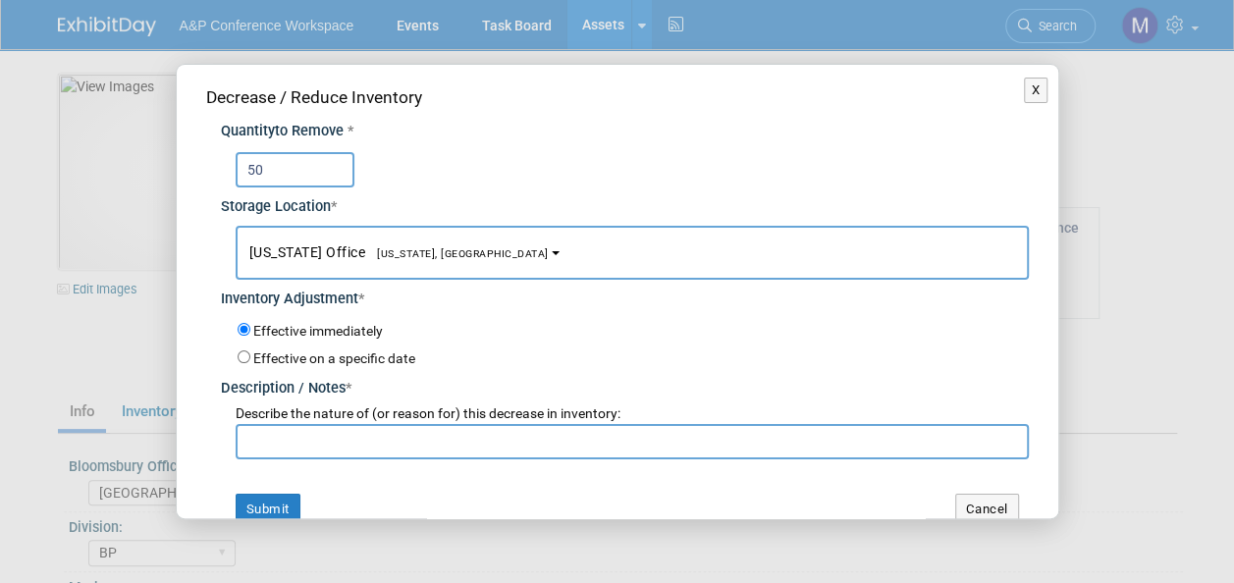
type input "50"
click at [422, 259] on button "[US_STATE] Office [US_STATE], [GEOGRAPHIC_DATA]" at bounding box center [633, 253] width 794 height 54
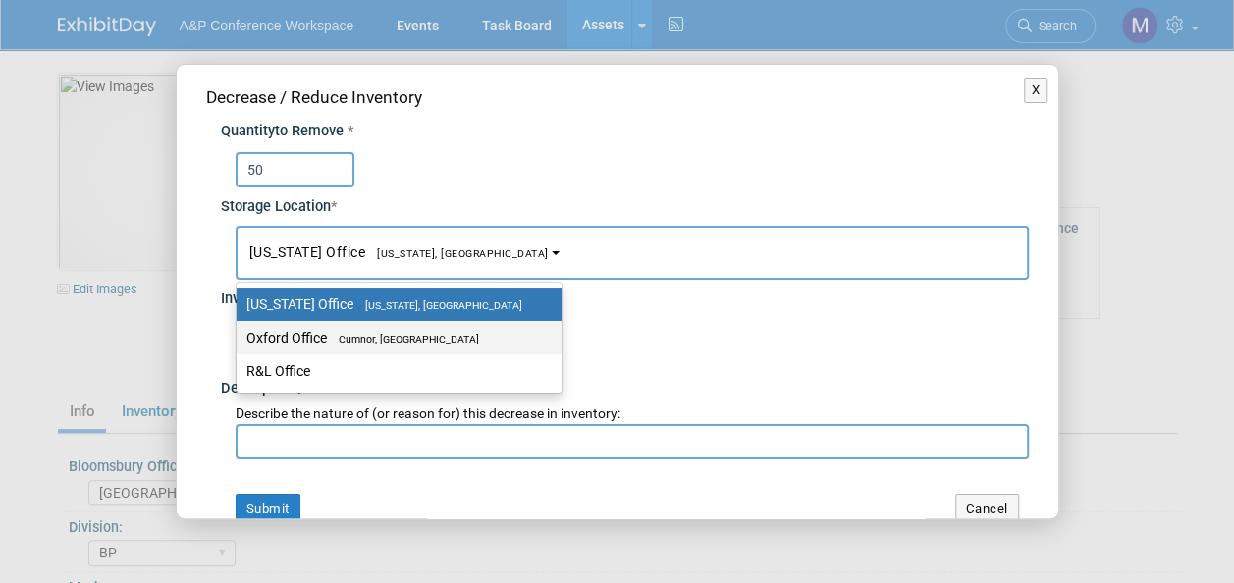
click at [431, 328] on label "Oxford Office [GEOGRAPHIC_DATA], [GEOGRAPHIC_DATA]" at bounding box center [394, 338] width 296 height 26
click at [240, 332] on input "Oxford Office [GEOGRAPHIC_DATA], [GEOGRAPHIC_DATA]" at bounding box center [233, 338] width 13 height 13
select select "11222978"
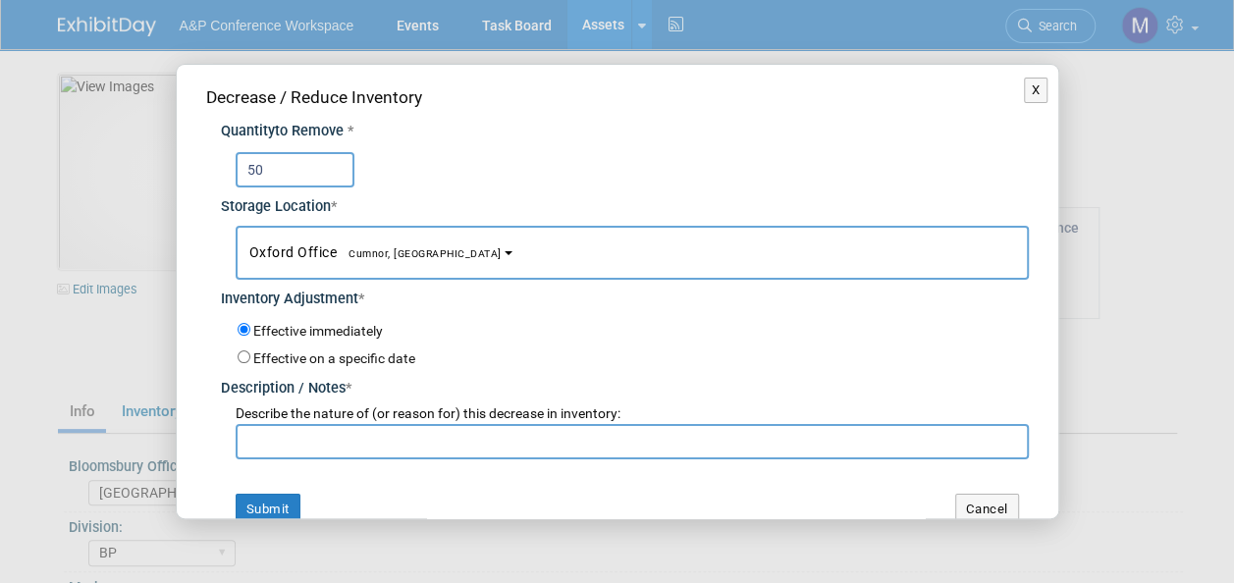
click at [442, 441] on input "text" at bounding box center [633, 441] width 794 height 35
click at [378, 435] on input "For CBHD 2025 Confeence" at bounding box center [633, 441] width 794 height 35
type input "For CBHD 2025 Conference"
click at [263, 490] on div "Decrease / Reduce Inventory Quantity to Remove * 50 Storage Location * [US_STAT…" at bounding box center [618, 305] width 882 height 480
click at [253, 506] on button "Submit" at bounding box center [268, 509] width 65 height 31
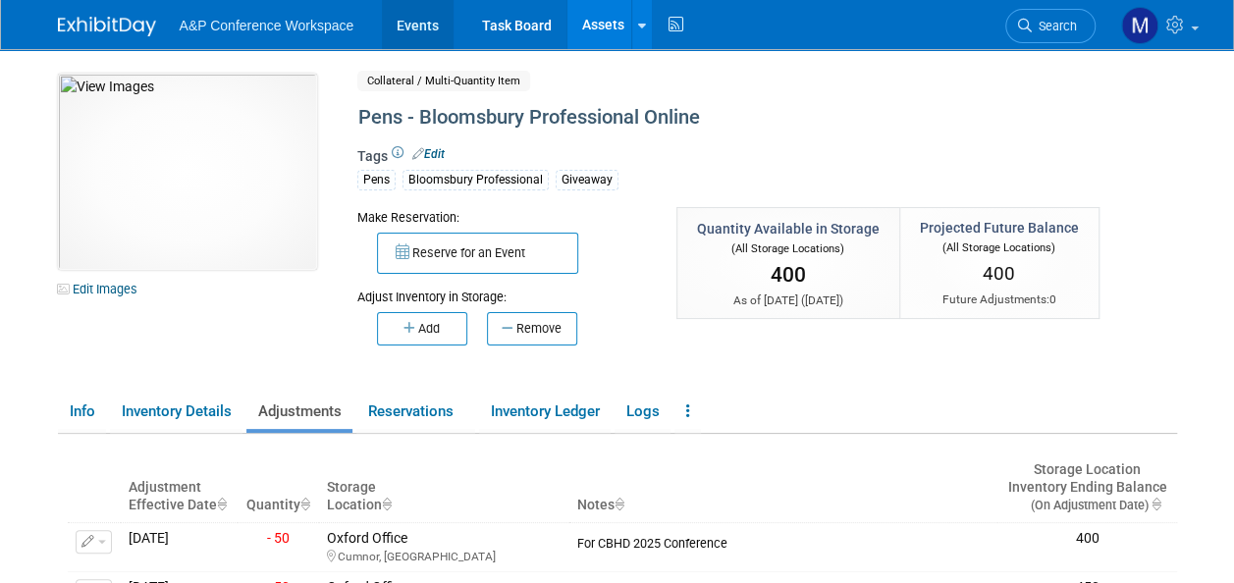
click at [422, 26] on link "Events" at bounding box center [418, 24] width 72 height 49
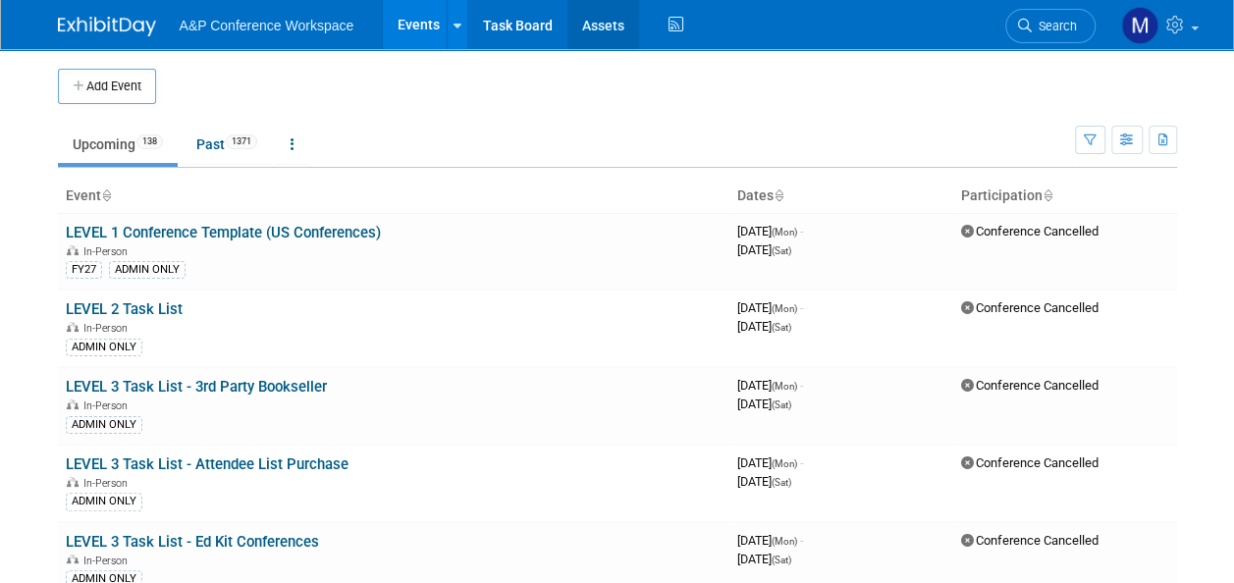
click at [616, 19] on link "Assets" at bounding box center [604, 24] width 72 height 49
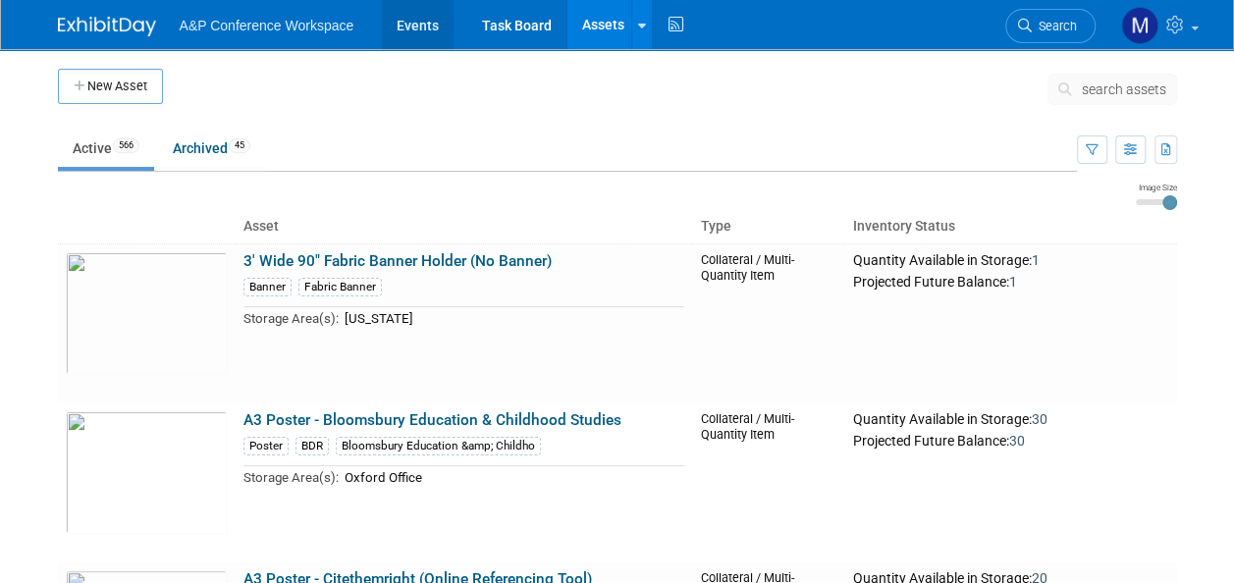
click at [407, 26] on link "Events" at bounding box center [418, 24] width 72 height 49
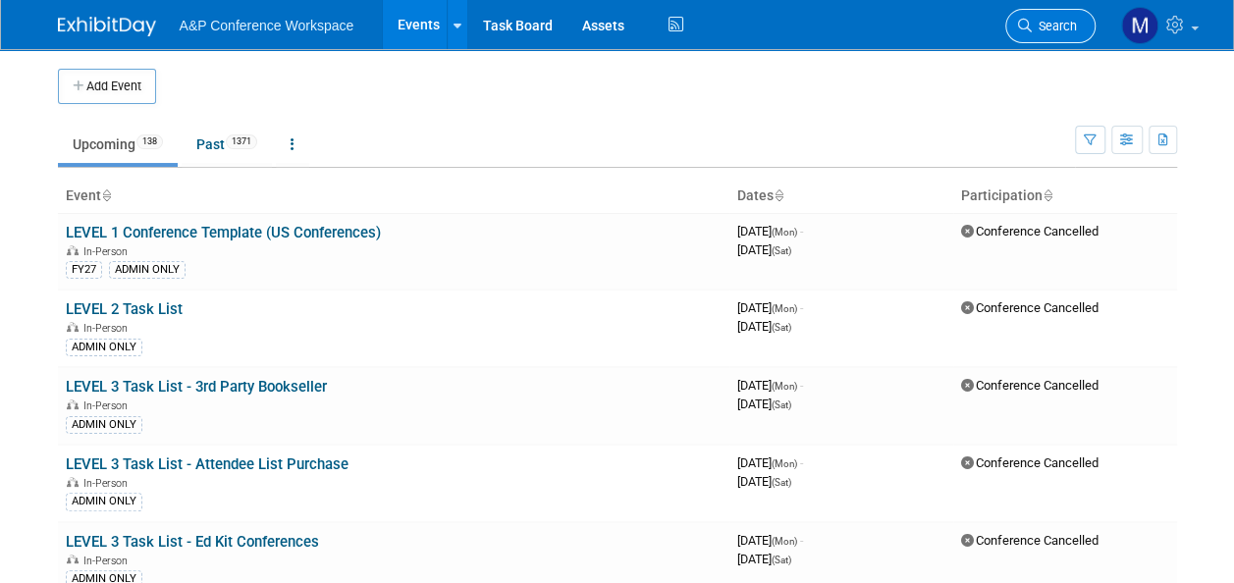
click at [1063, 33] on link "Search" at bounding box center [1051, 26] width 90 height 34
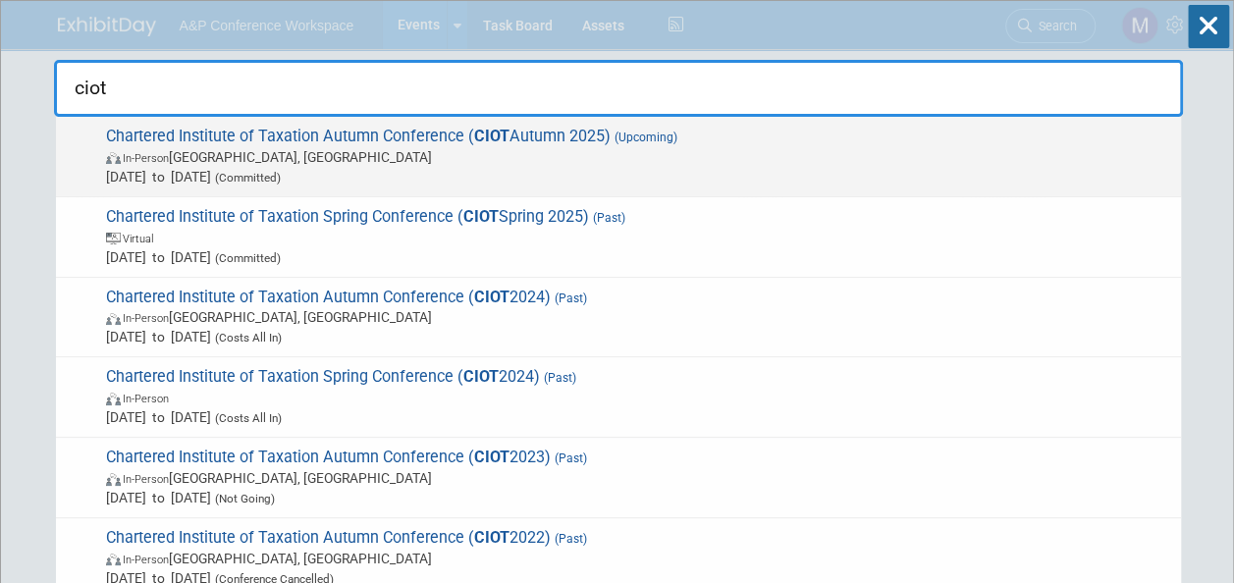
type input "ciot"
click at [465, 134] on span "Chartered Institute of Taxation Autumn Conference ( CIOT Autumn 2025) (Upcoming…" at bounding box center [635, 157] width 1071 height 60
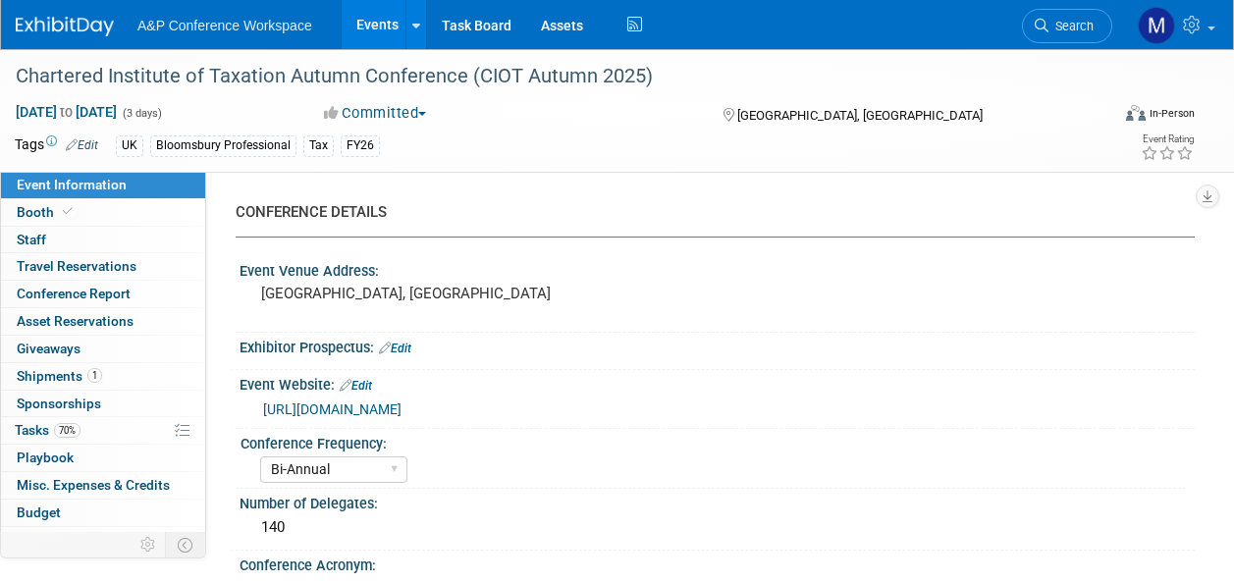
select select "Bi-Annual"
select select "Level 2"
select select "In-Person Booth"
select select "Tax & Accounting"
select select "Bloomsbury Professional"
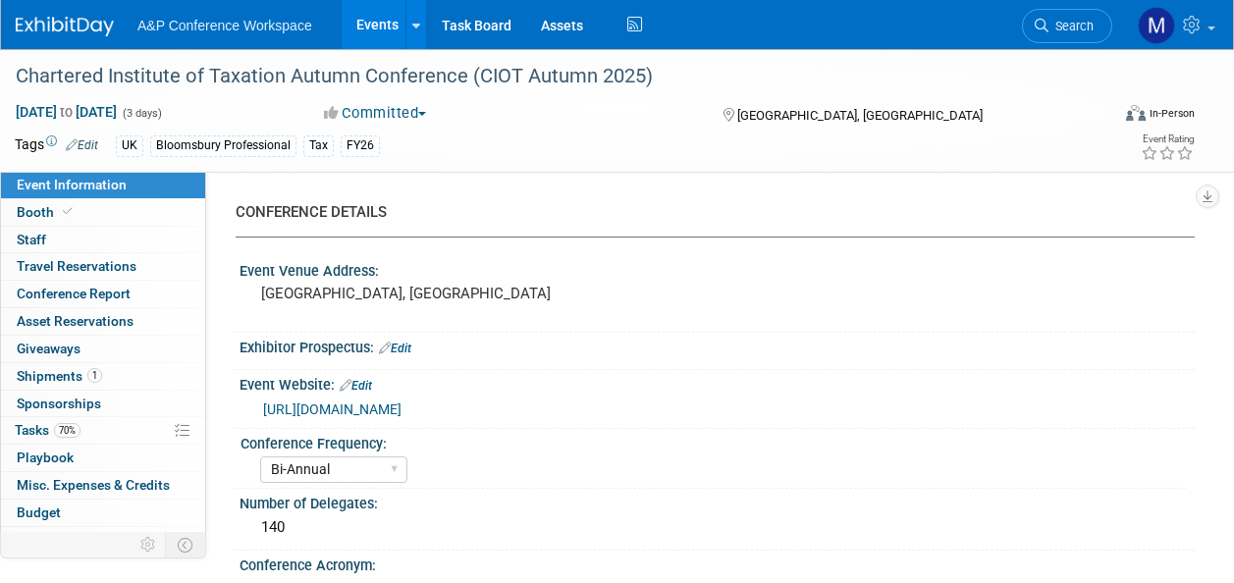
select select "Matt Hambridge"
select select "Louise Morgan"
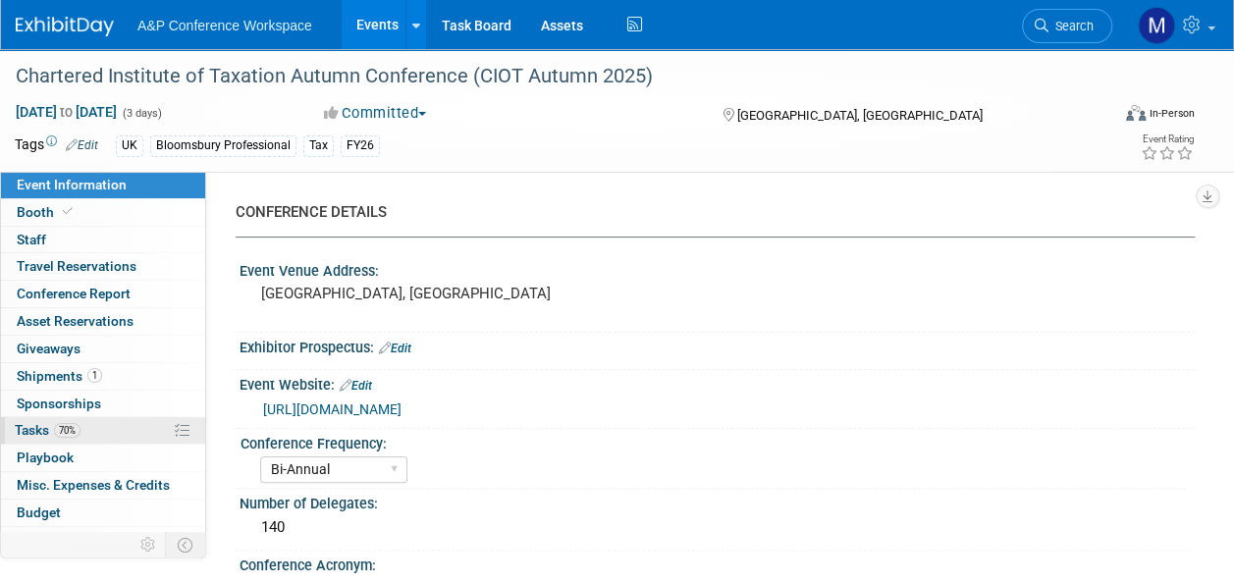
click at [149, 426] on link "70% Tasks 70%" at bounding box center [103, 430] width 204 height 27
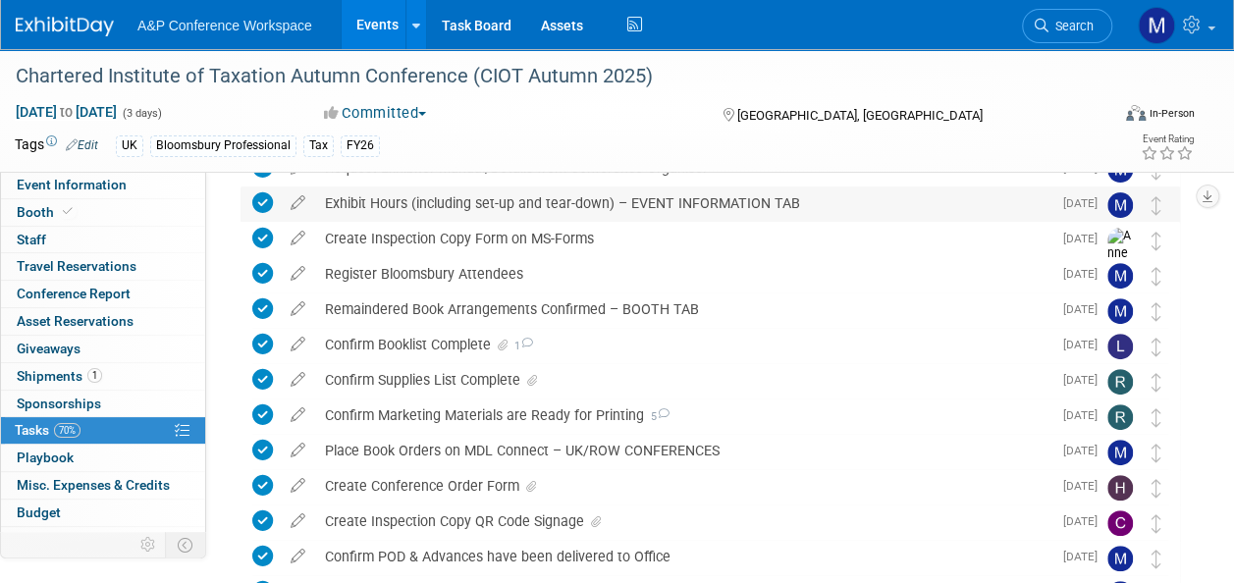
scroll to position [295, 0]
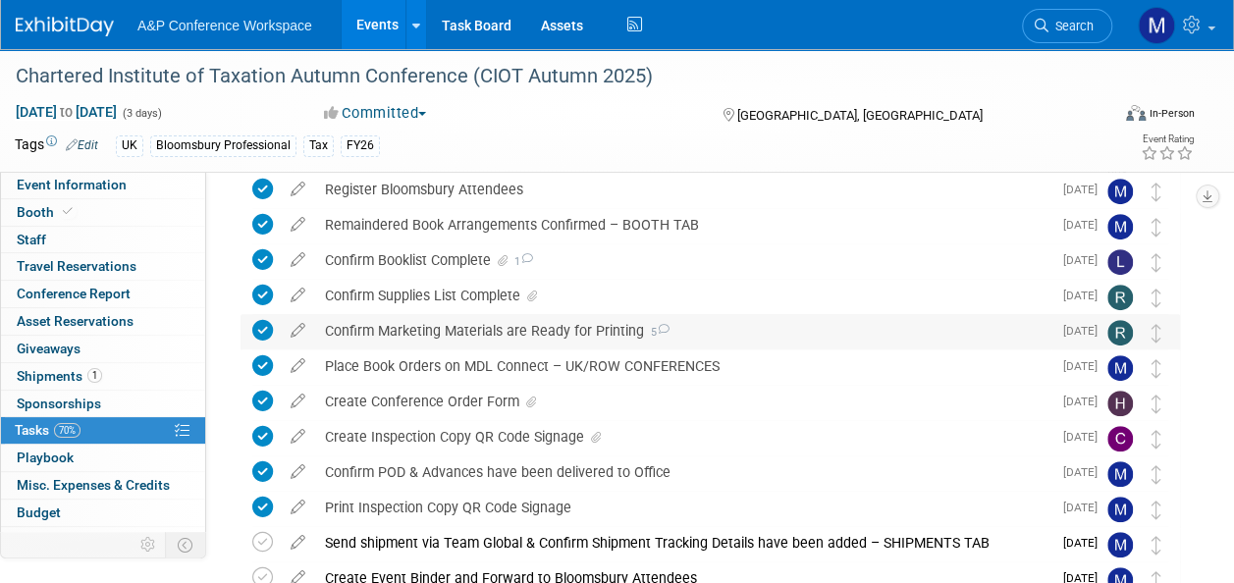
click at [595, 328] on div "Confirm Marketing Materials are Ready for Printing 5" at bounding box center [683, 330] width 737 height 33
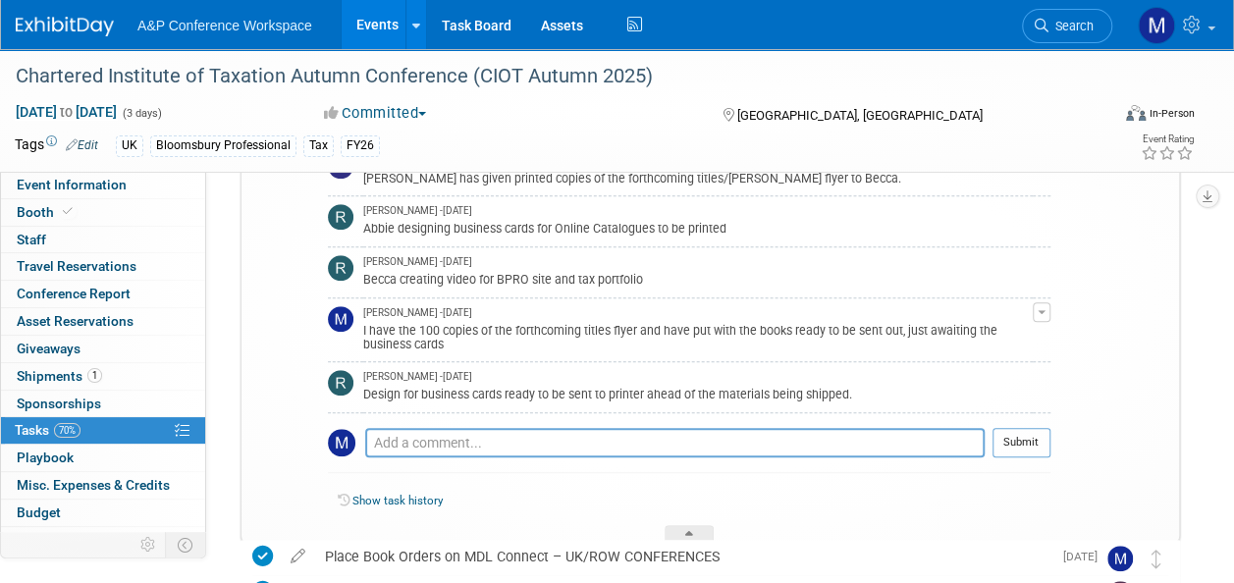
scroll to position [589, 0]
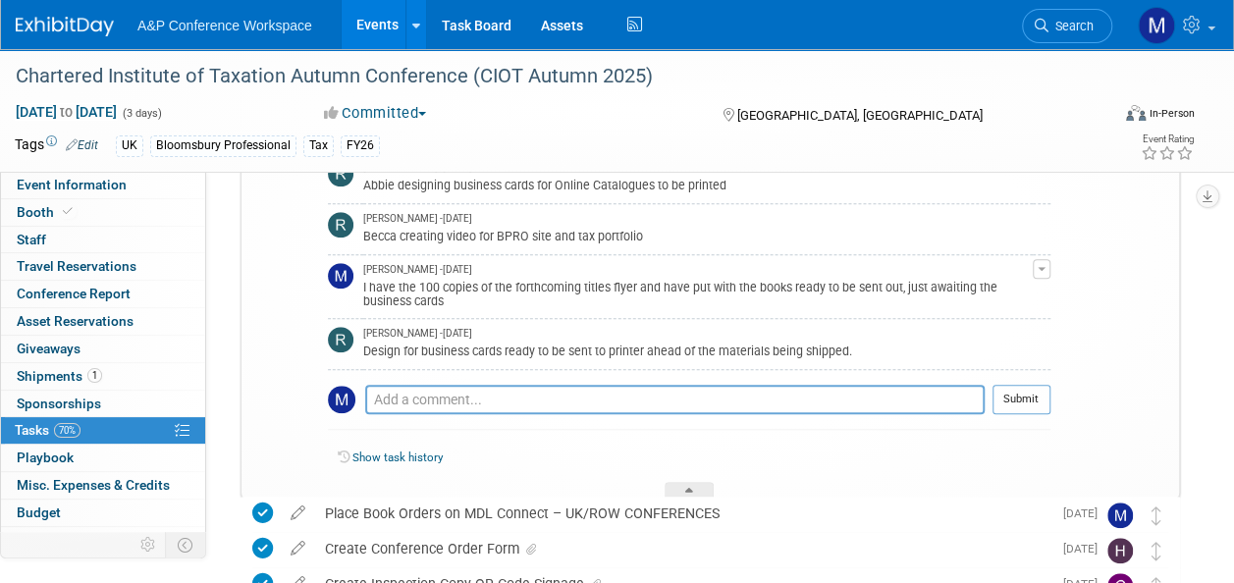
click at [702, 488] on div at bounding box center [689, 490] width 49 height 17
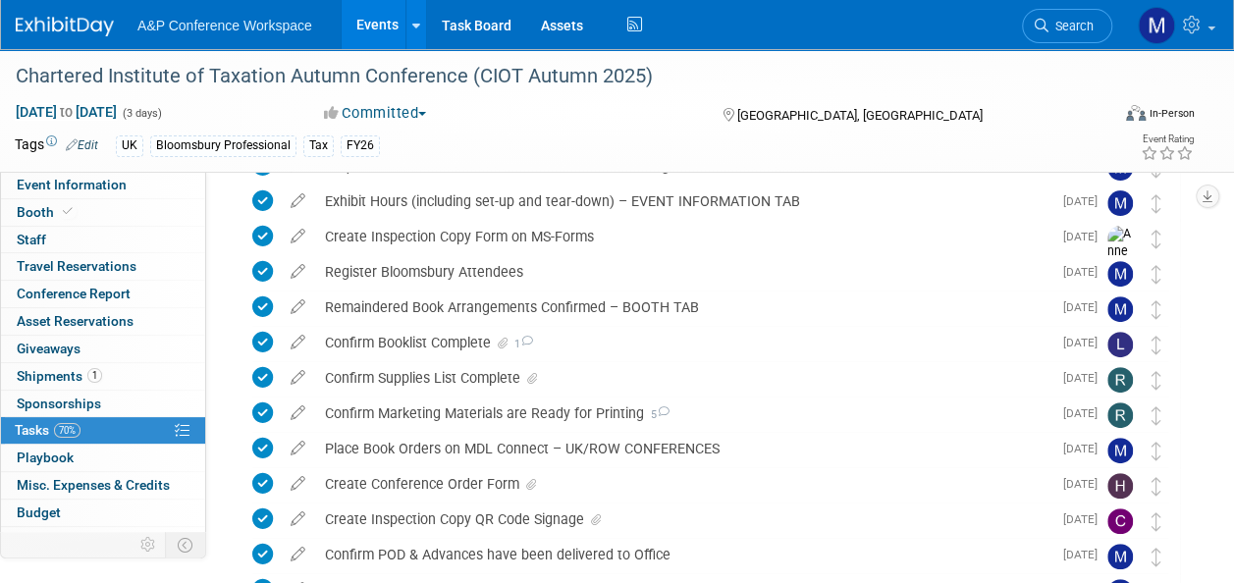
scroll to position [196, 0]
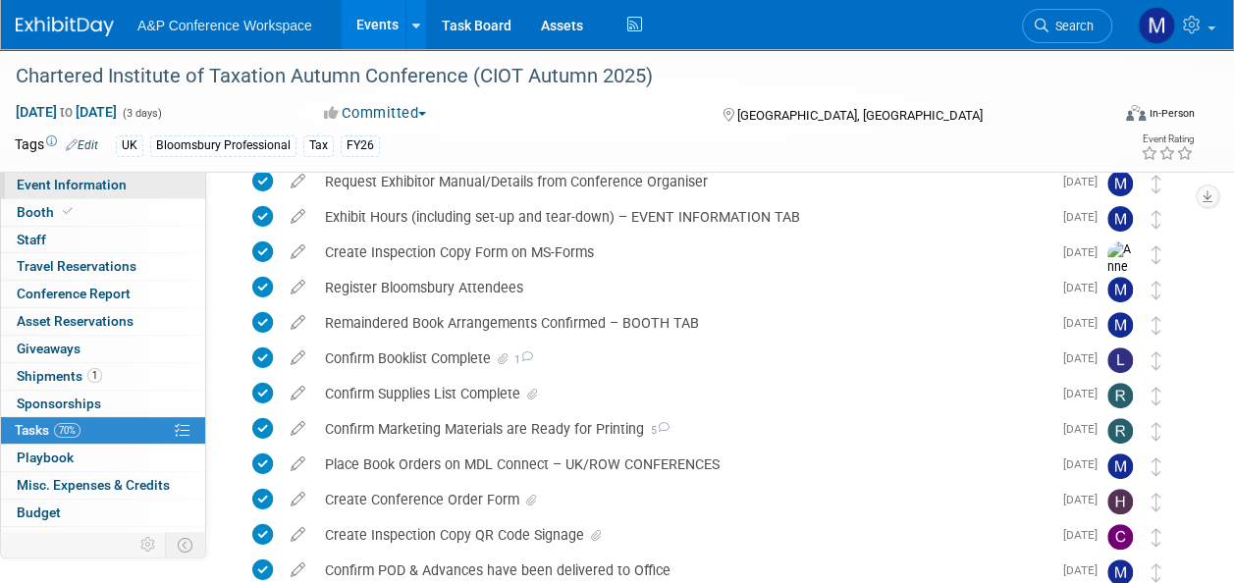
click at [168, 176] on link "Event Information" at bounding box center [103, 185] width 204 height 27
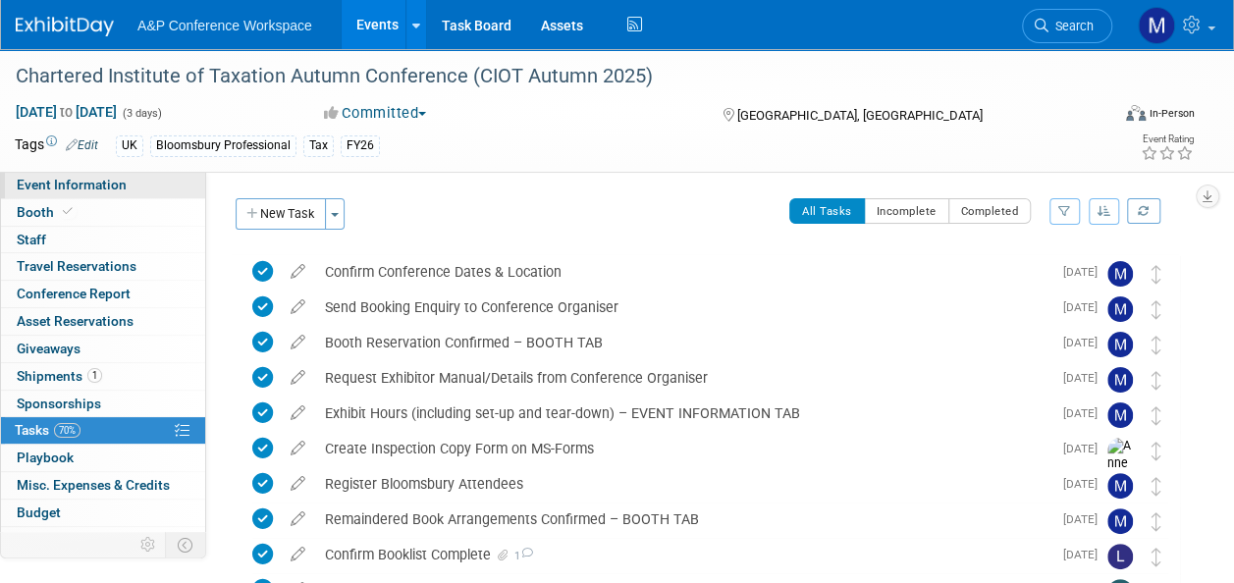
select select "Bi-Annual"
select select "Level 2"
select select "In-Person Booth"
select select "Tax & Accounting"
select select "Bloomsbury Professional"
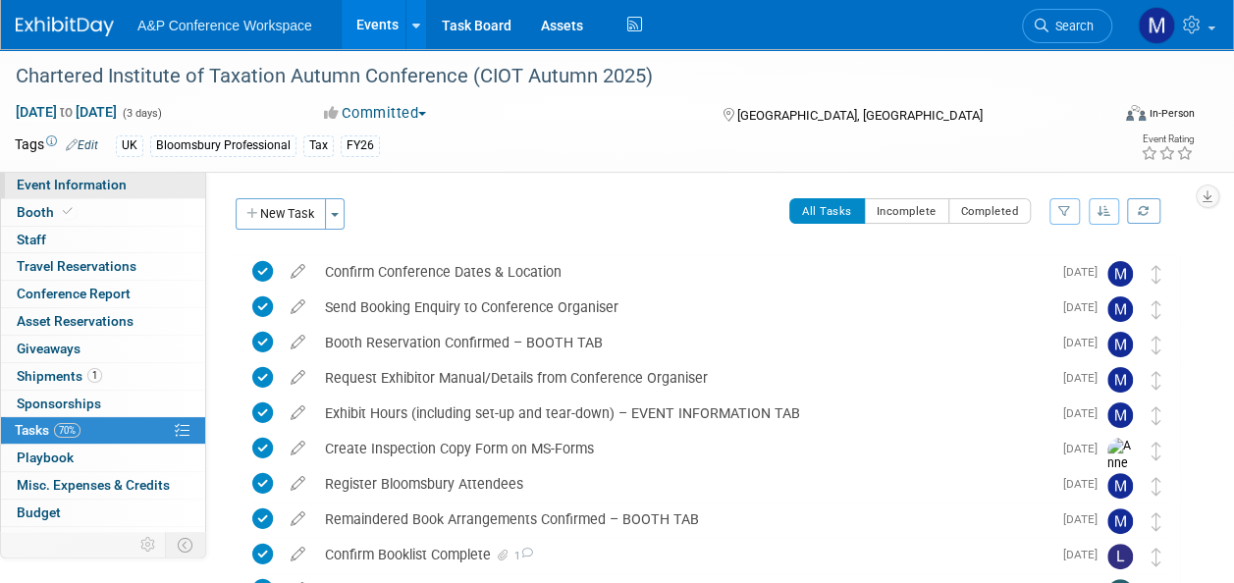
select select "Matt Hambridge"
select select "Louise Morgan"
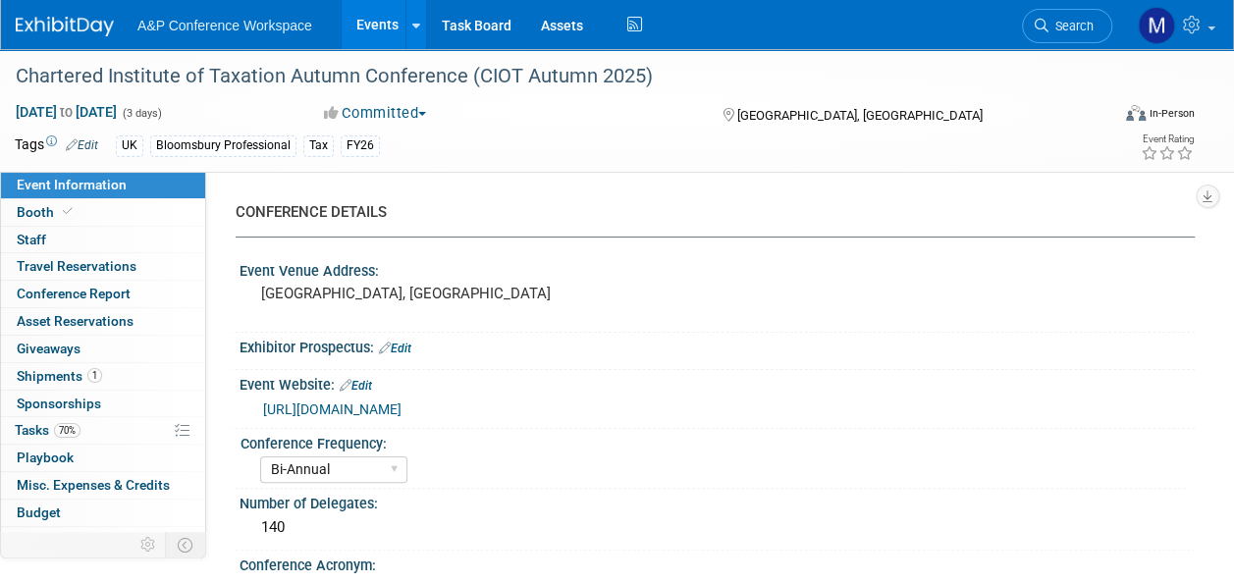
click at [377, 32] on link "Events" at bounding box center [378, 24] width 72 height 49
